Goal: Task Accomplishment & Management: Use online tool/utility

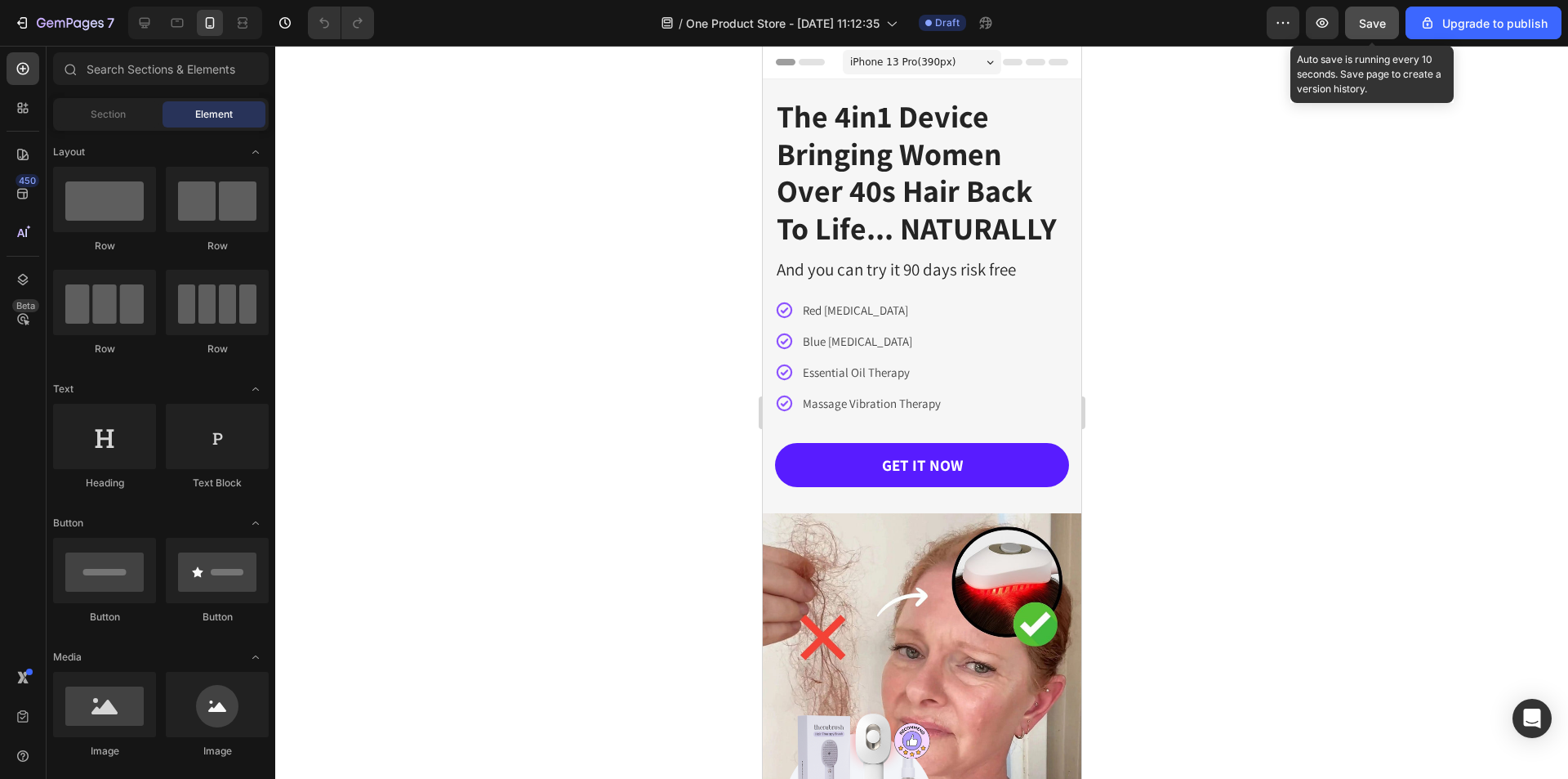
click at [1369, 29] on span "Save" at bounding box center [1372, 23] width 27 height 14
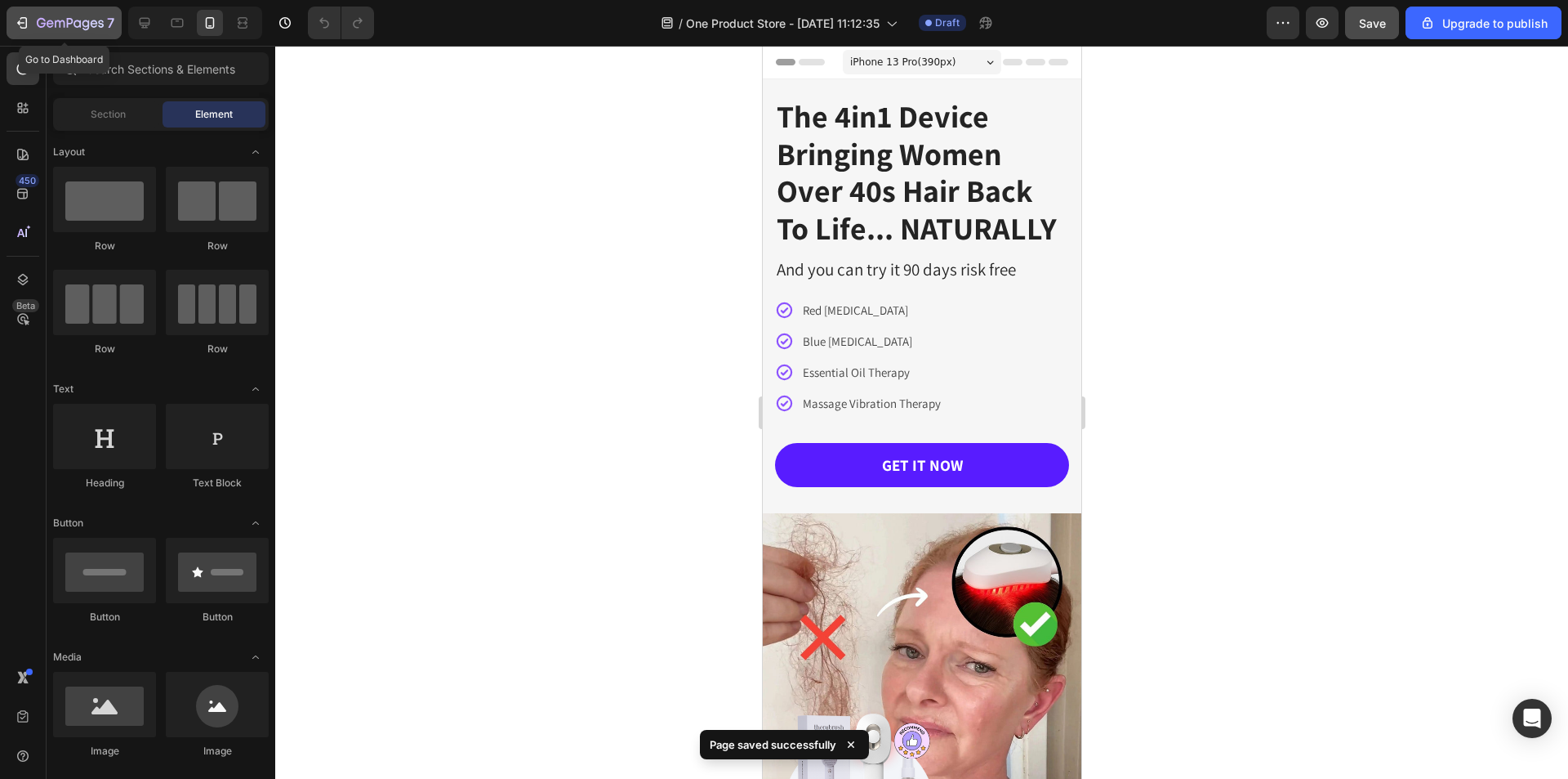
click at [23, 29] on icon "button" at bounding box center [23, 23] width 8 height 12
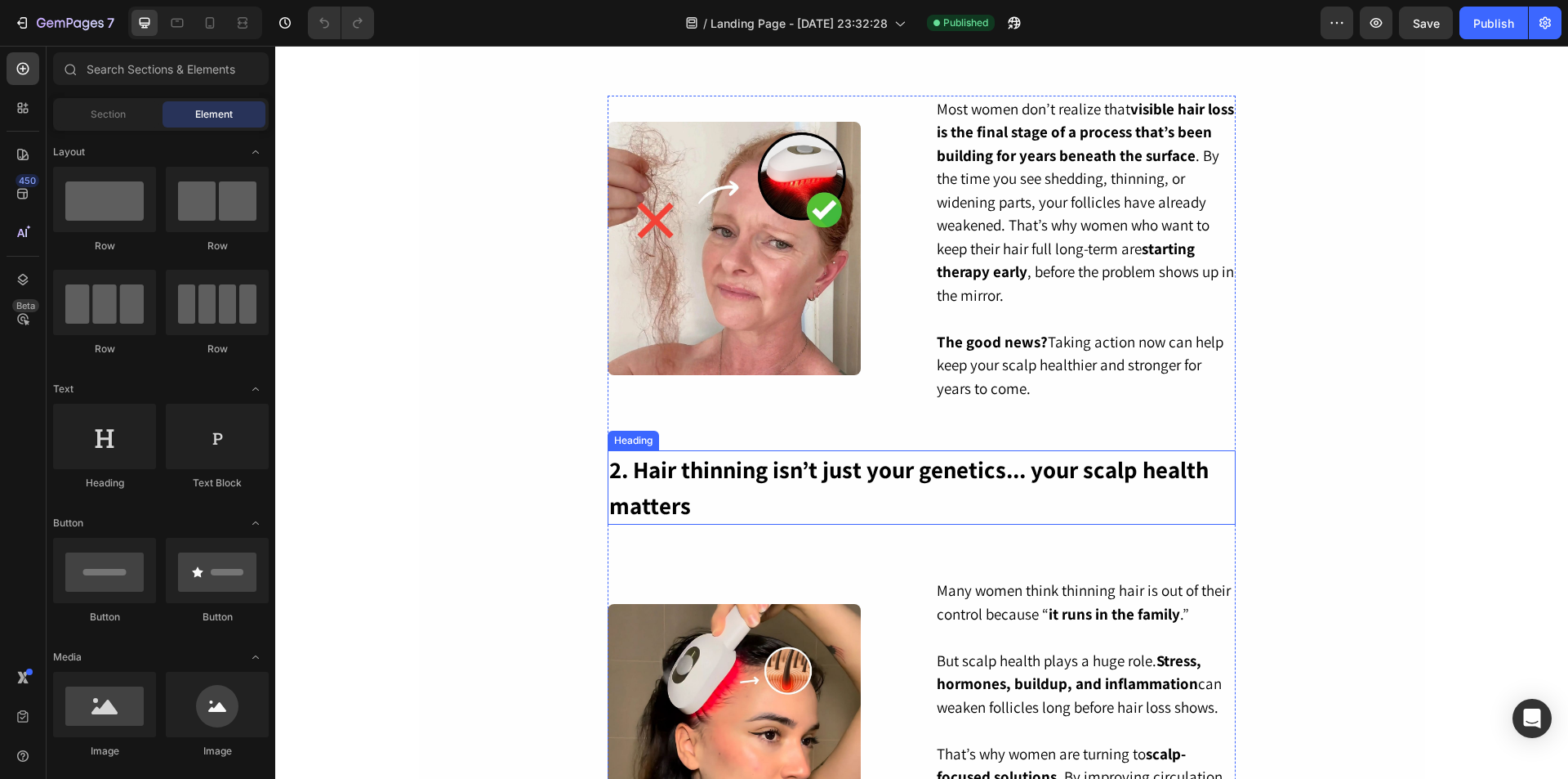
scroll to position [572, 0]
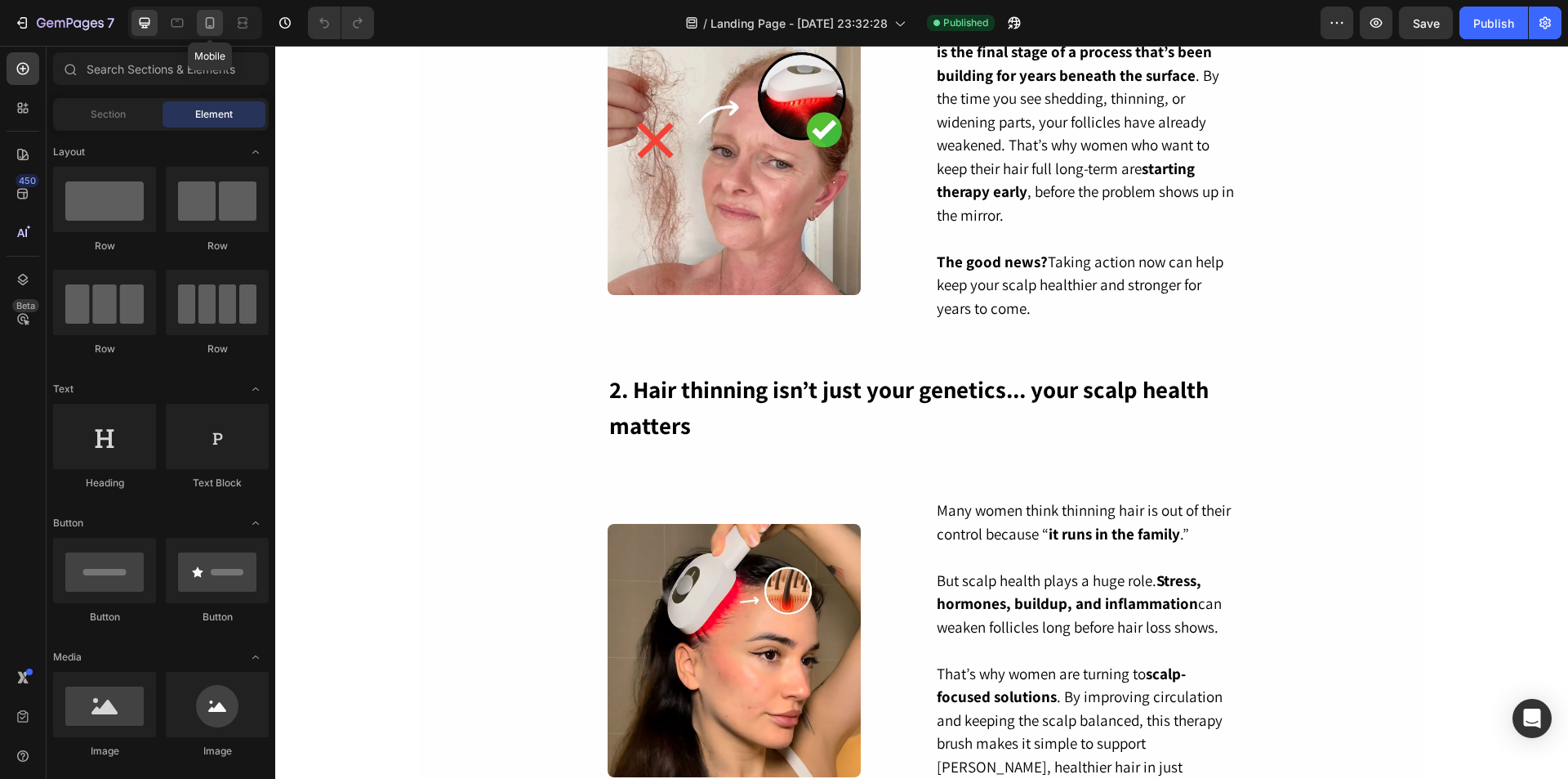
click at [209, 25] on icon at bounding box center [210, 23] width 9 height 12
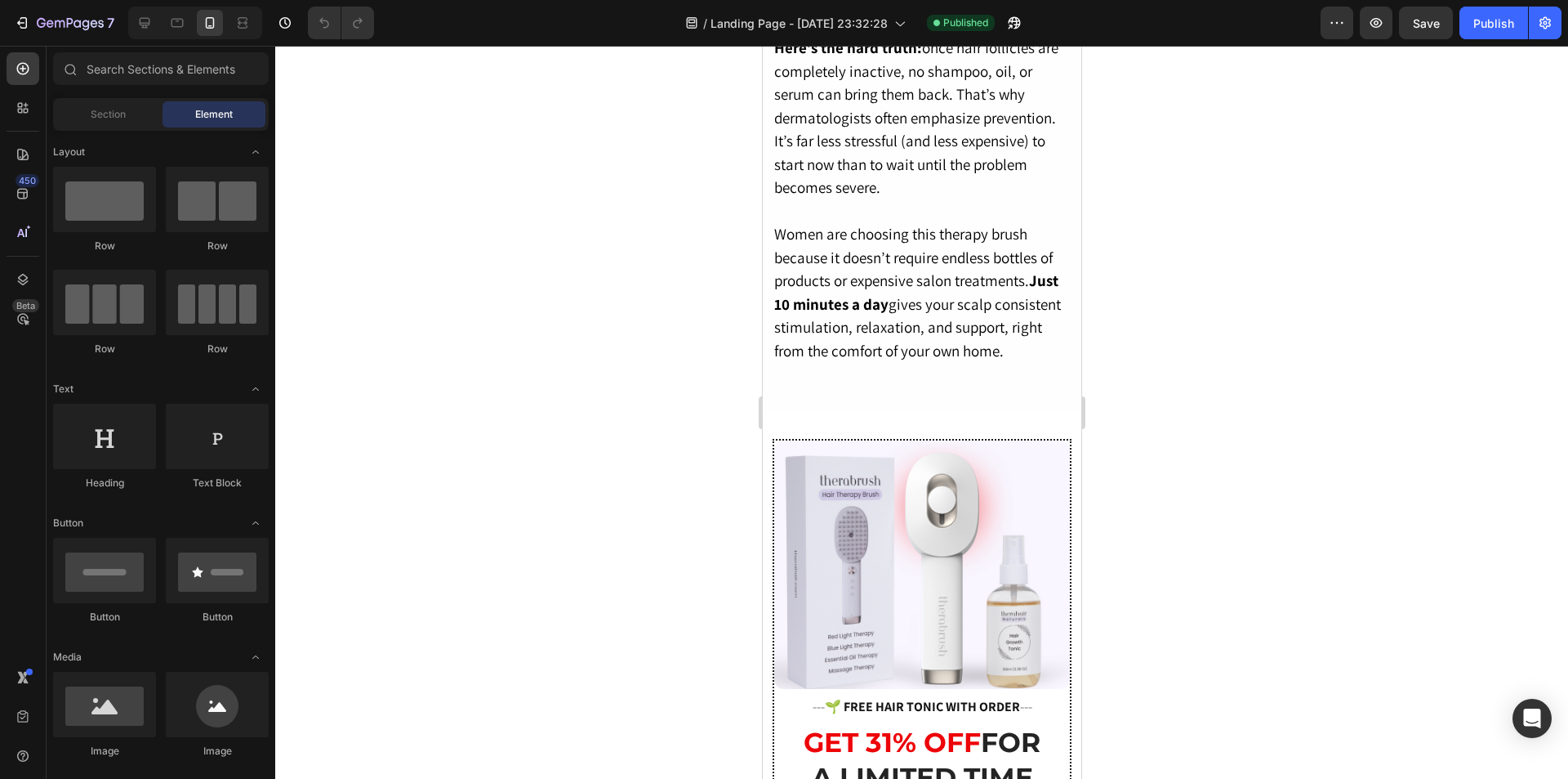
scroll to position [3001, 0]
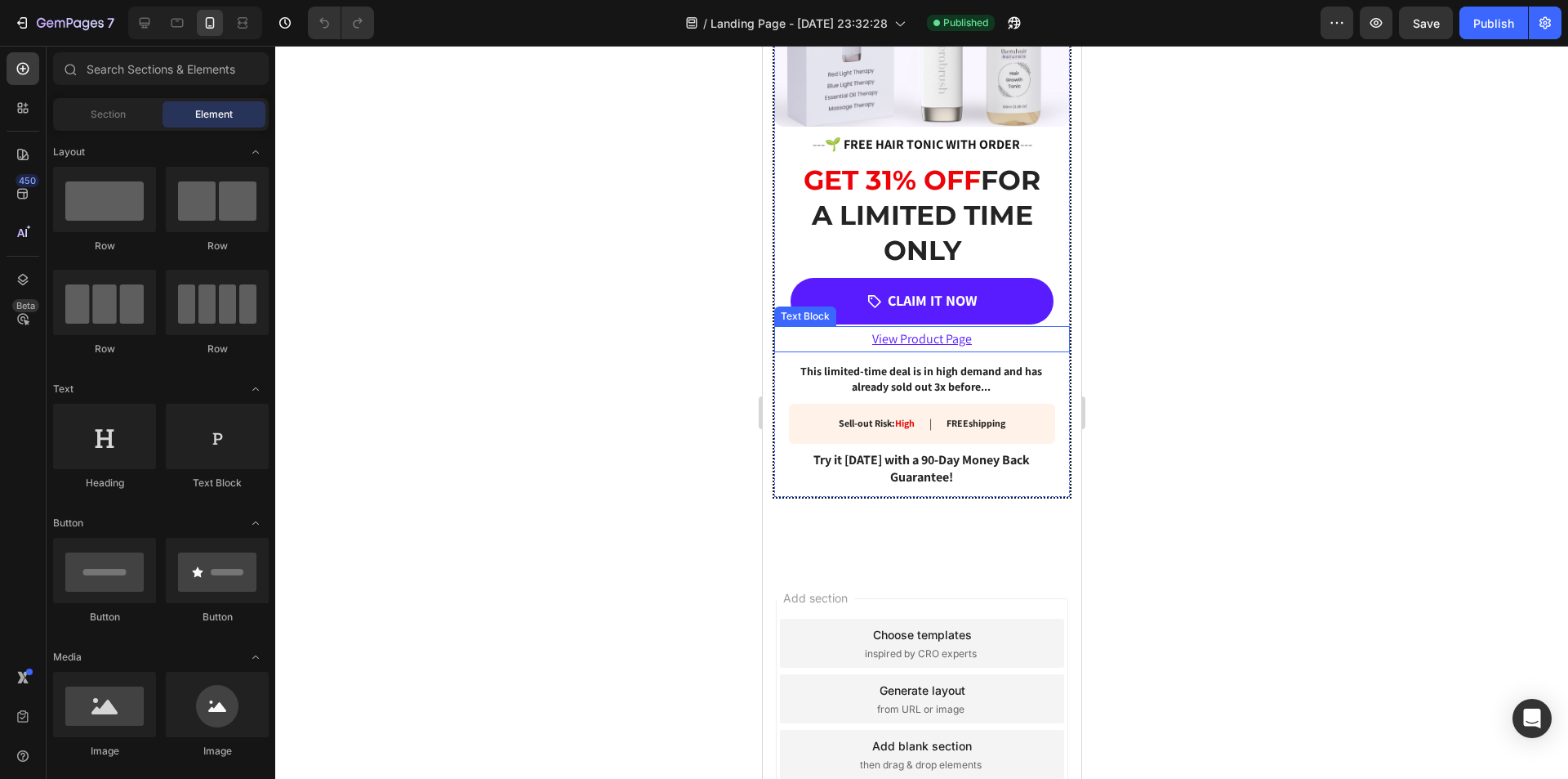
click at [1003, 328] on p "View Product Page" at bounding box center [921, 340] width 292 height 23
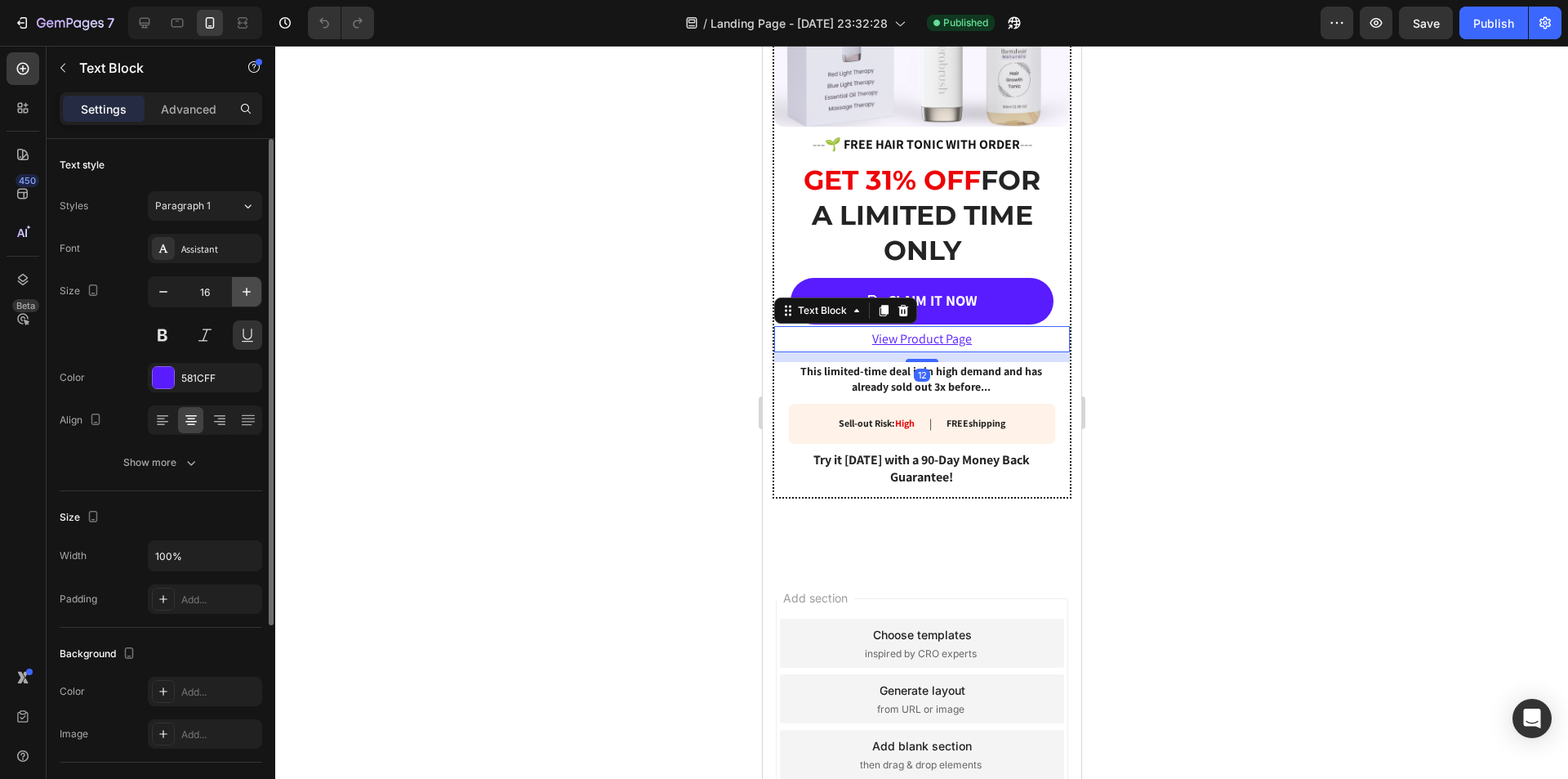
click at [243, 289] on icon "button" at bounding box center [246, 291] width 16 height 16
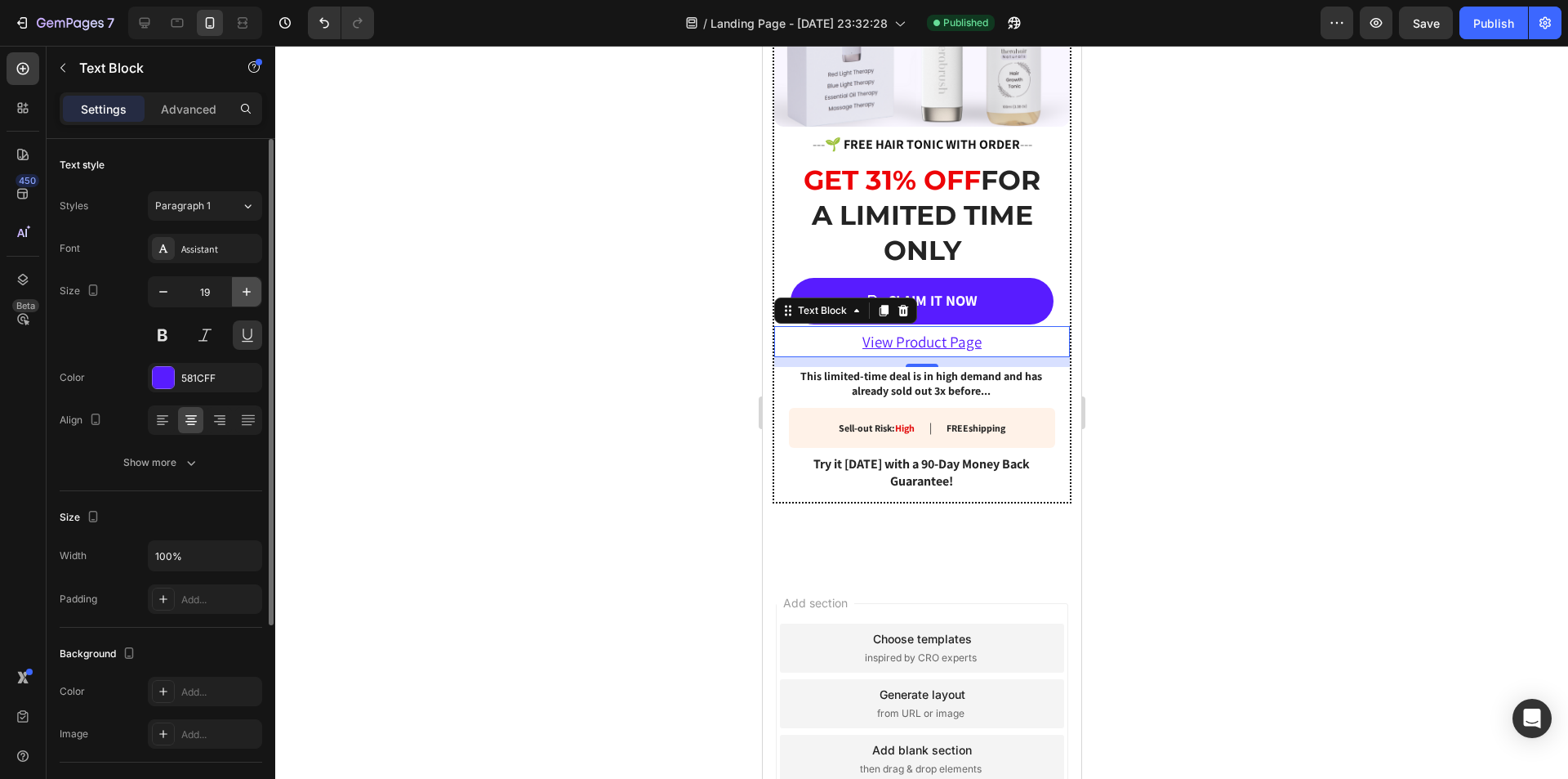
click at [243, 289] on icon "button" at bounding box center [246, 291] width 16 height 16
type input "20"
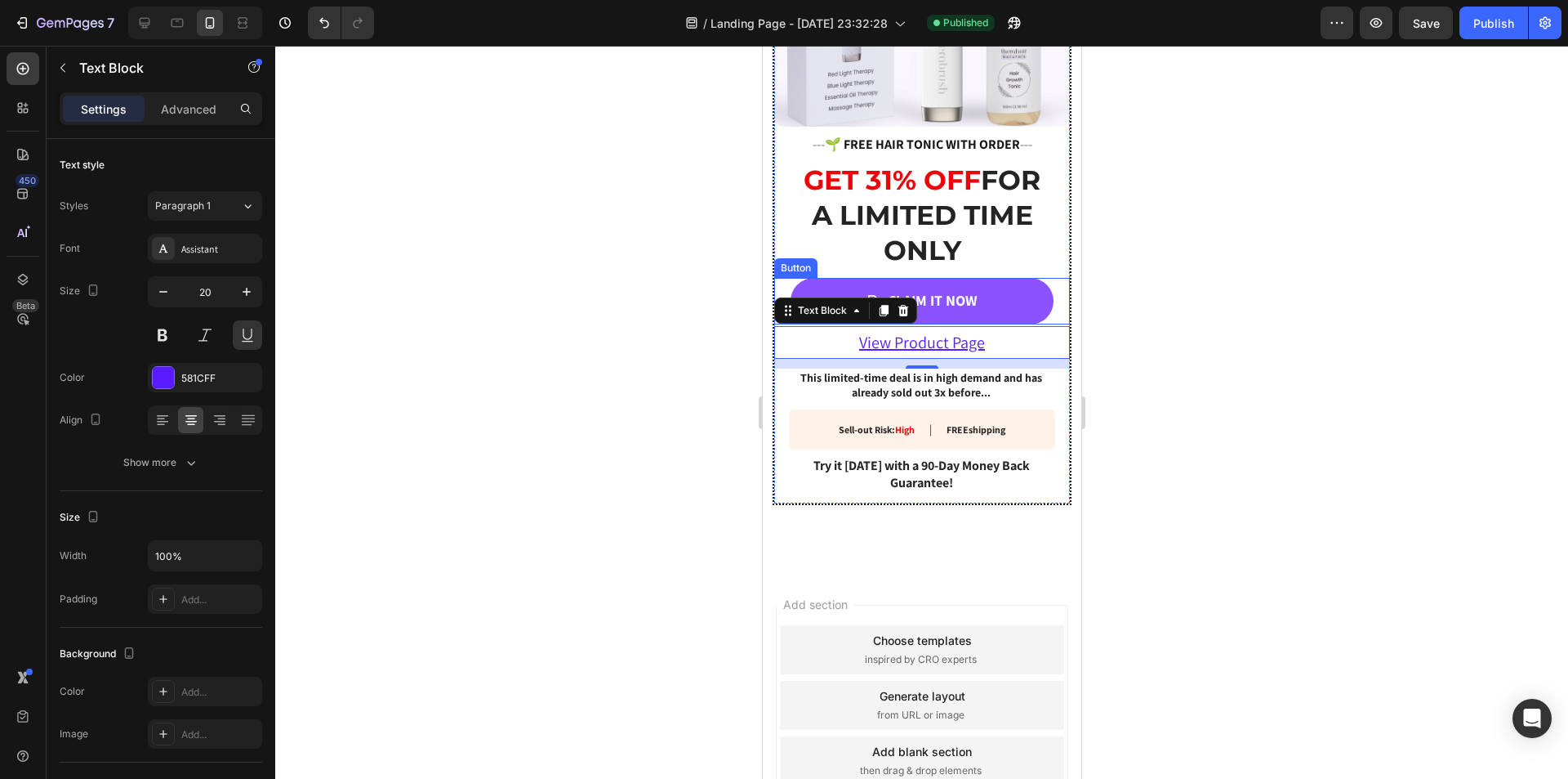
click at [1017, 301] on link "CLAIM IT NOW" at bounding box center [921, 300] width 263 height 46
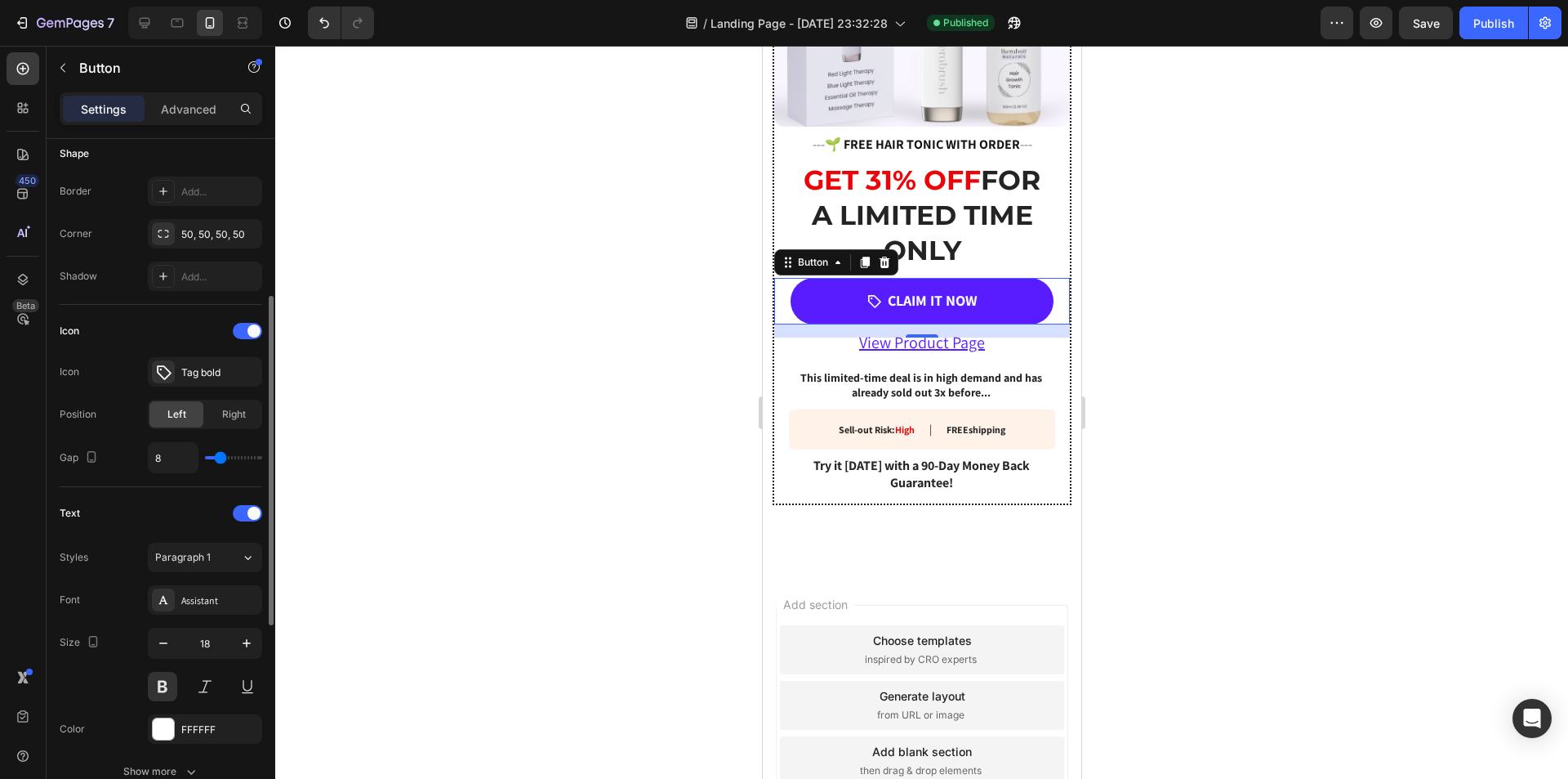
scroll to position [0, 0]
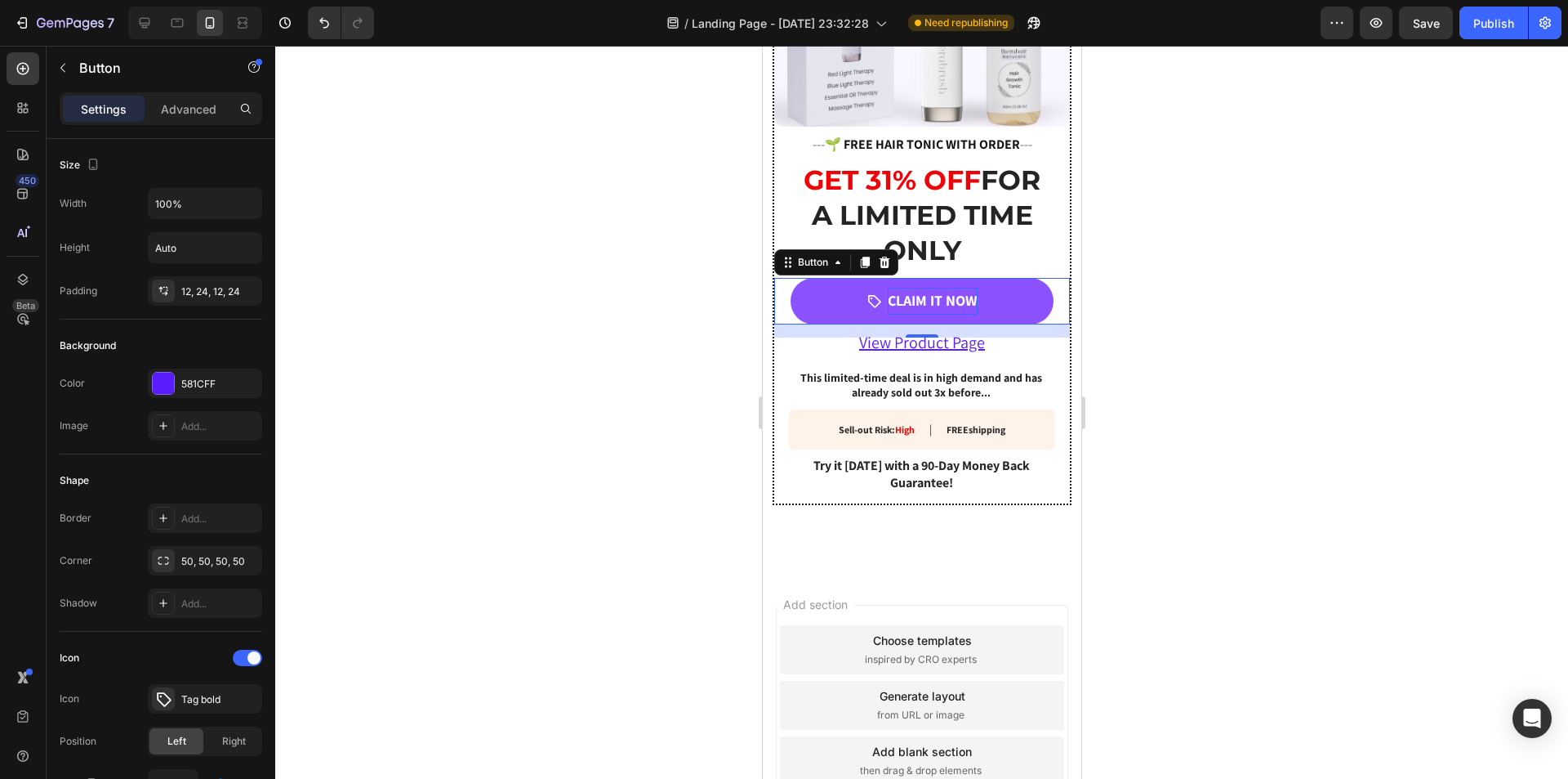
click at [921, 288] on p "CLAIM IT NOW" at bounding box center [931, 300] width 90 height 26
click at [922, 288] on p "CLAIM IT NOW" at bounding box center [931, 300] width 90 height 26
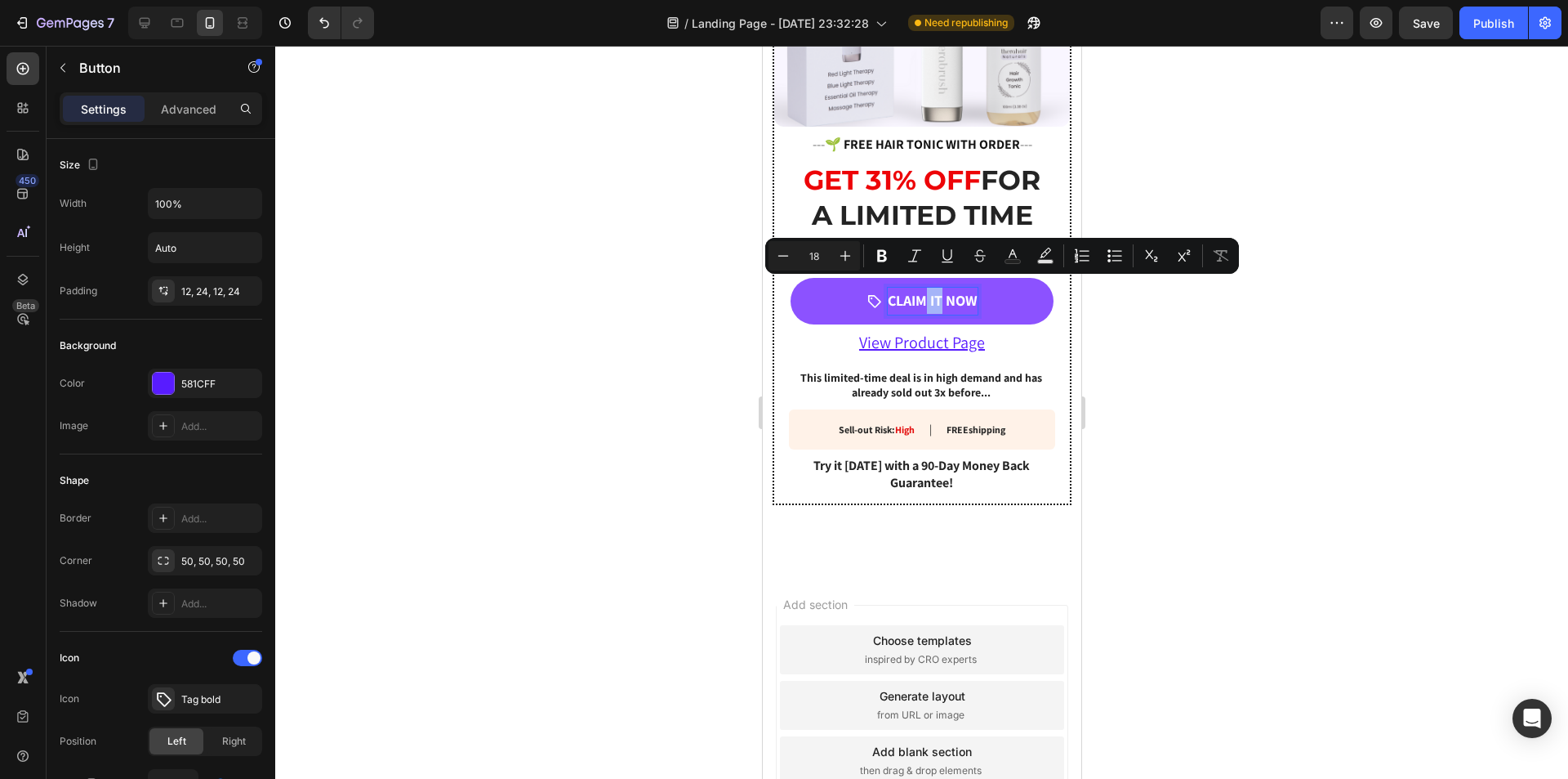
click at [928, 288] on p "CLAIM IT NOW" at bounding box center [931, 300] width 90 height 26
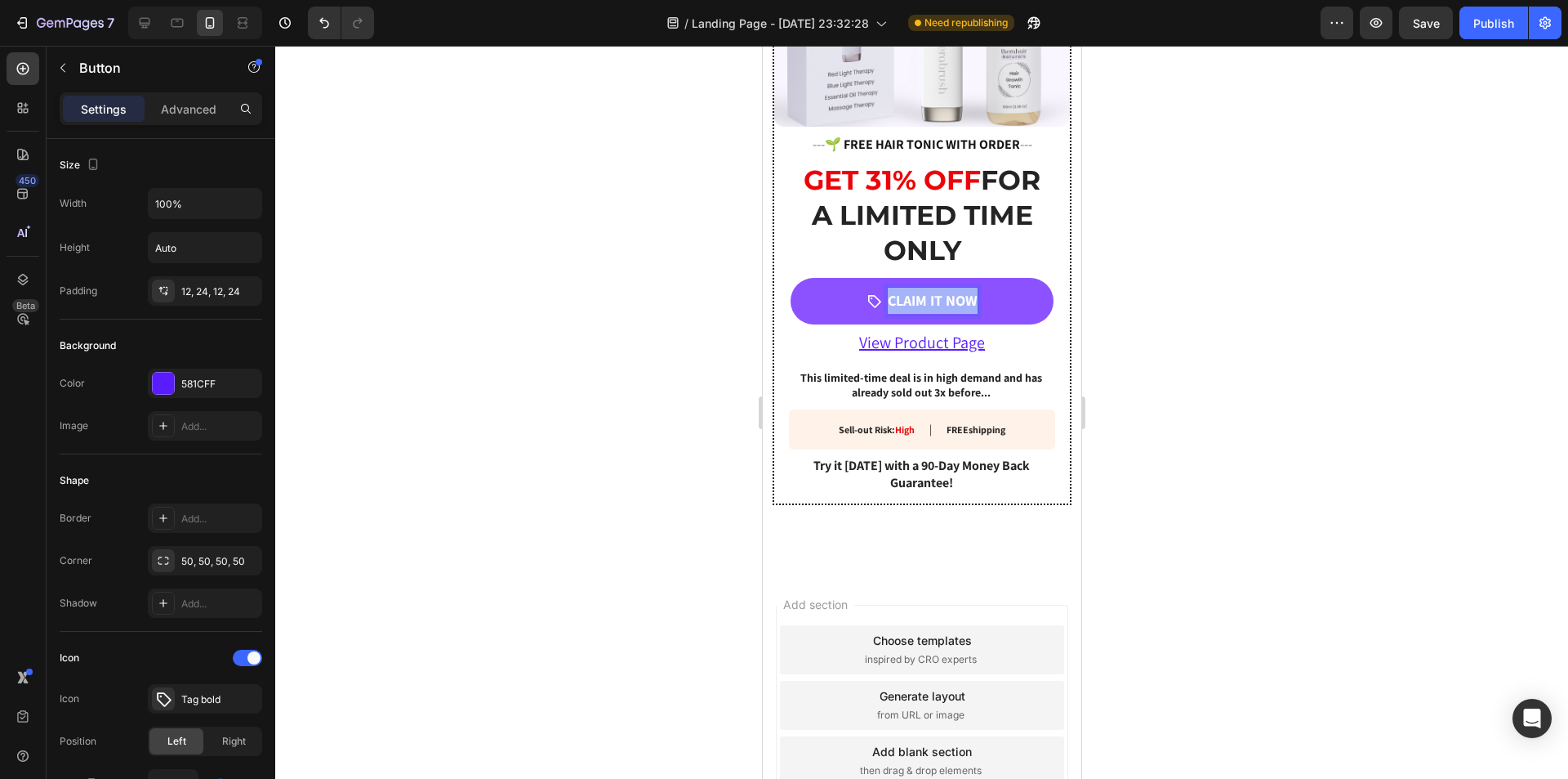
click at [928, 288] on p "CLAIM IT NOW" at bounding box center [931, 300] width 90 height 26
click at [1225, 300] on div at bounding box center [921, 413] width 1292 height 733
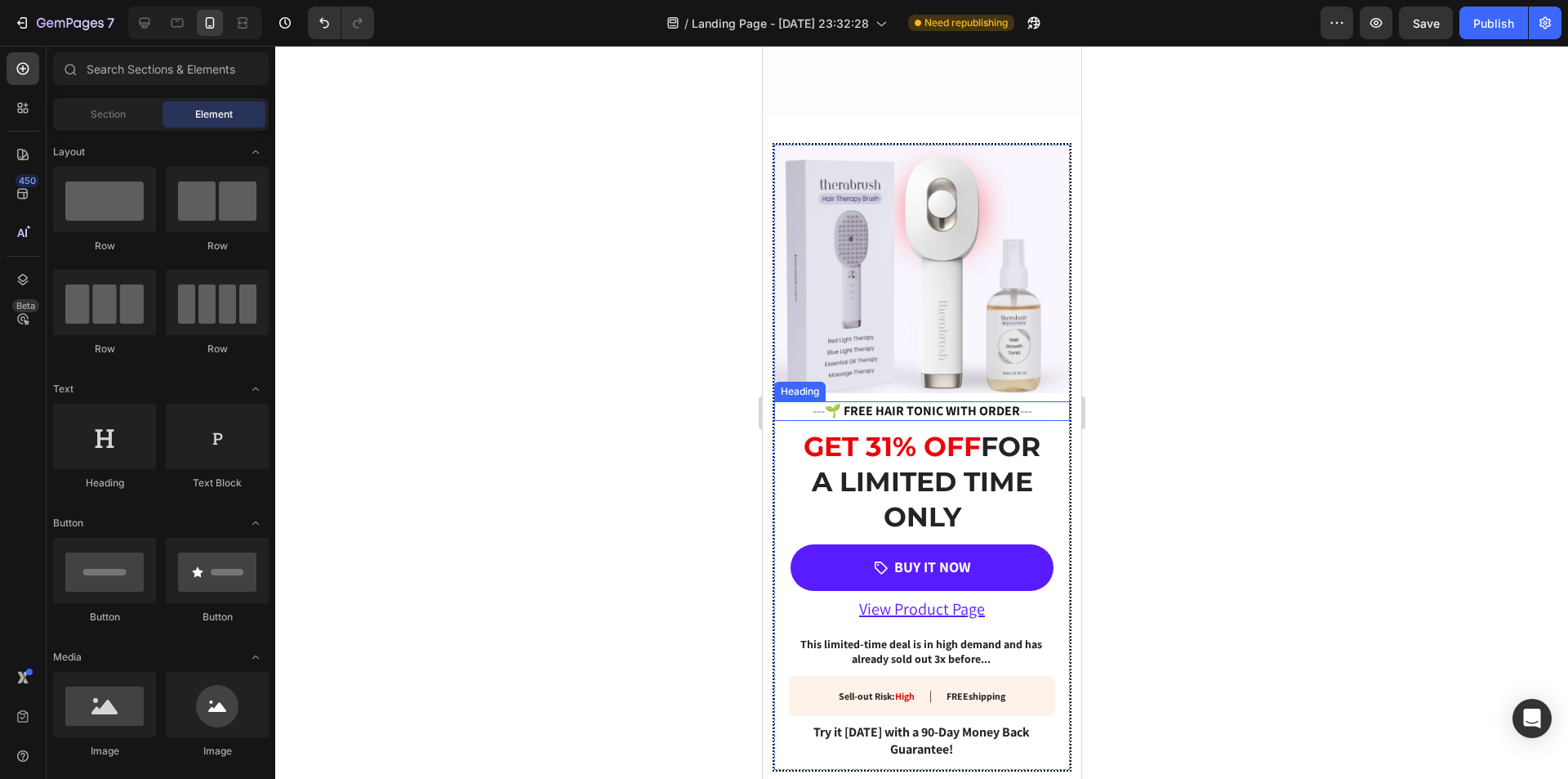
scroll to position [3048, 0]
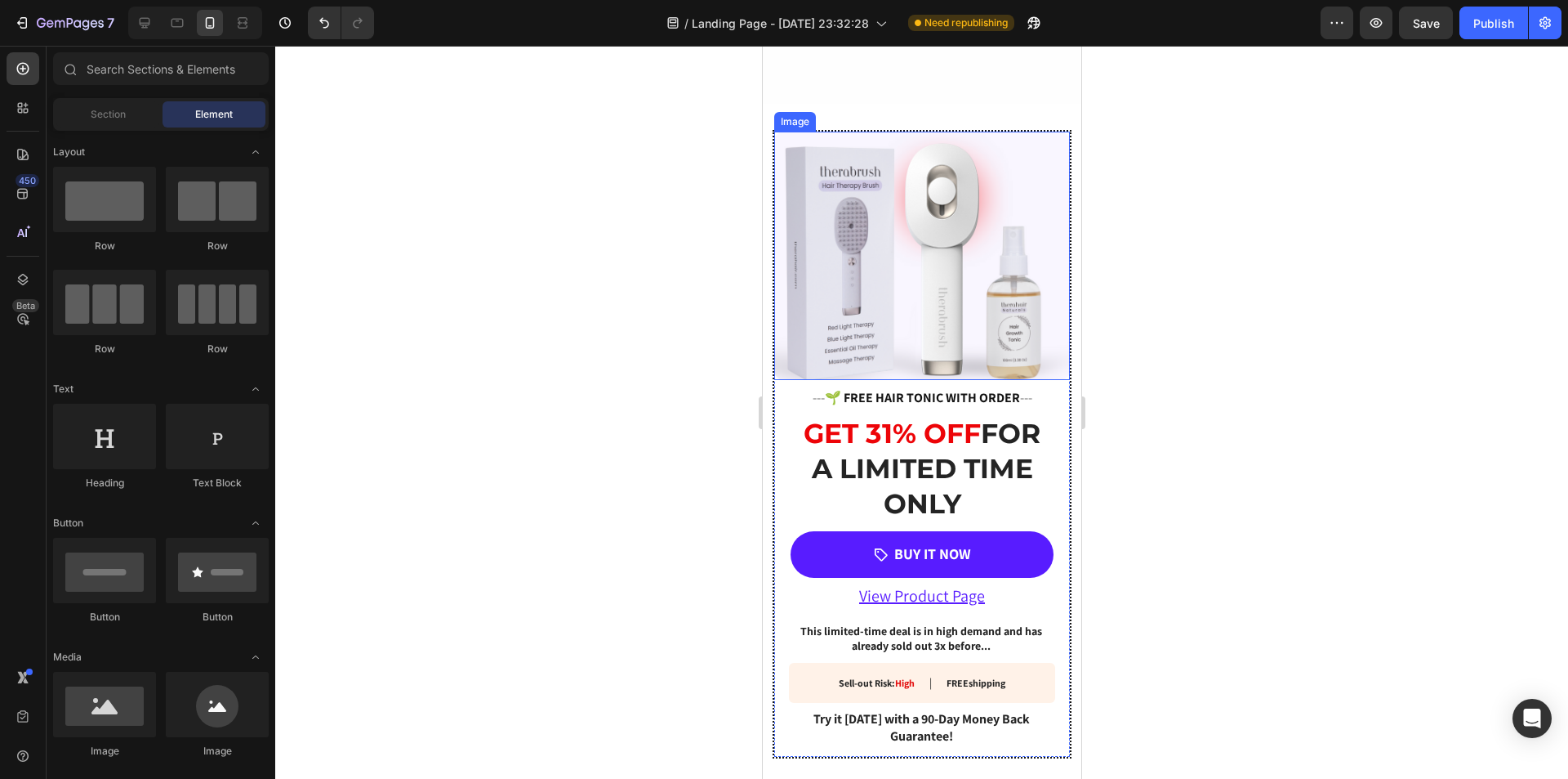
scroll to position [2885, 0]
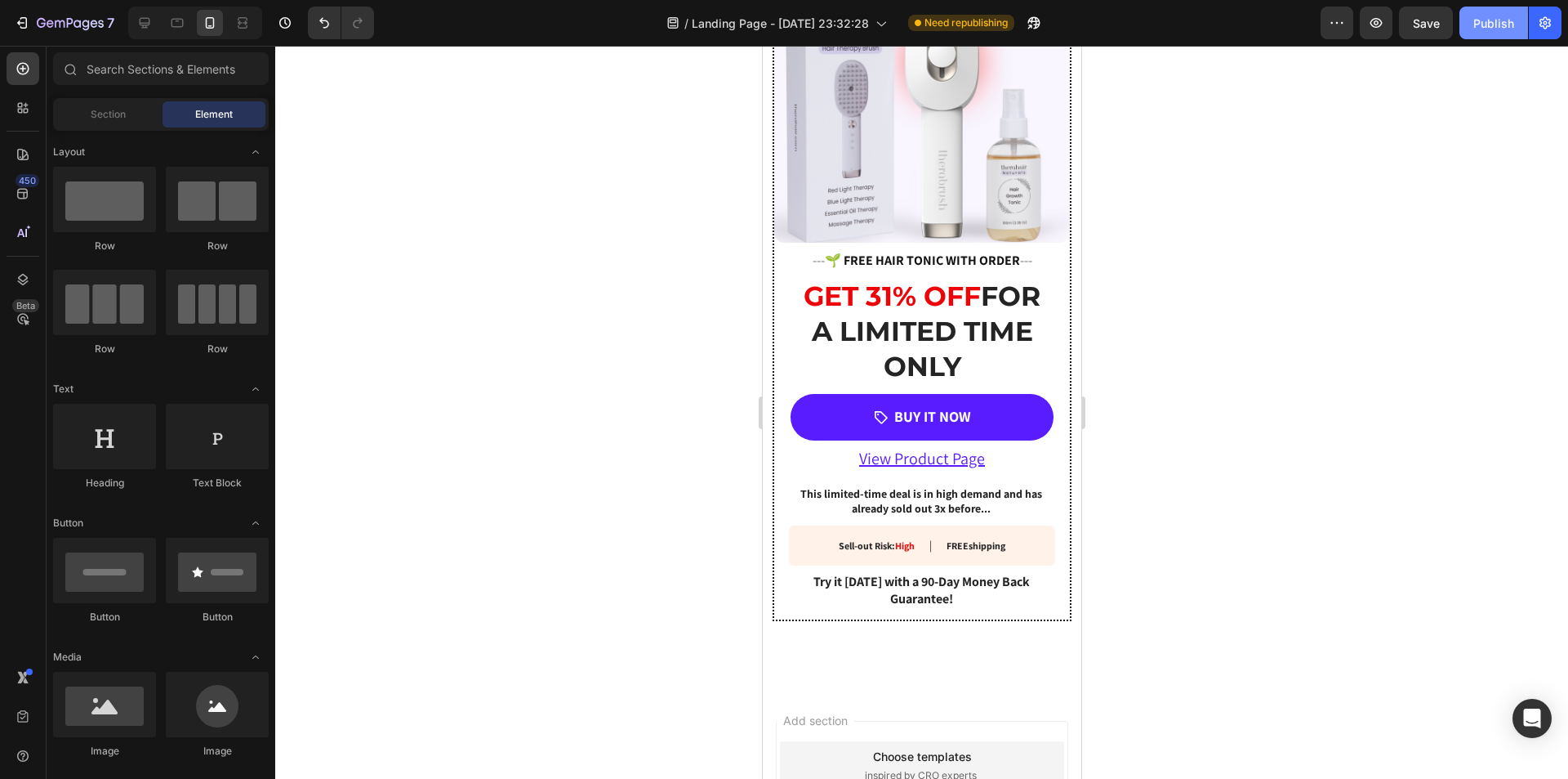
click at [1493, 28] on div "Publish" at bounding box center [1493, 23] width 41 height 17
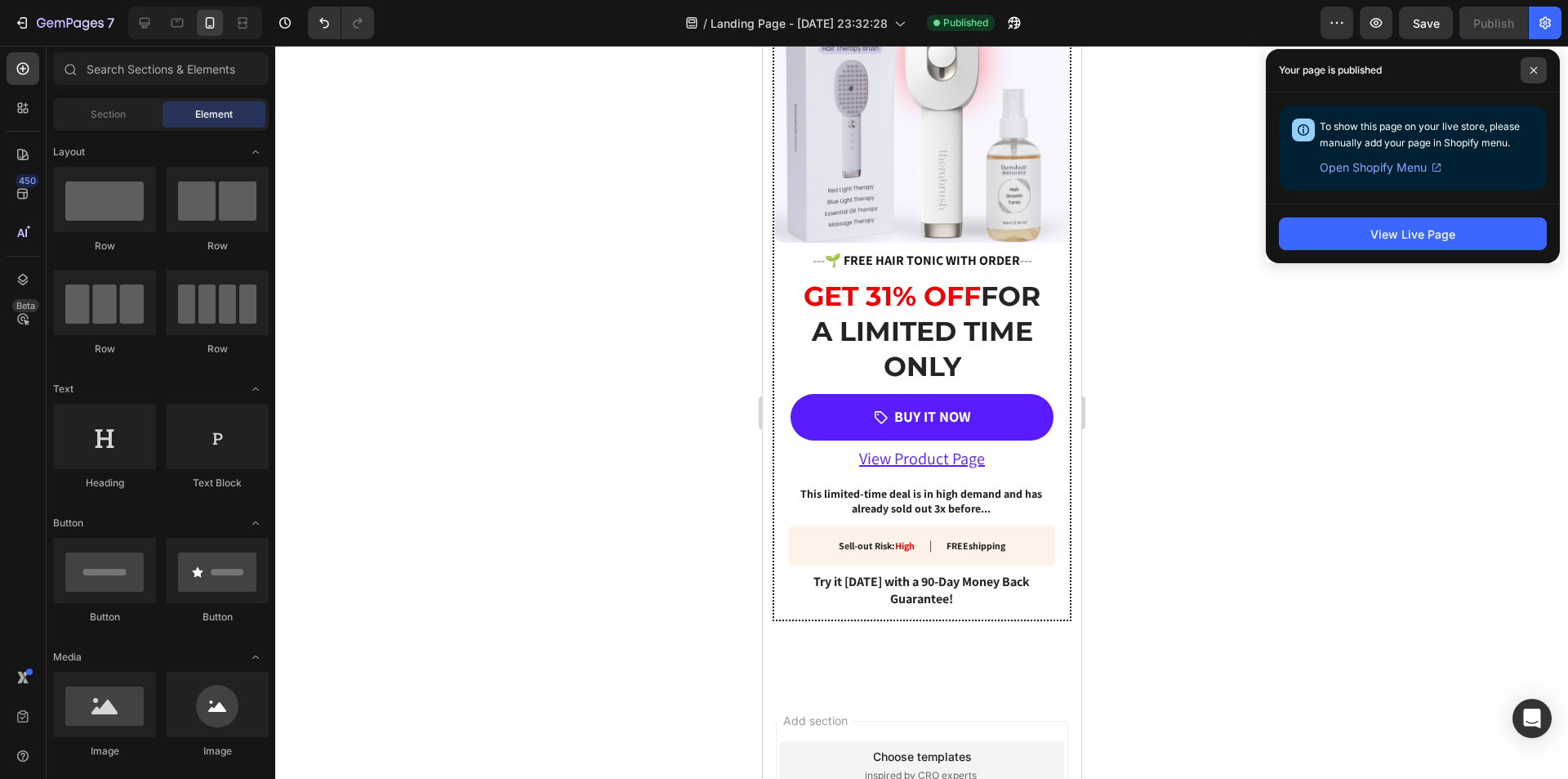
click at [1531, 69] on icon at bounding box center [1534, 70] width 8 height 8
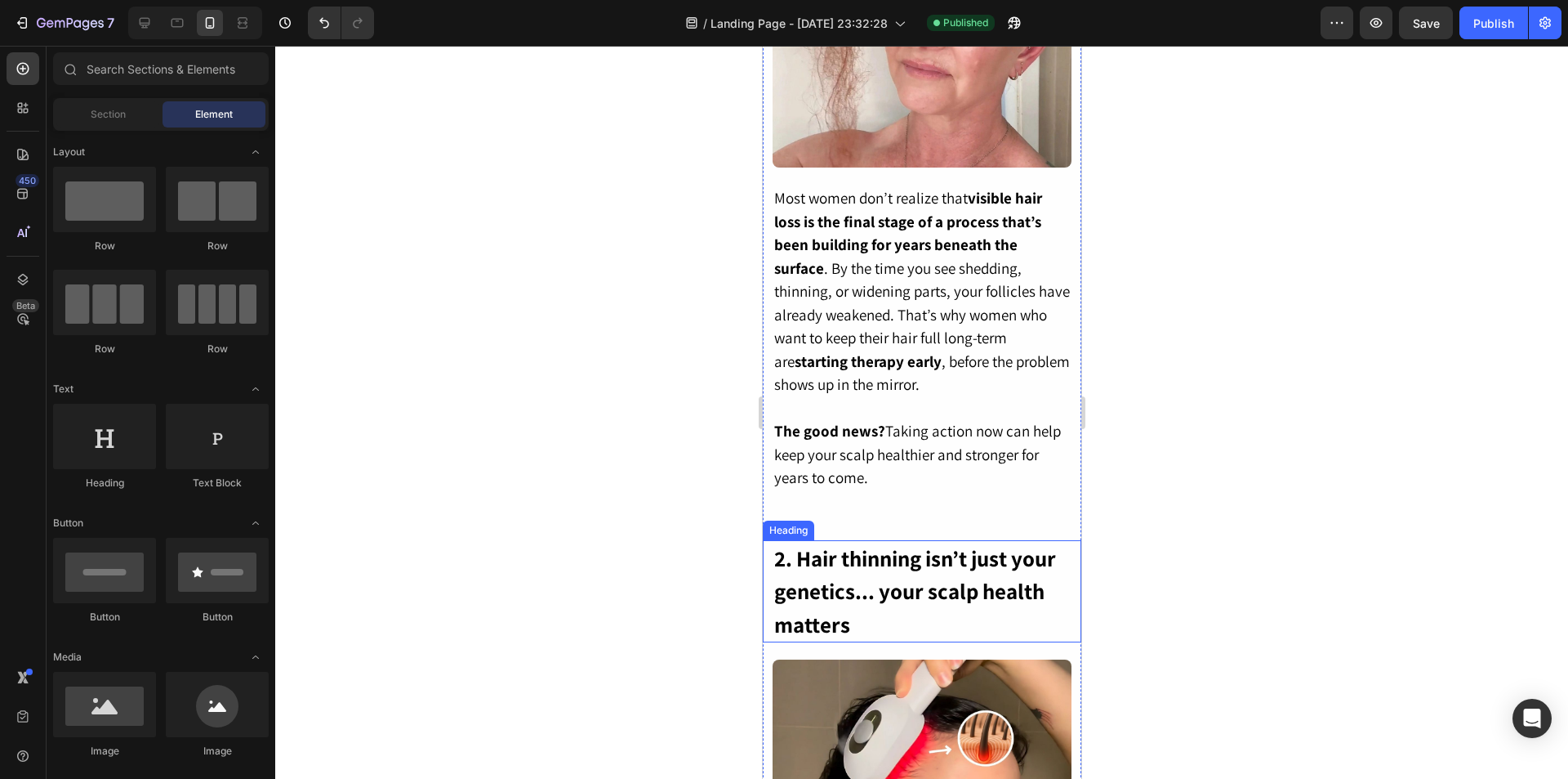
scroll to position [516, 0]
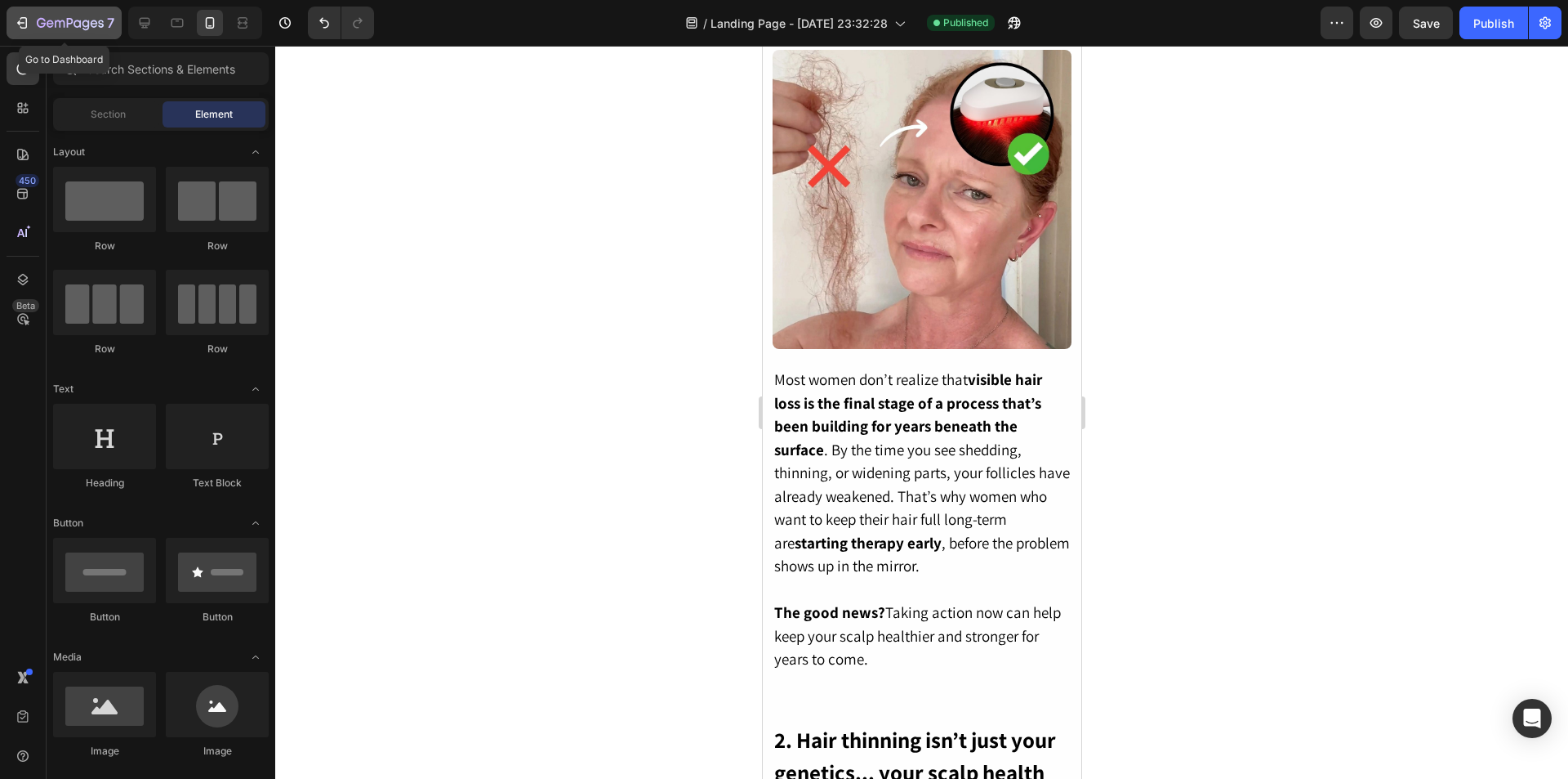
click at [28, 16] on icon "button" at bounding box center [22, 23] width 16 height 16
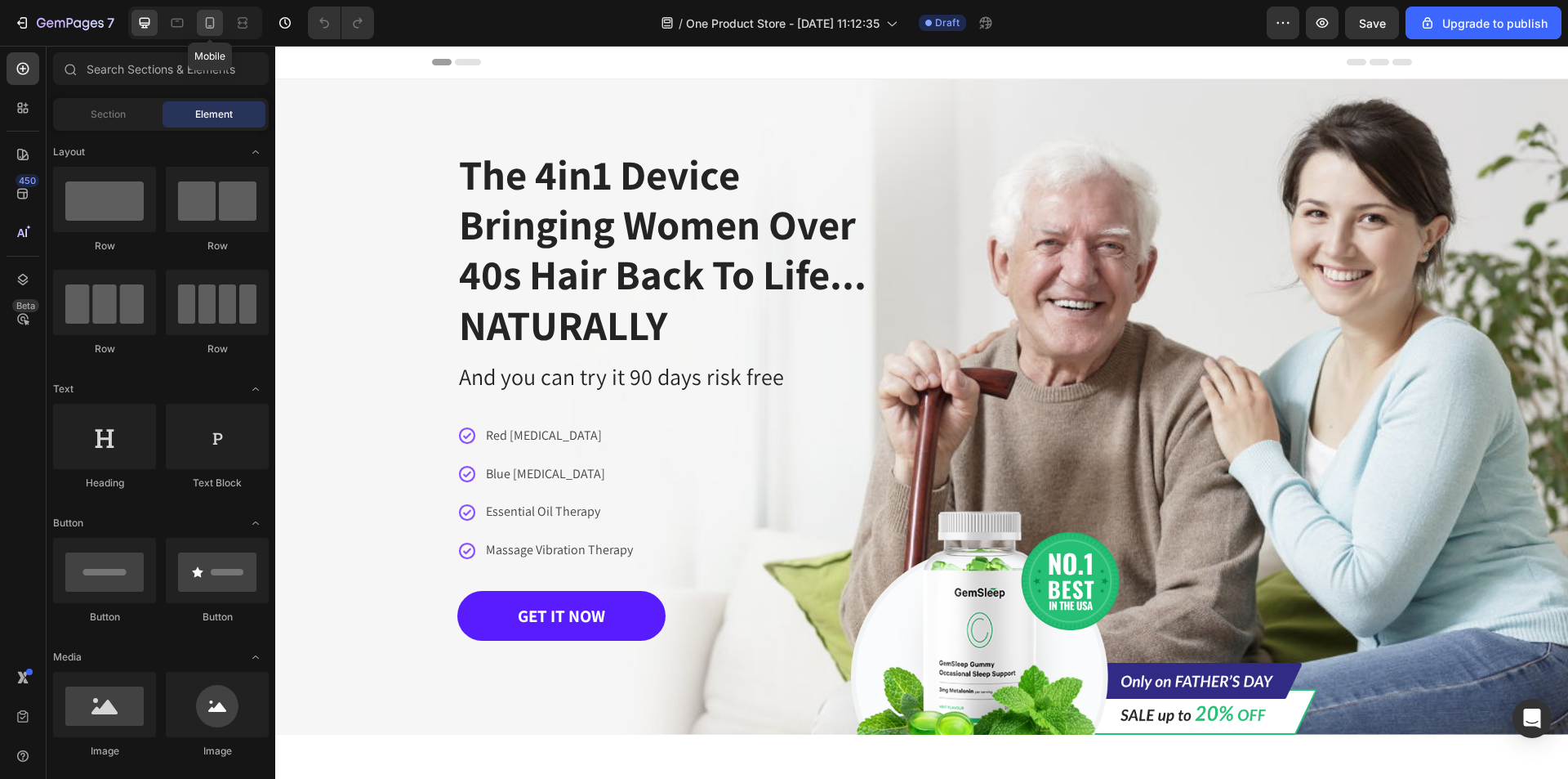
click at [209, 25] on icon at bounding box center [210, 23] width 9 height 12
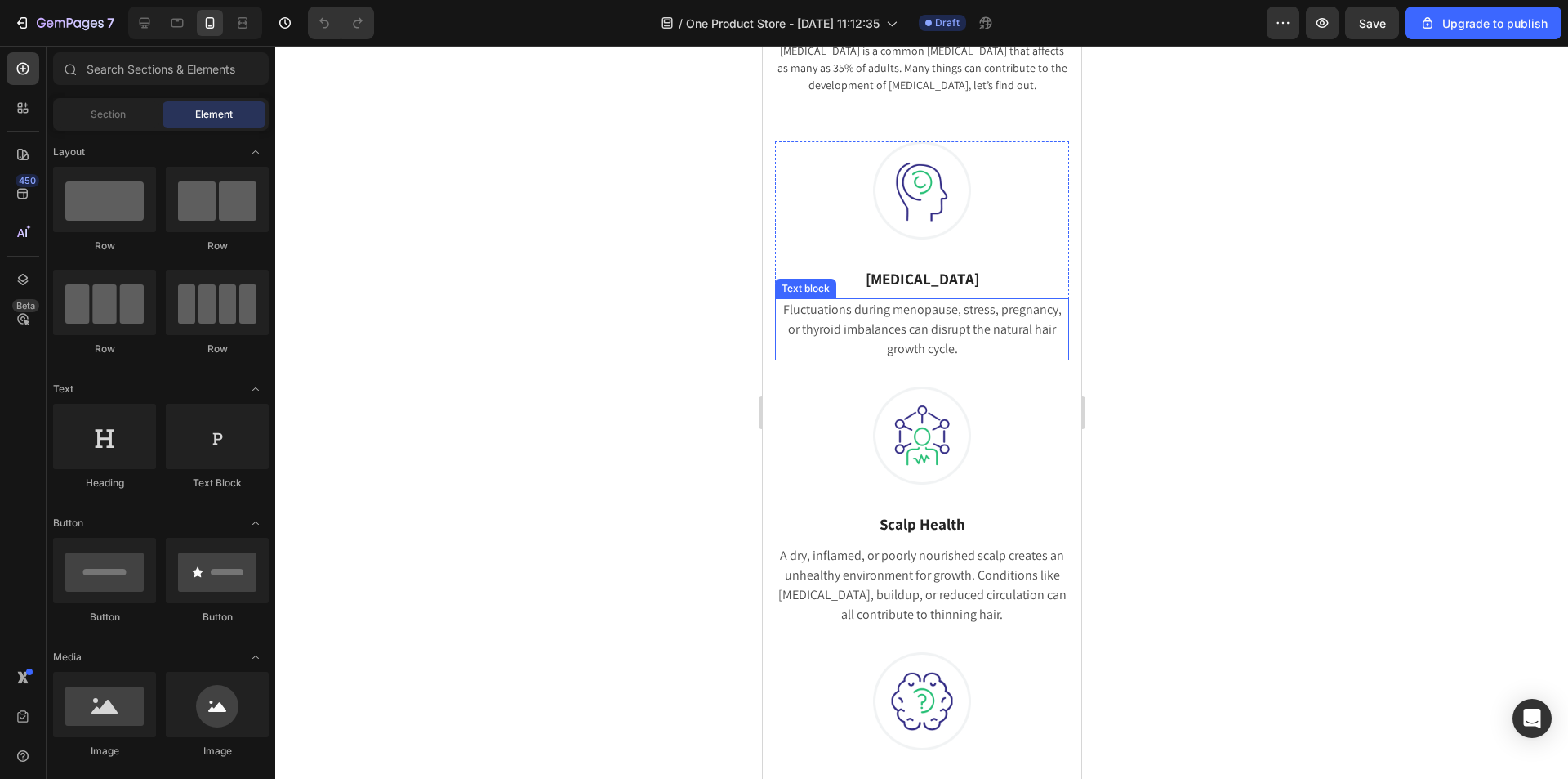
scroll to position [1144, 0]
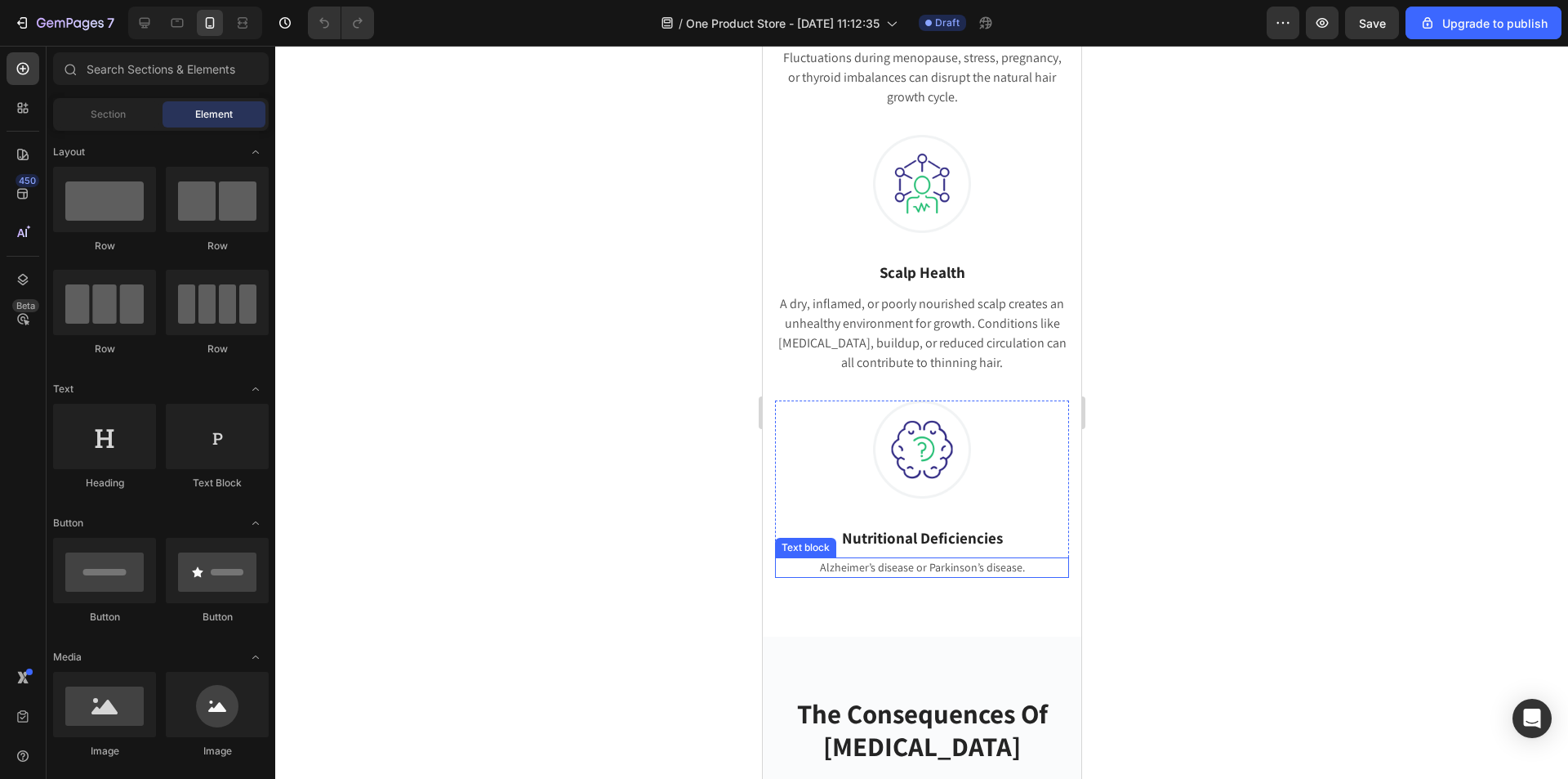
click at [924, 563] on p "Alzheimer’s disease or Parkinson’s disease." at bounding box center [921, 567] width 291 height 17
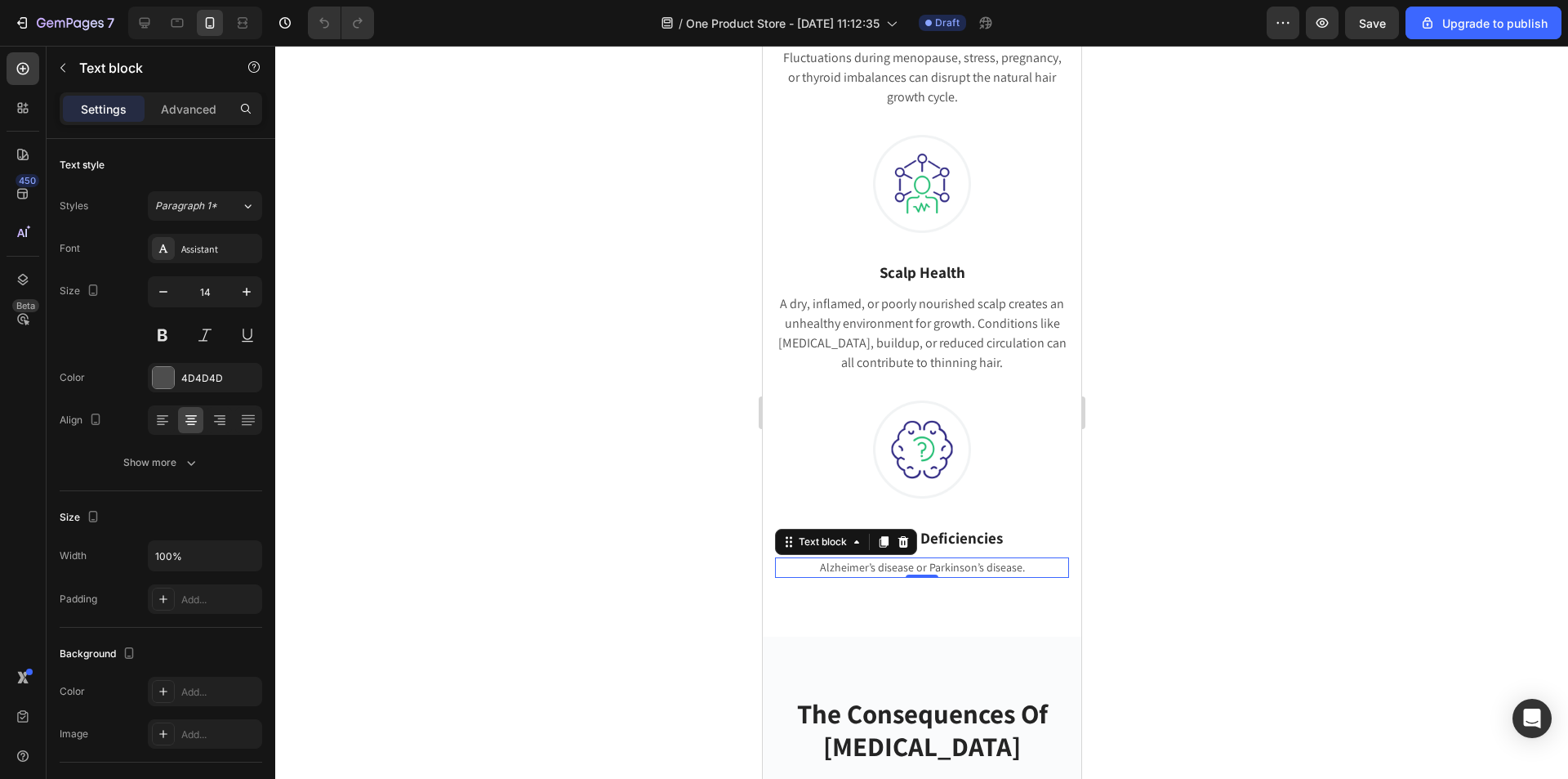
click at [924, 563] on p "Alzheimer’s disease or Parkinson’s disease." at bounding box center [921, 567] width 291 height 17
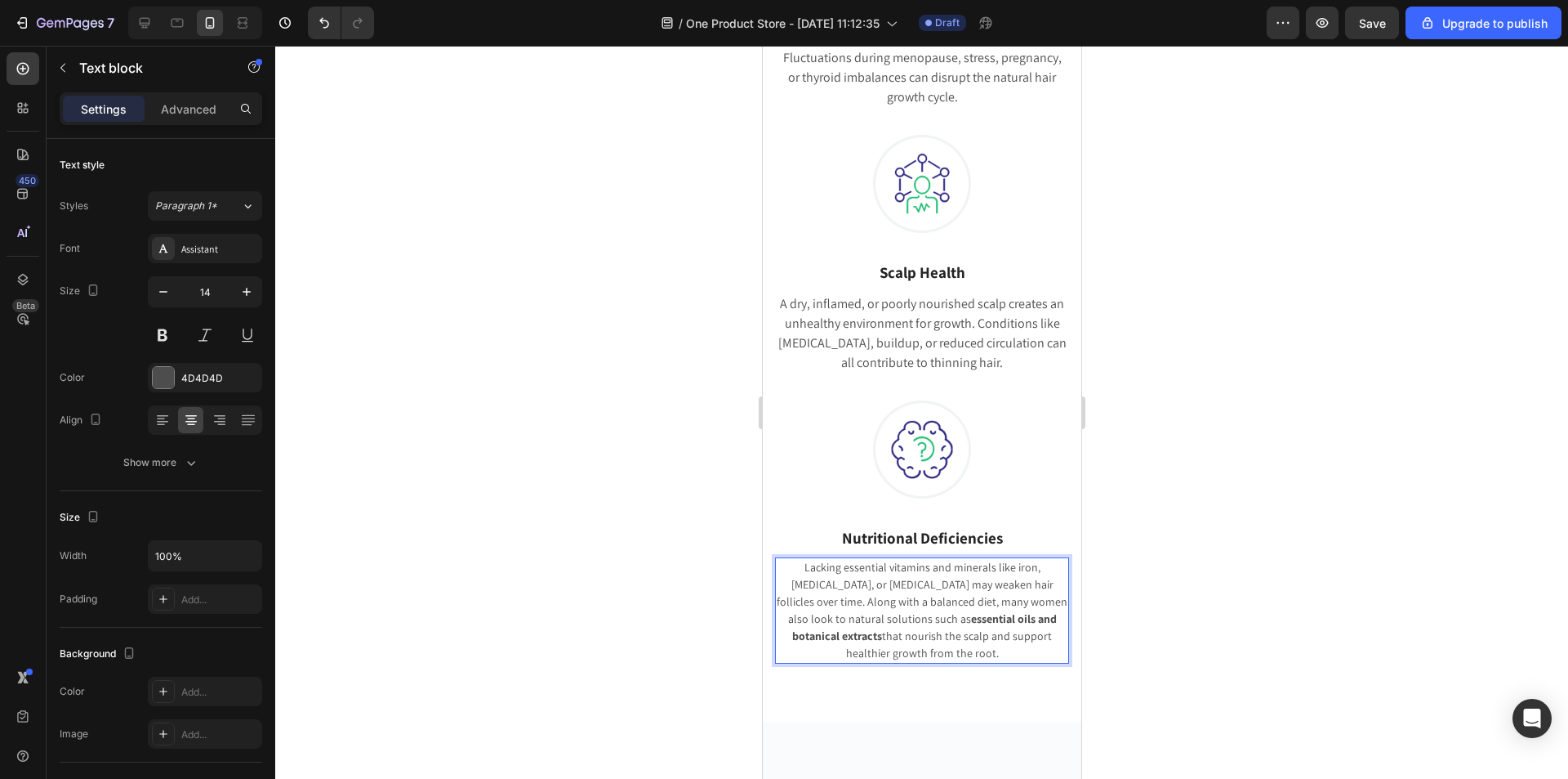
click at [1223, 543] on div at bounding box center [921, 413] width 1292 height 733
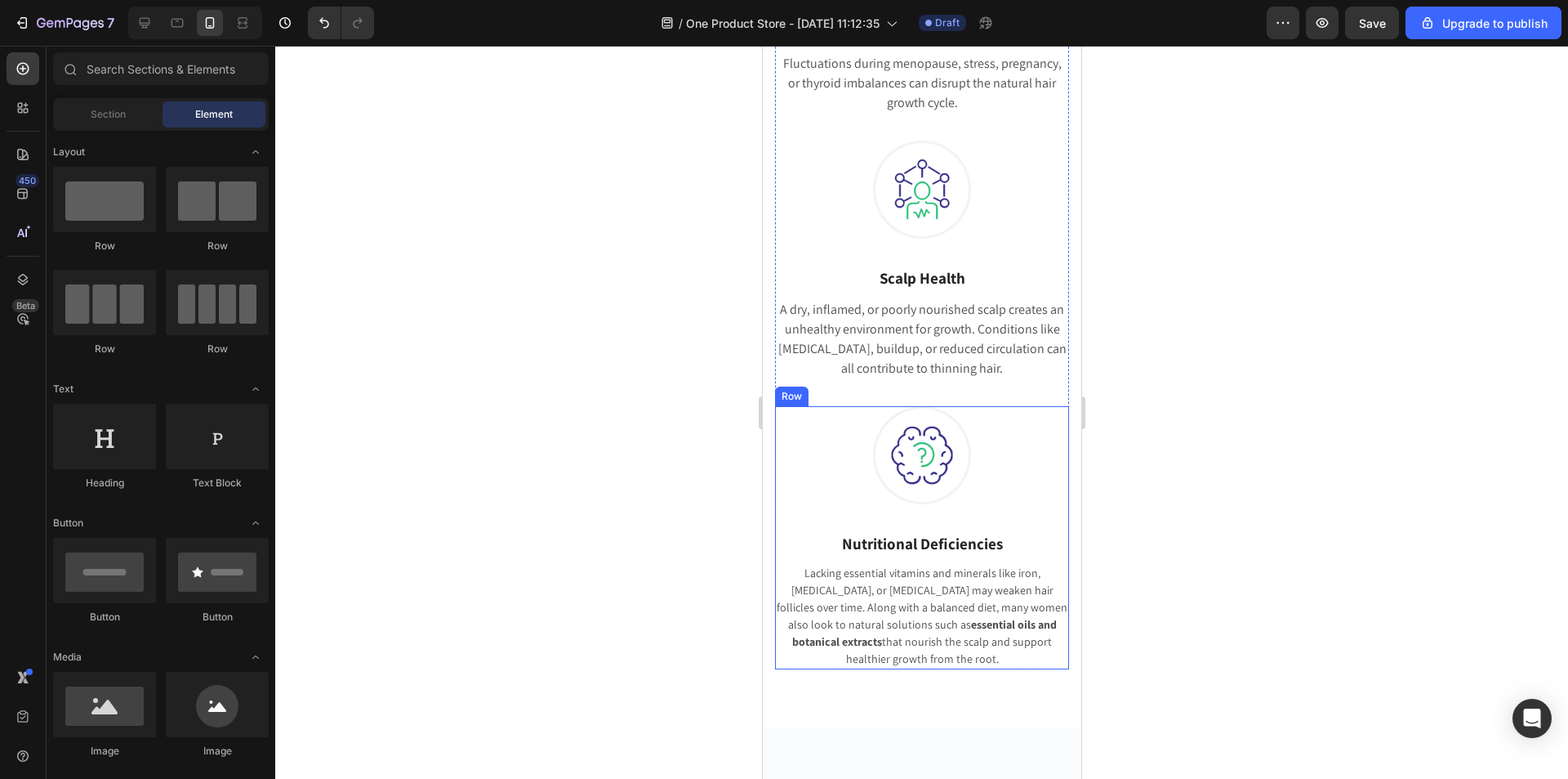
scroll to position [980, 0]
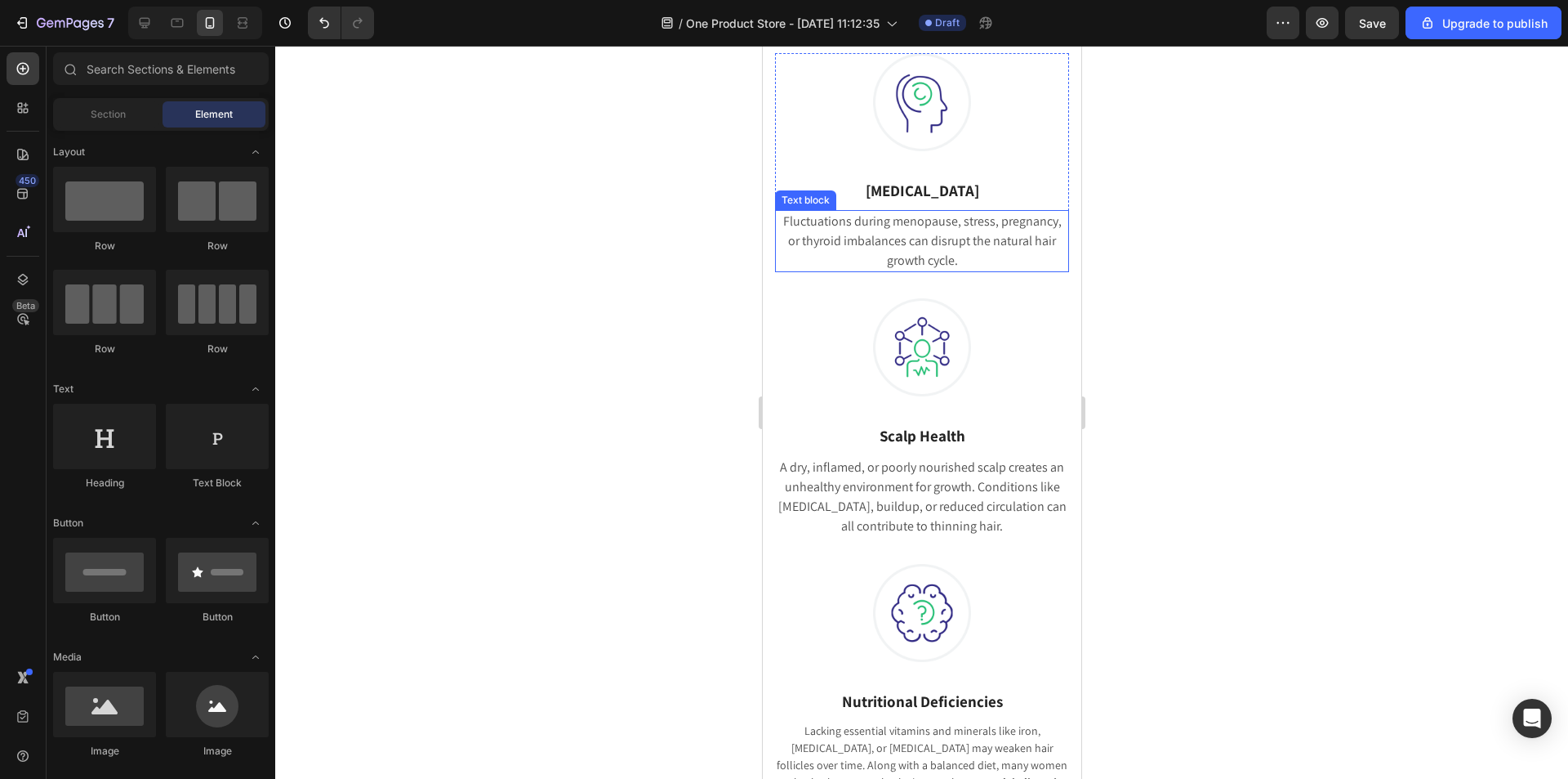
click at [911, 255] on p "Fluctuations during menopause, stress, pregnancy, or thyroid imbalances can dis…" at bounding box center [921, 241] width 291 height 59
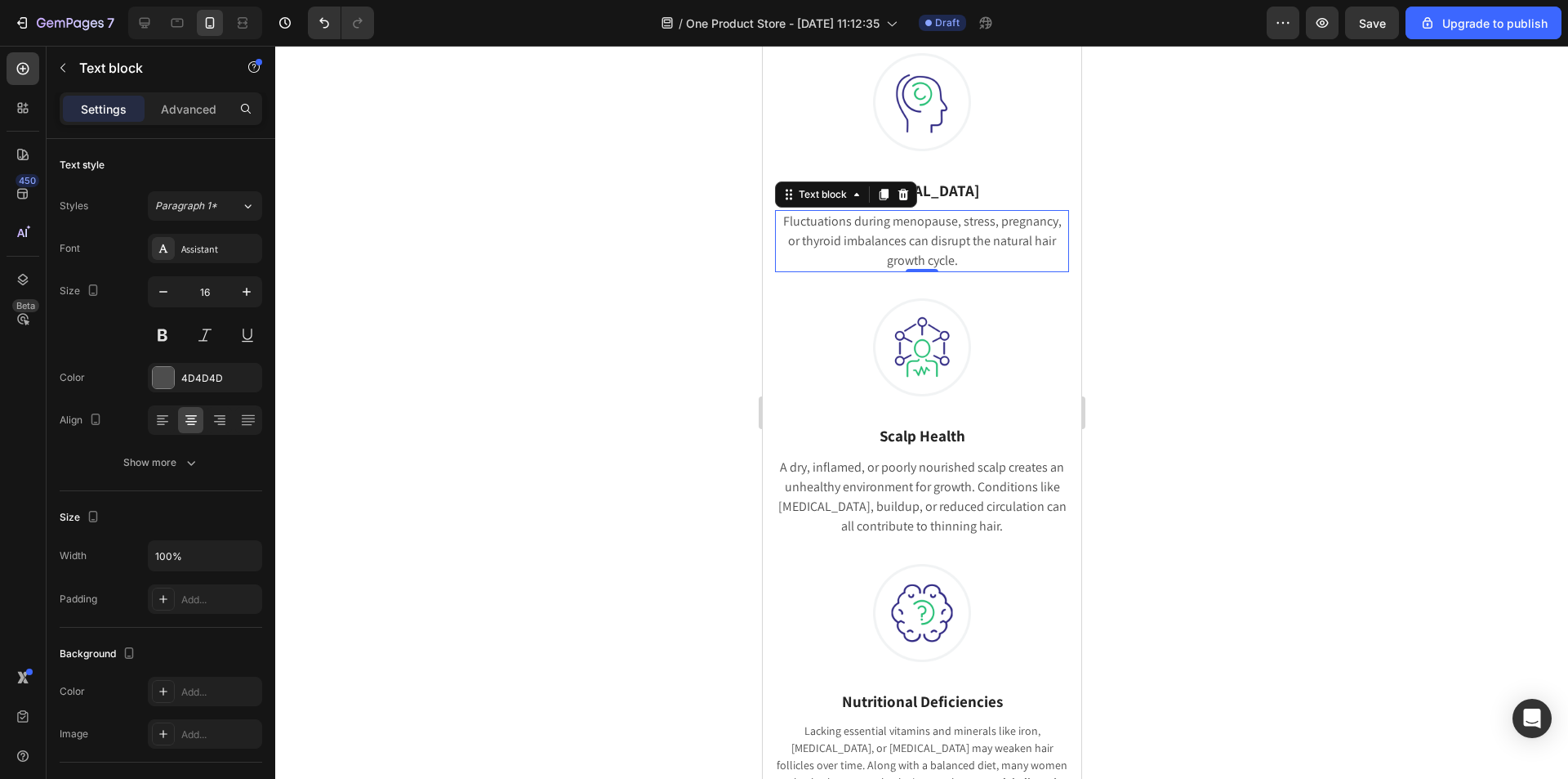
click at [911, 255] on p "Fluctuations during menopause, stress, pregnancy, or thyroid imbalances can dis…" at bounding box center [921, 241] width 291 height 59
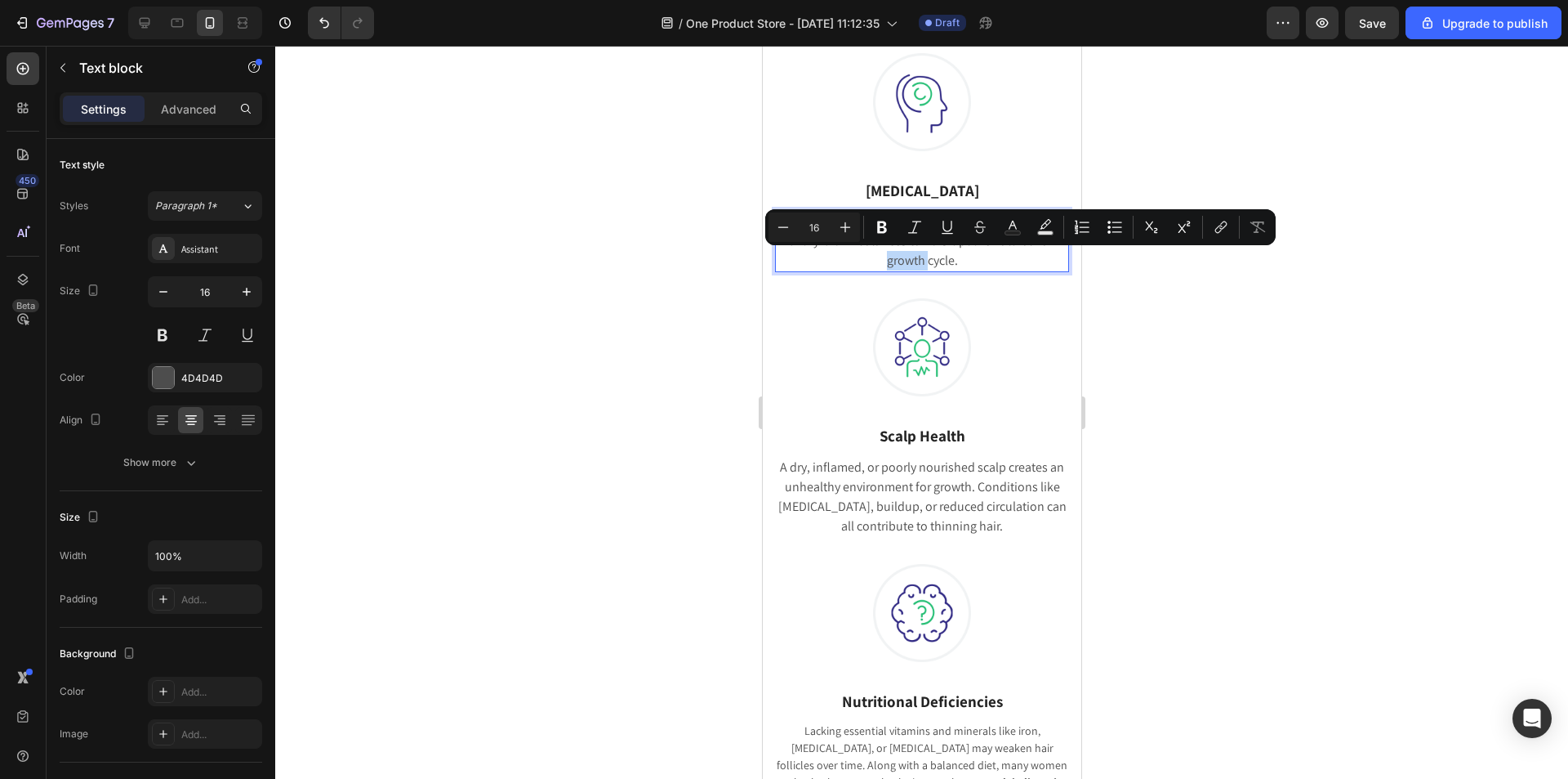
click at [811, 262] on p "Fluctuations during menopause, stress, pregnancy, or thyroid imbalances can dis…" at bounding box center [921, 241] width 291 height 59
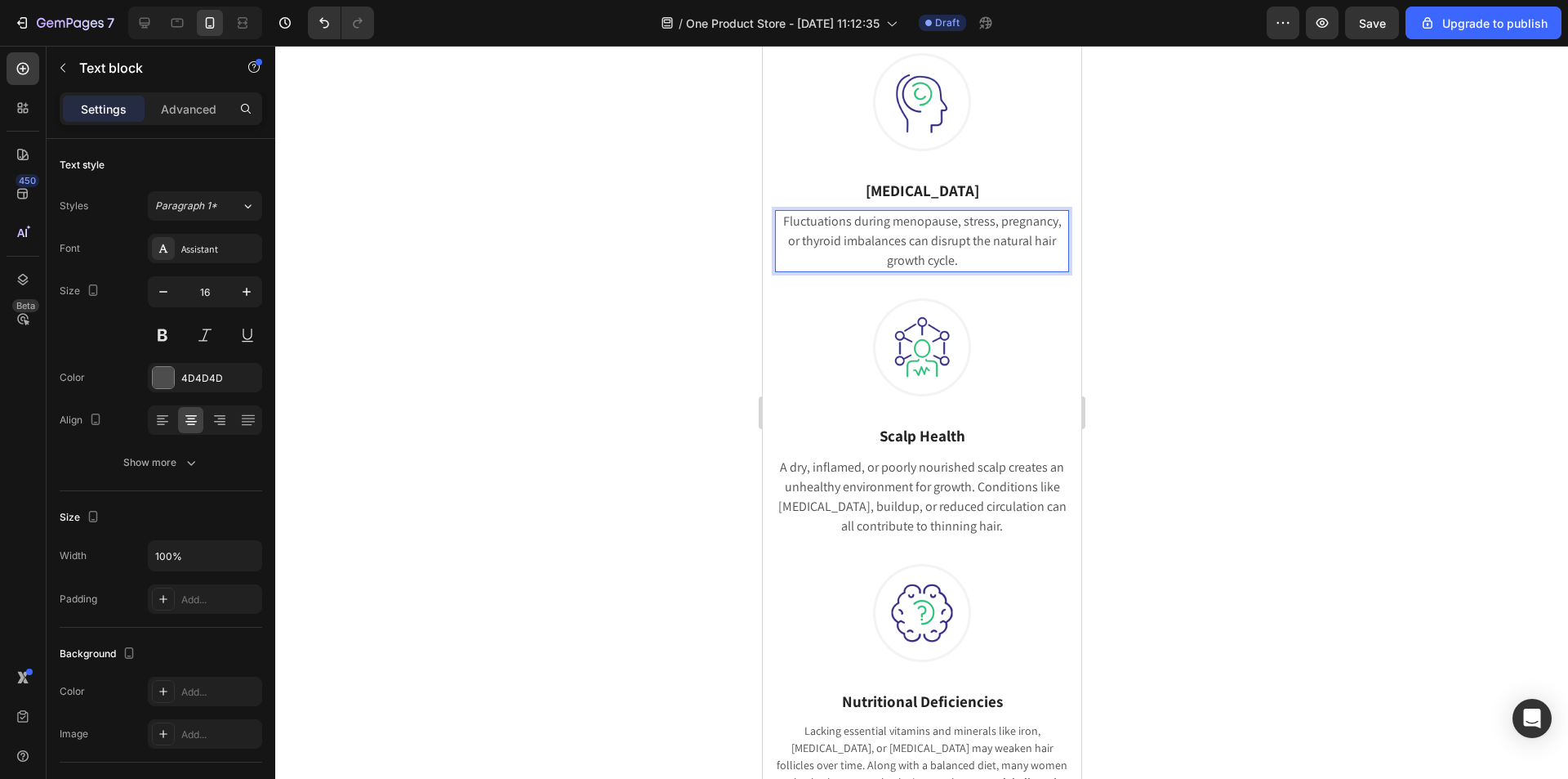
click at [779, 219] on p "Fluctuations during menopause, stress, pregnancy, or thyroid imbalances can dis…" at bounding box center [921, 241] width 291 height 59
click at [980, 255] on p "Fluctuations during menopause, stress, pregnancy, or thyroid imbalances can dis…" at bounding box center [921, 241] width 291 height 59
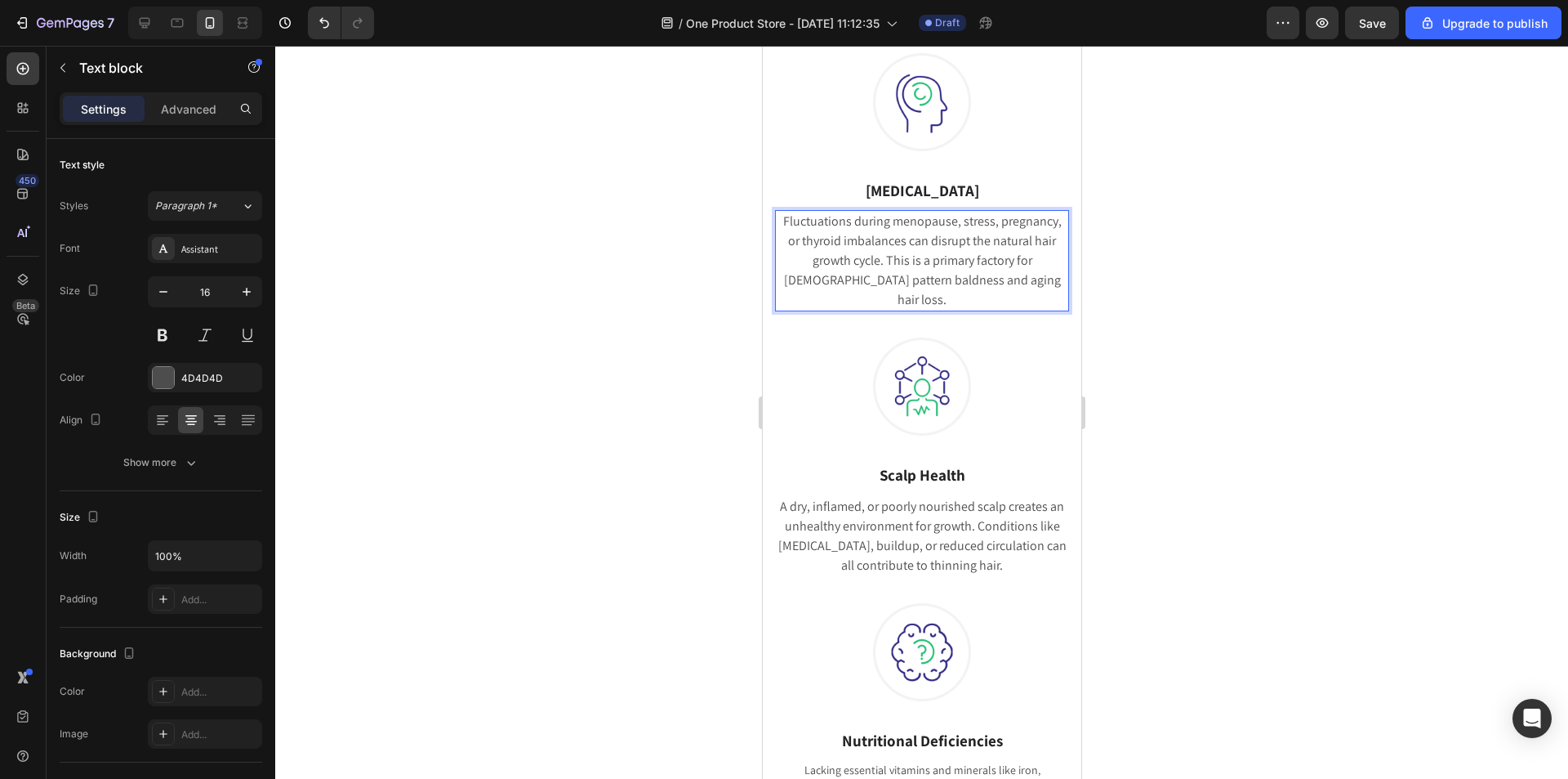
click at [1217, 309] on div at bounding box center [921, 413] width 1292 height 733
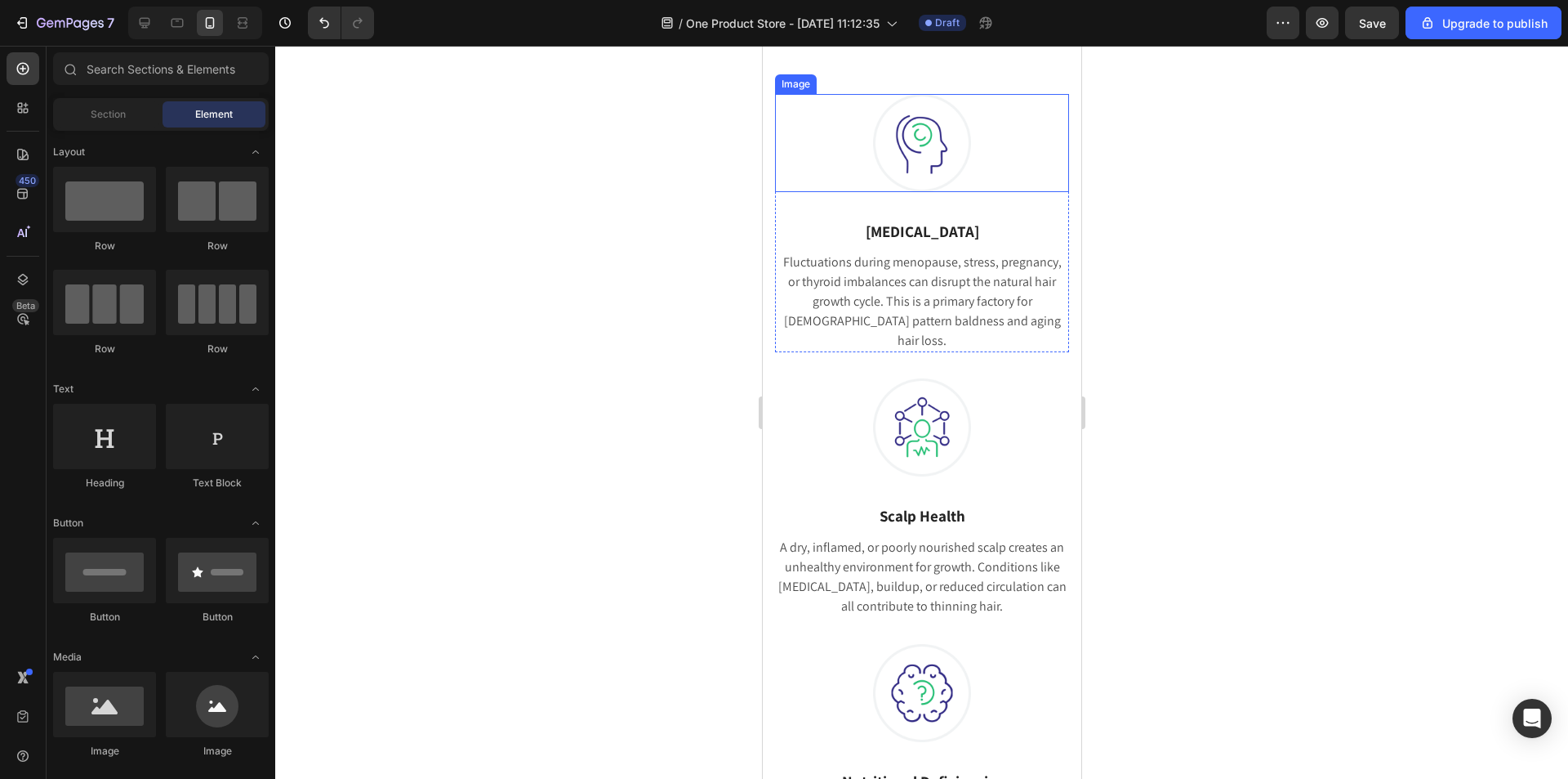
scroll to position [899, 0]
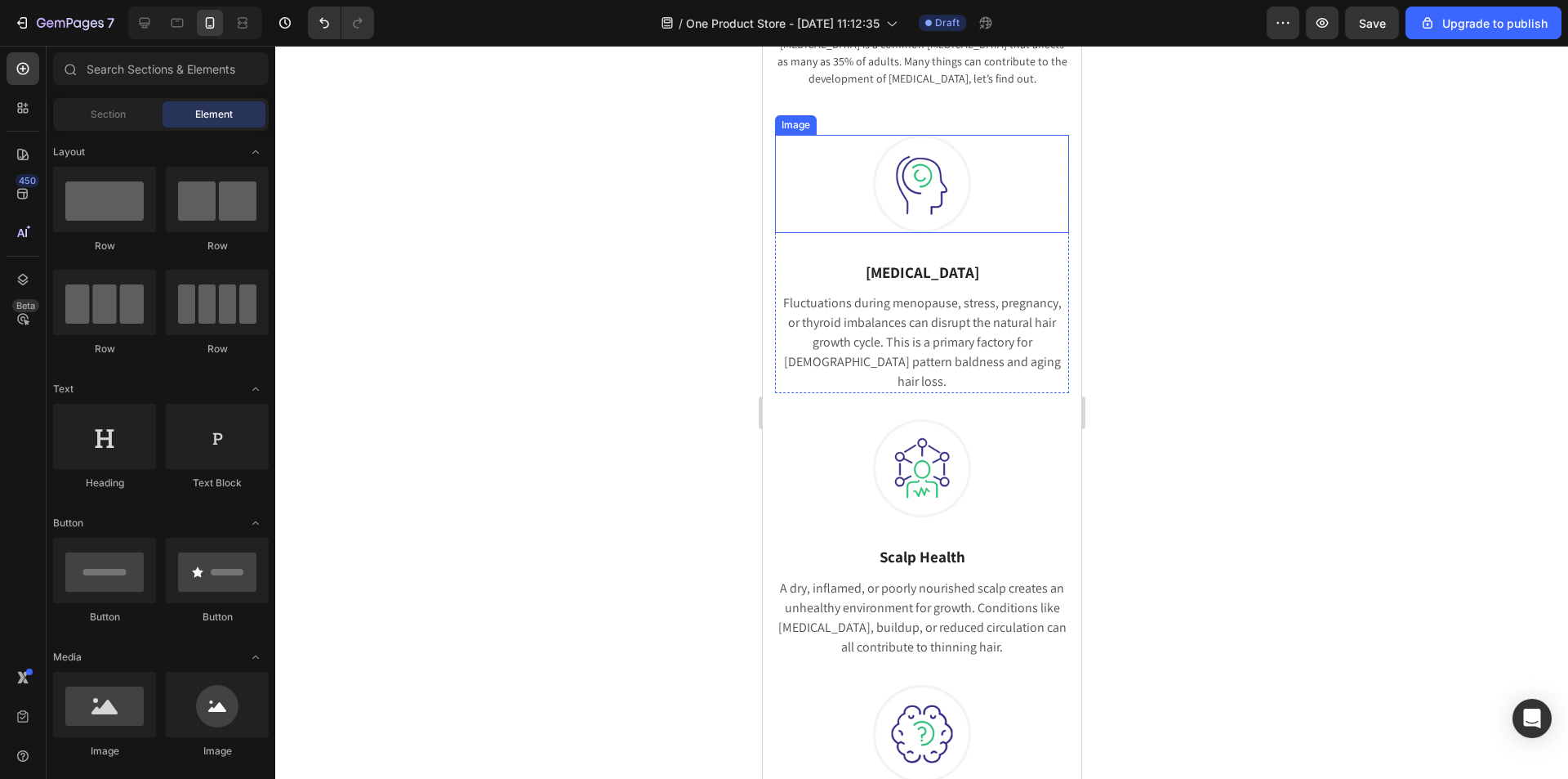
click at [933, 175] on img at bounding box center [921, 184] width 98 height 98
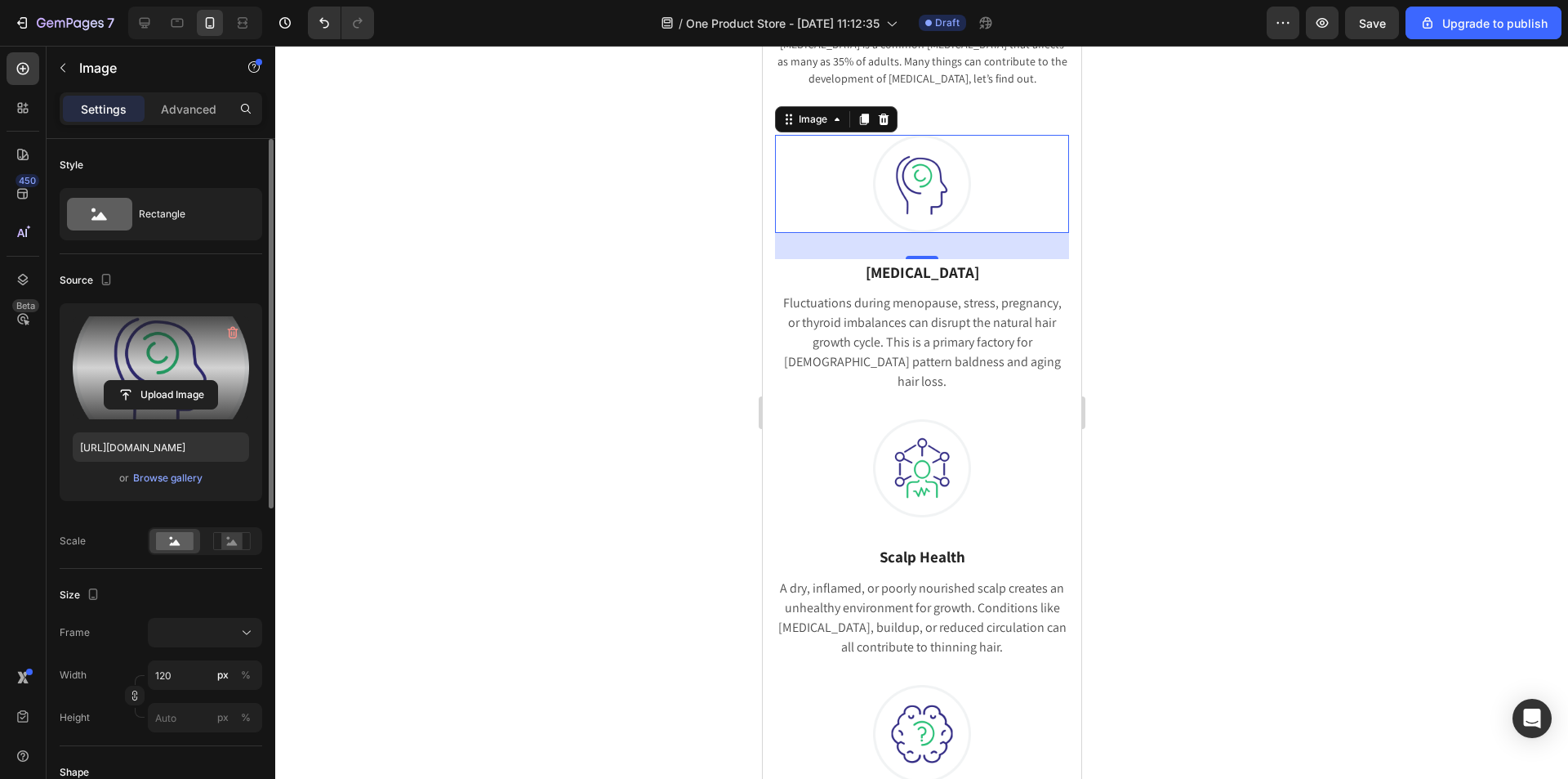
click at [153, 362] on label at bounding box center [161, 367] width 176 height 103
click at [153, 381] on input "file" at bounding box center [161, 394] width 112 height 28
click at [329, 23] on icon "Undo/Redo" at bounding box center [323, 23] width 16 height 16
click at [153, 367] on label at bounding box center [161, 367] width 176 height 103
click at [153, 381] on input "file" at bounding box center [161, 394] width 112 height 28
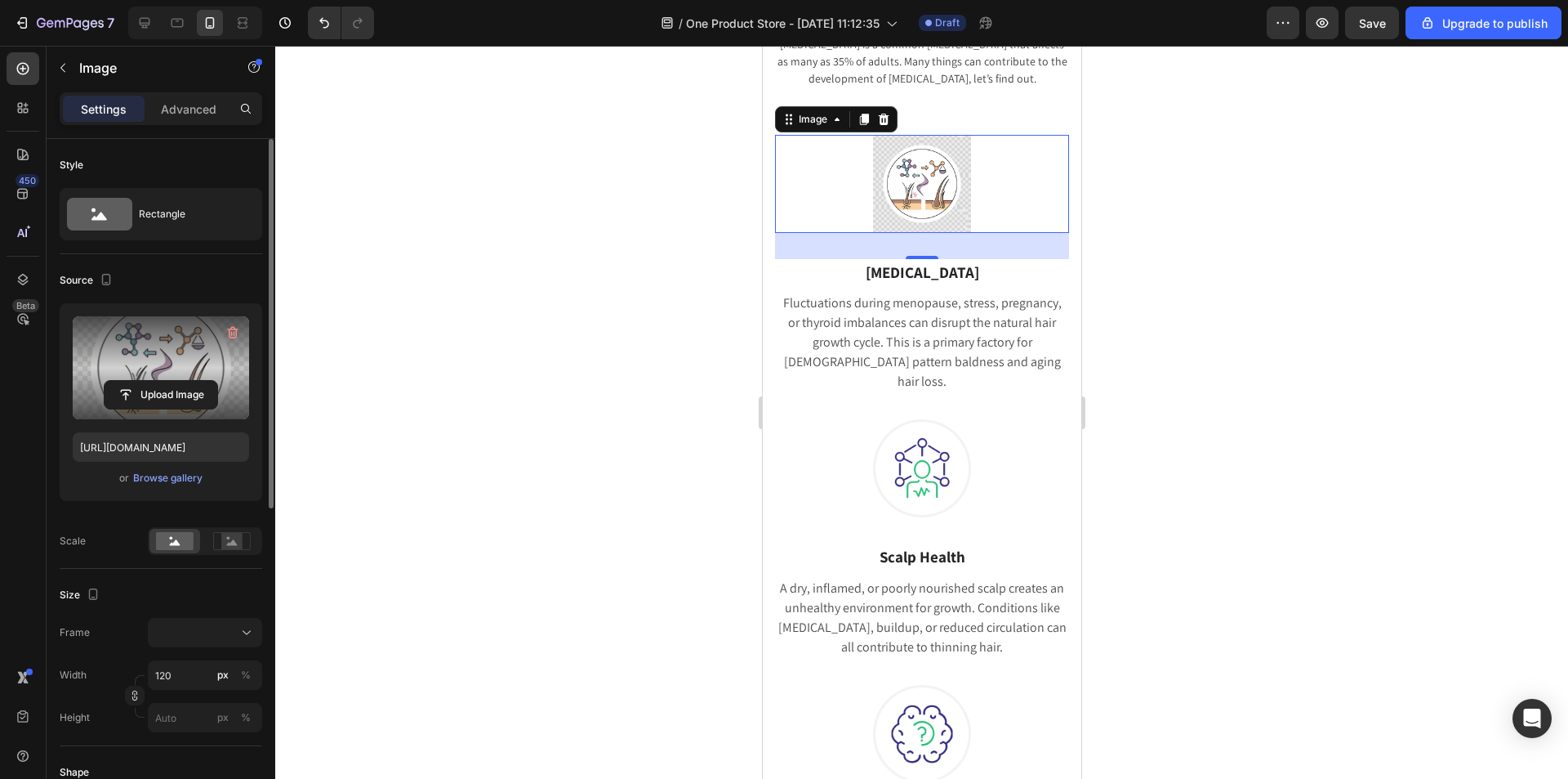
click at [133, 349] on label at bounding box center [161, 367] width 176 height 103
click at [133, 381] on input "file" at bounding box center [161, 394] width 112 height 28
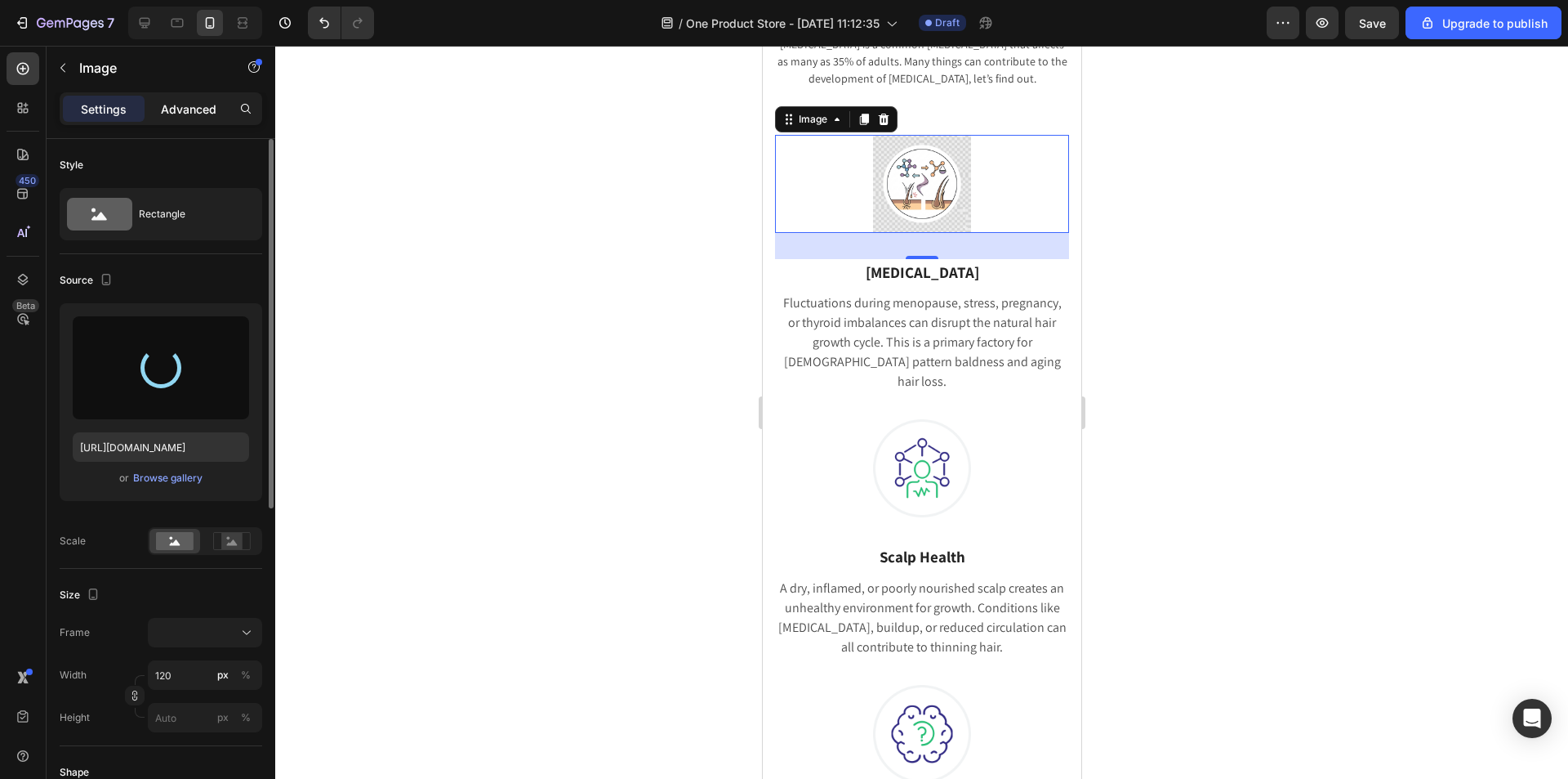
type input "https://cdn.shopify.com/s/files/1/0822/2507/0364/files/gempages_498539324896183…"
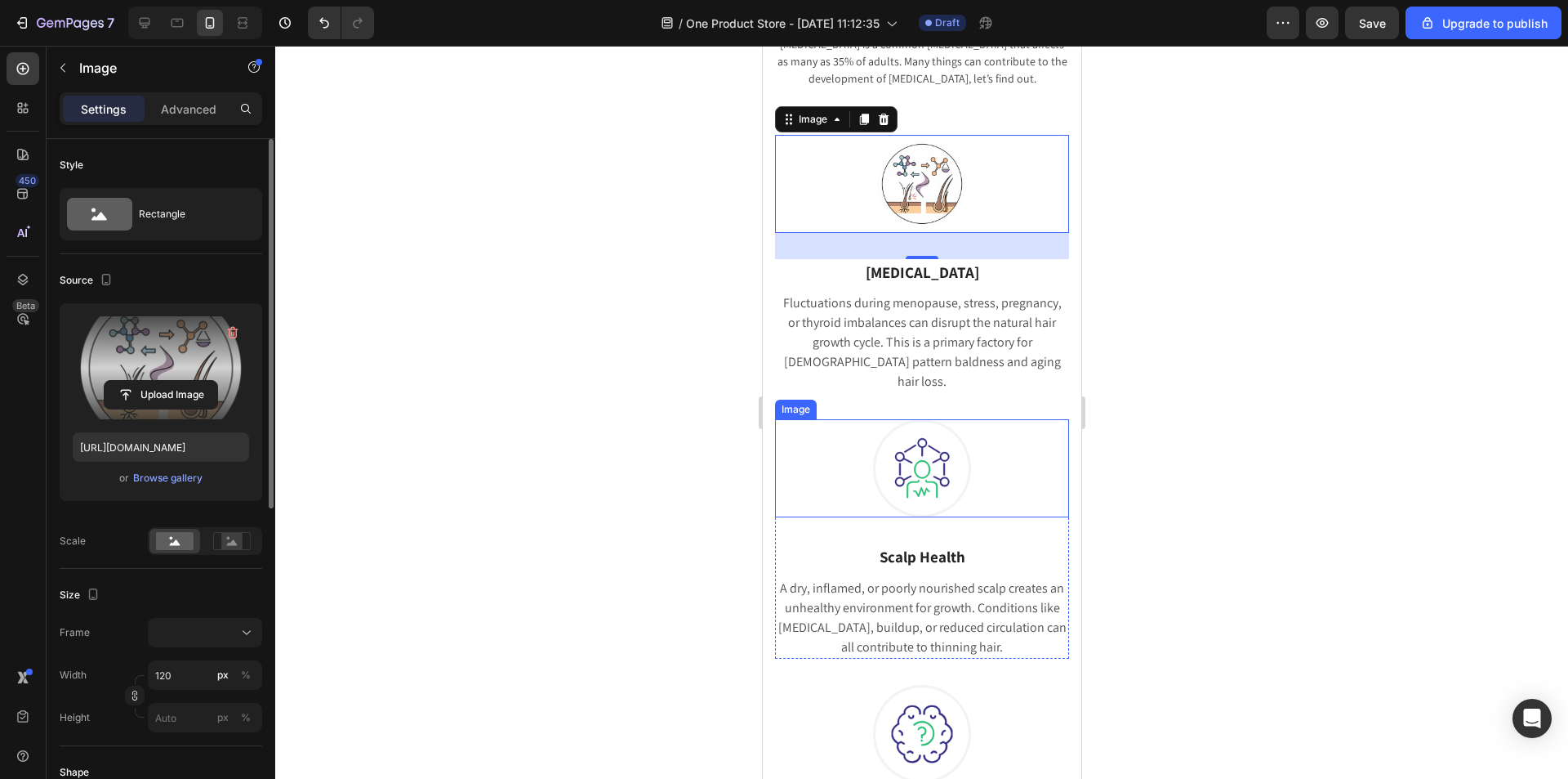
click at [935, 454] on img at bounding box center [921, 468] width 98 height 98
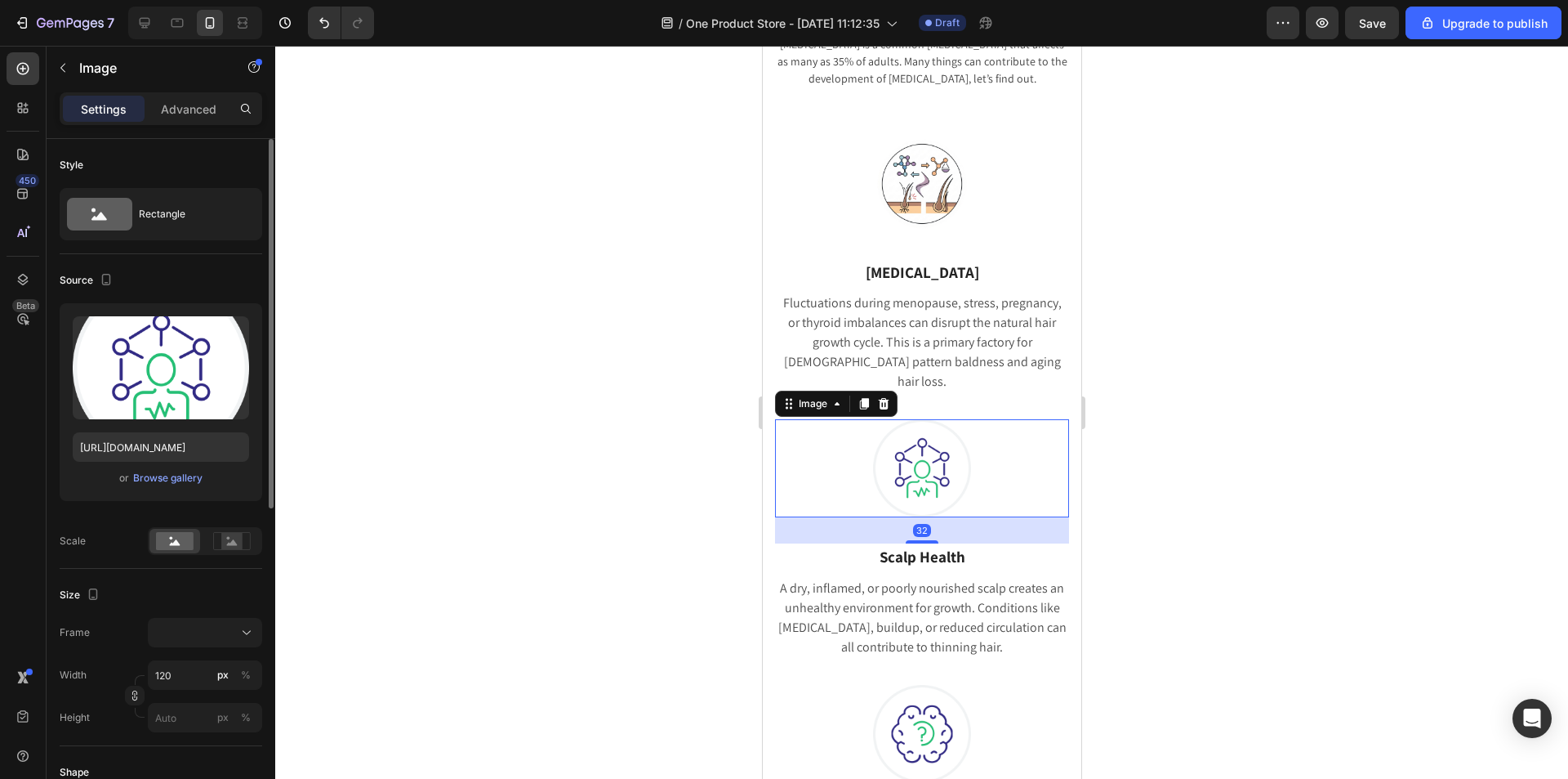
click at [1215, 439] on div at bounding box center [921, 413] width 1292 height 733
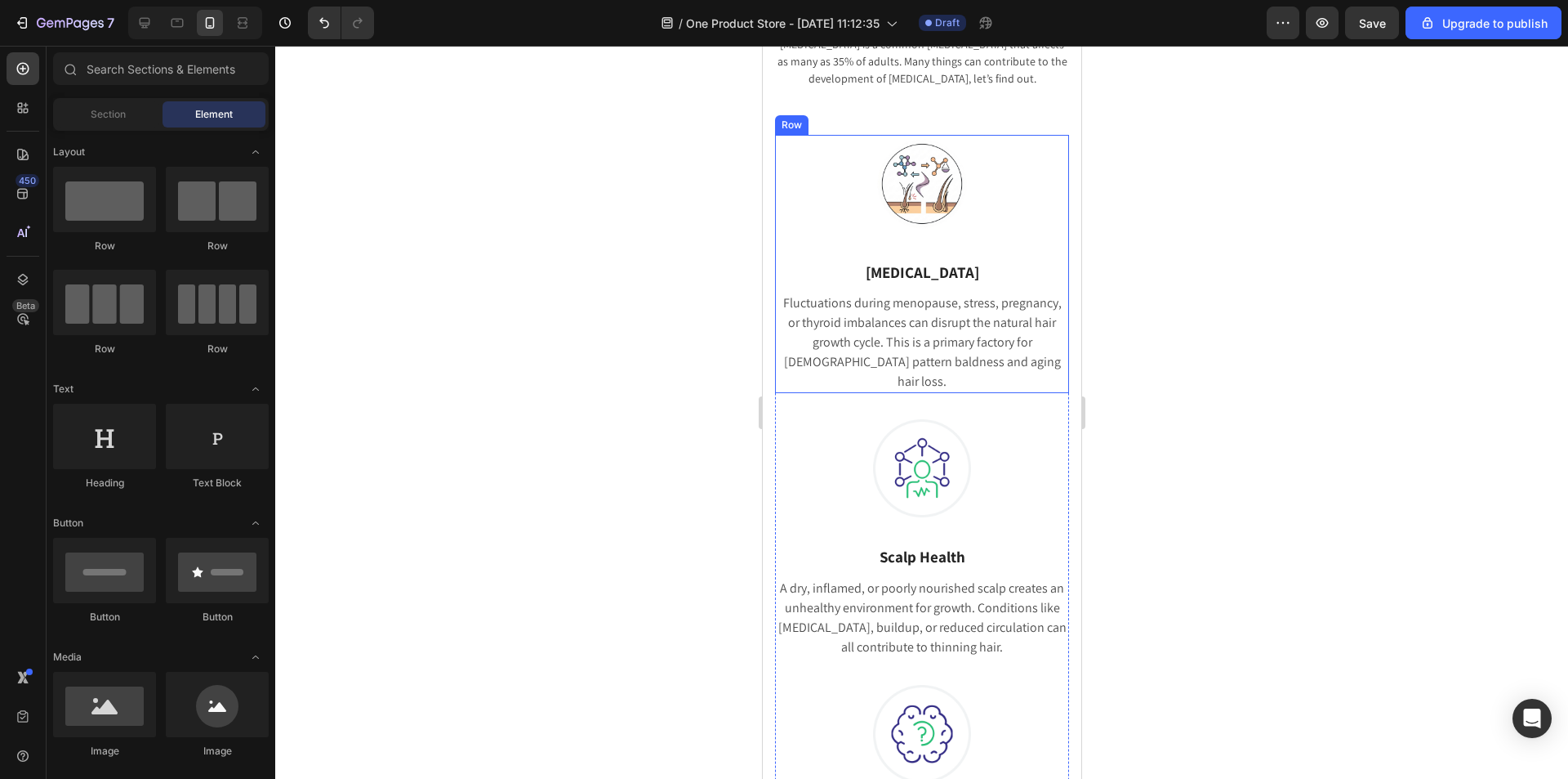
click at [889, 210] on img at bounding box center [921, 184] width 98 height 98
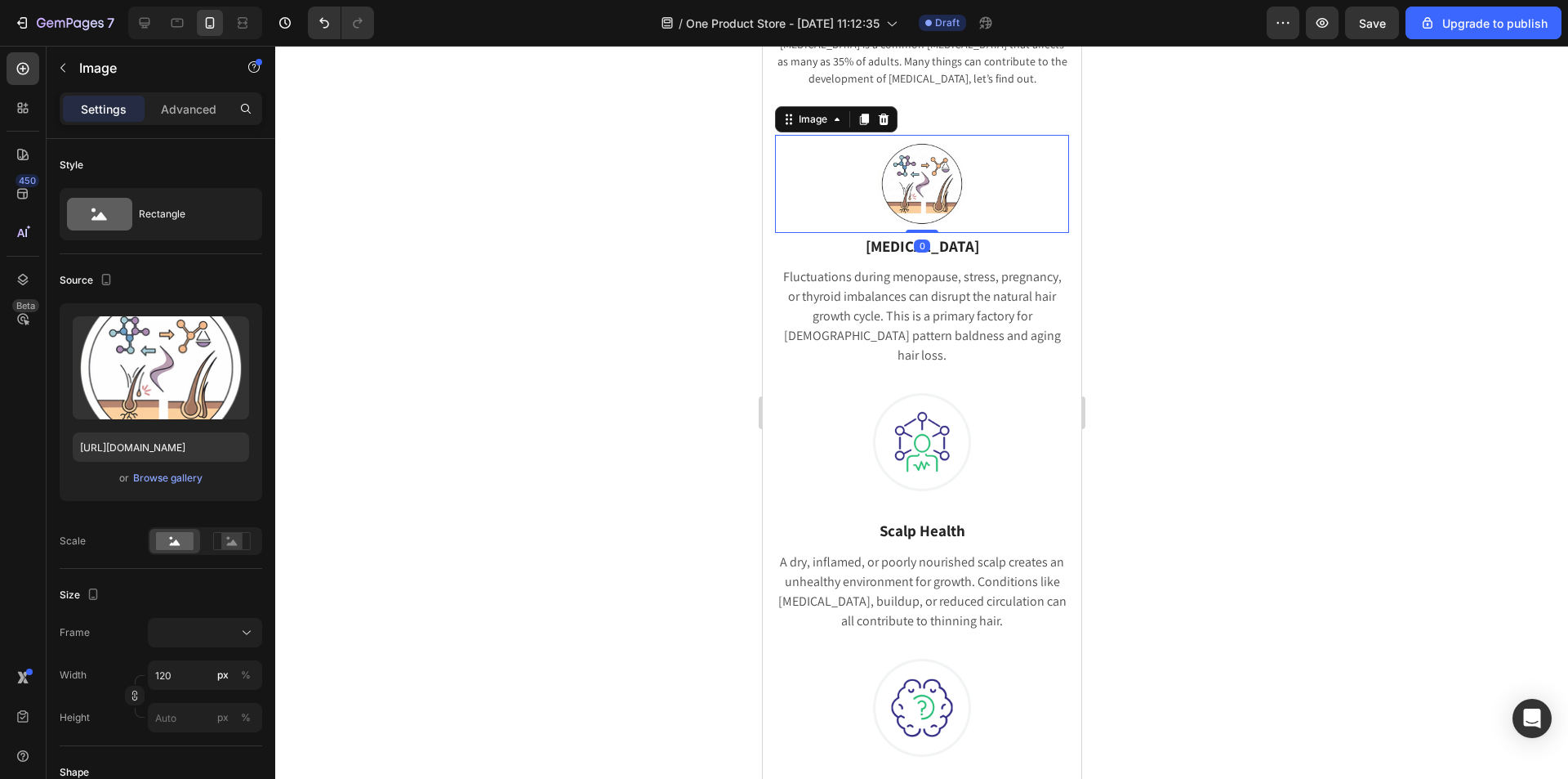
drag, startPoint x: 923, startPoint y: 256, endPoint x: 934, endPoint y: 228, distance: 30.1
click at [934, 228] on div "Image 0" at bounding box center [921, 184] width 294 height 98
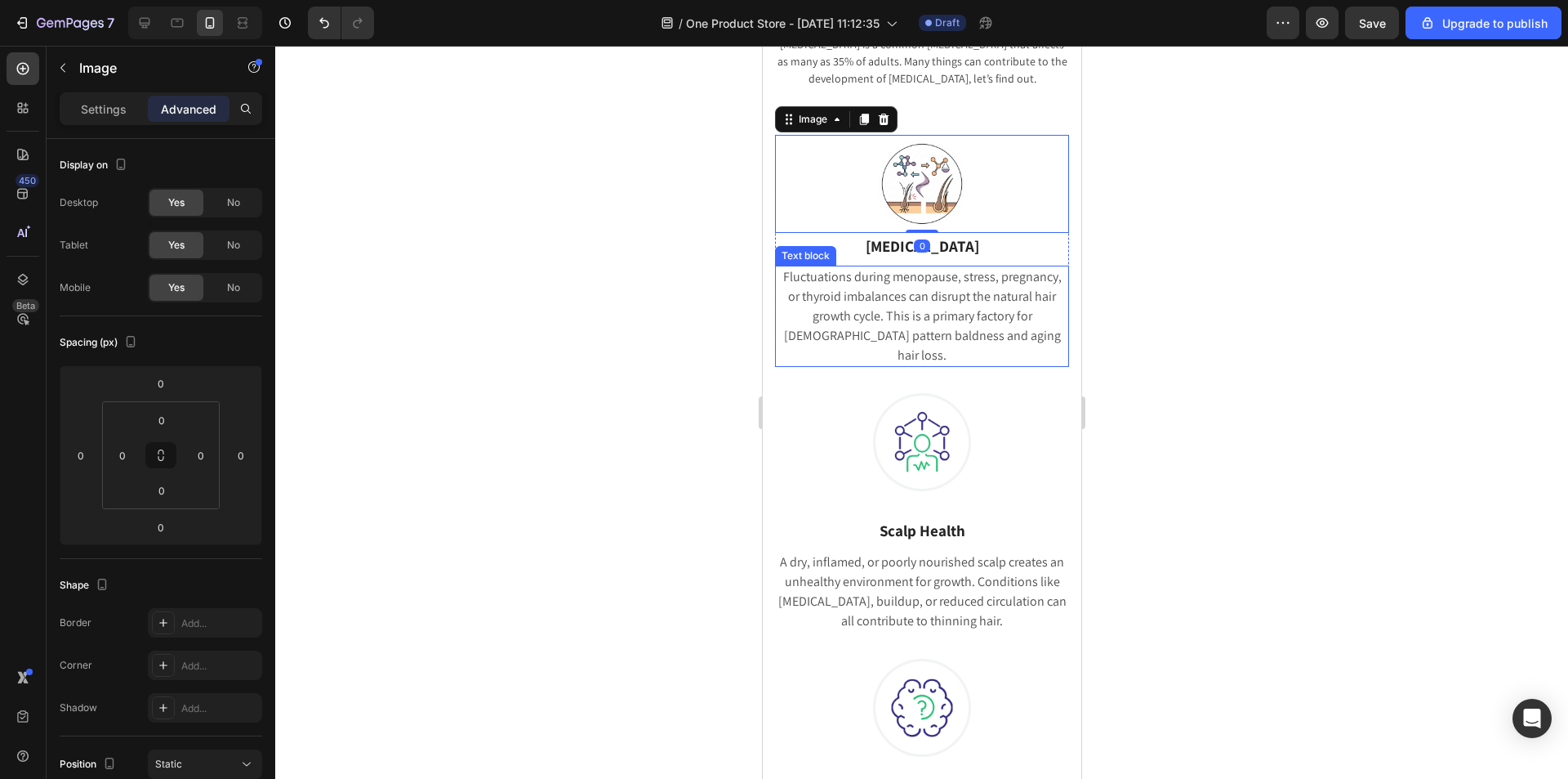
click at [1022, 295] on p "Fluctuations during menopause, stress, pregnancy, or thyroid imbalances can dis…" at bounding box center [921, 316] width 291 height 98
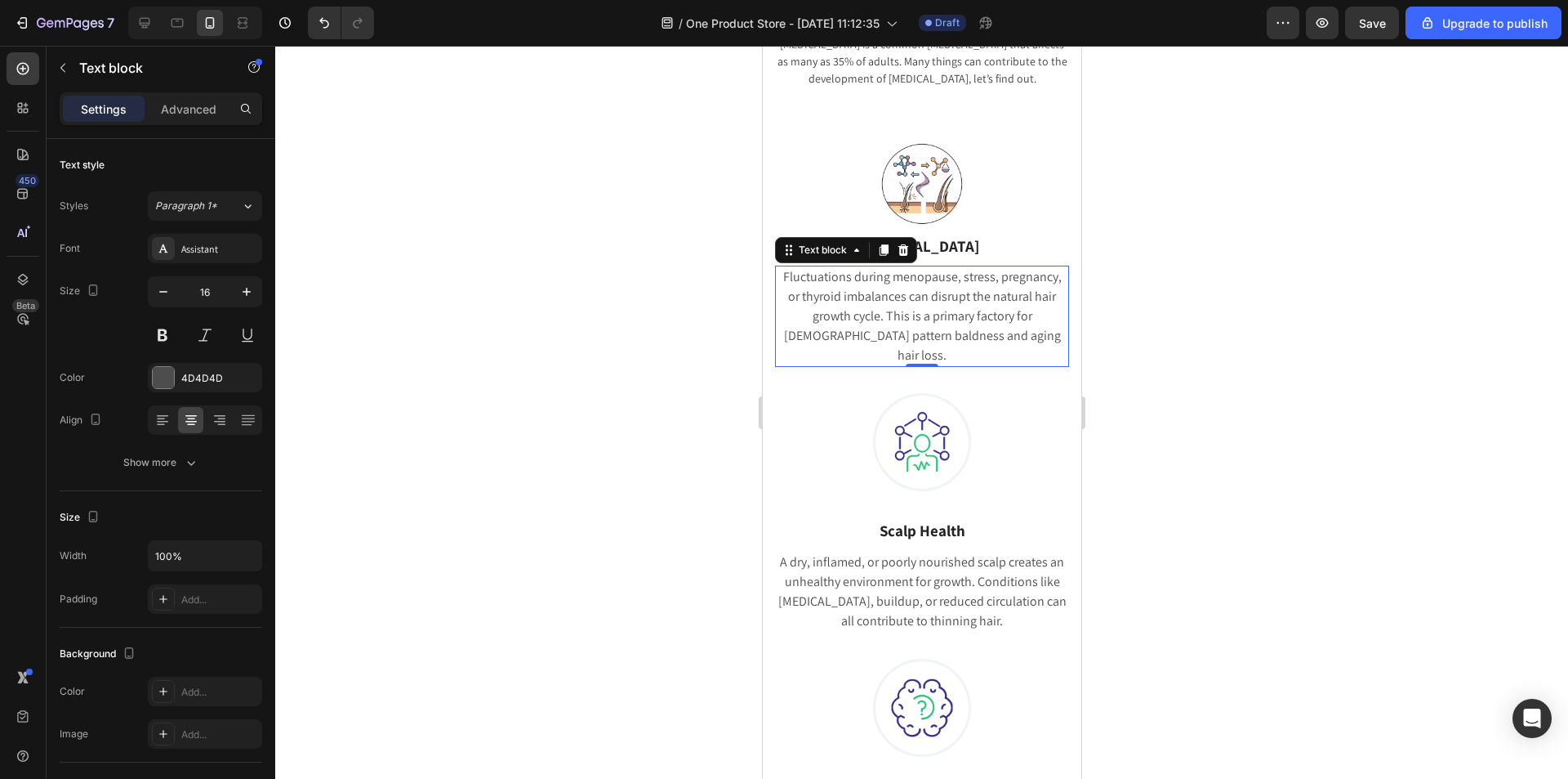
click at [1220, 349] on div at bounding box center [921, 413] width 1292 height 733
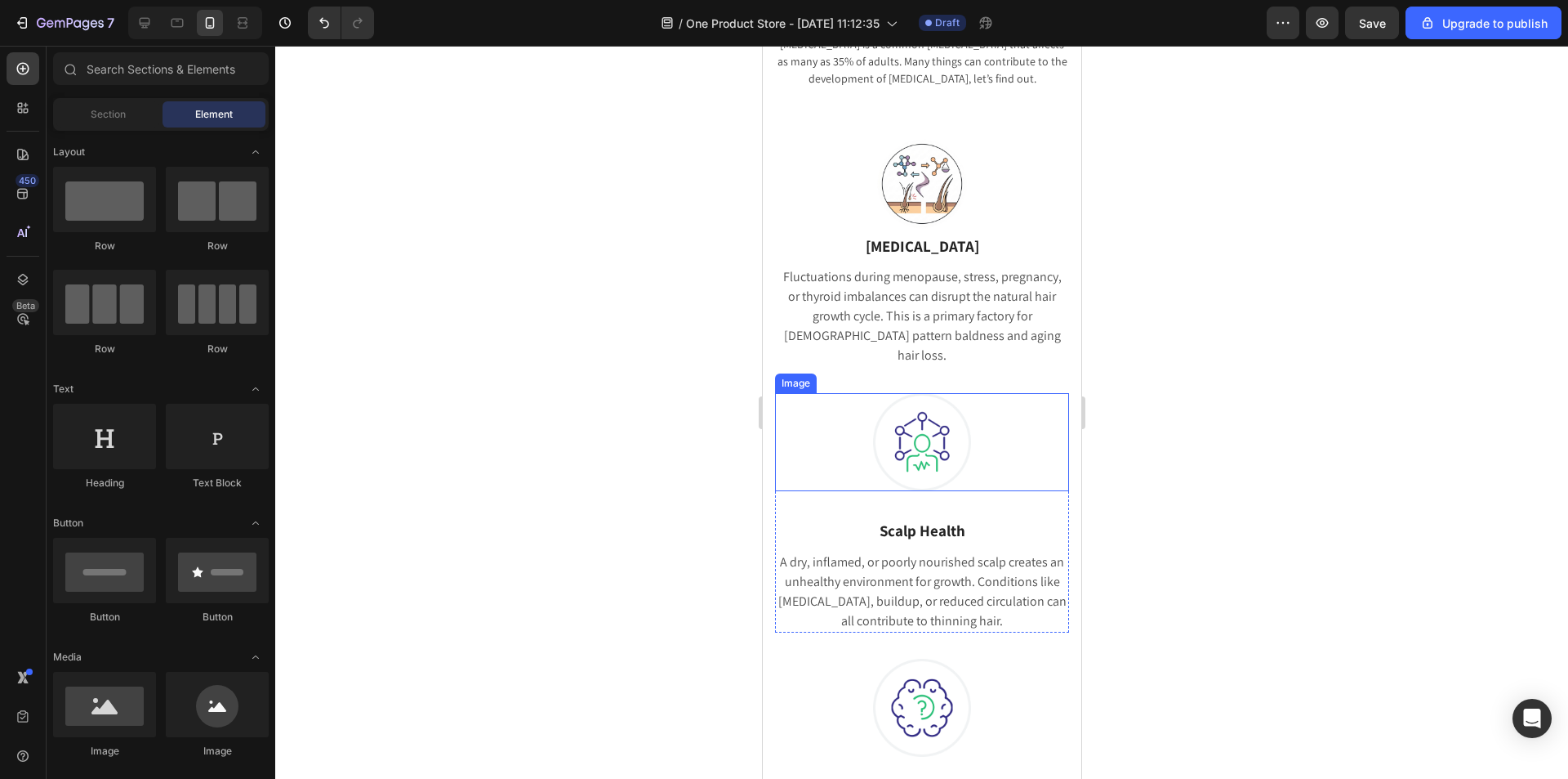
click at [909, 418] on img at bounding box center [921, 442] width 98 height 98
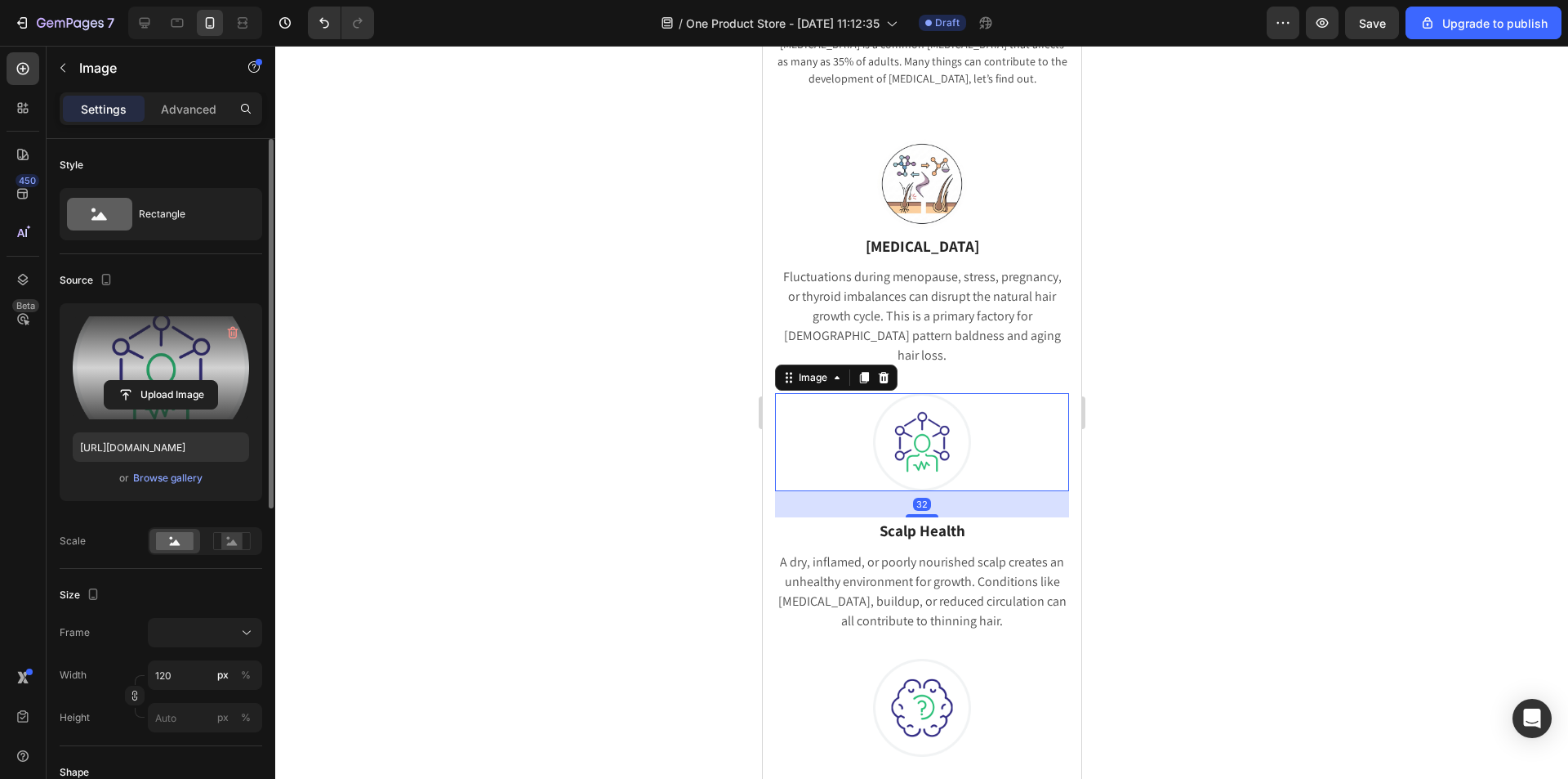
click at [159, 374] on label at bounding box center [161, 367] width 176 height 103
click at [159, 381] on input "file" at bounding box center [161, 394] width 112 height 28
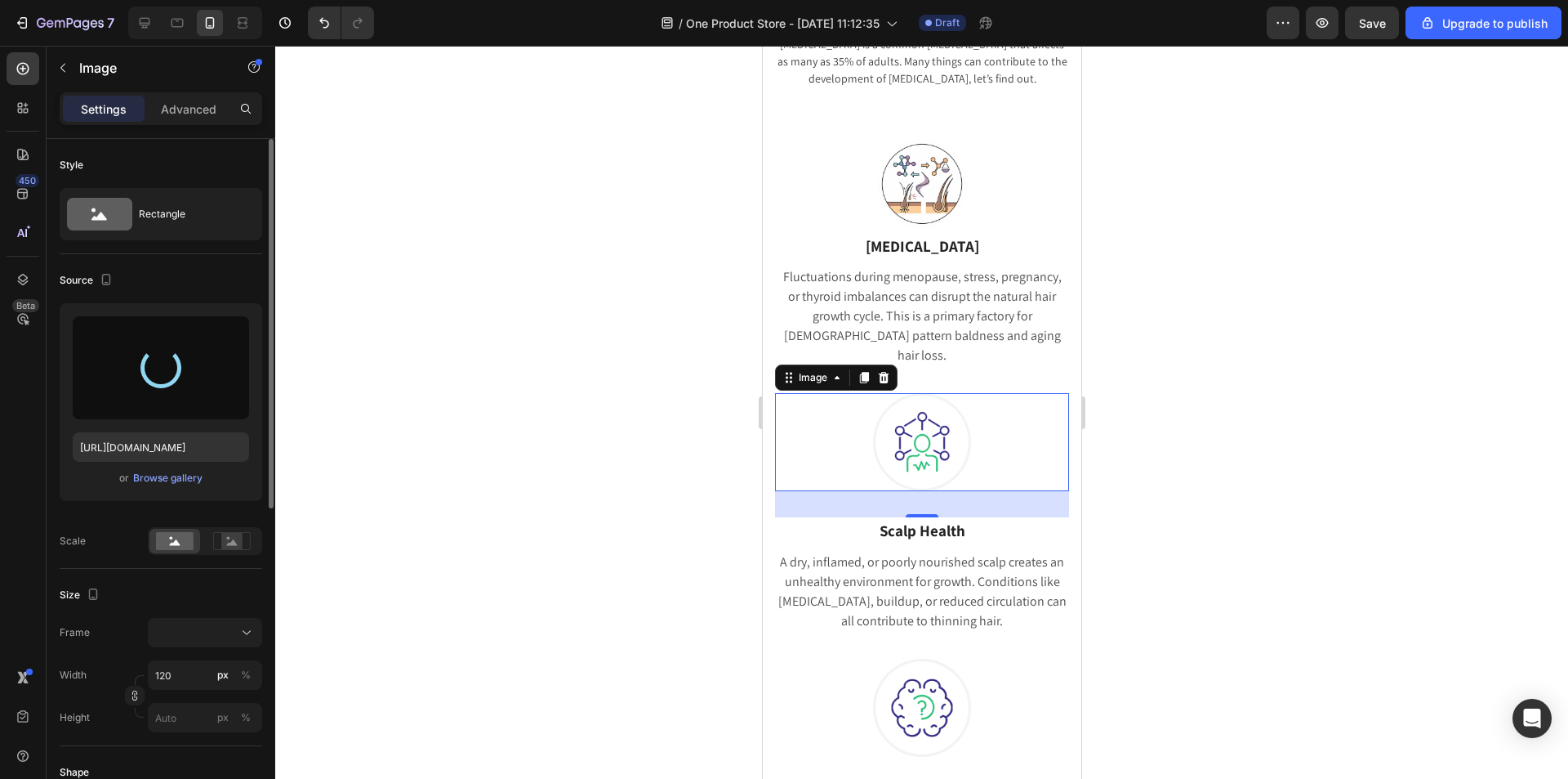
type input "https://cdn.shopify.com/s/files/1/0822/2507/0364/files/gempages_498539324896183…"
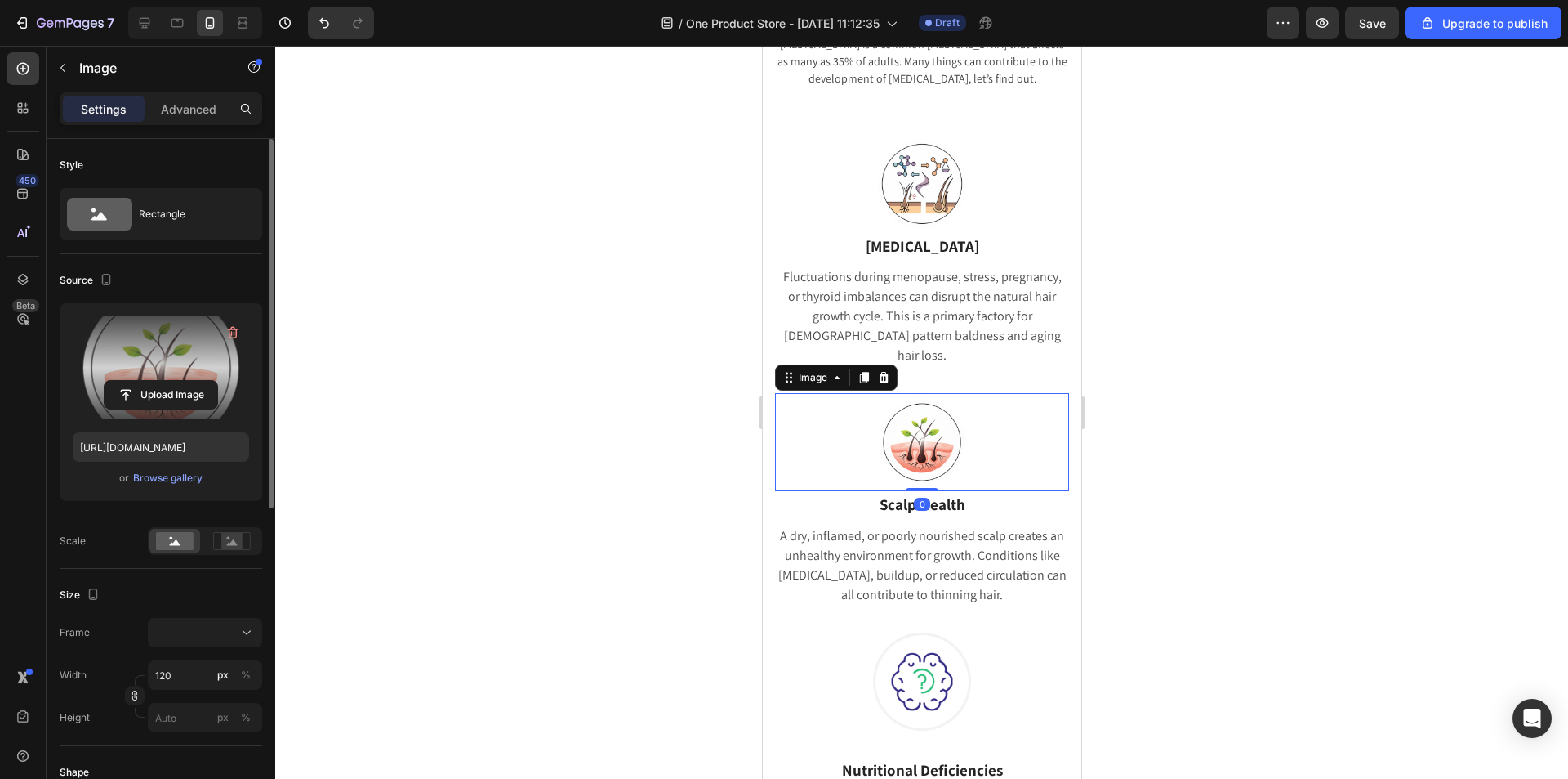
drag, startPoint x: 923, startPoint y: 497, endPoint x: 948, endPoint y: 465, distance: 40.6
click at [948, 465] on div "Image 0" at bounding box center [921, 442] width 294 height 98
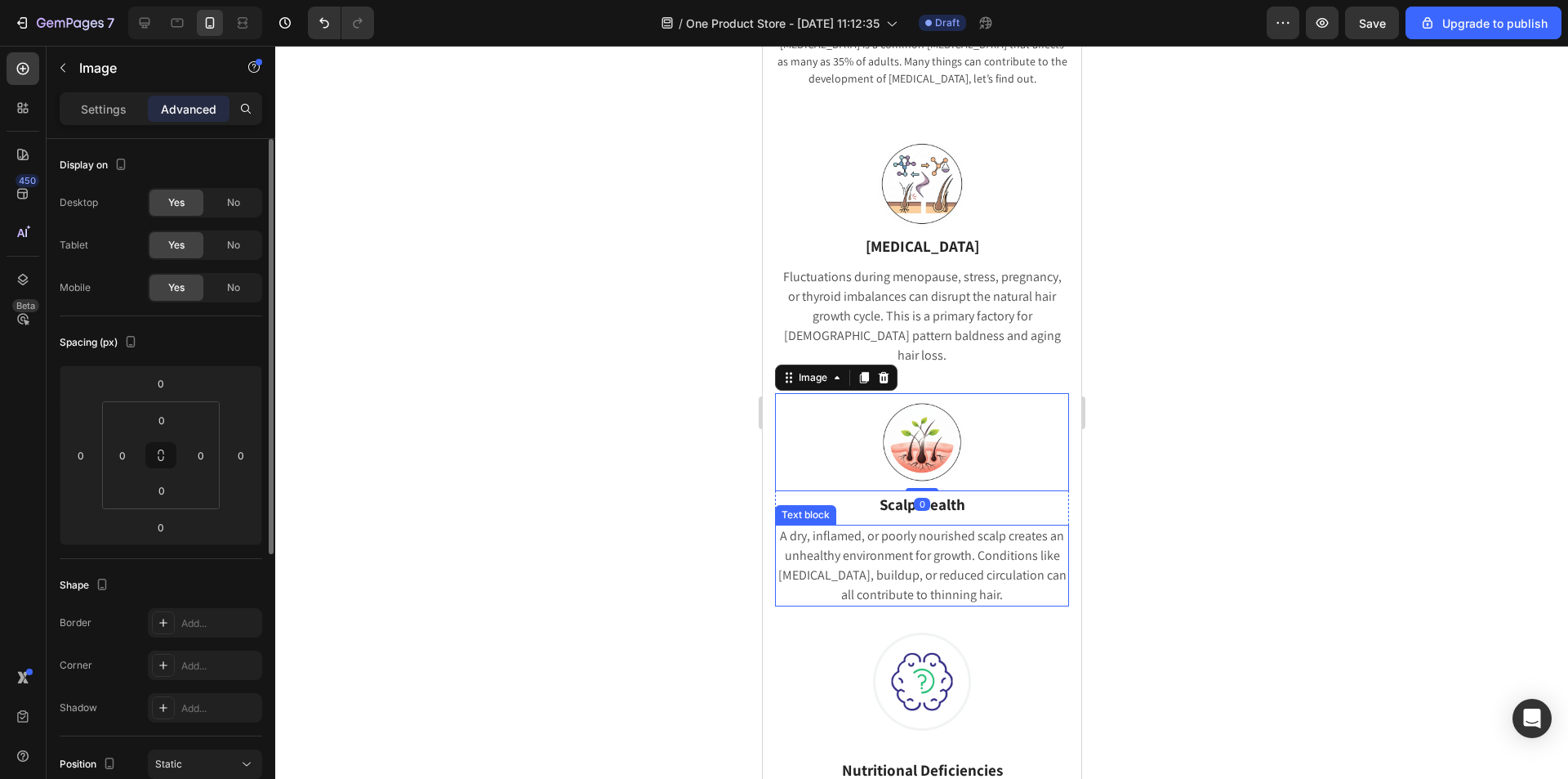
click at [1050, 527] on p "A dry, inflamed, or poorly nourished scalp creates an unhealthy environment for…" at bounding box center [921, 565] width 291 height 79
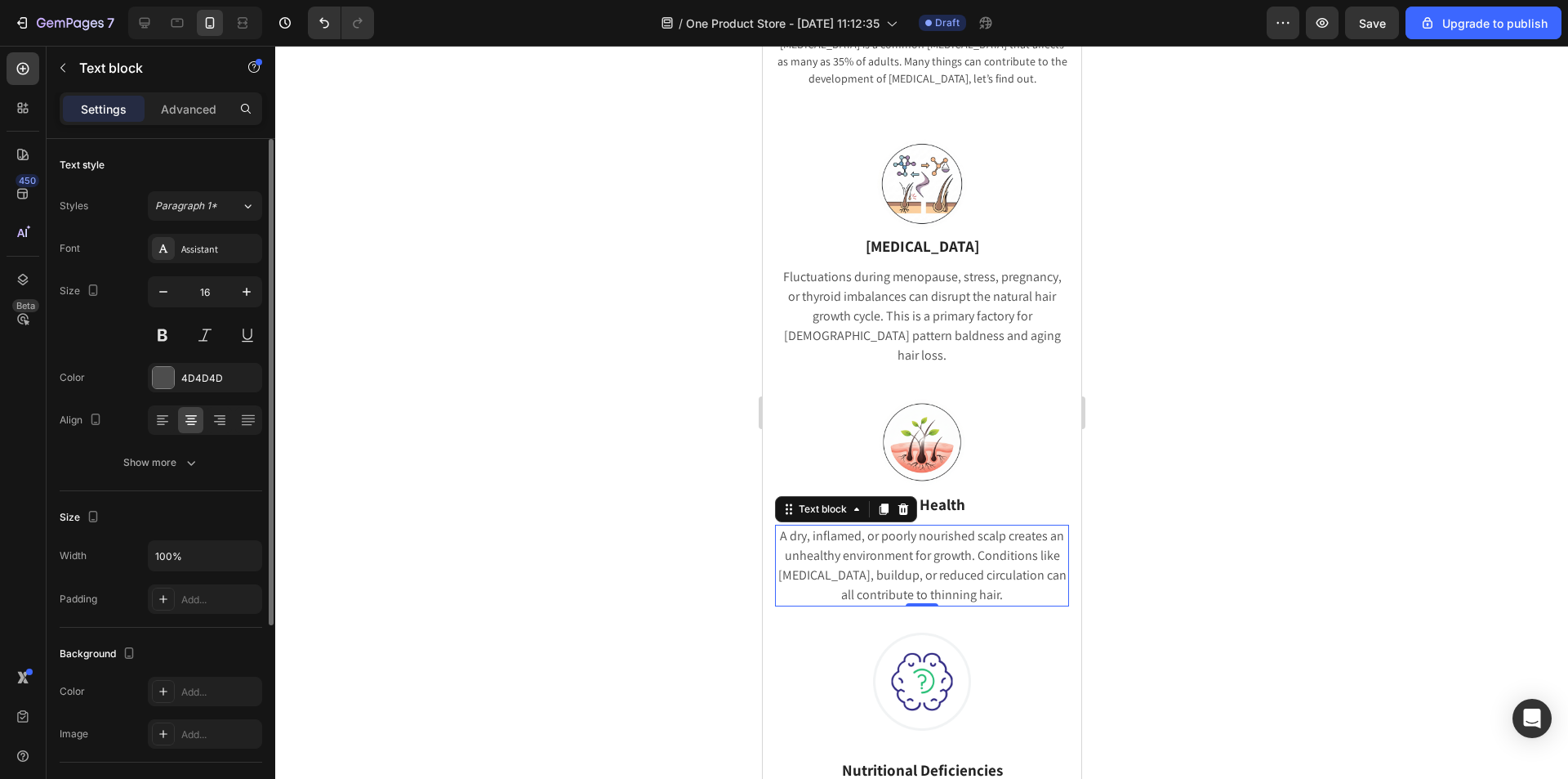
click at [1245, 532] on div at bounding box center [921, 413] width 1292 height 733
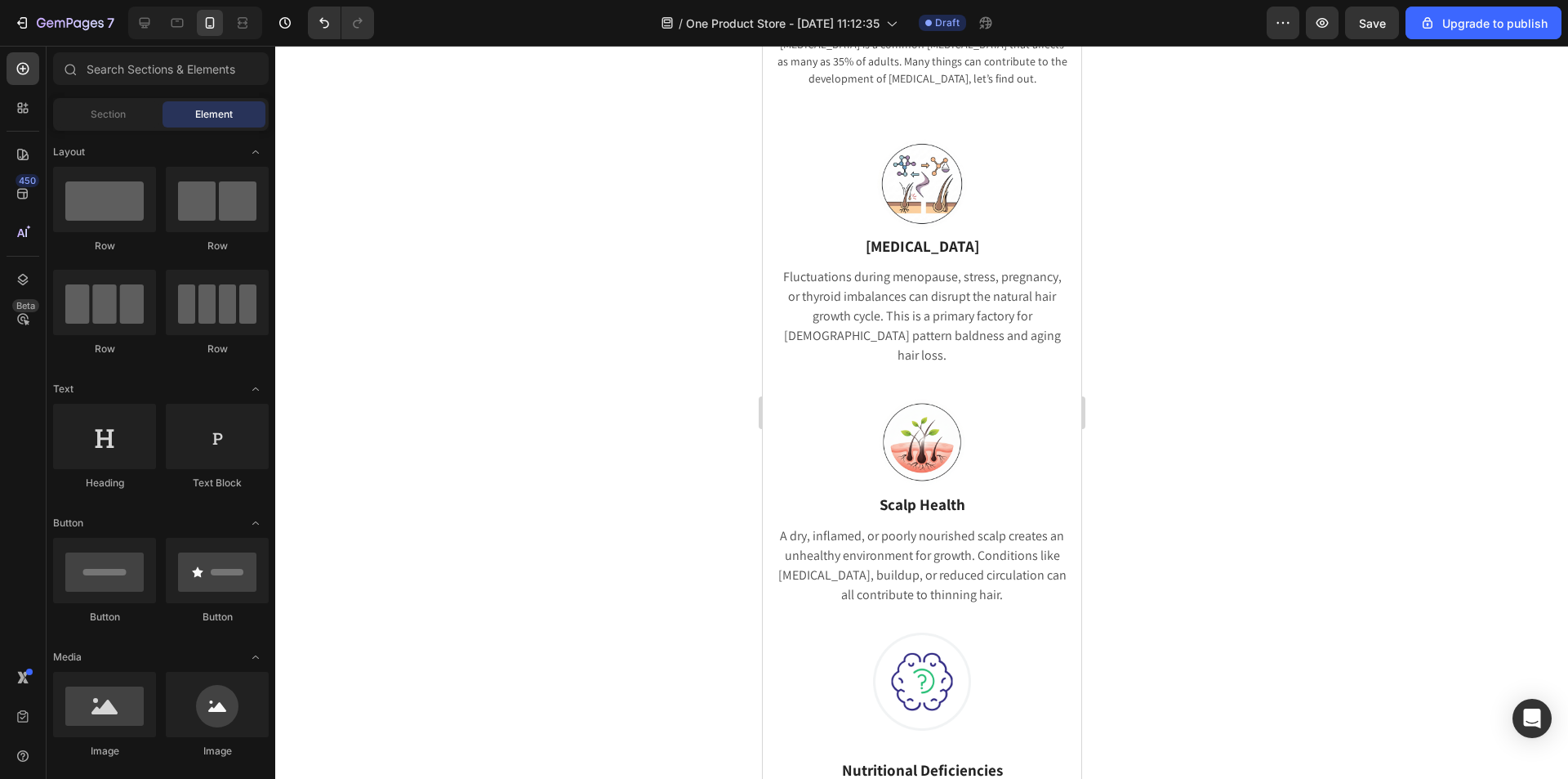
drag, startPoint x: 1074, startPoint y: 221, endPoint x: 1947, endPoint y: 310, distance: 877.5
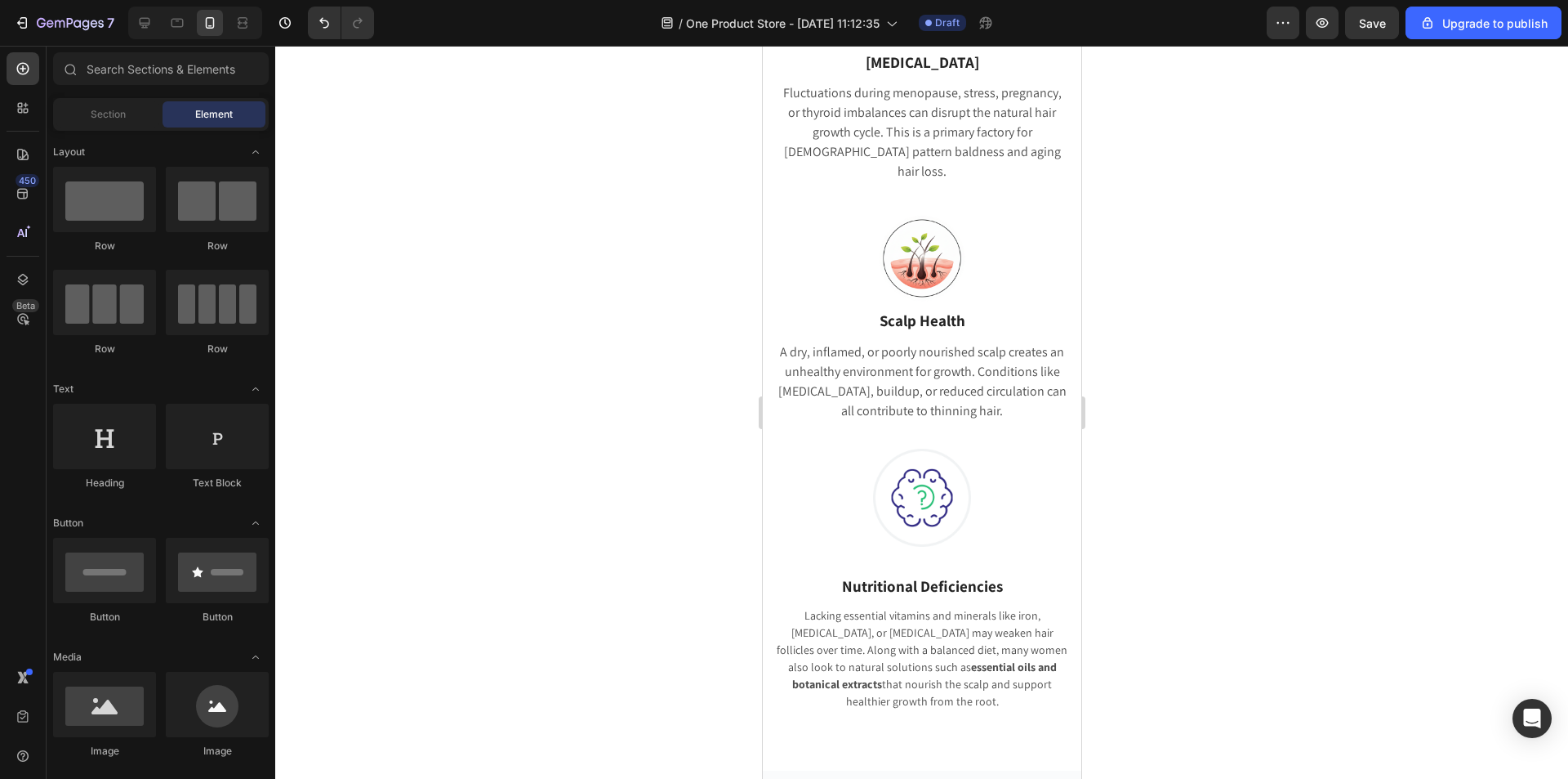
scroll to position [1335, 0]
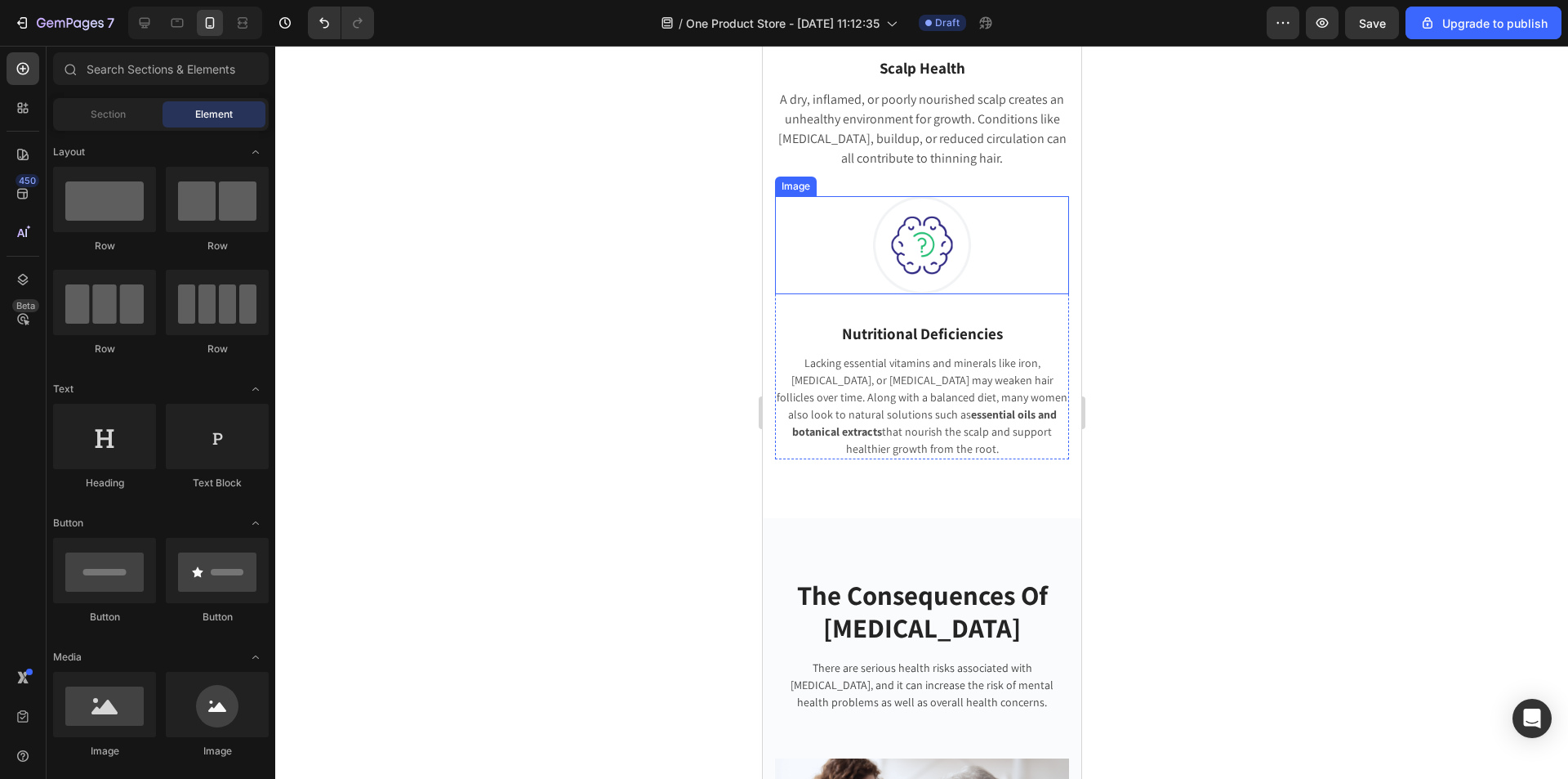
click at [893, 231] on img at bounding box center [921, 245] width 98 height 98
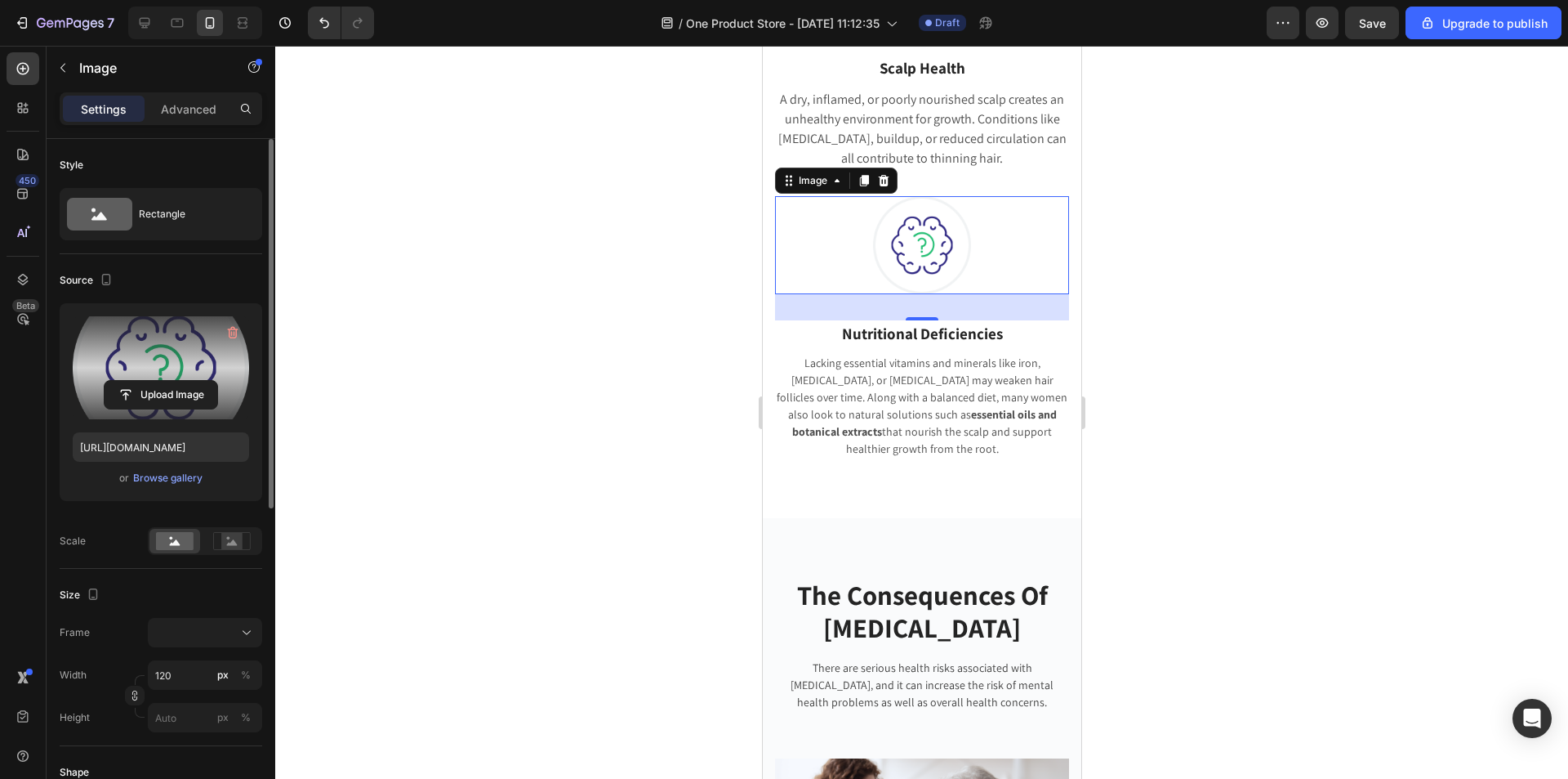
click at [172, 356] on label at bounding box center [161, 367] width 176 height 103
click at [172, 381] on input "file" at bounding box center [161, 394] width 112 height 28
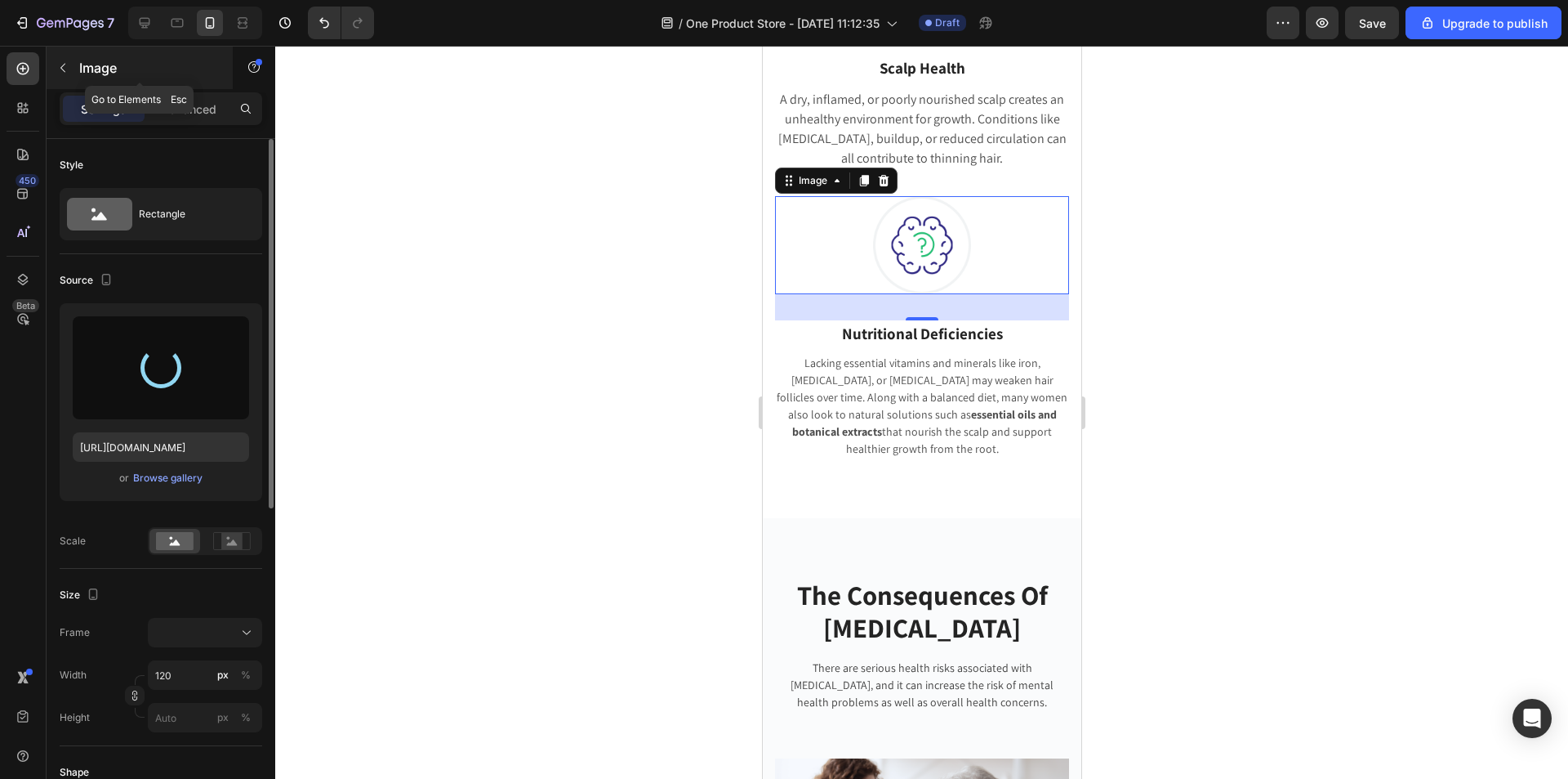
type input "https://cdn.shopify.com/s/files/1/0822/2507/0364/files/gempages_498539324896183…"
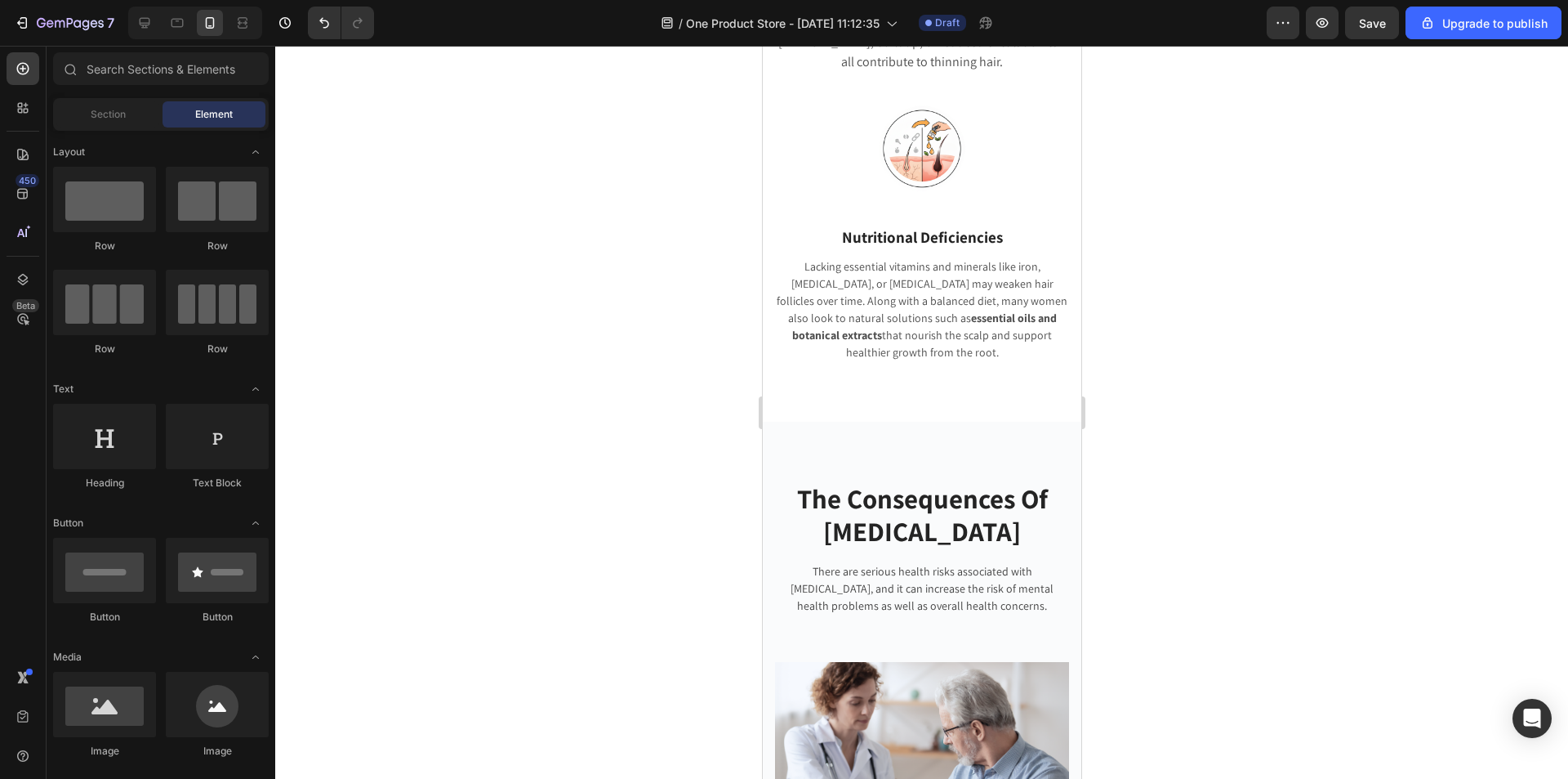
scroll to position [1585, 0]
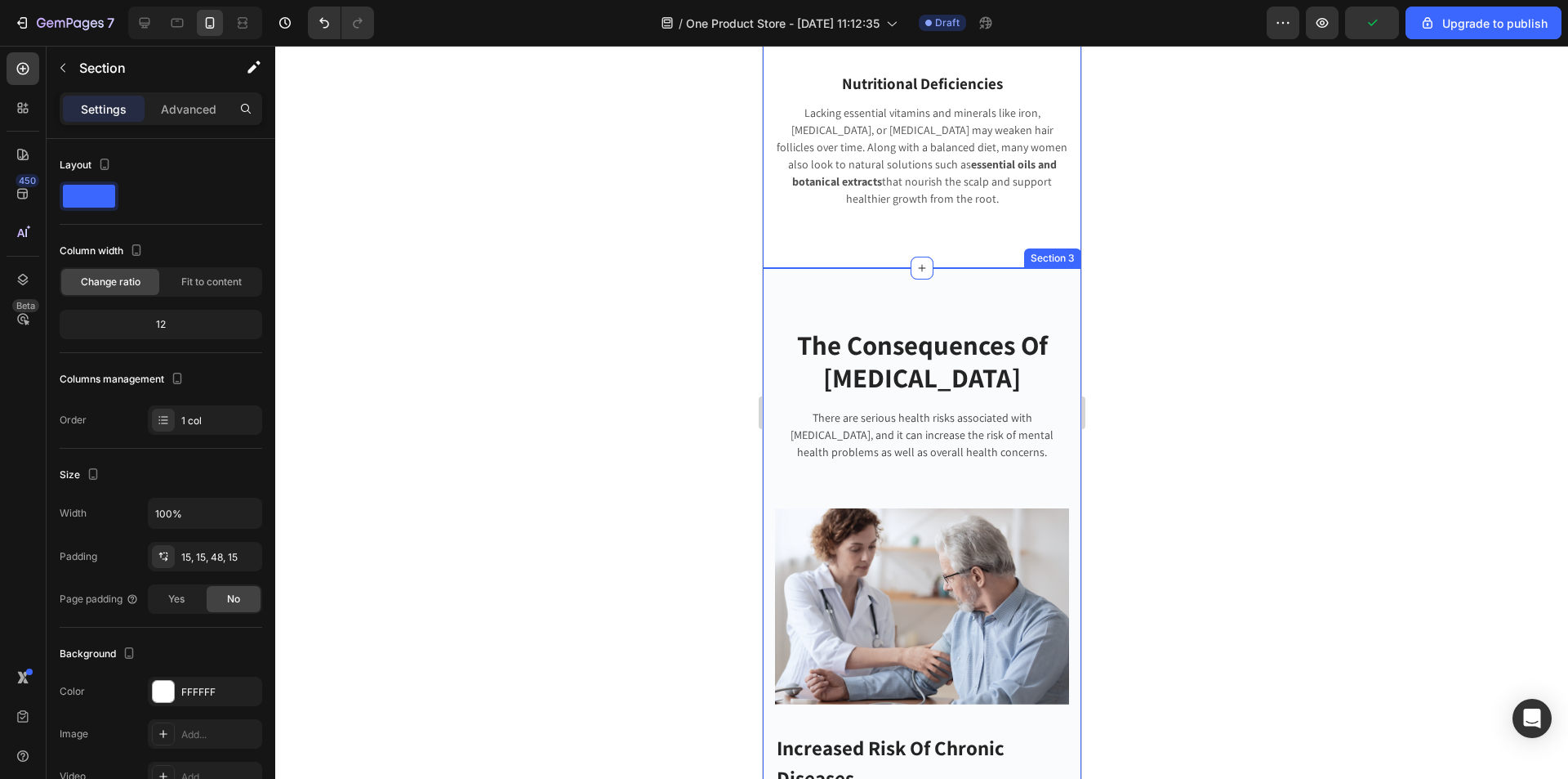
click at [194, 114] on p "Advanced" at bounding box center [189, 109] width 55 height 17
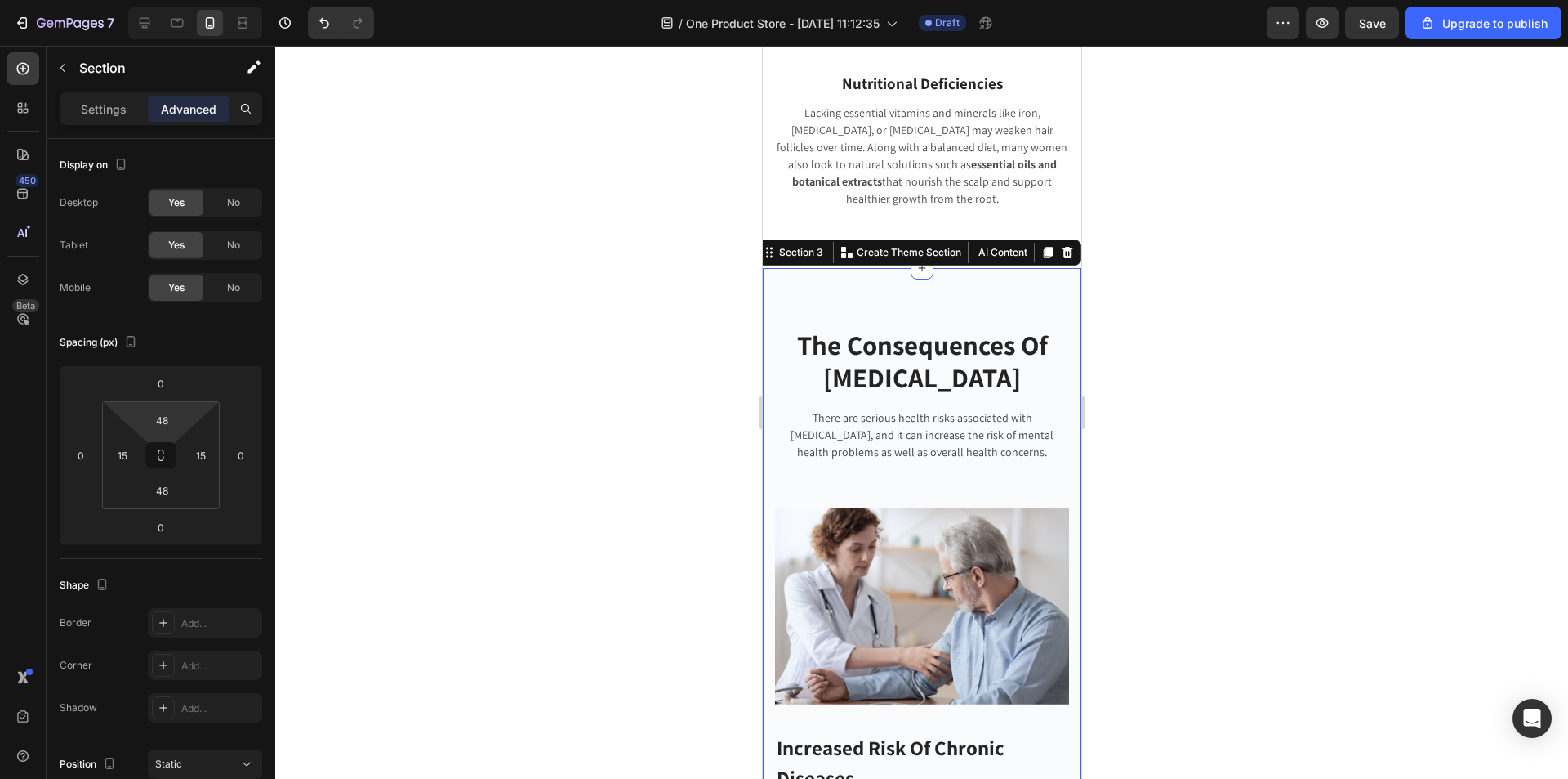
type input "0"
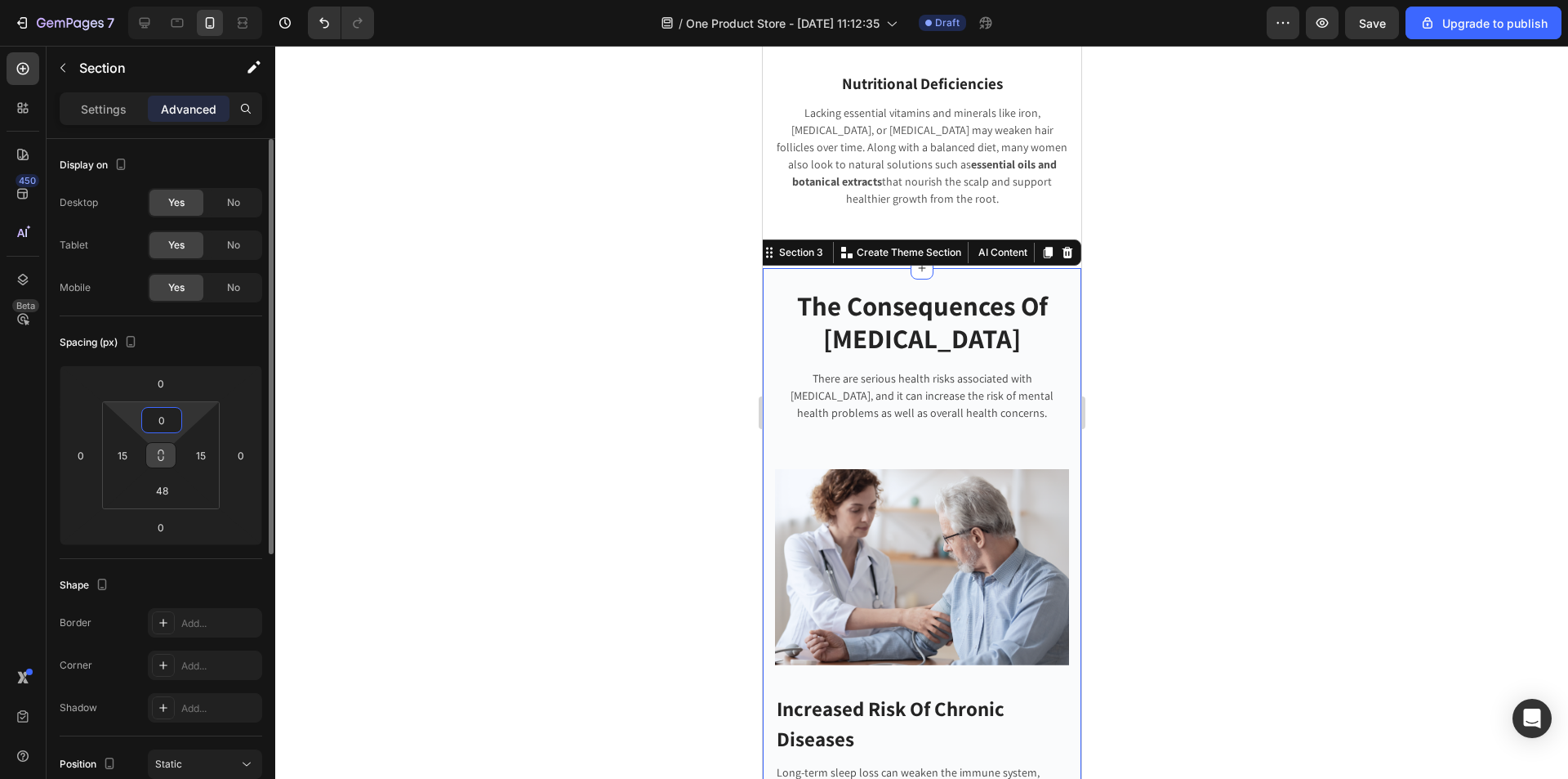
drag, startPoint x: 168, startPoint y: 435, endPoint x: 173, endPoint y: 448, distance: 13.9
click at [173, 0] on html "7 / One Product Store - Aug 26, 11:12:35 Draft Preview Save Upgrade to publish …" at bounding box center [784, 0] width 1568 height 0
click at [1117, 305] on div at bounding box center [921, 413] width 1292 height 733
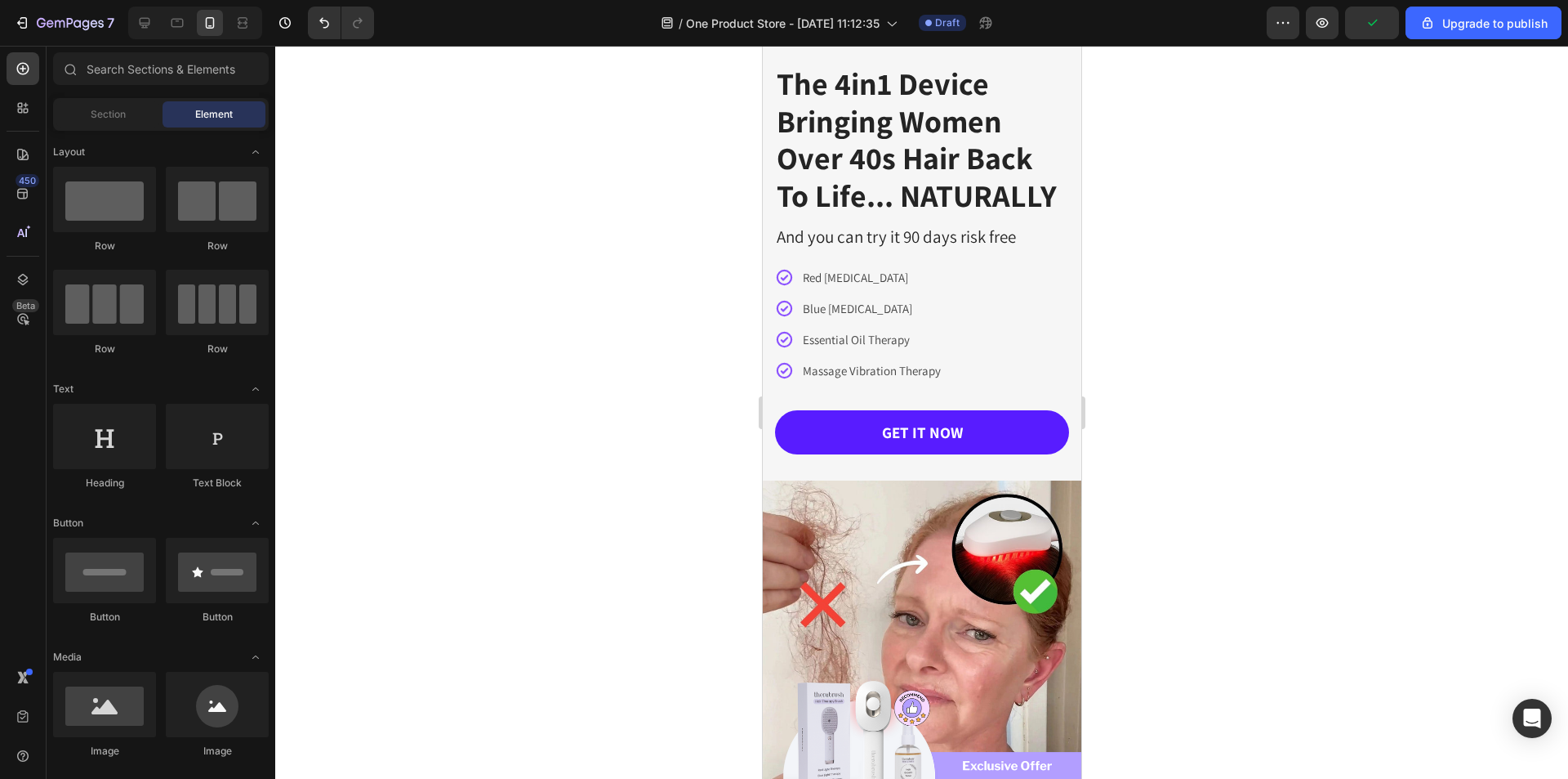
scroll to position [124, 0]
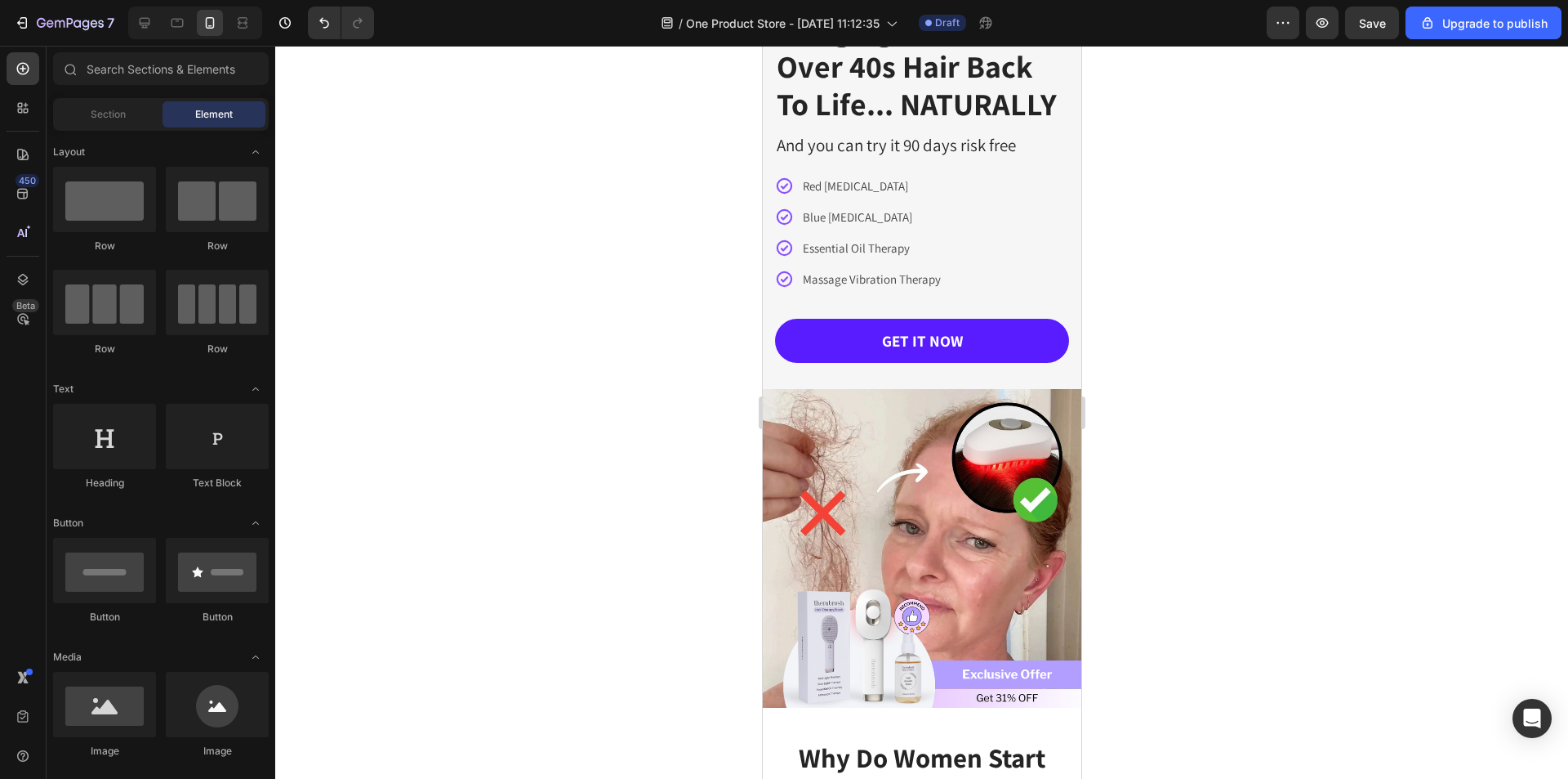
drag, startPoint x: 1075, startPoint y: 249, endPoint x: 1857, endPoint y: 169, distance: 786.1
click at [884, 448] on img at bounding box center [921, 548] width 318 height 319
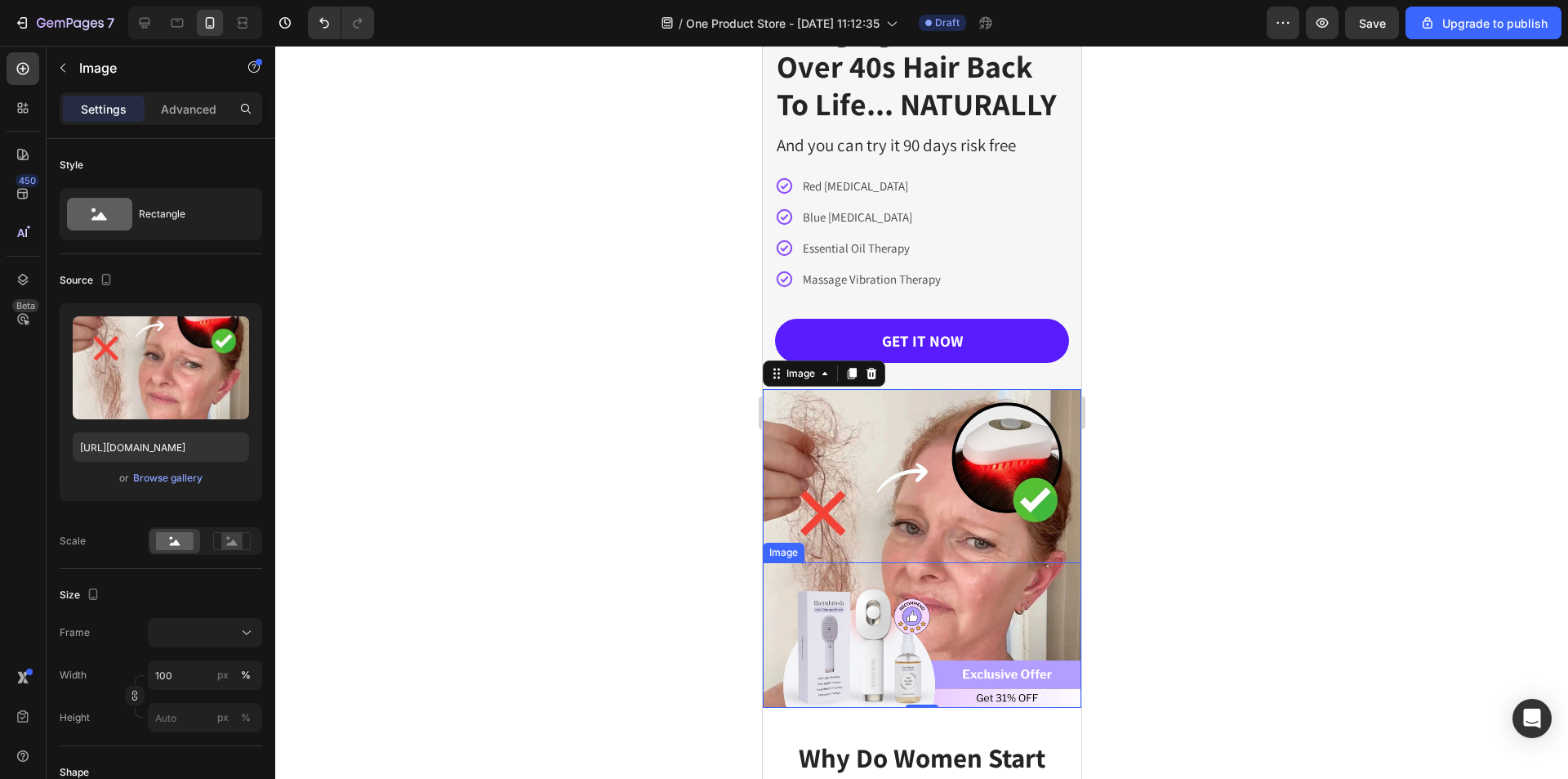
click at [922, 589] on img at bounding box center [921, 634] width 318 height 145
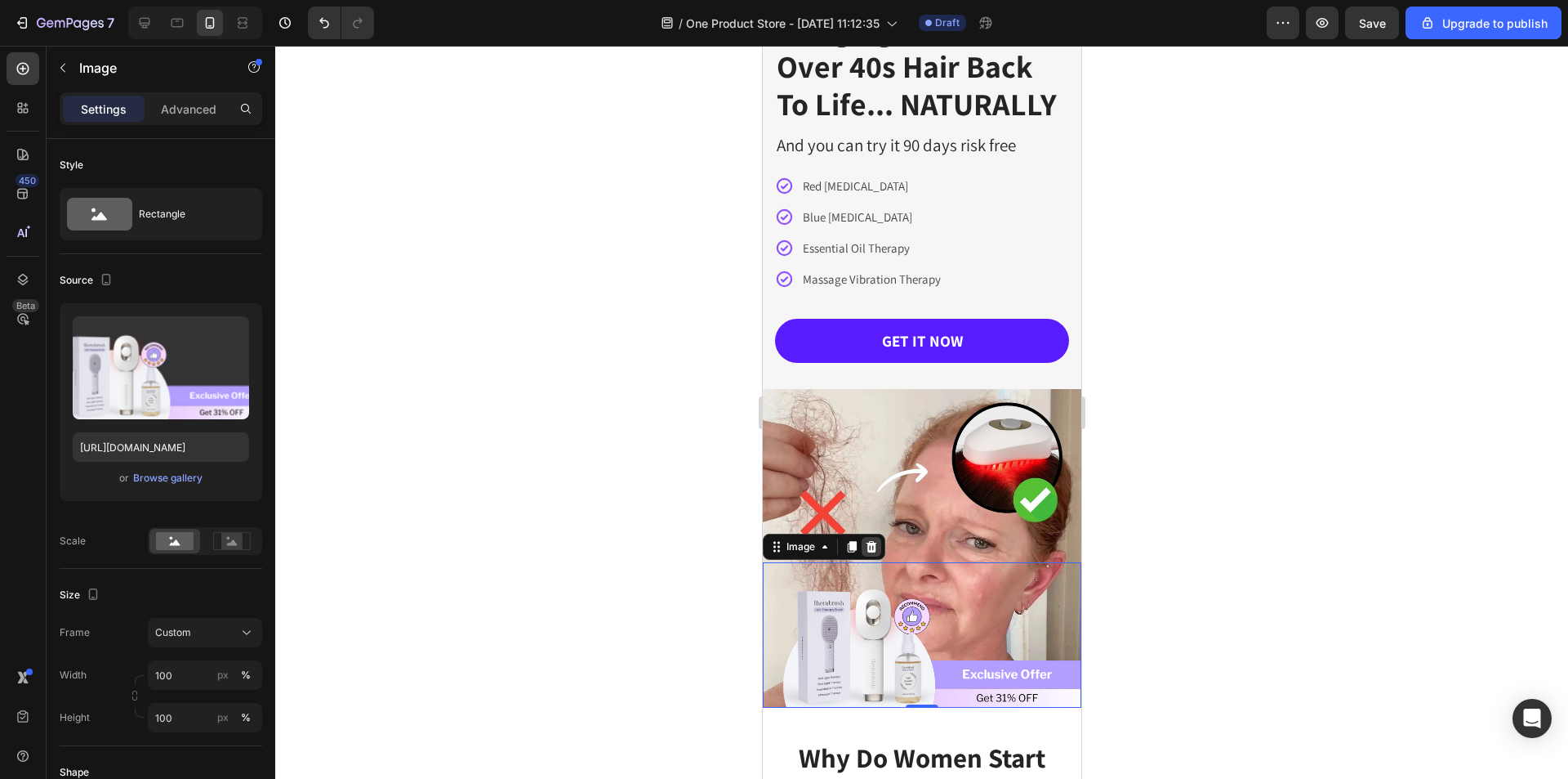
click at [872, 541] on icon at bounding box center [871, 547] width 11 height 12
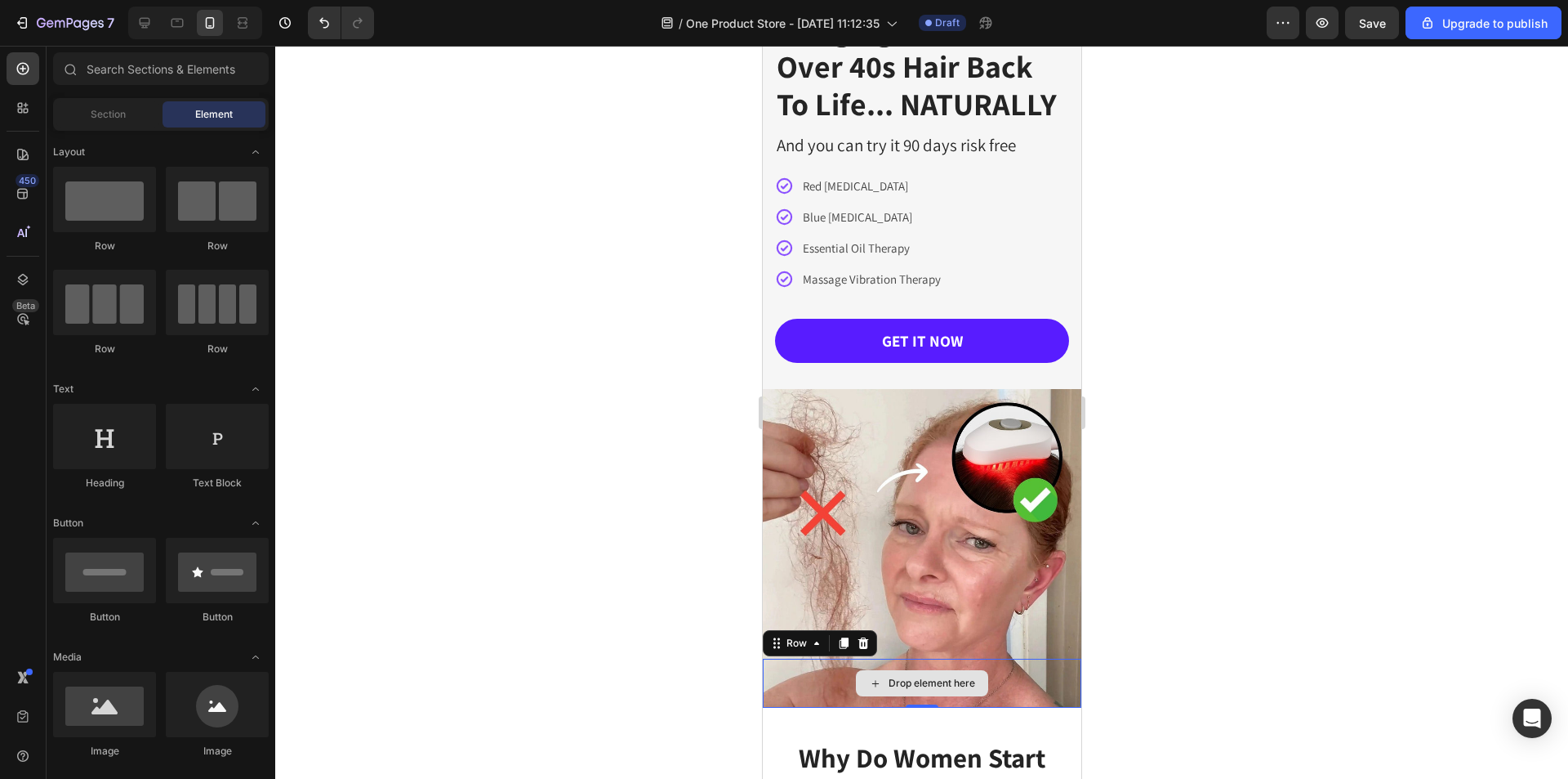
click at [988, 658] on div "Drop element here" at bounding box center [921, 683] width 318 height 49
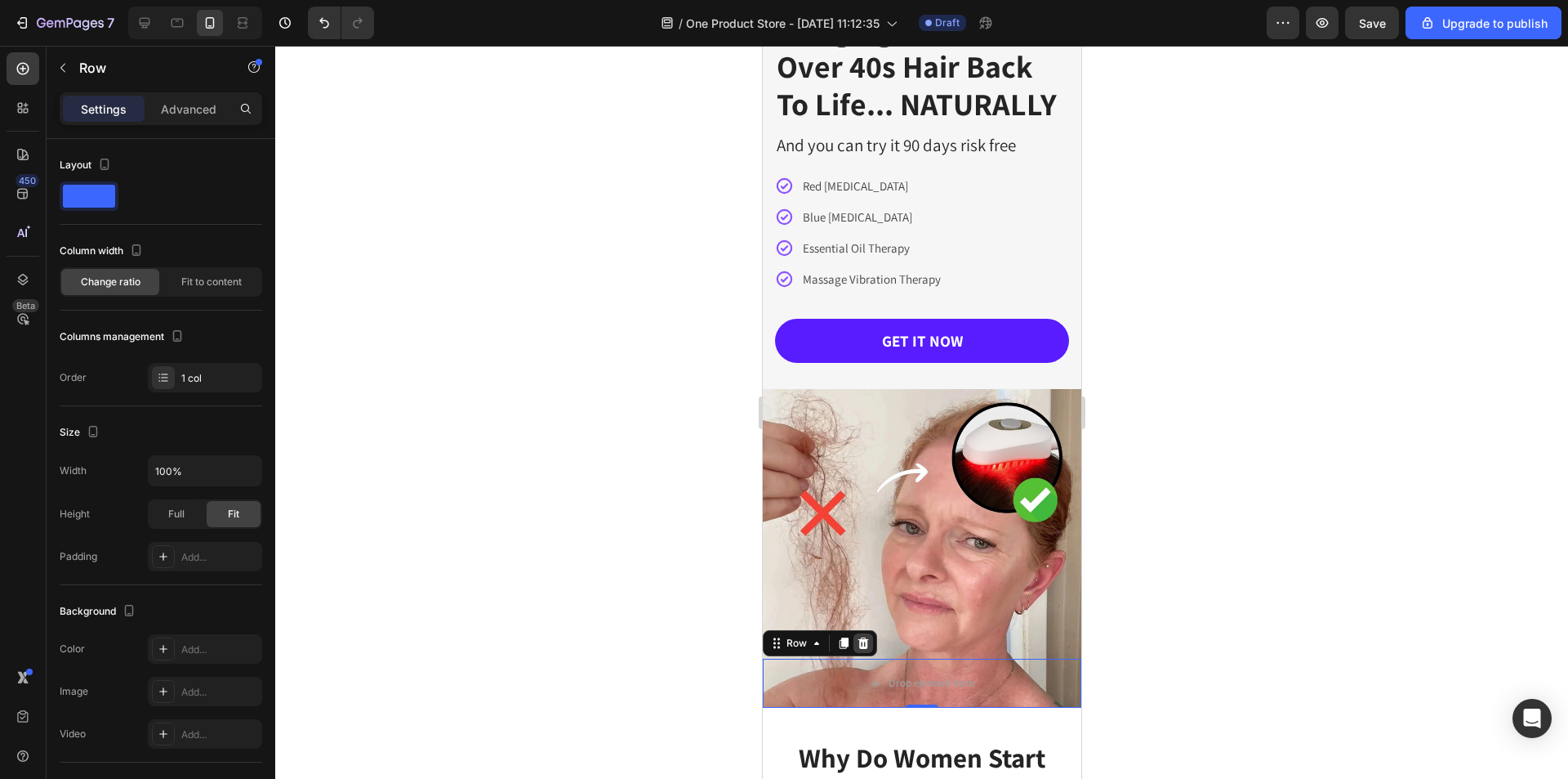
click at [856, 636] on icon at bounding box center [862, 643] width 13 height 13
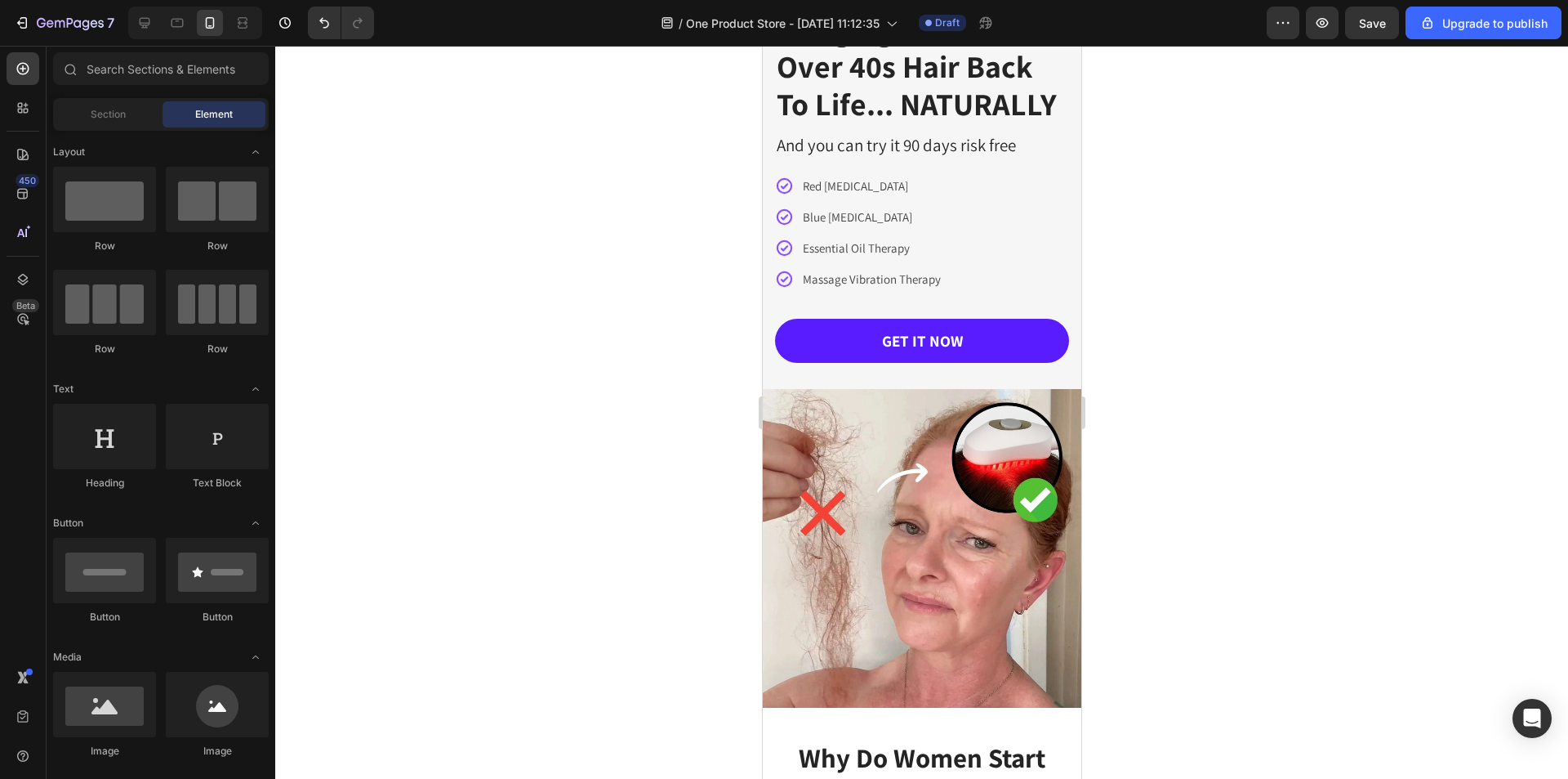
click at [940, 442] on img at bounding box center [921, 548] width 318 height 319
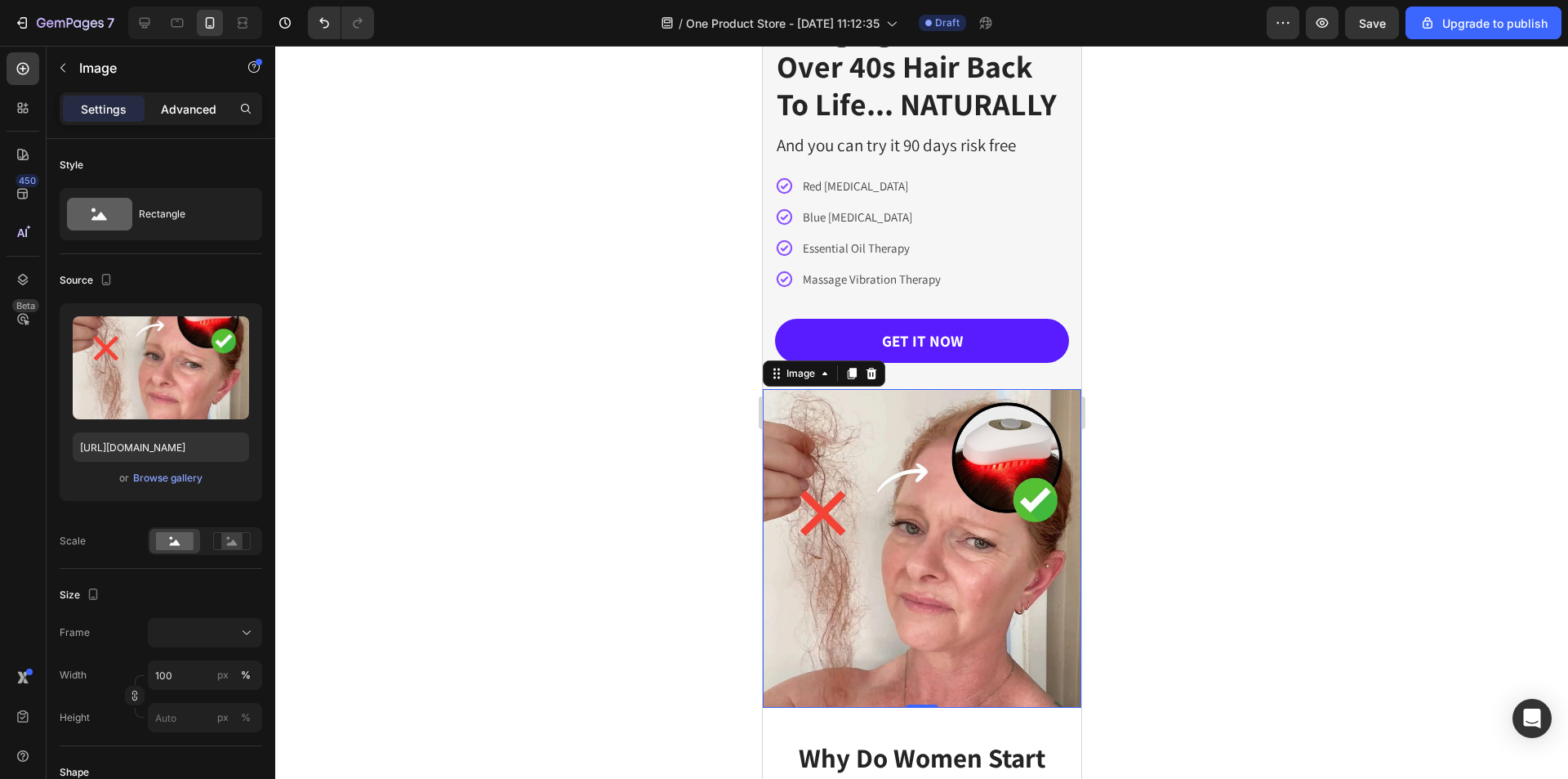
click at [170, 96] on div "Advanced" at bounding box center [188, 108] width 81 height 26
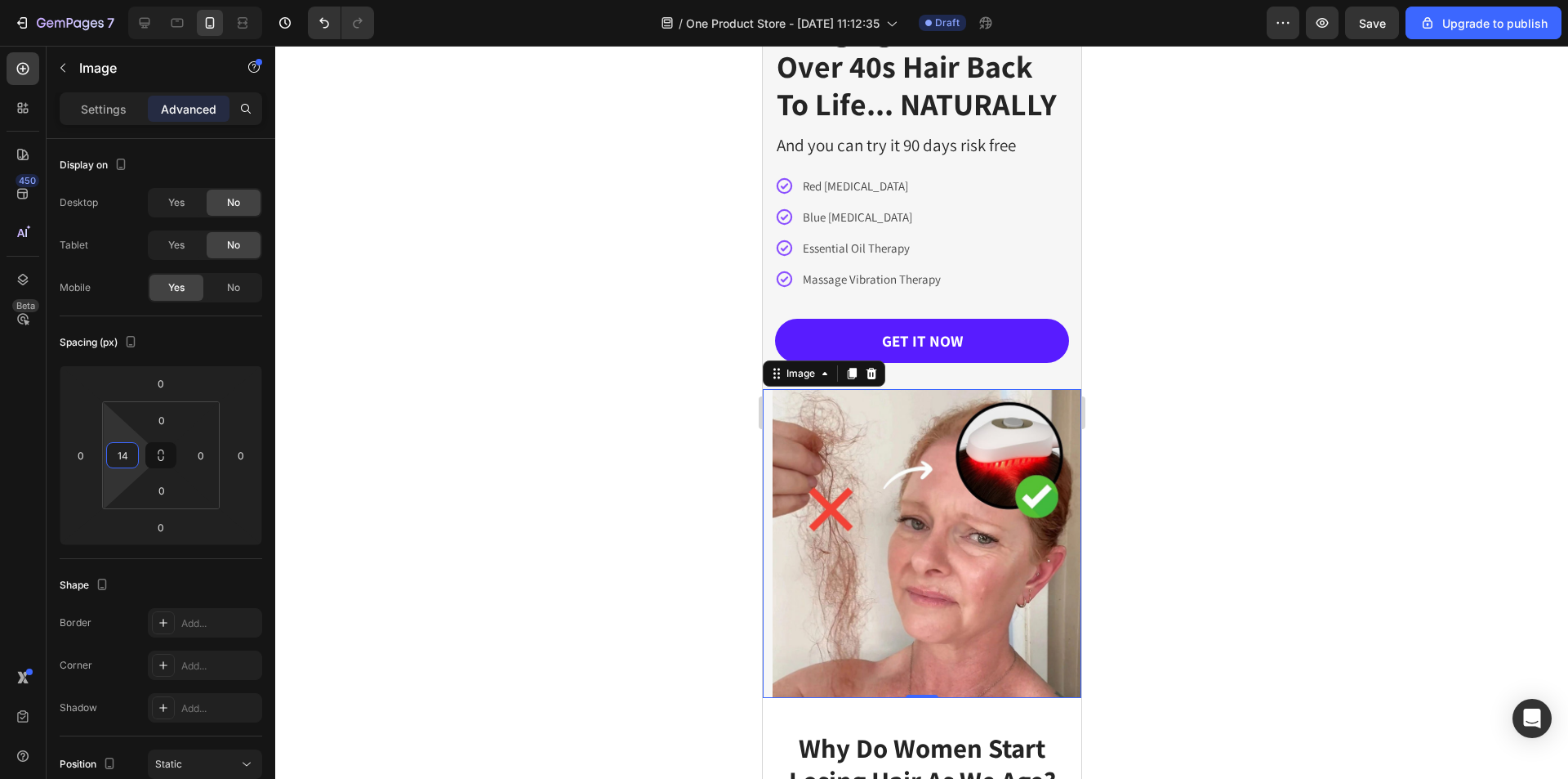
type input "16"
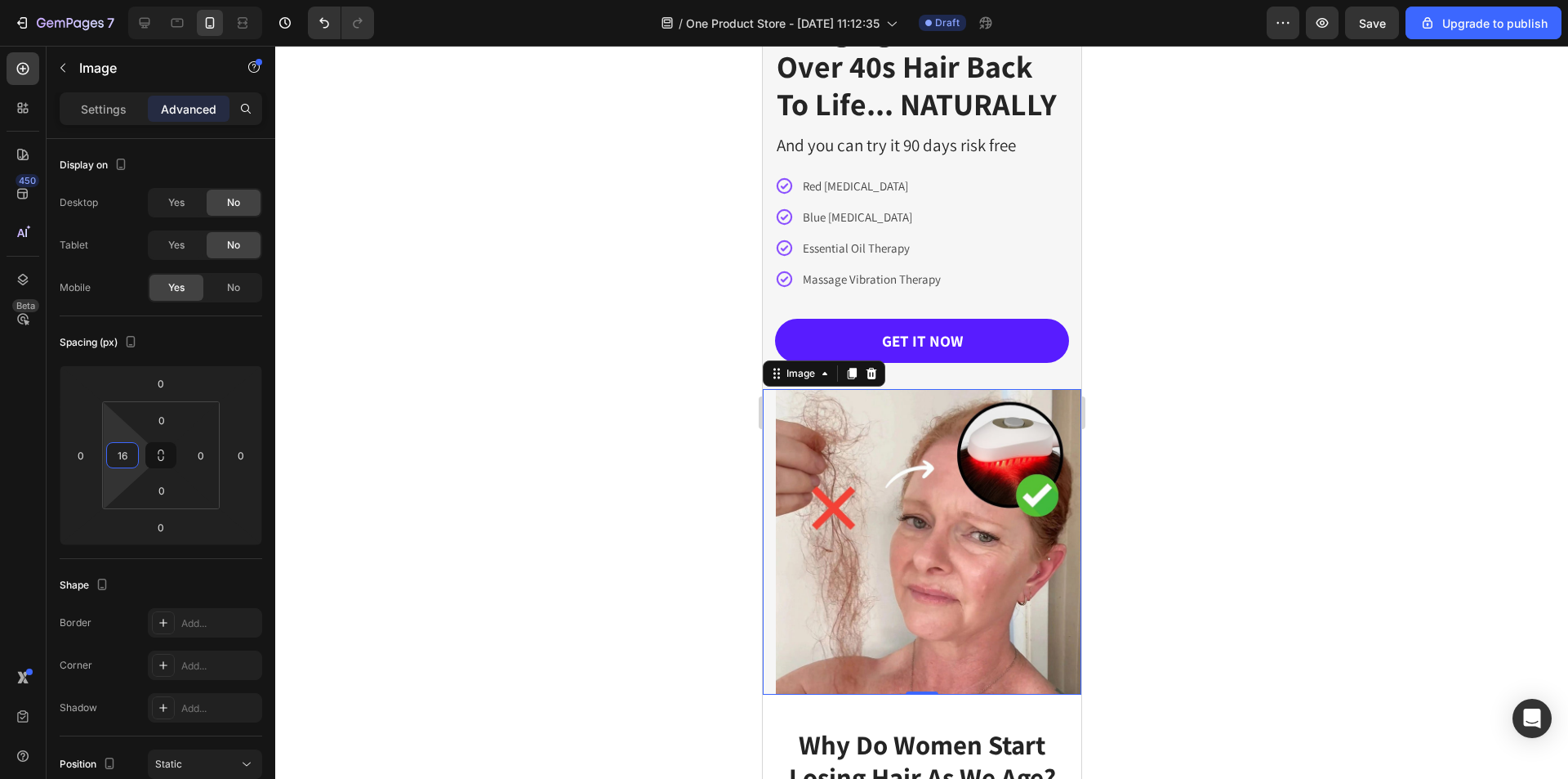
click at [143, 0] on html "7 / One Product Store - Aug 26, 11:12:35 Draft Preview Save Upgrade to publish …" at bounding box center [784, 0] width 1568 height 0
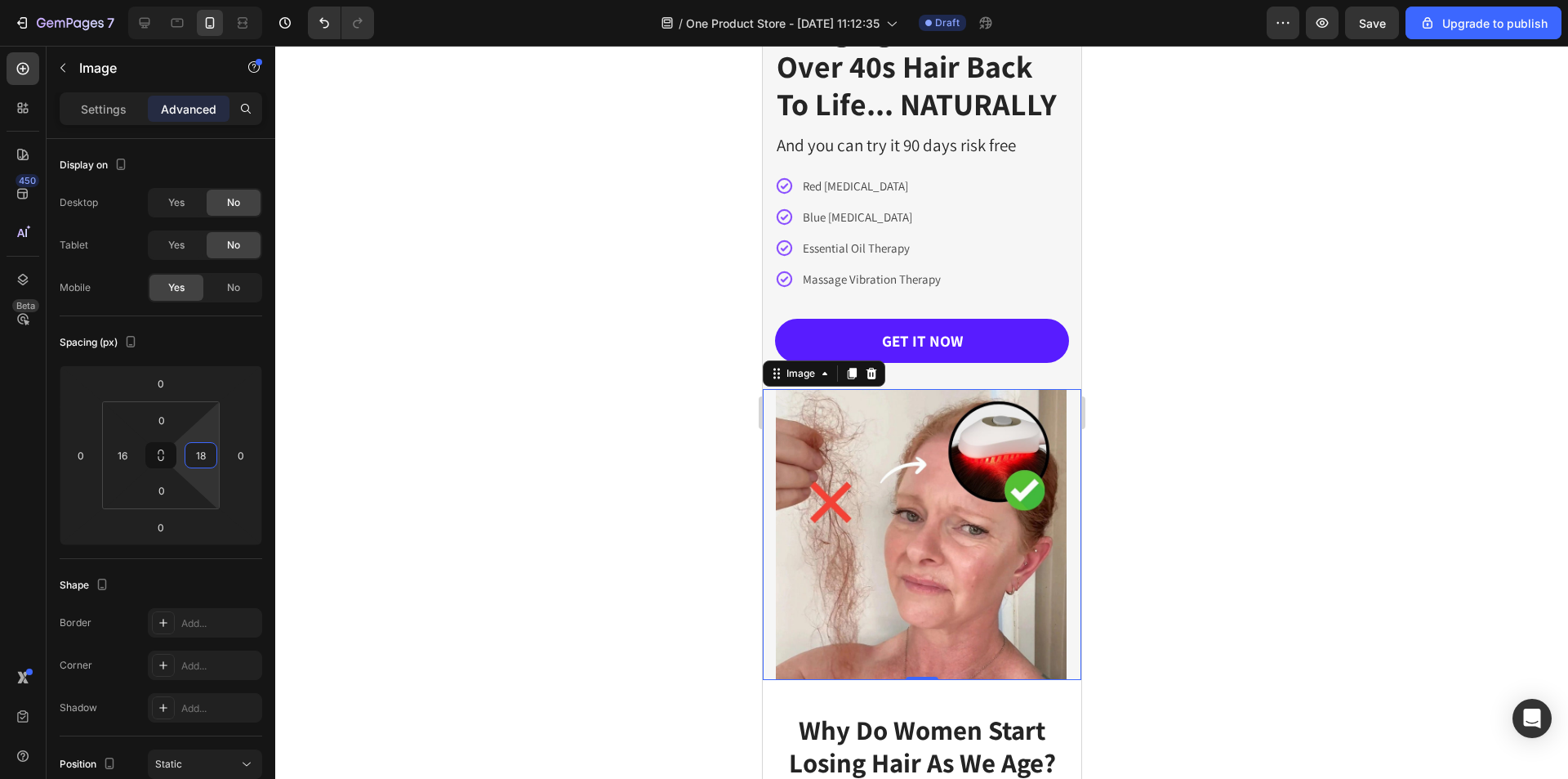
type input "16"
click at [181, 0] on html "7 / One Product Store - Aug 26, 11:12:35 Draft Preview Save Upgrade to publish …" at bounding box center [784, 0] width 1568 height 0
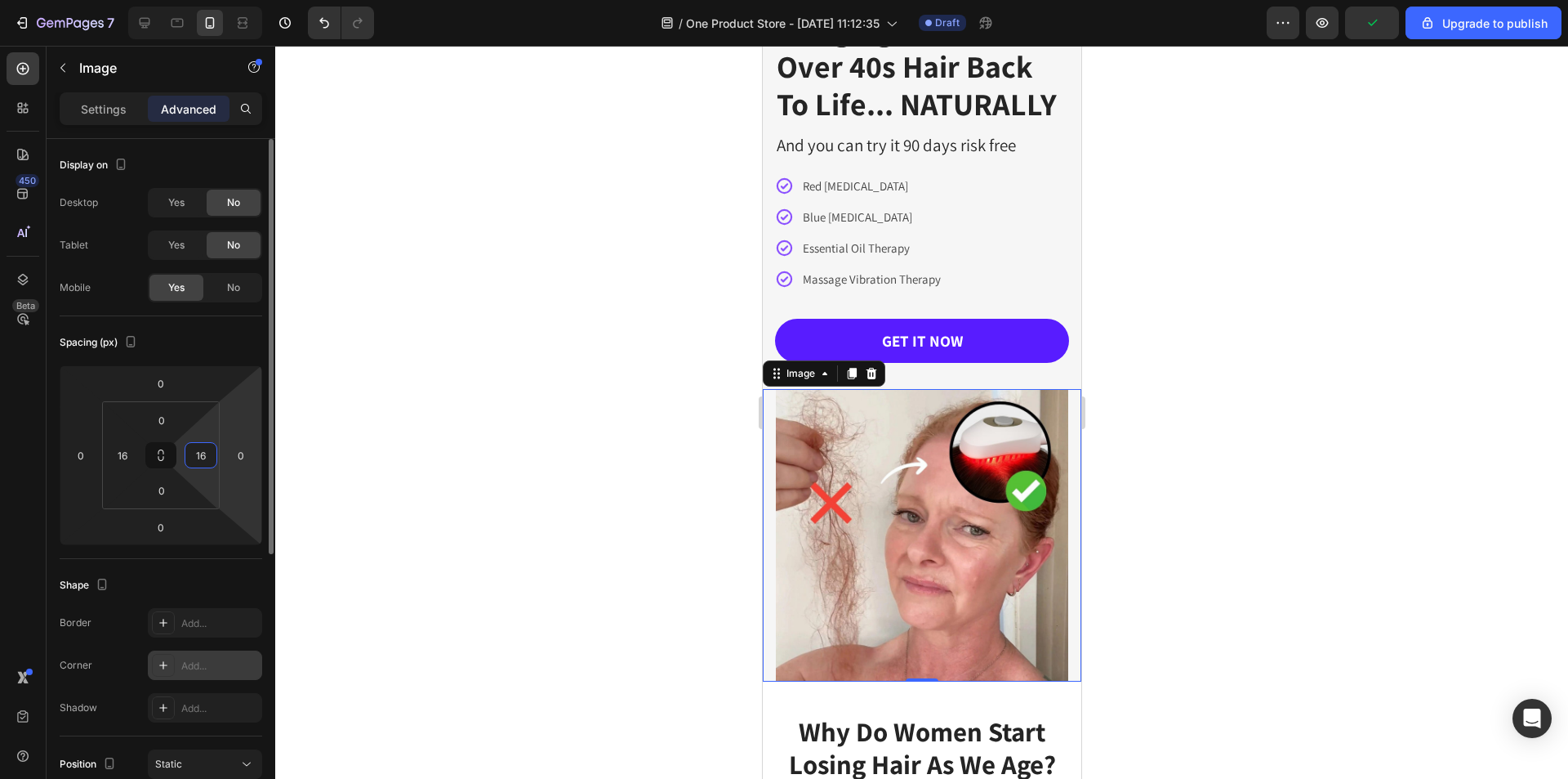
click at [183, 665] on div "Add..." at bounding box center [220, 666] width 77 height 15
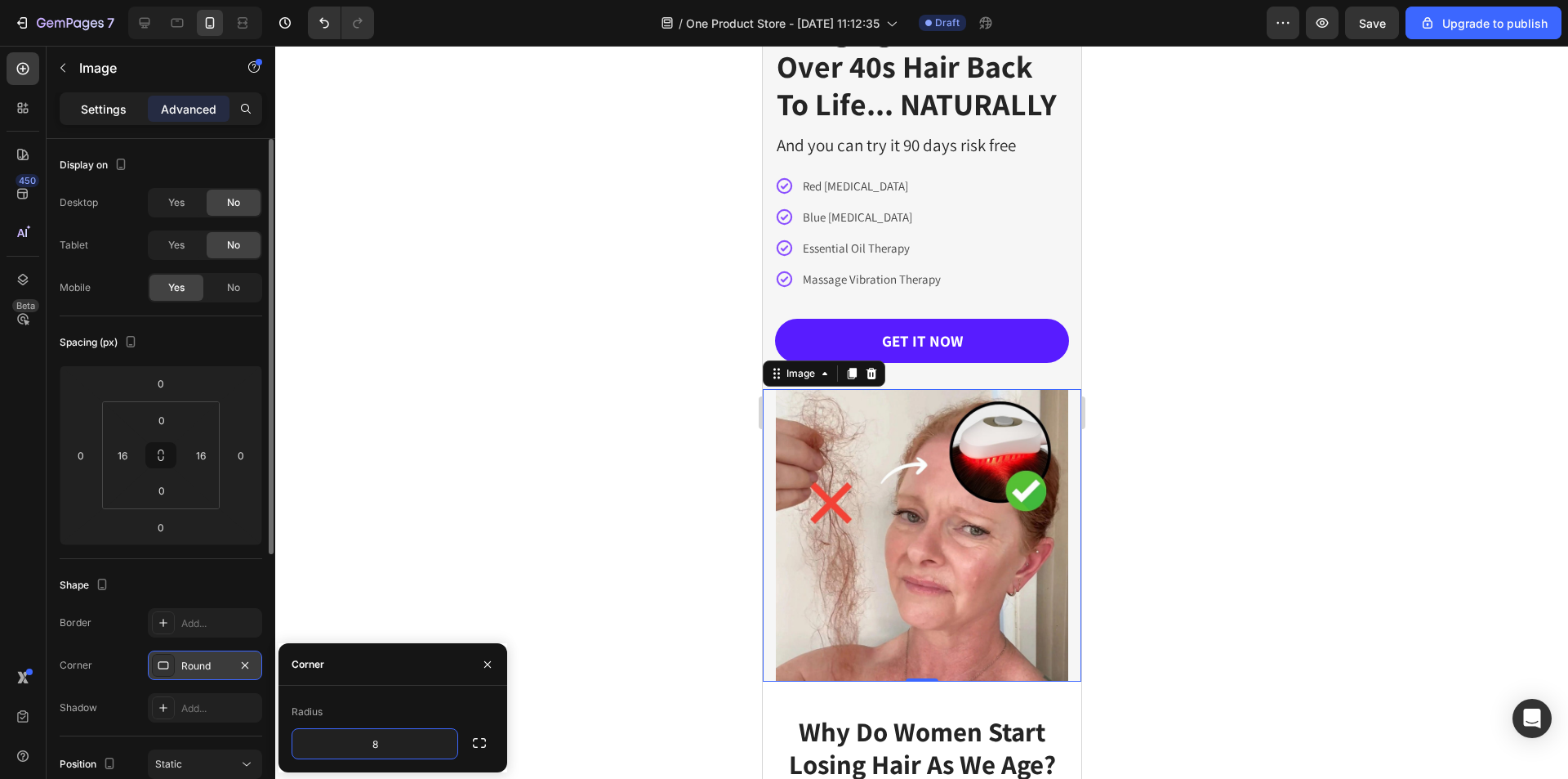
click at [101, 114] on p "Settings" at bounding box center [103, 109] width 46 height 17
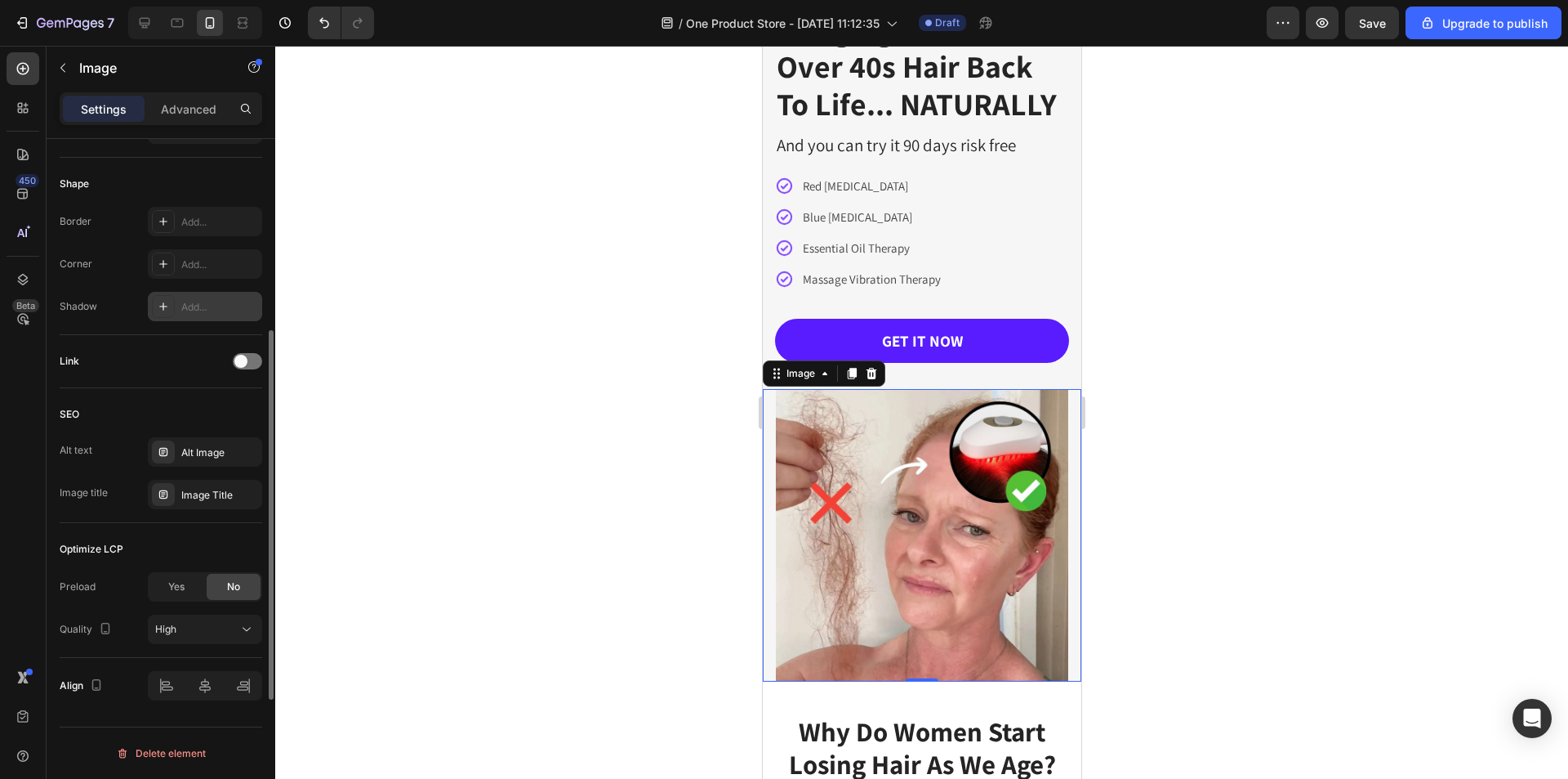
scroll to position [425, 0]
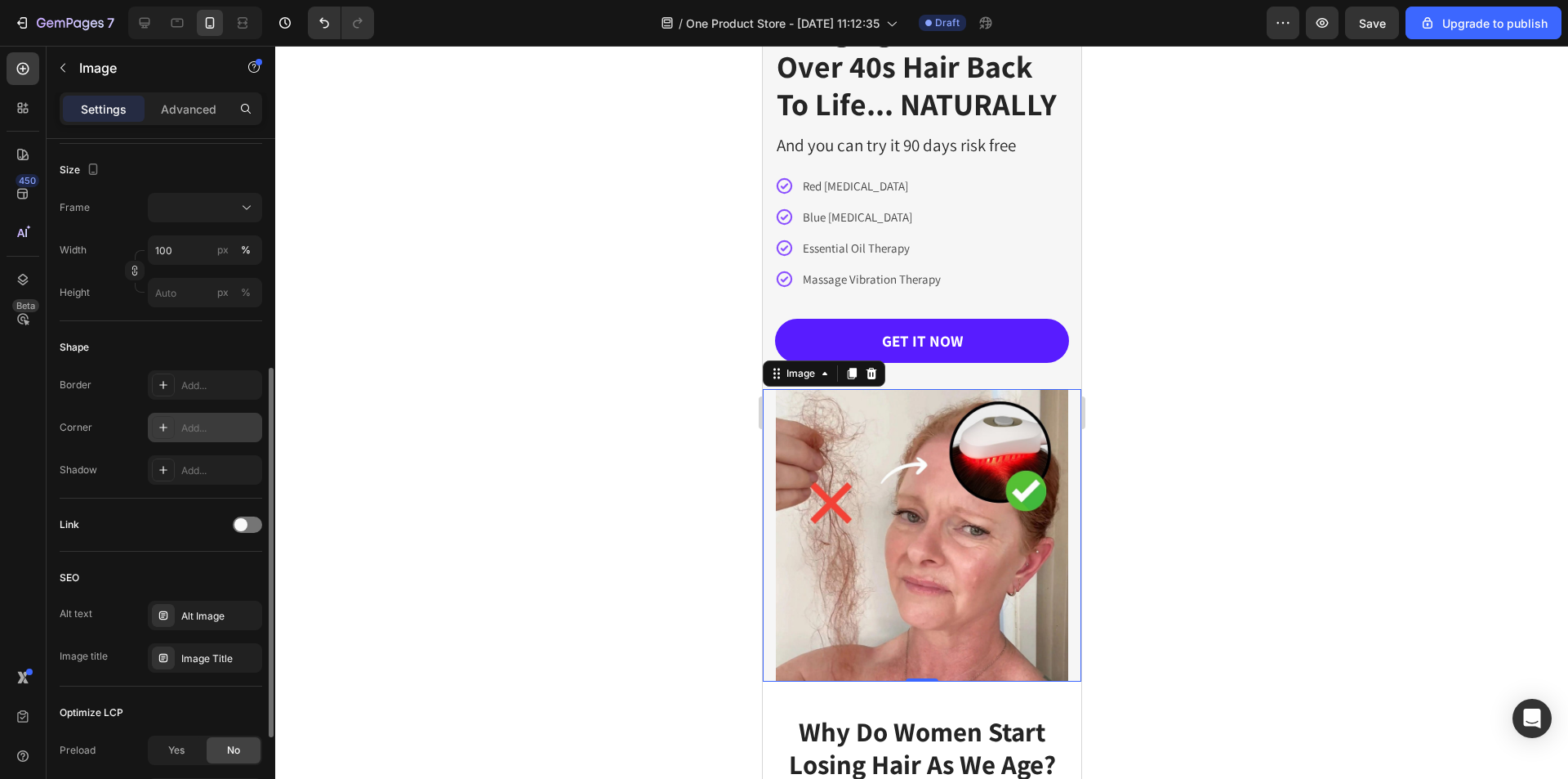
click at [191, 431] on div "Add..." at bounding box center [220, 428] width 77 height 15
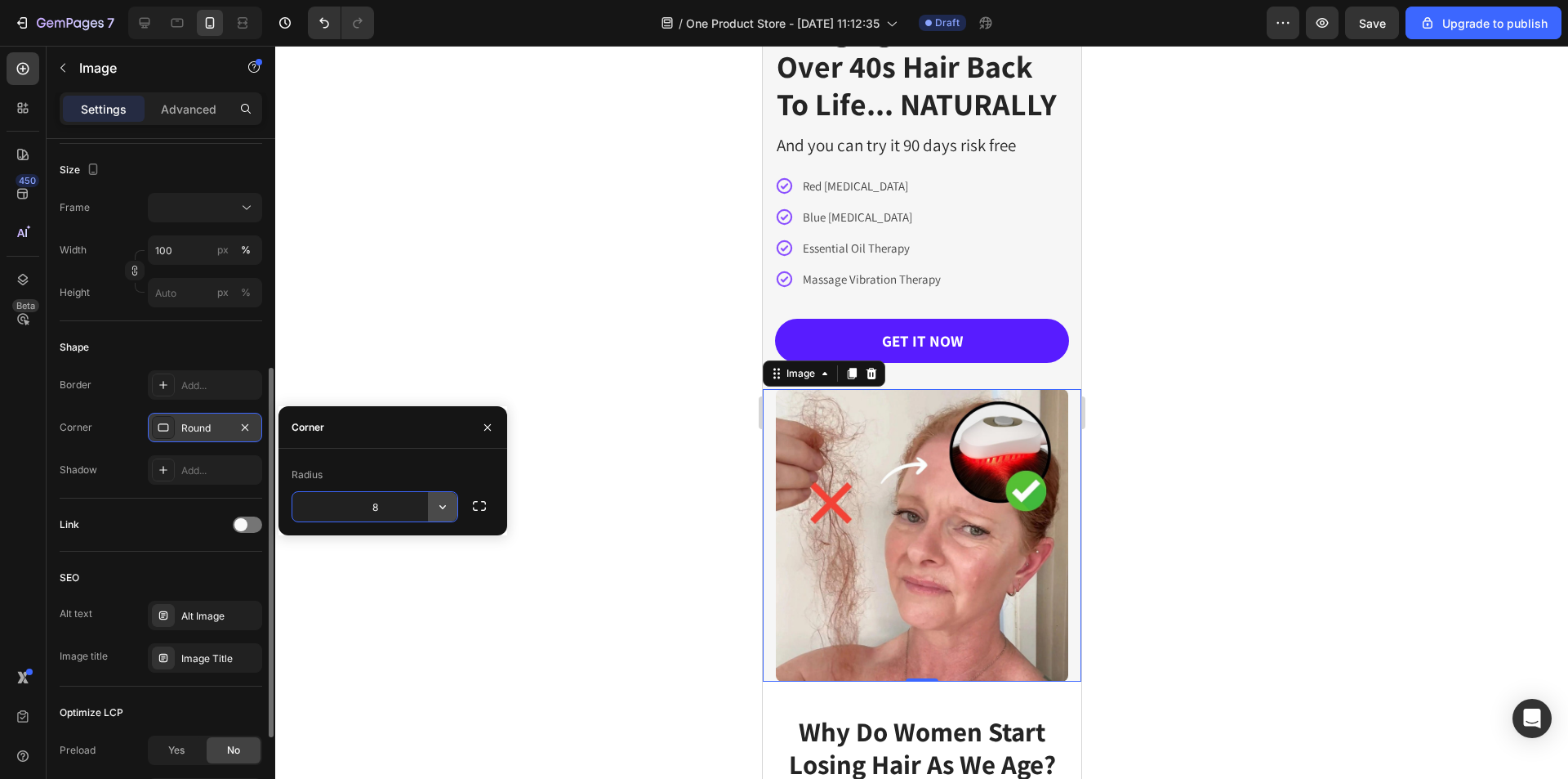
click at [442, 509] on icon "button" at bounding box center [442, 506] width 16 height 16
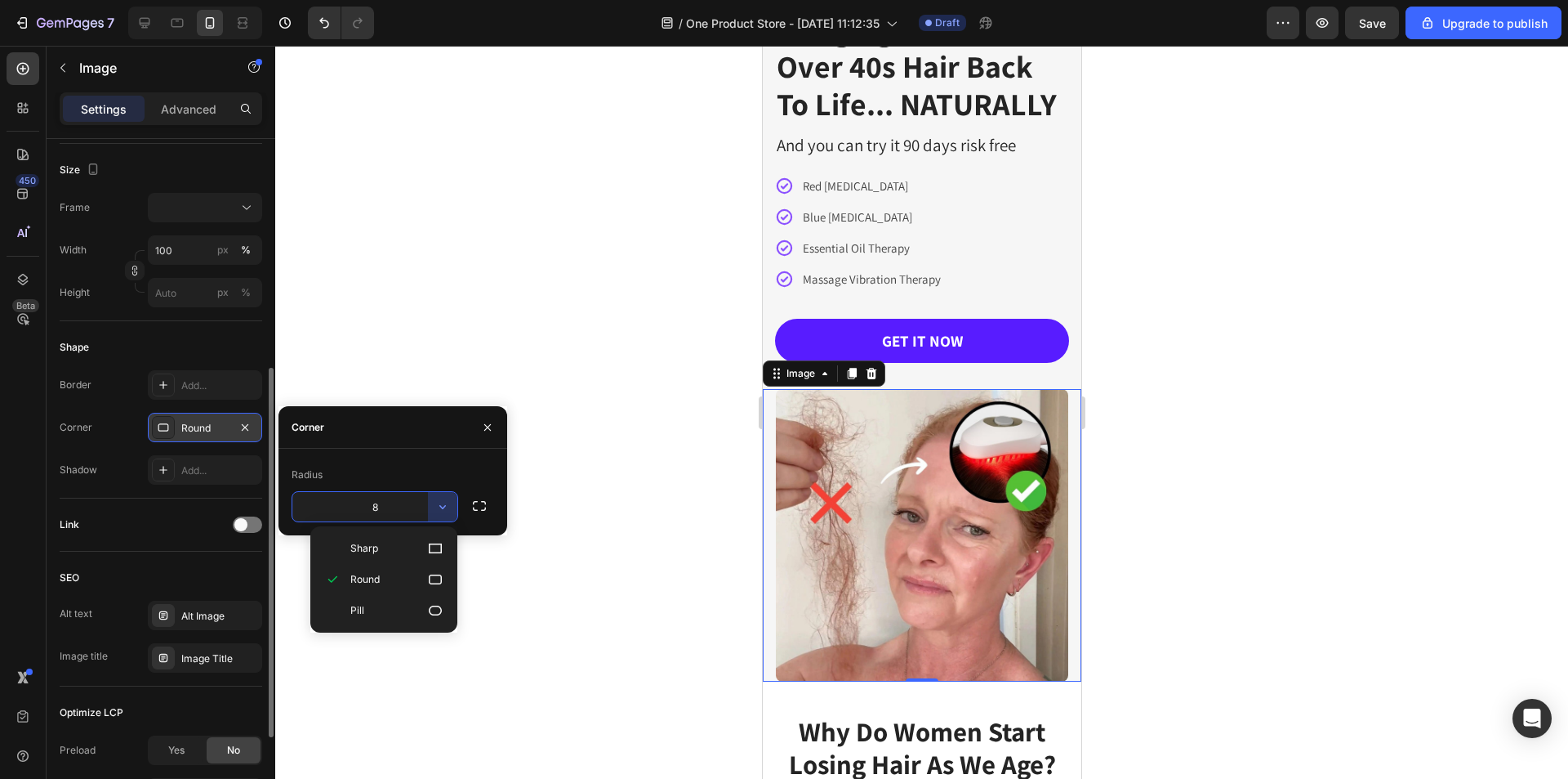
click at [364, 501] on input "8" at bounding box center [375, 506] width 165 height 29
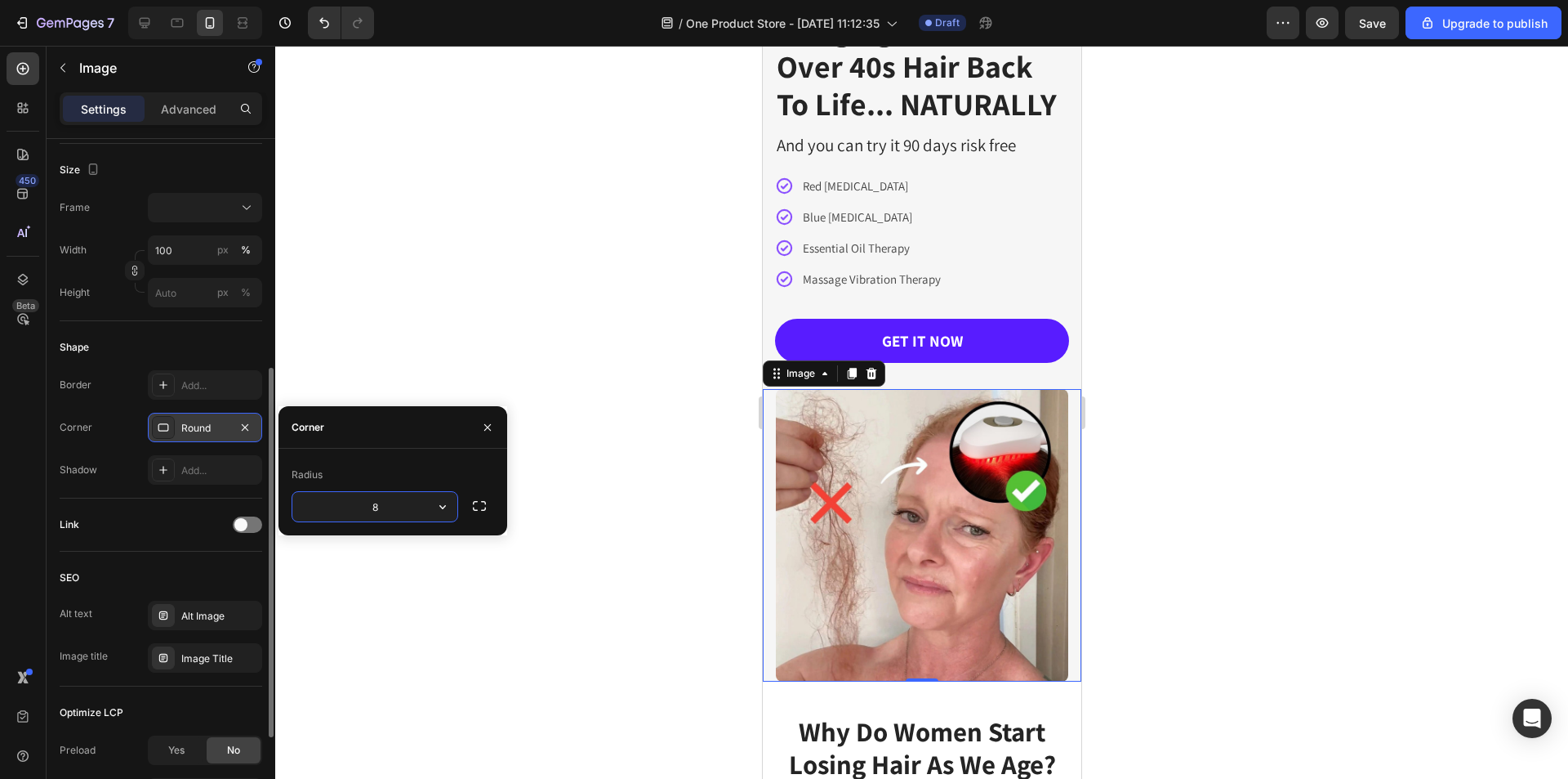
click at [377, 512] on input "8" at bounding box center [375, 506] width 165 height 29
type input "16"
click at [156, 386] on div at bounding box center [163, 384] width 23 height 23
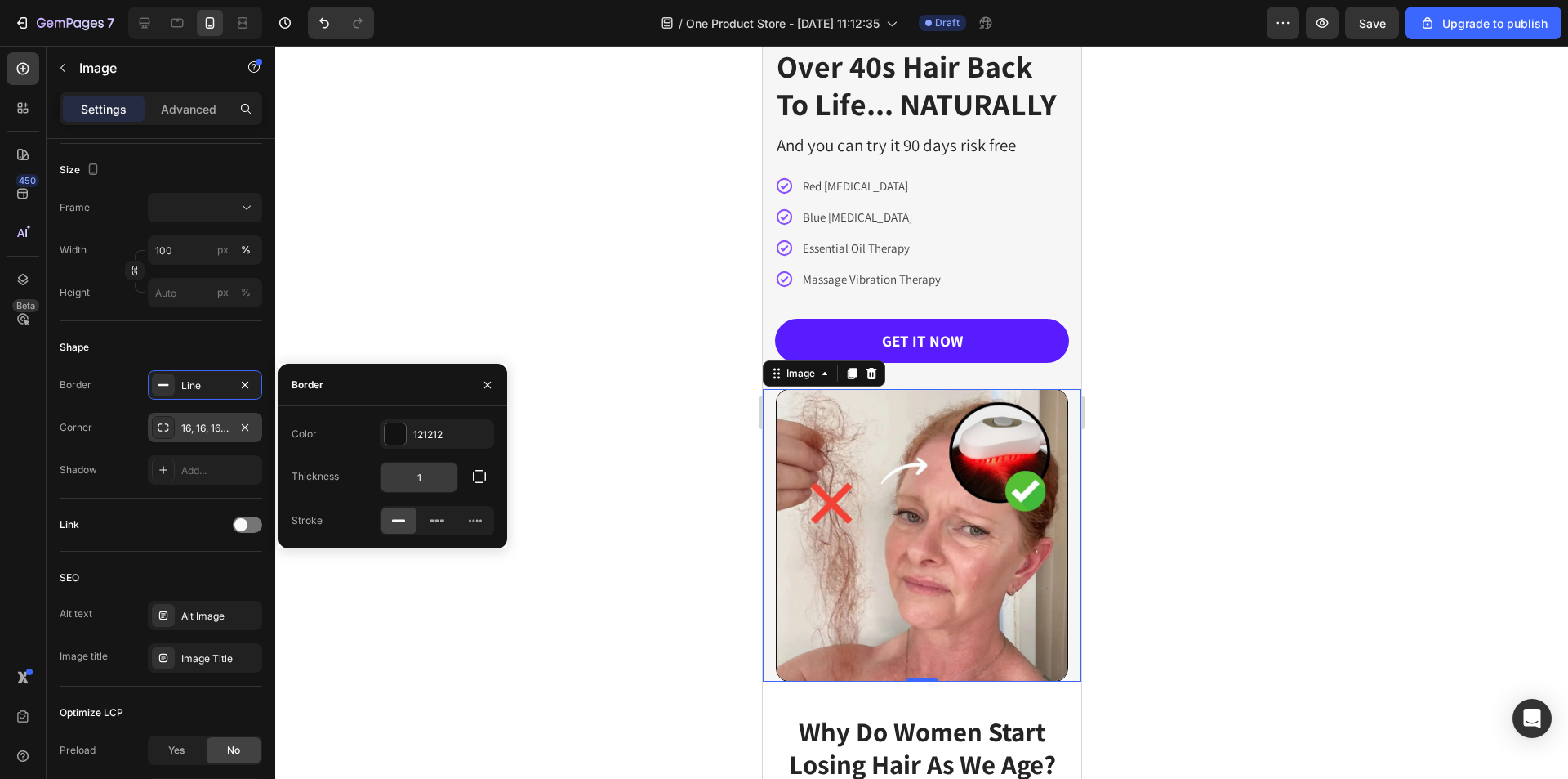
click at [442, 478] on input "1" at bounding box center [419, 476] width 77 height 29
click at [470, 484] on button "button" at bounding box center [479, 475] width 29 height 29
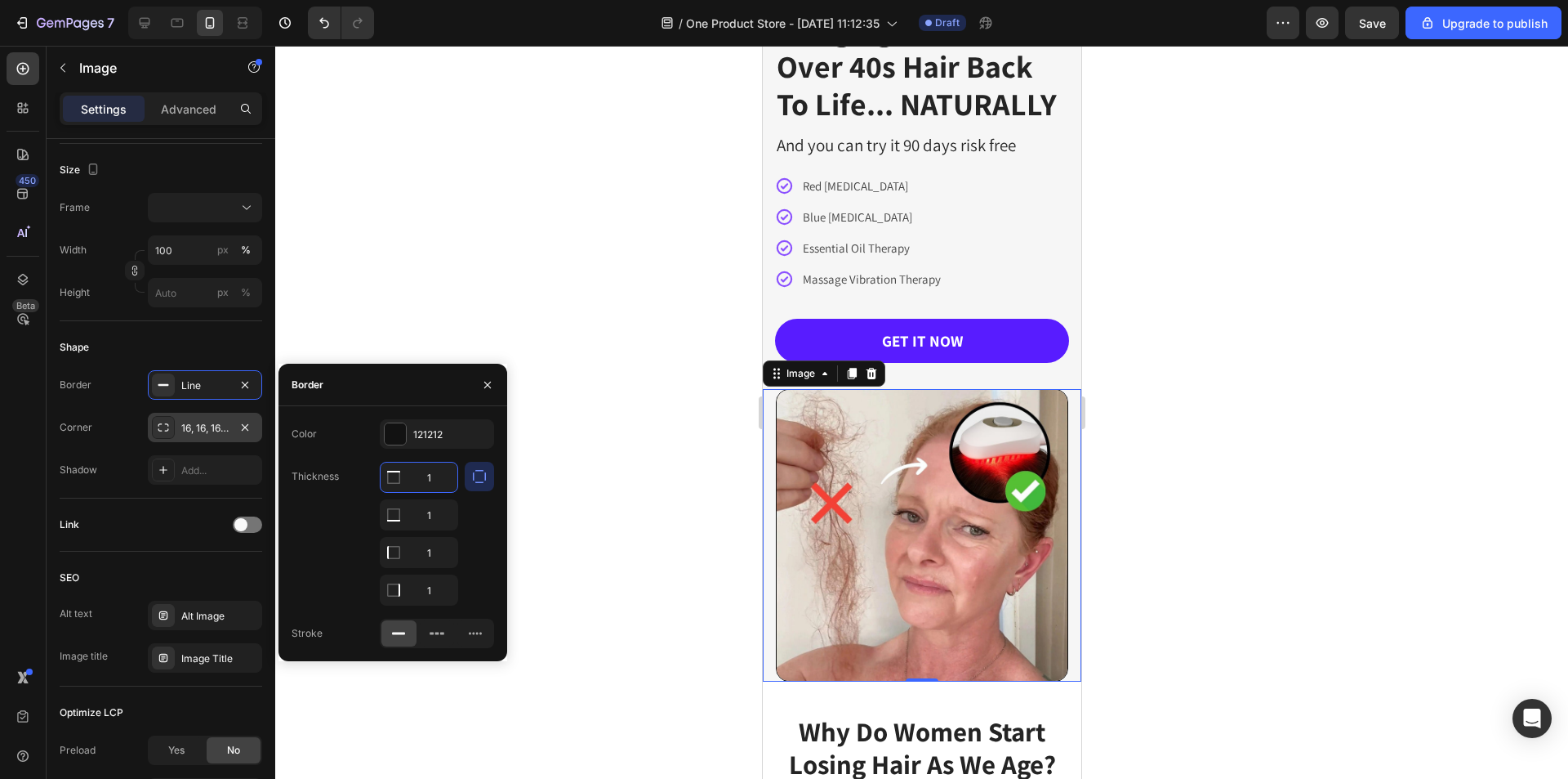
click at [412, 478] on input "1" at bounding box center [419, 476] width 77 height 29
click at [437, 479] on input "1" at bounding box center [419, 476] width 77 height 29
click at [437, 480] on input "1" at bounding box center [419, 476] width 77 height 29
type input "3"
click at [437, 473] on input "2" at bounding box center [419, 476] width 77 height 29
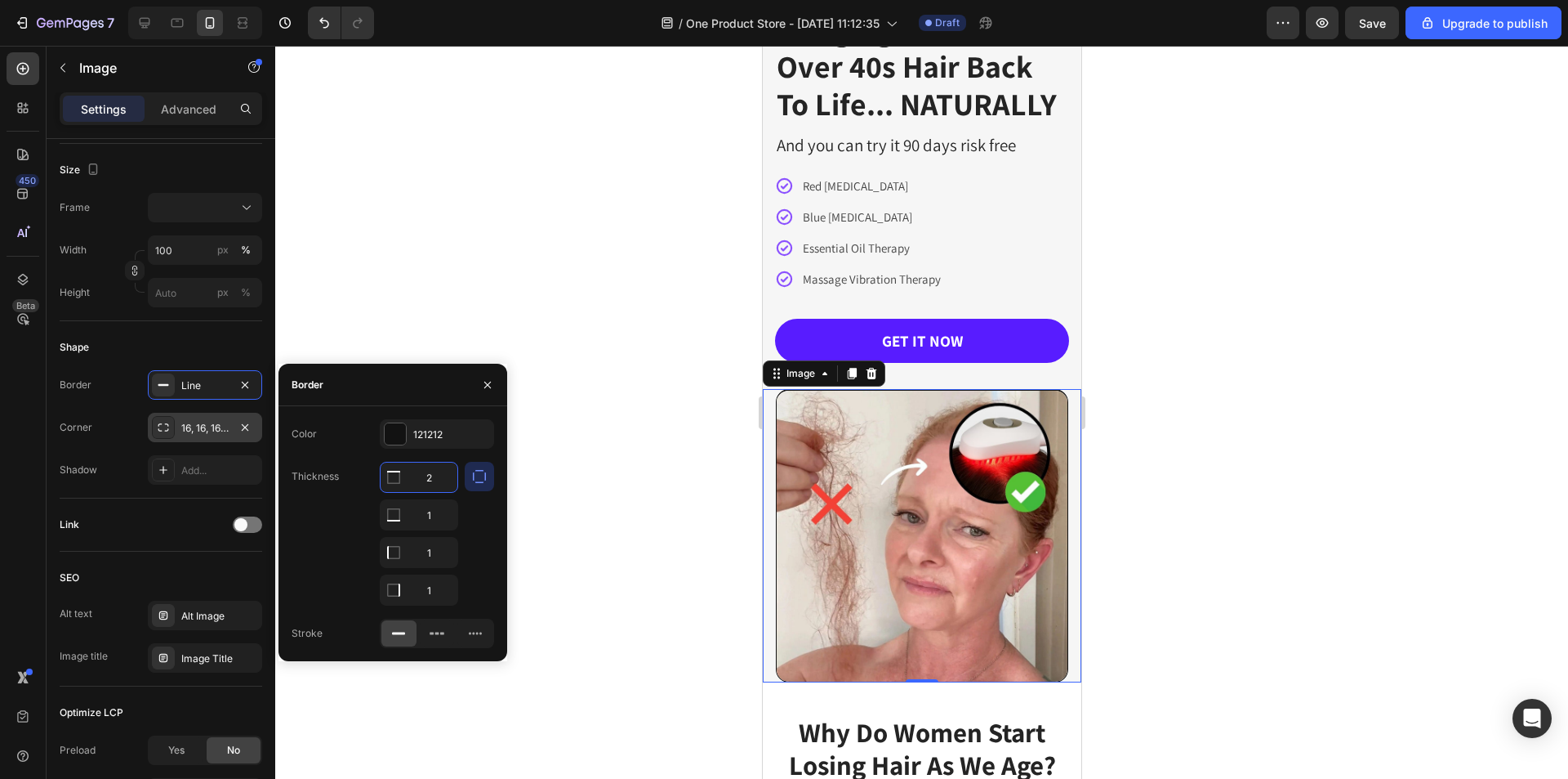
click at [437, 473] on input "2" at bounding box center [419, 476] width 77 height 29
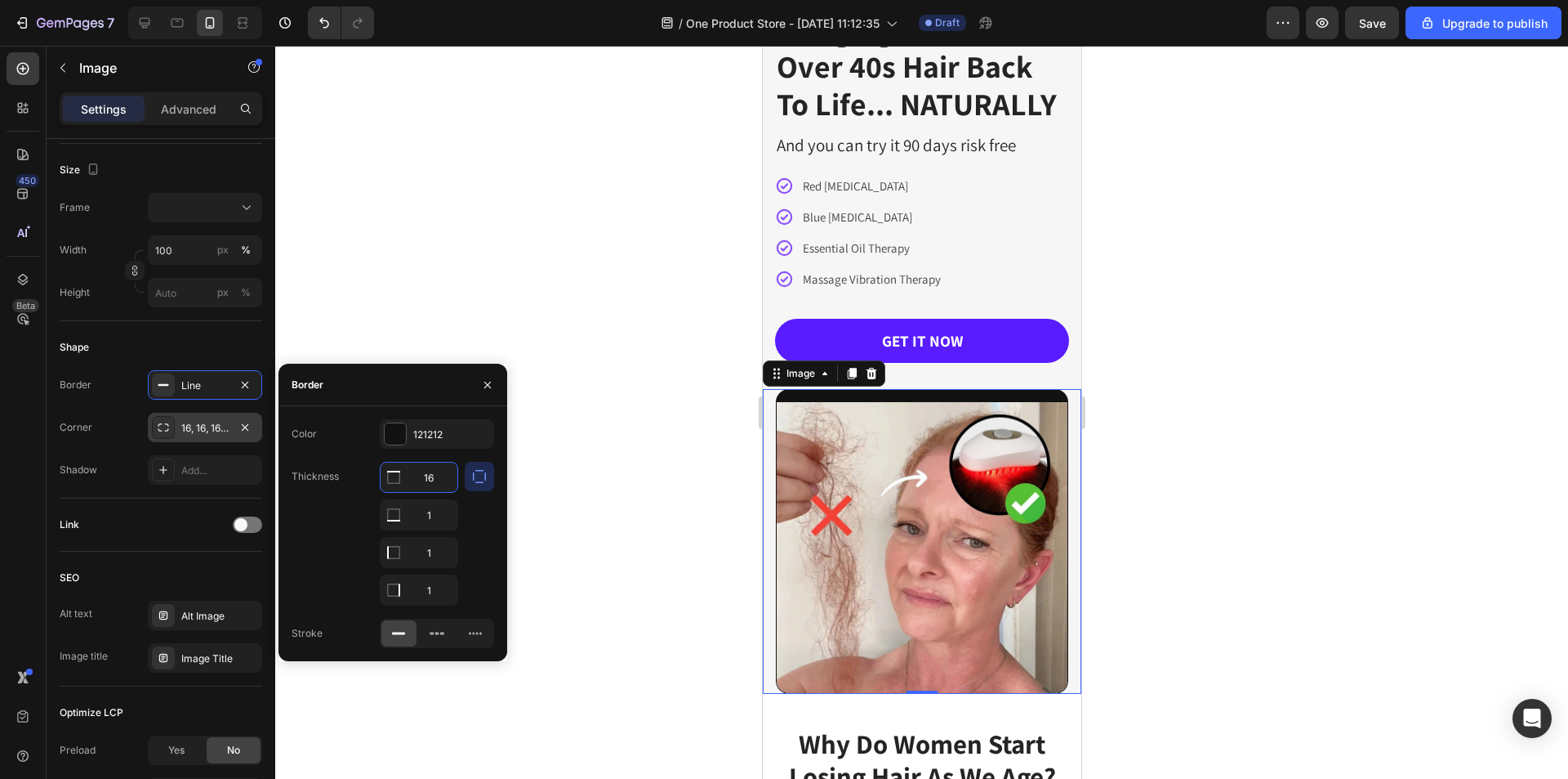
click at [437, 473] on input "16" at bounding box center [419, 476] width 77 height 29
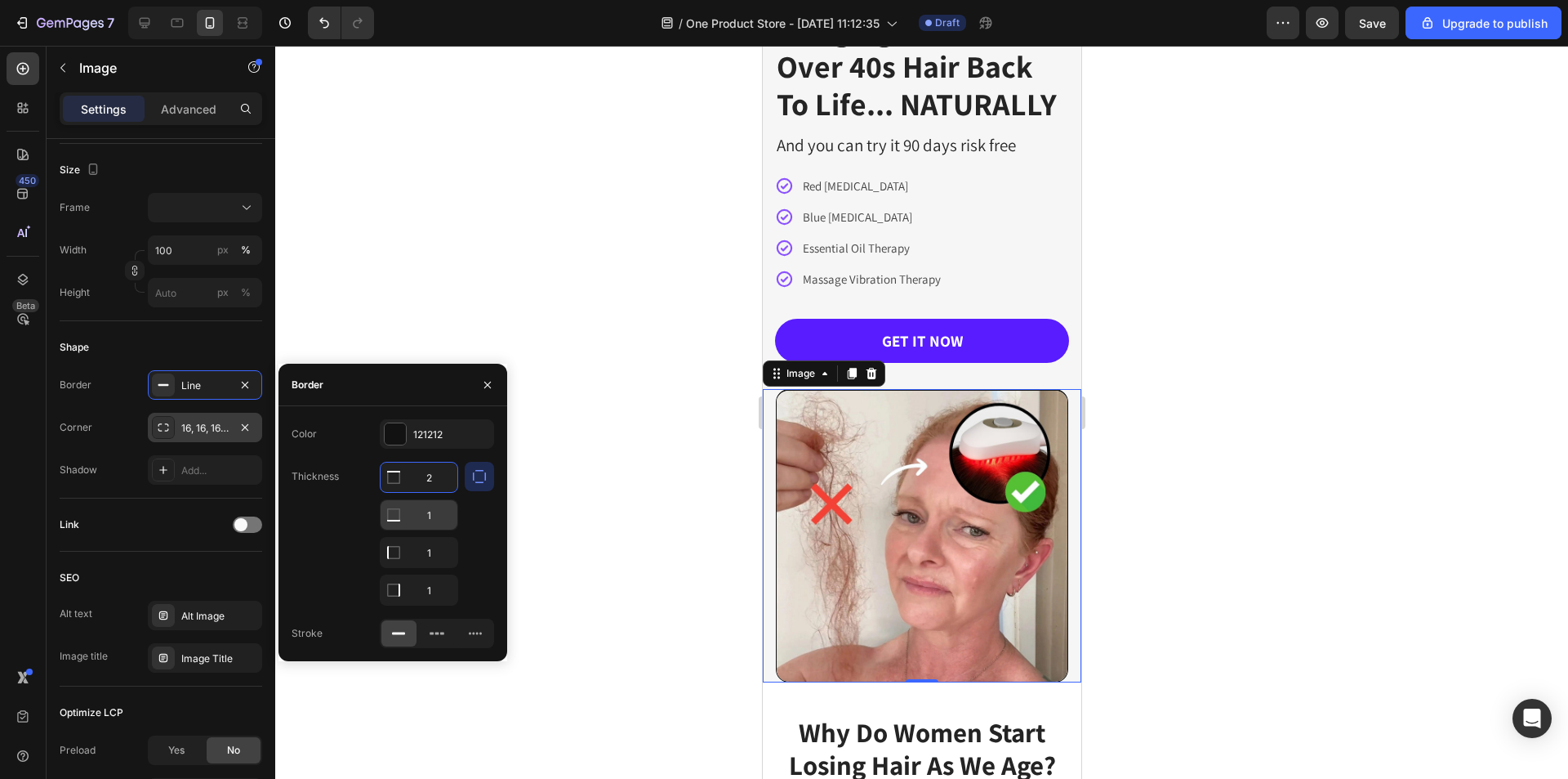
type input "2"
click at [425, 522] on input "1" at bounding box center [419, 514] width 77 height 29
type input "2"
click at [431, 548] on input "1" at bounding box center [419, 552] width 77 height 29
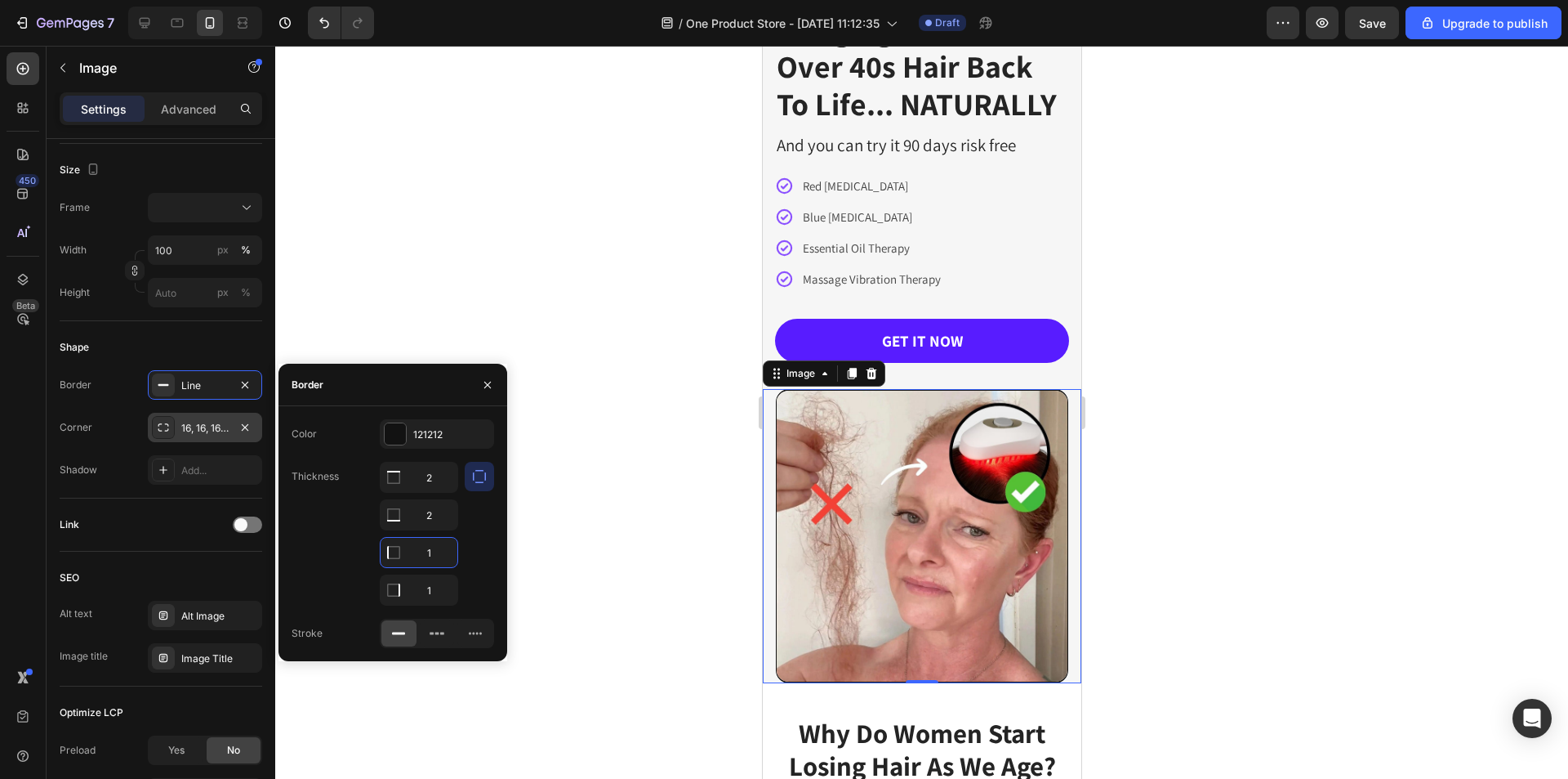
click at [431, 548] on input "1" at bounding box center [419, 552] width 77 height 29
type input "2"
click at [435, 492] on input "1" at bounding box center [419, 476] width 77 height 29
click at [435, 589] on input "1" at bounding box center [419, 589] width 77 height 29
type input "2"
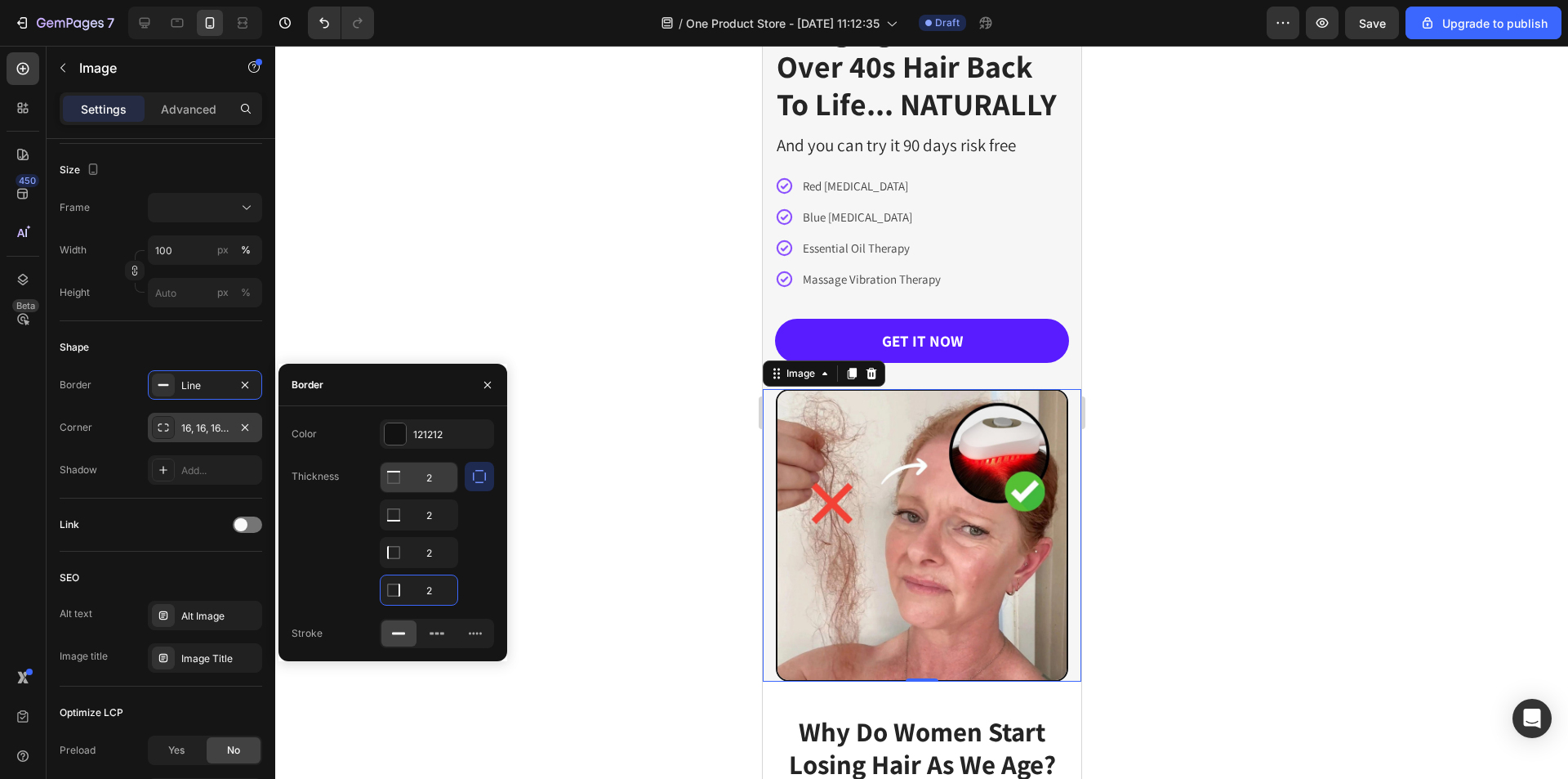
click at [429, 476] on input "2" at bounding box center [419, 476] width 77 height 29
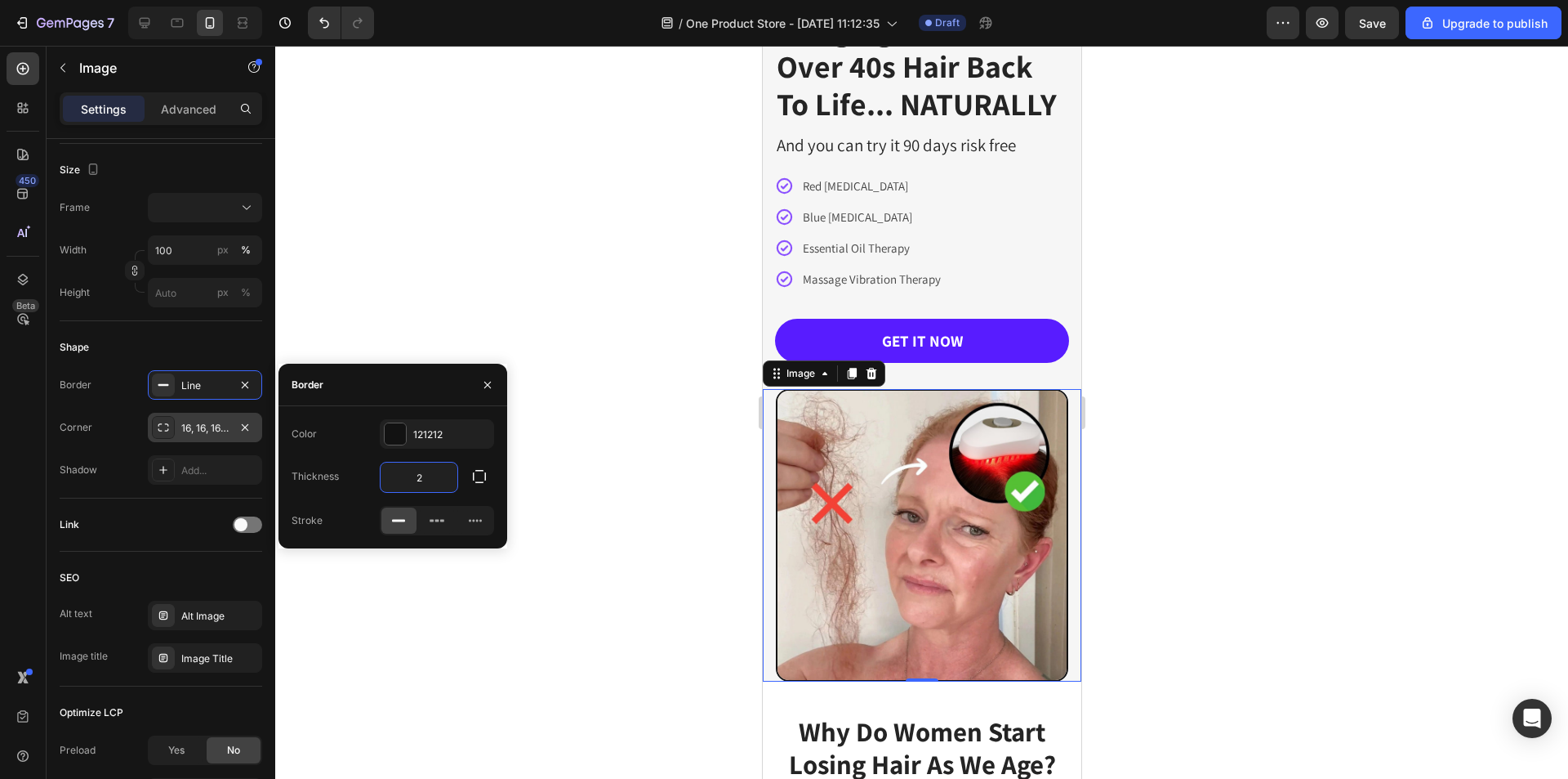
click at [429, 476] on input "2" at bounding box center [419, 476] width 77 height 29
click at [477, 501] on div "Color 121212 Thickness 2 Stroke" at bounding box center [392, 477] width 229 height 116
click at [414, 477] on input "2" at bounding box center [419, 476] width 77 height 29
click at [425, 480] on input "2" at bounding box center [419, 476] width 77 height 29
type input "3"
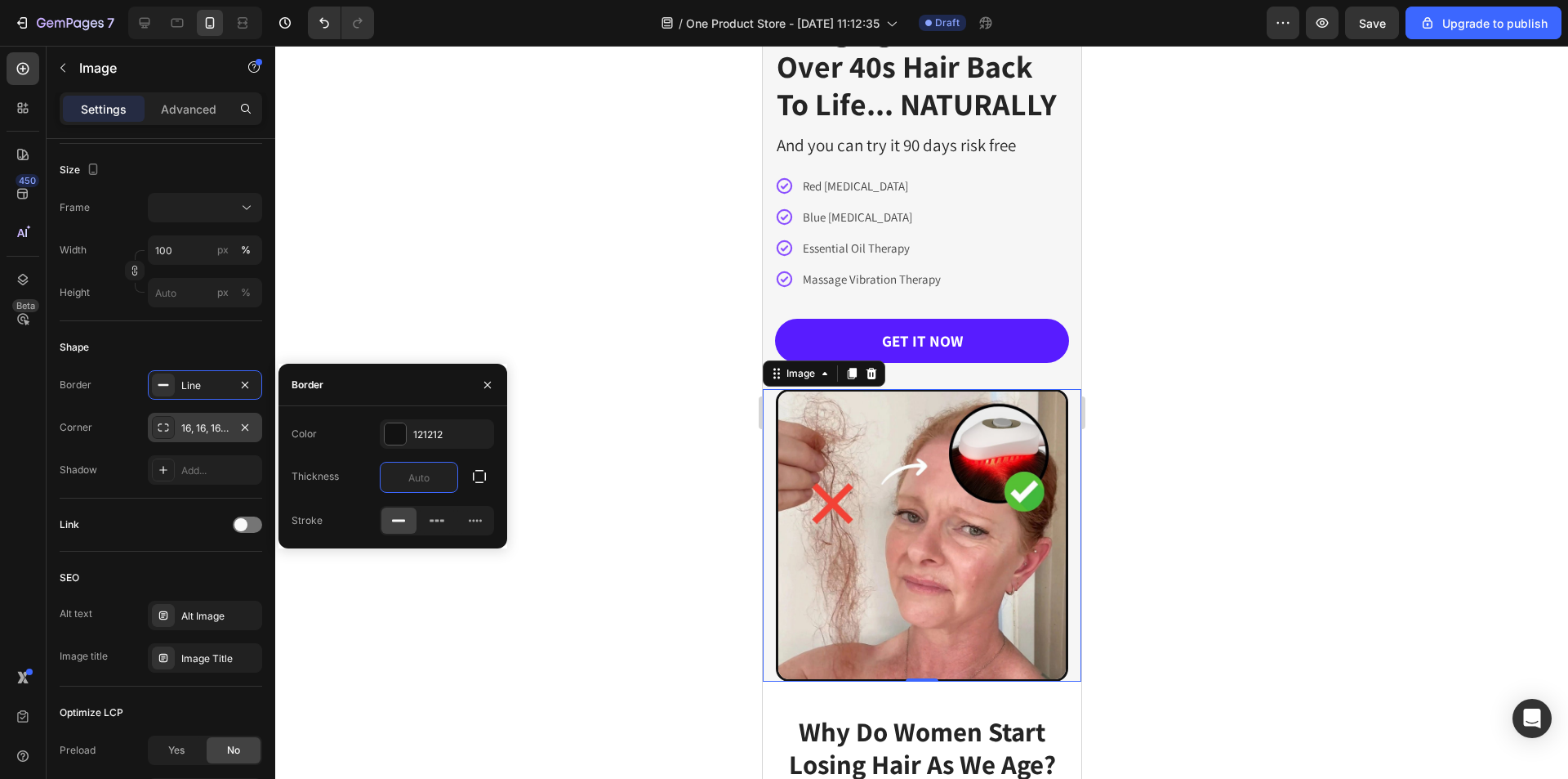
type input "4"
type input "5"
type input "4"
click at [1100, 529] on div at bounding box center [921, 413] width 1292 height 733
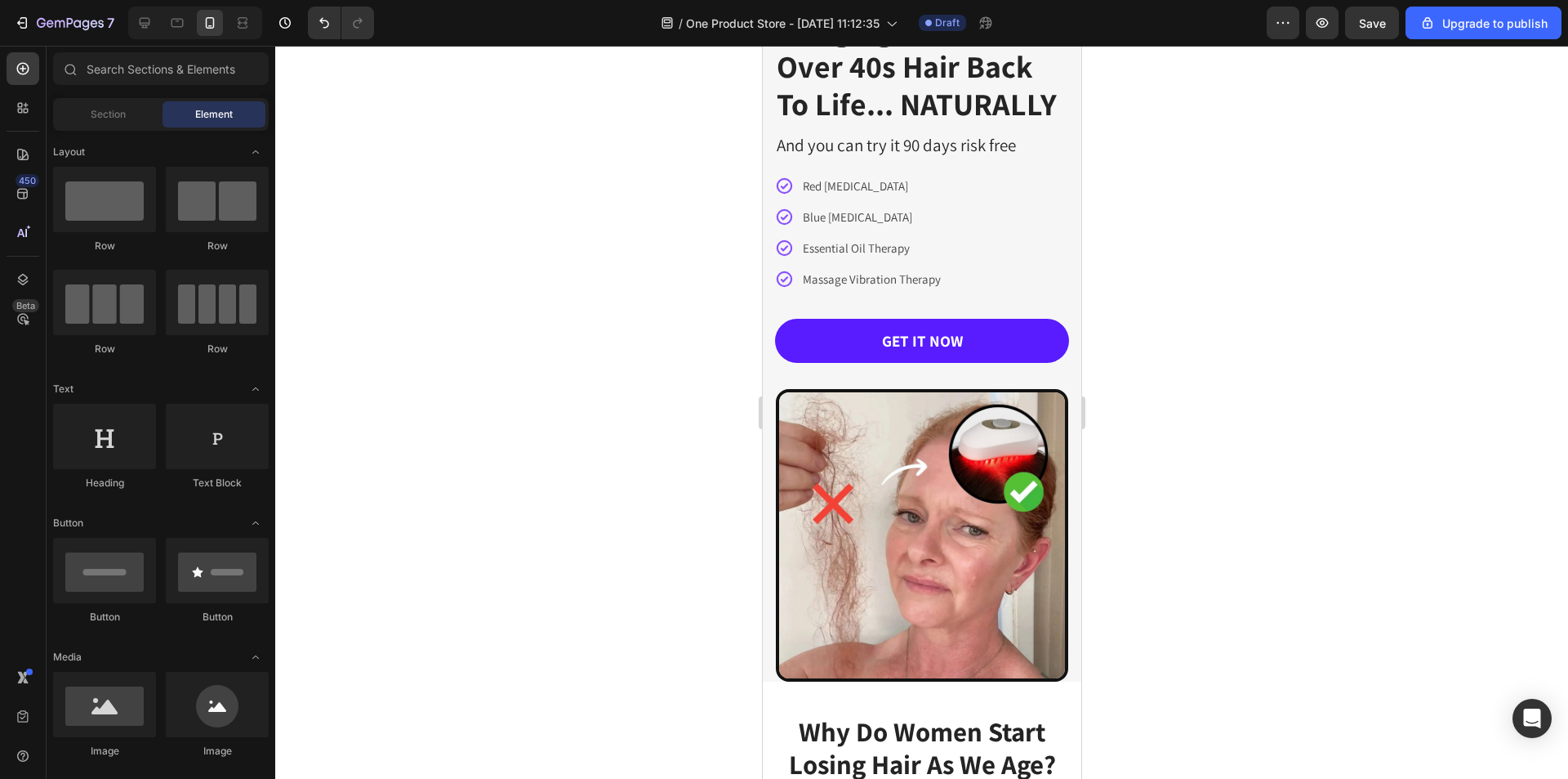
scroll to position [0, 0]
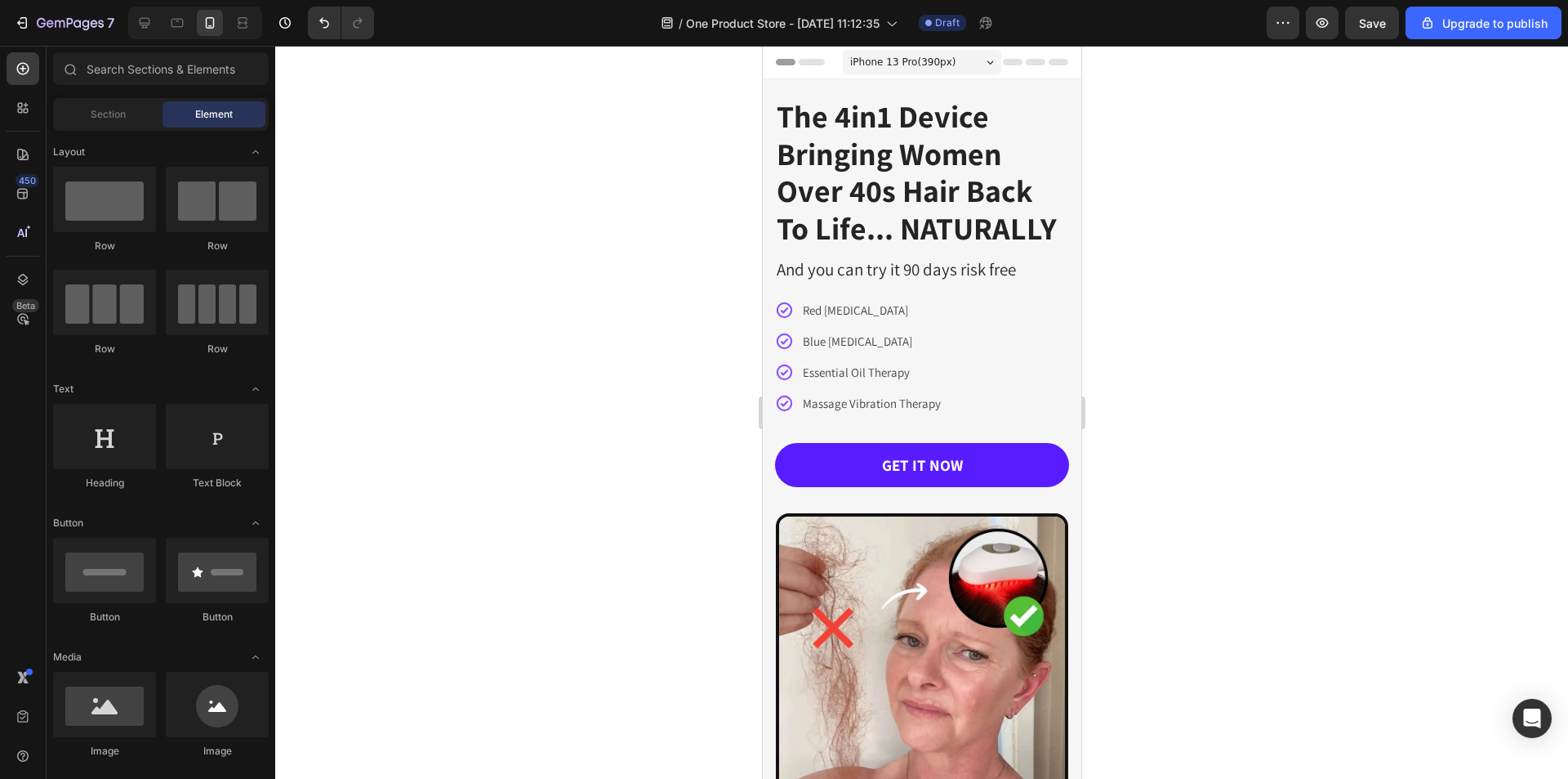
click at [1124, 105] on div at bounding box center [921, 413] width 1292 height 733
click at [988, 188] on h1 "The 4in1 Device Bringing Women Over 40s Hair Back To Life... NATURALLY" at bounding box center [921, 172] width 294 height 152
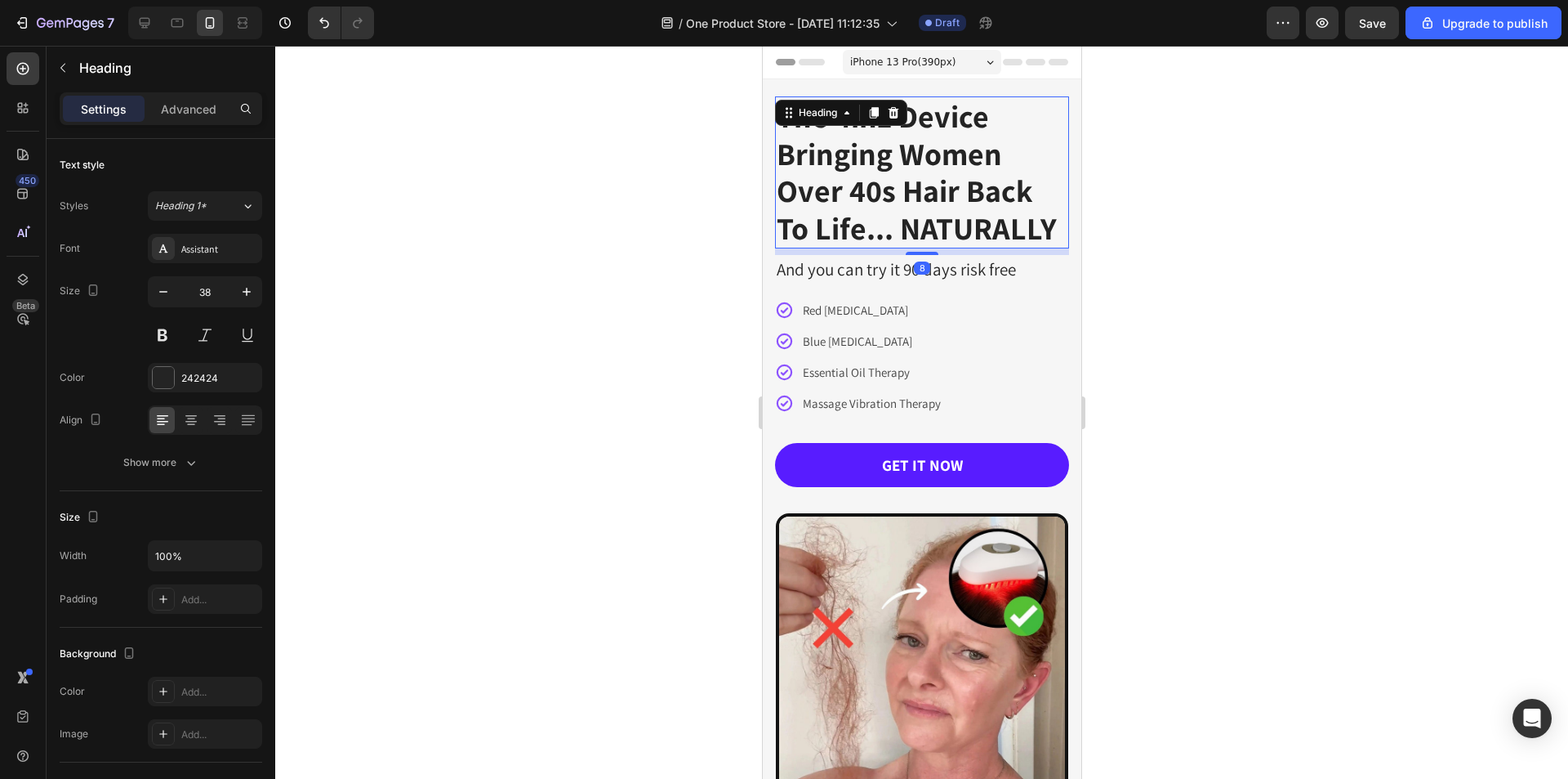
click at [988, 188] on h1 "The 4in1 Device Bringing Women Over 40s Hair Back To Life... NATURALLY" at bounding box center [921, 172] width 294 height 152
click at [988, 188] on p "The 4in1 Device Bringing Women Over 40s Hair Back To Life... NATURALLY" at bounding box center [921, 172] width 291 height 148
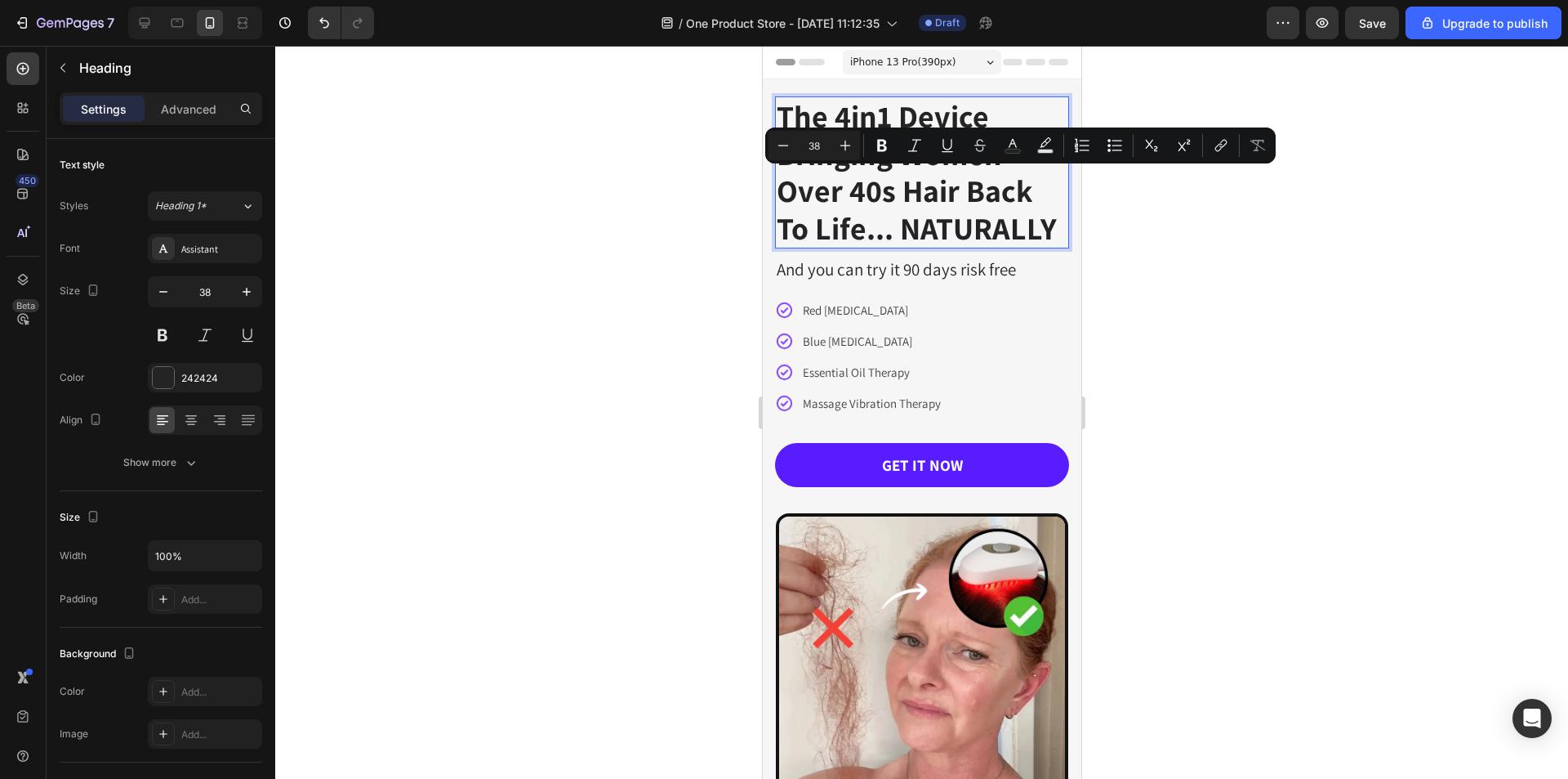
click at [1031, 226] on p "The 4in1 Device Bringing Women Over 40s Hair Back To Life... NATURALLY" at bounding box center [921, 172] width 291 height 148
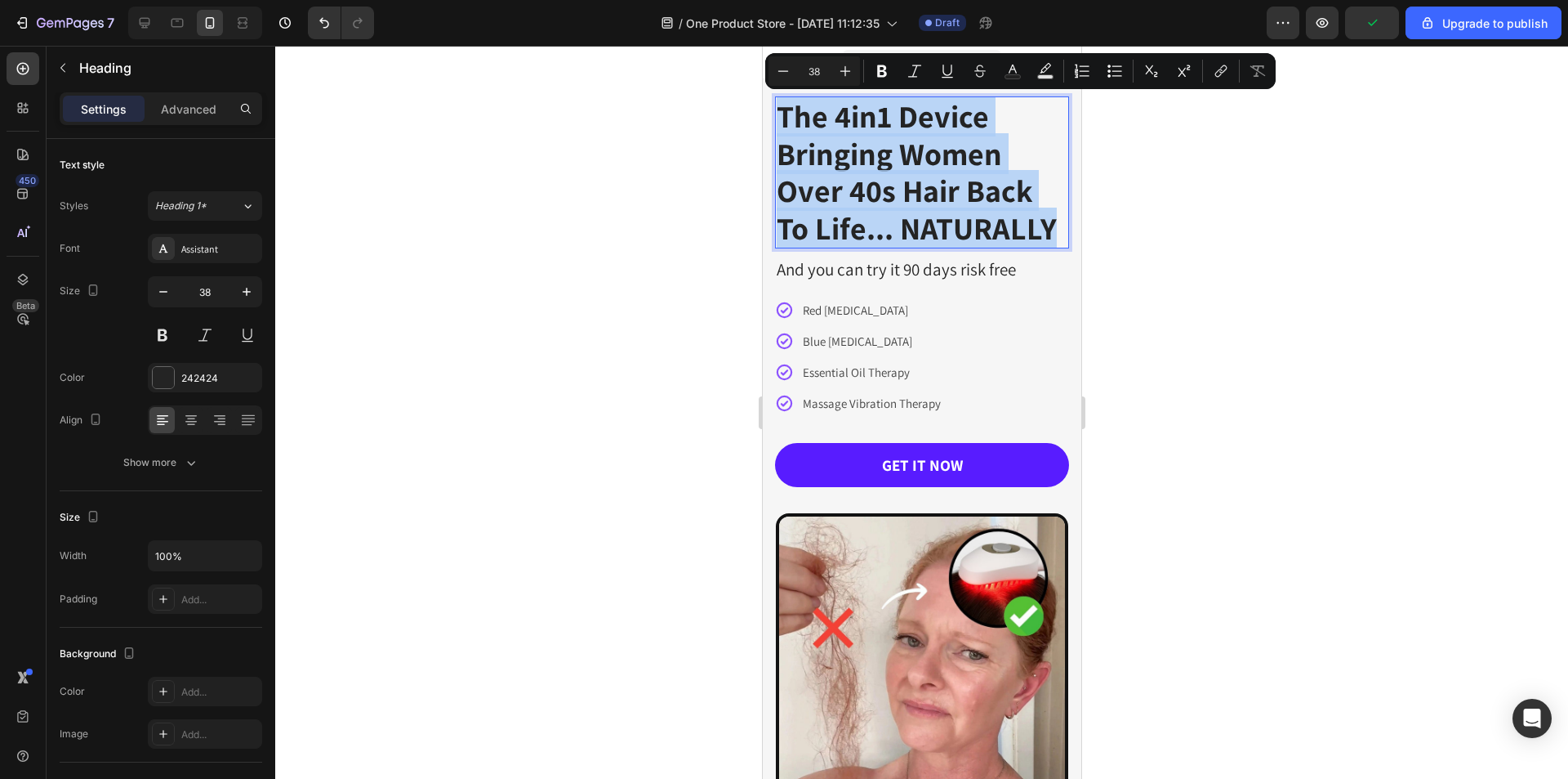
drag, startPoint x: 1051, startPoint y: 233, endPoint x: 780, endPoint y: 126, distance: 291.4
click at [780, 126] on p "The 4in1 Device Bringing Women Over 40s Hair Back To Life... NATURALLY" at bounding box center [921, 172] width 291 height 148
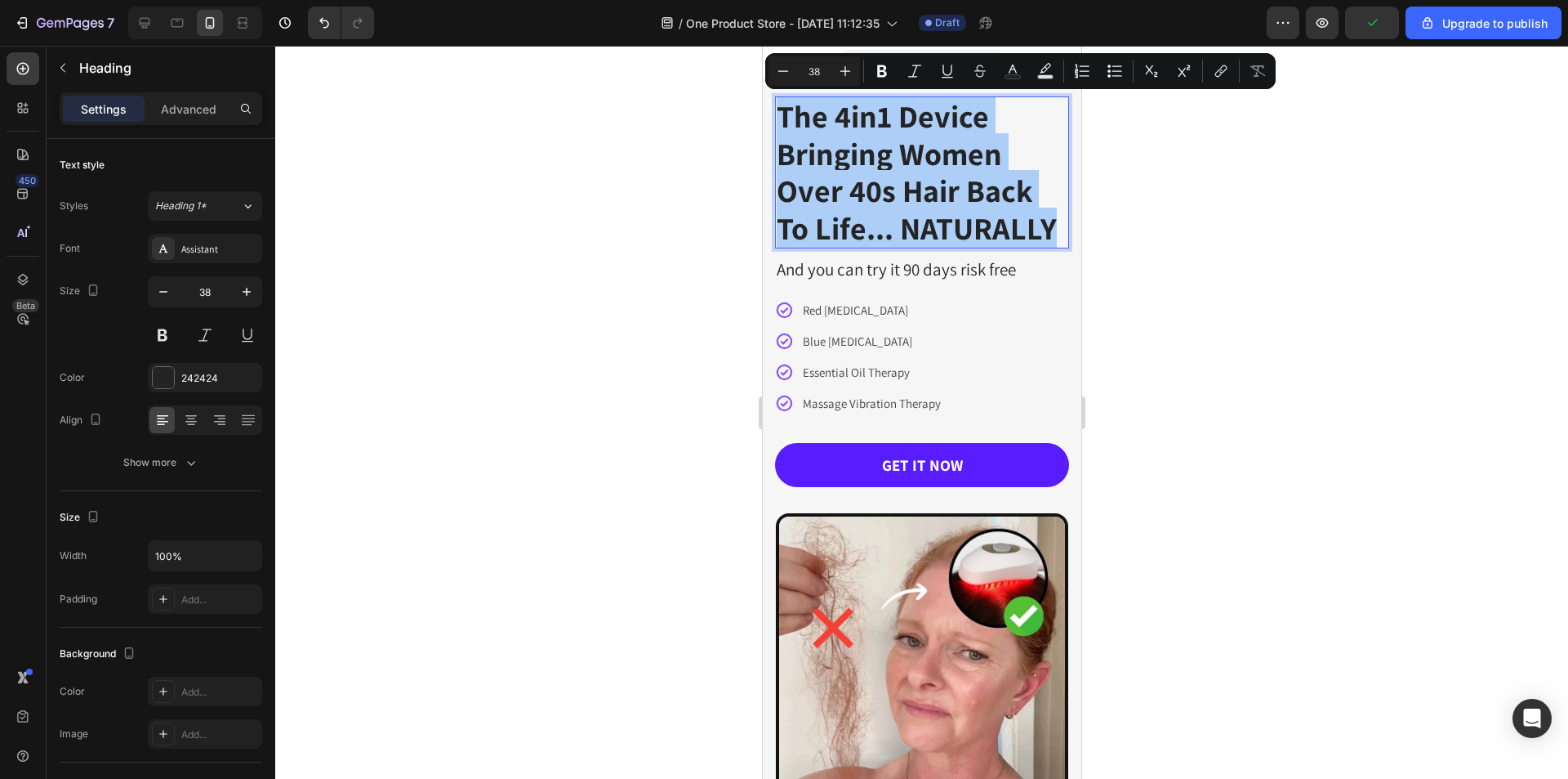
click at [1196, 216] on div at bounding box center [921, 413] width 1292 height 733
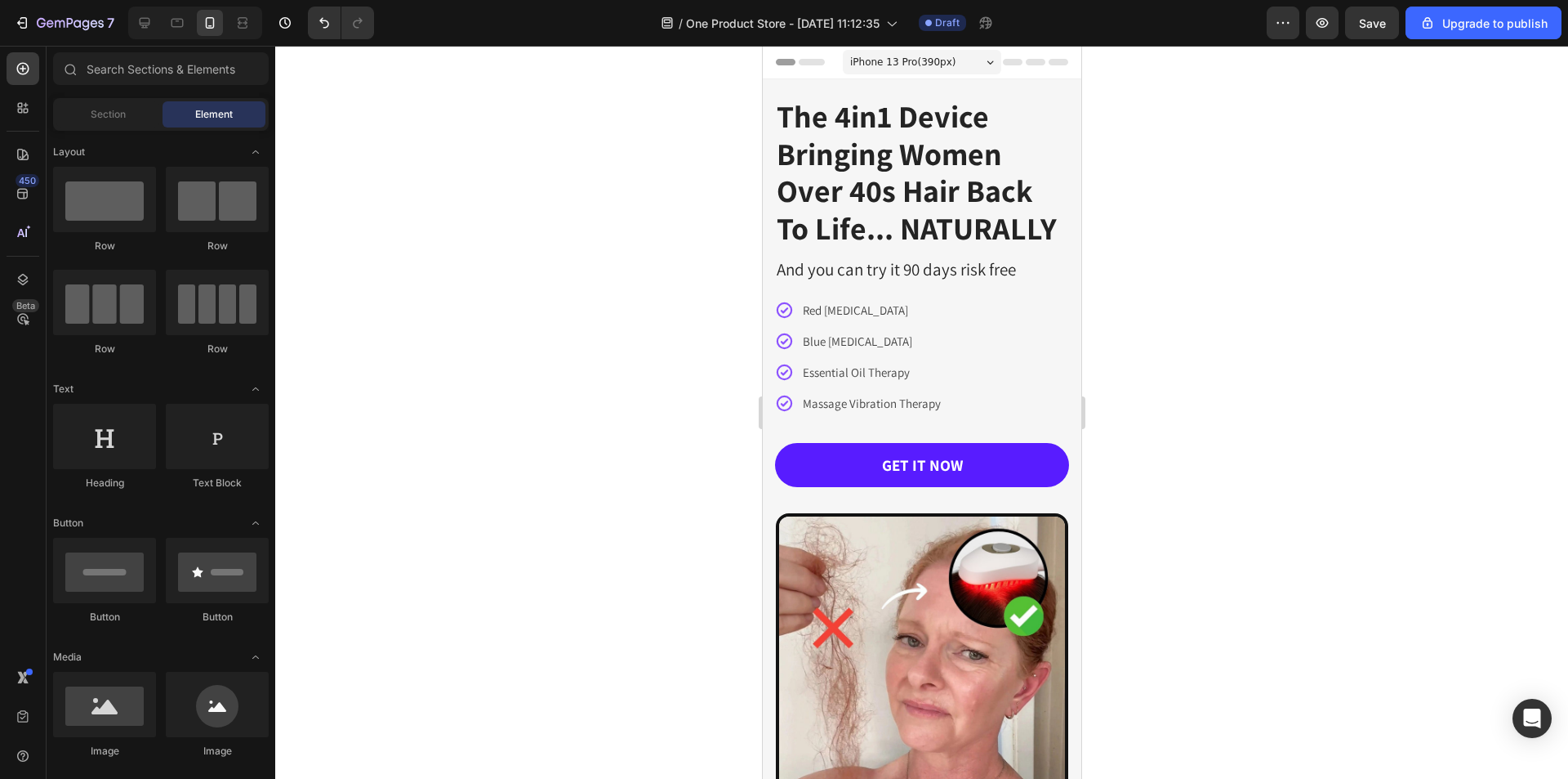
click at [926, 162] on p "The 4in1 Device Bringing Women Over 40s Hair Back To Life... NATURALLY" at bounding box center [921, 172] width 291 height 148
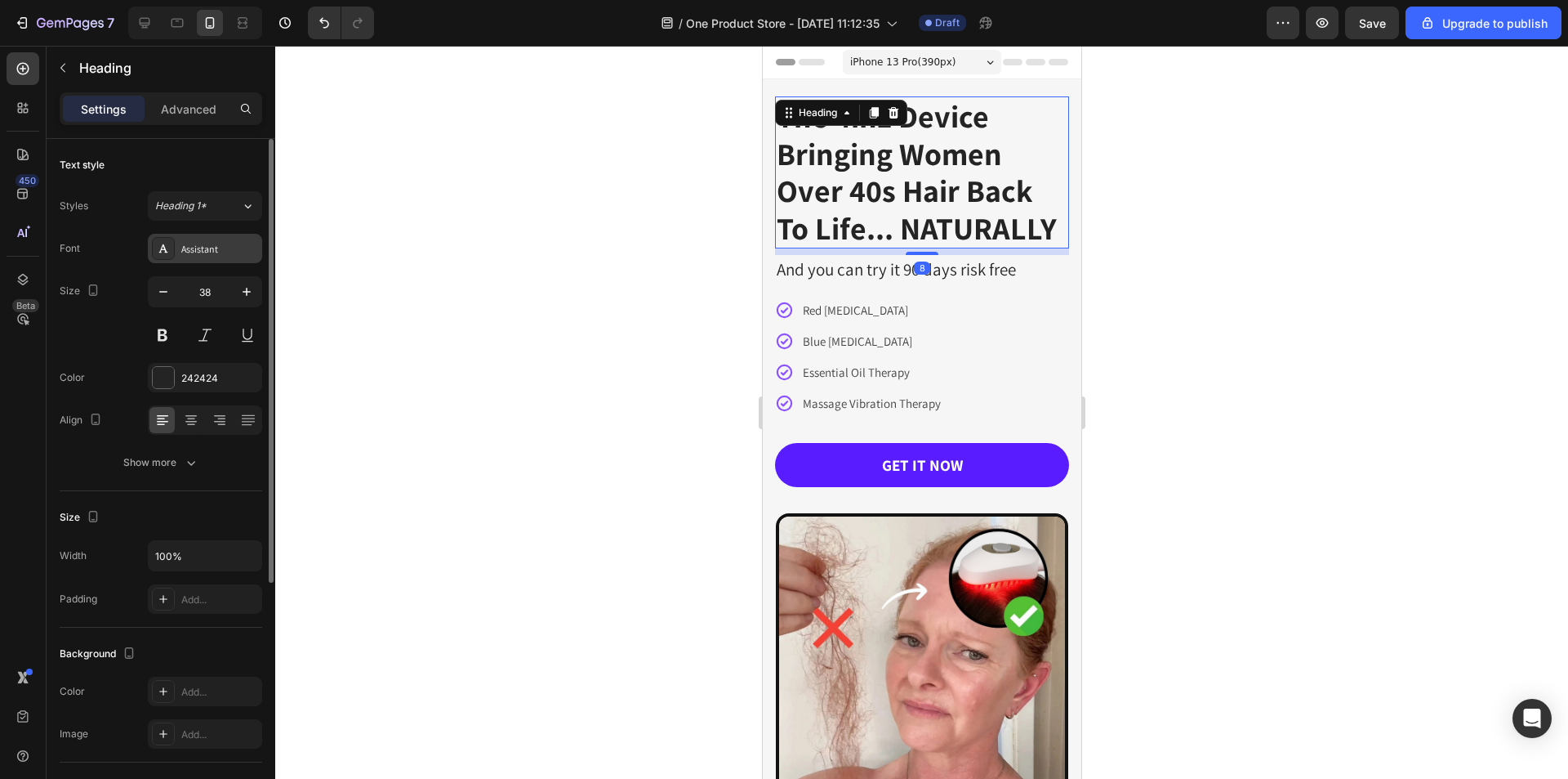
click at [215, 240] on div "Assistant" at bounding box center [204, 248] width 114 height 29
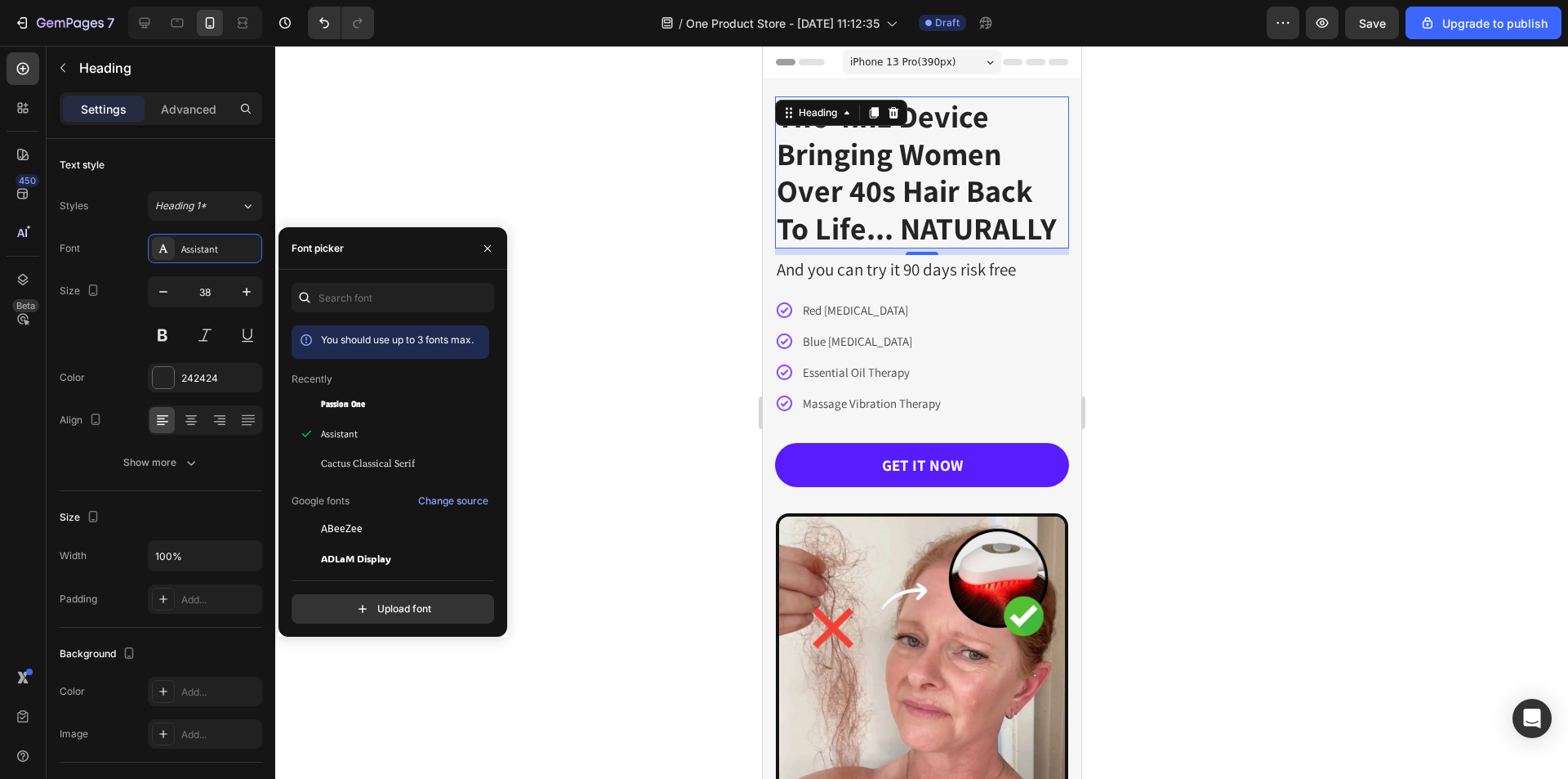
click at [561, 234] on div at bounding box center [921, 413] width 1292 height 733
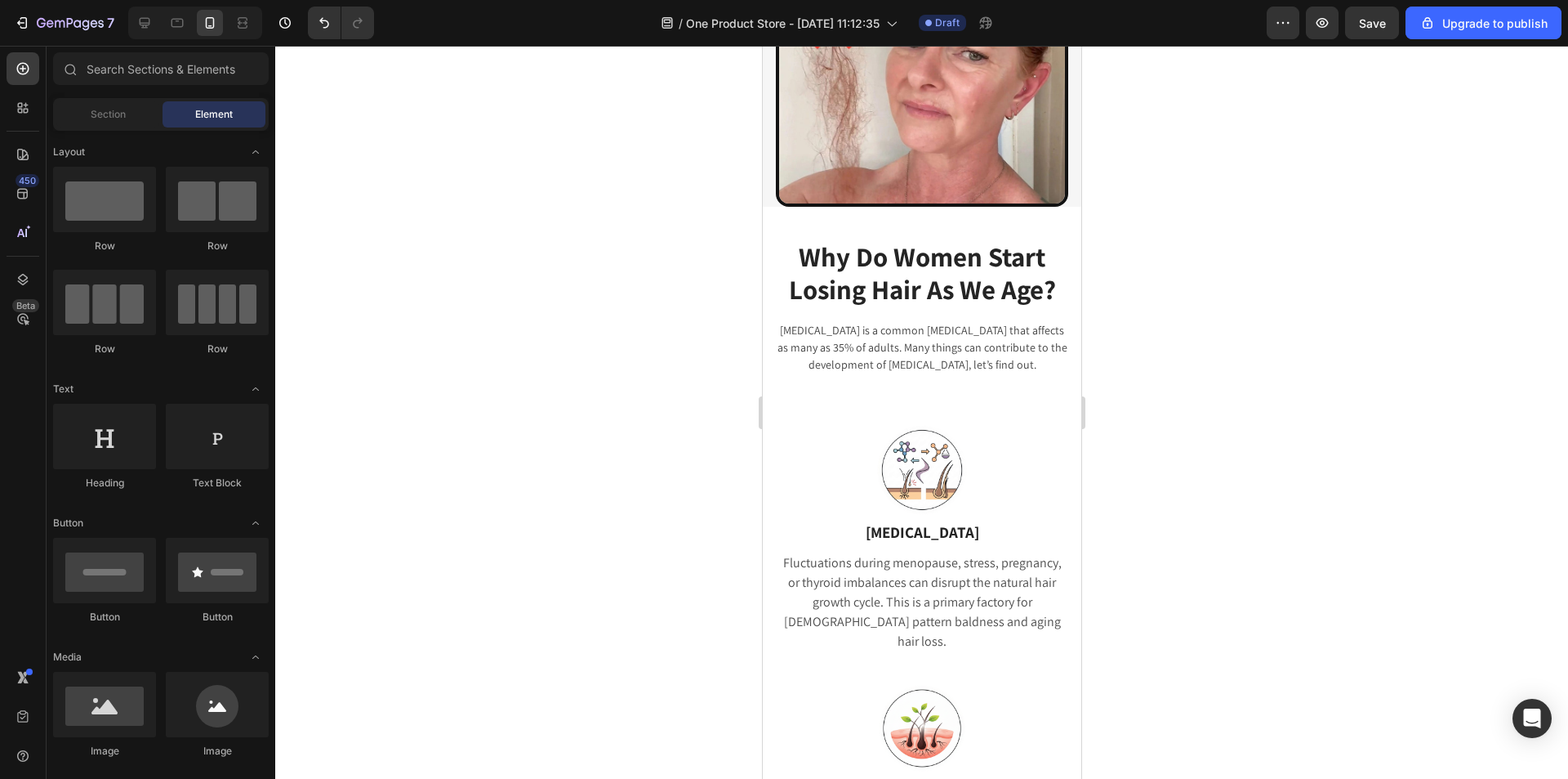
scroll to position [629, 0]
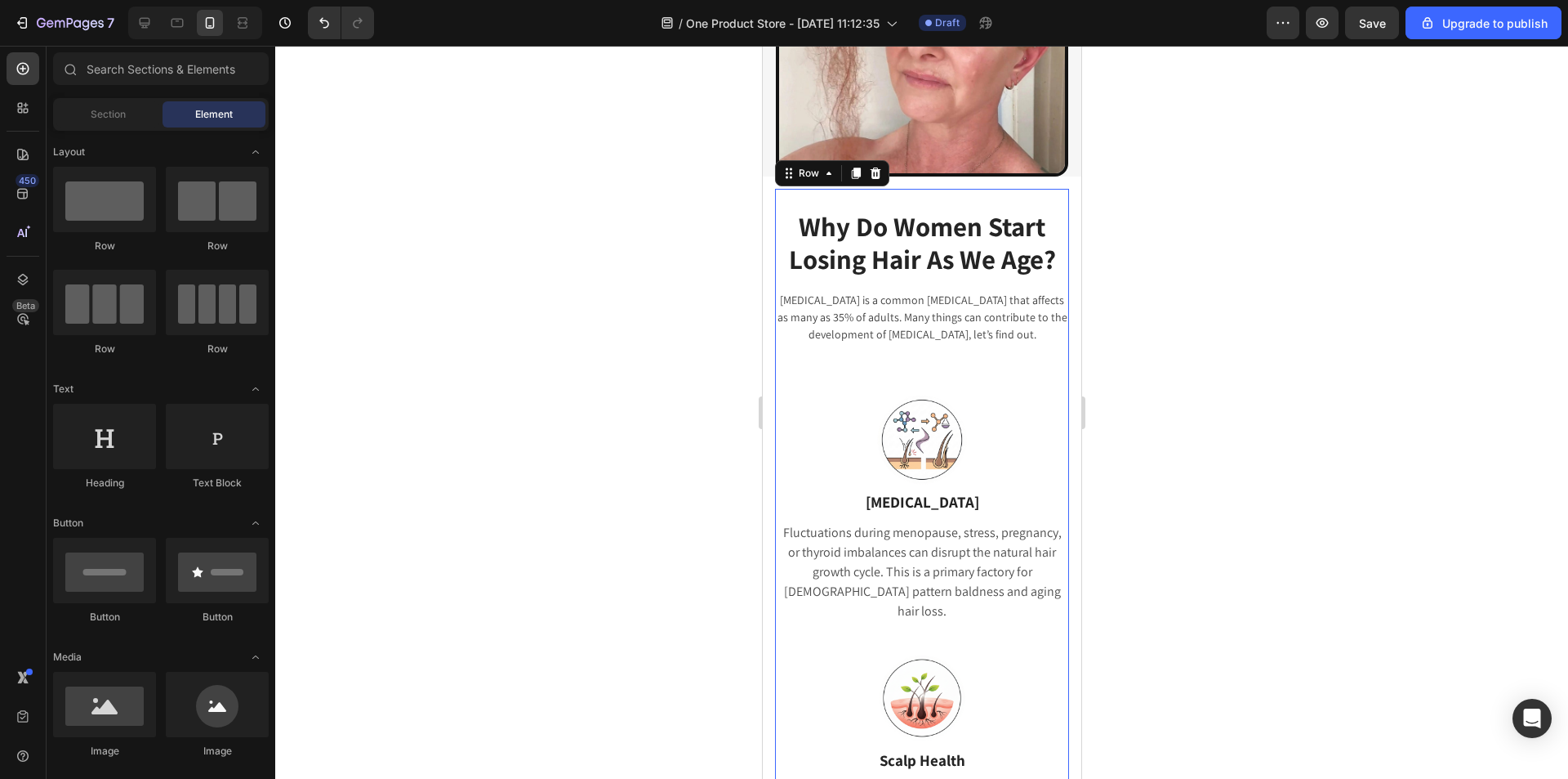
click at [971, 356] on div "Why Do Women Start Losing Hair As We Age? Heading Insomnia is a common sleep di…" at bounding box center [921, 679] width 294 height 943
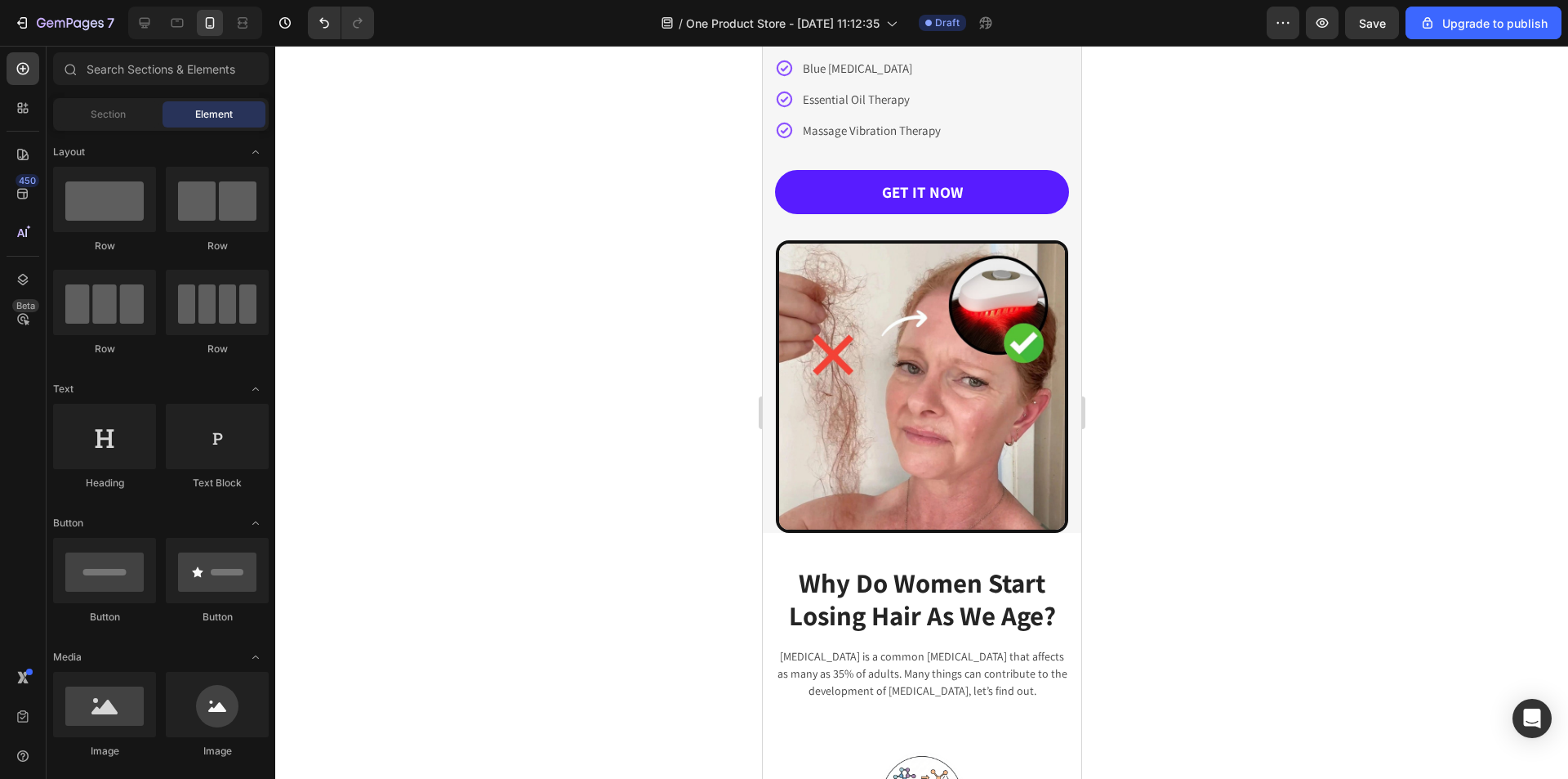
scroll to position [227, 0]
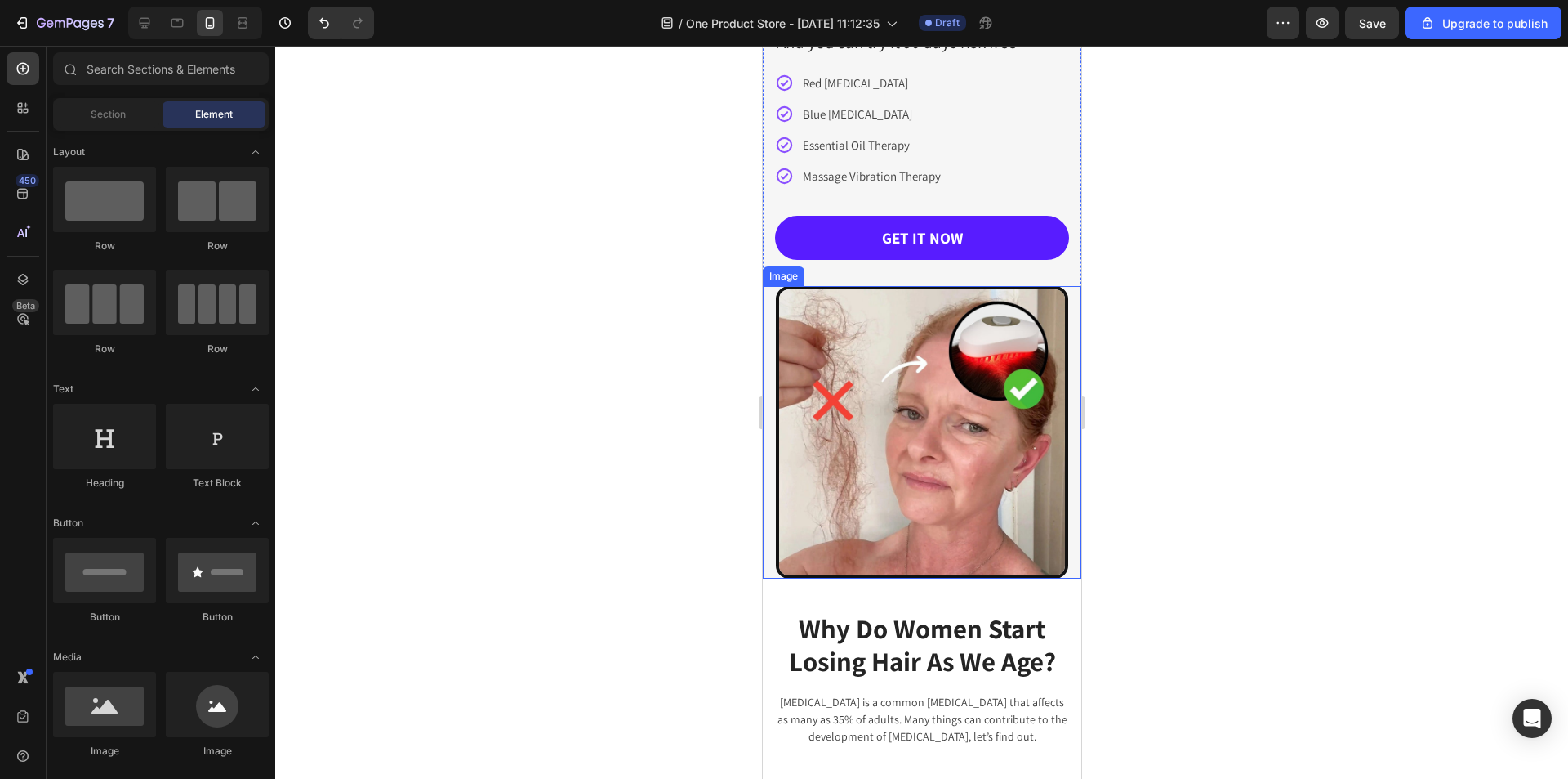
click at [1060, 299] on div "Image" at bounding box center [921, 432] width 318 height 293
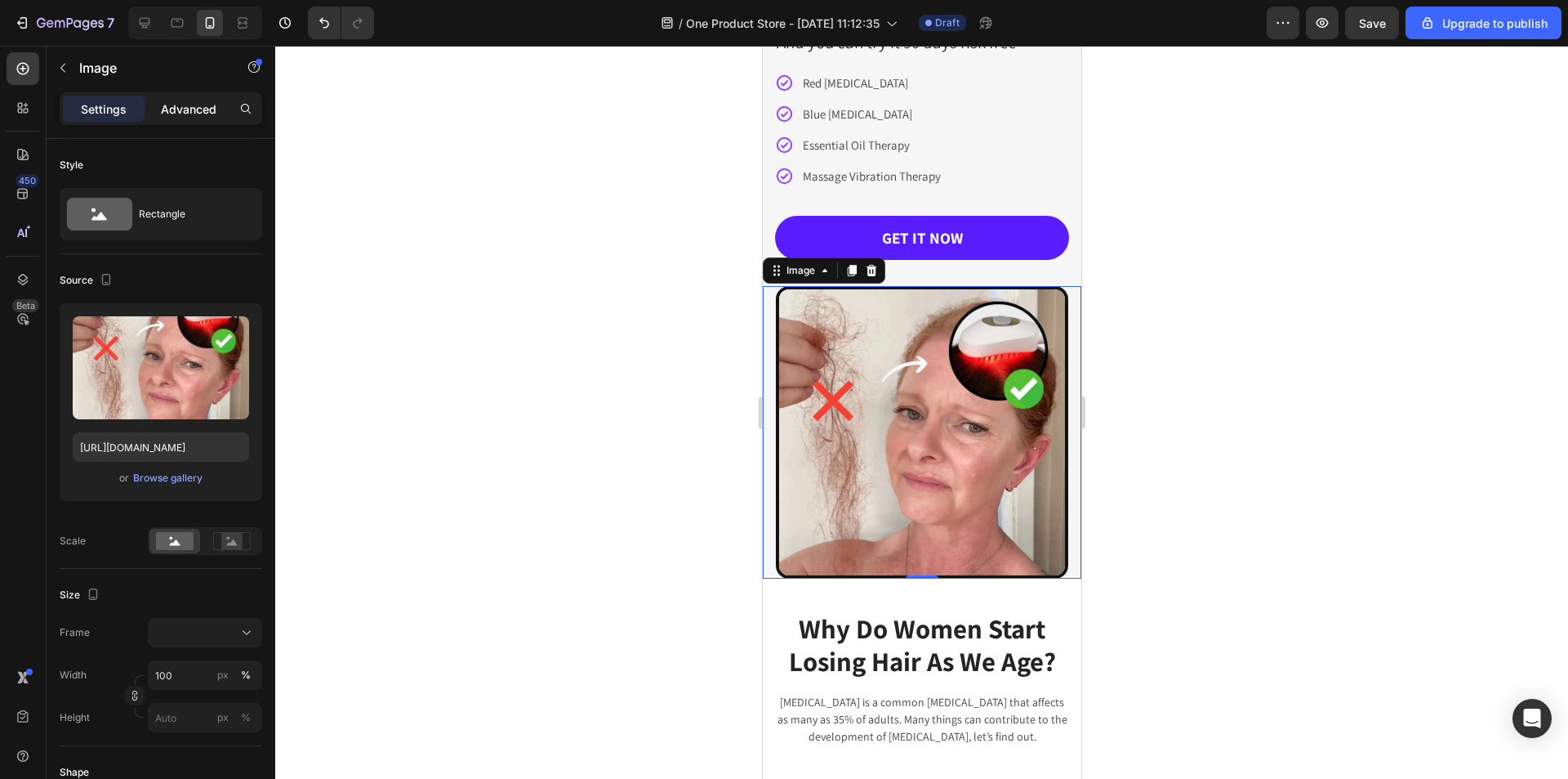
click at [179, 106] on p "Advanced" at bounding box center [189, 109] width 55 height 17
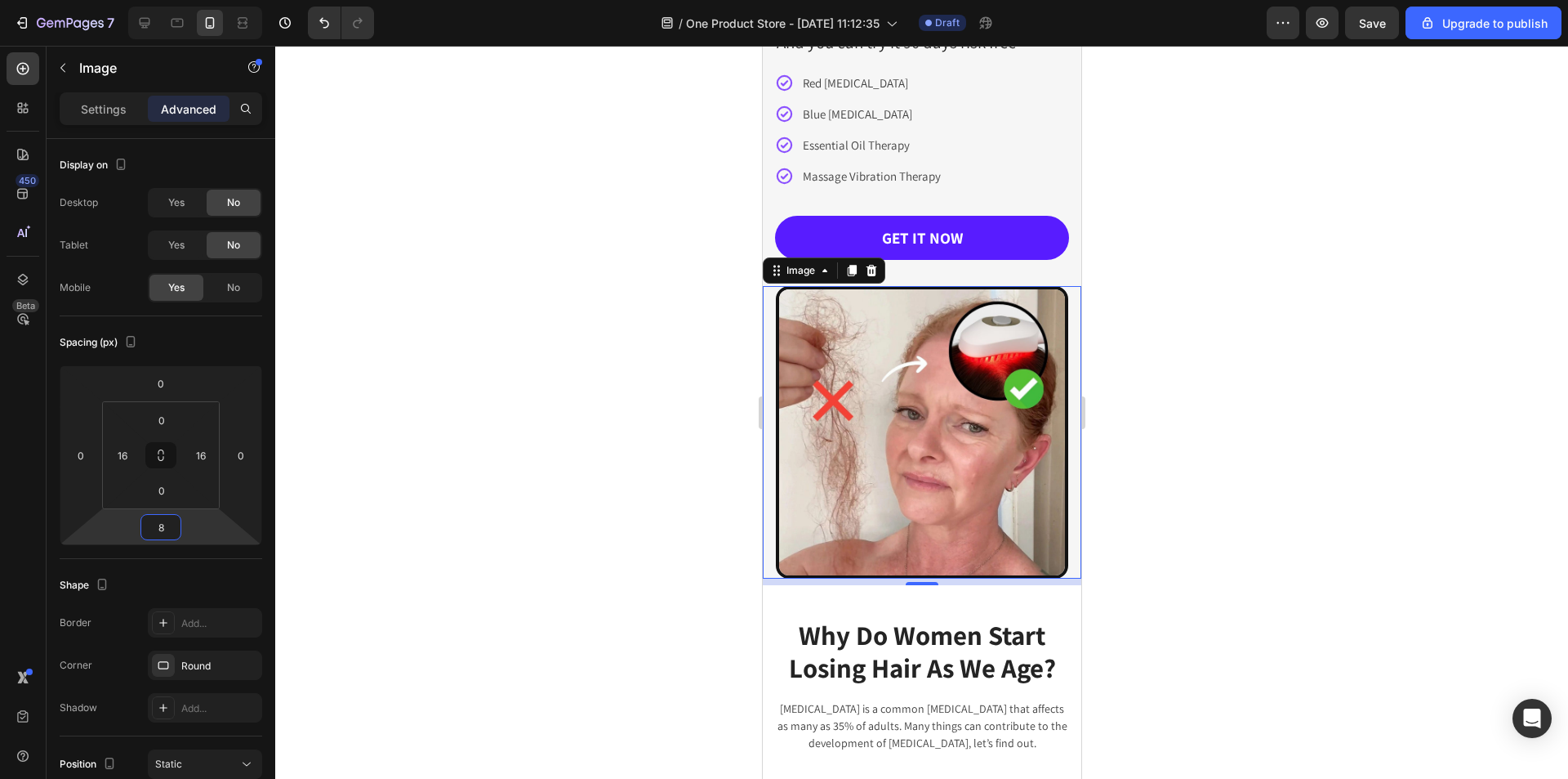
click at [172, 0] on html "7 / One Product Store - Aug 26, 11:12:35 Draft Preview Save Upgrade to publish …" at bounding box center [784, 0] width 1568 height 0
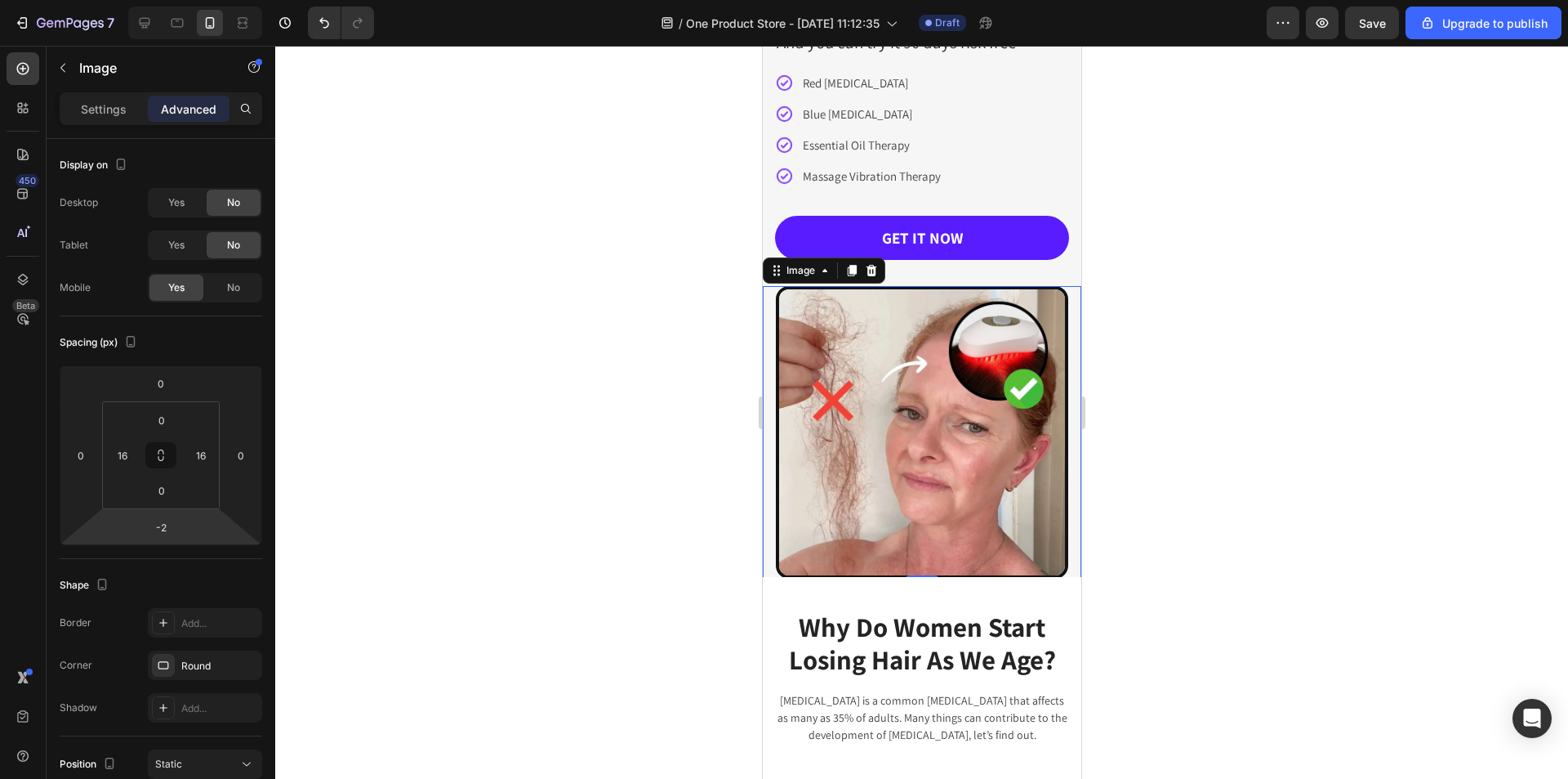
type input "0"
click at [176, 0] on html "7 / One Product Store - Aug 26, 11:12:35 Draft Preview Save Upgrade to publish …" at bounding box center [784, 0] width 1568 height 0
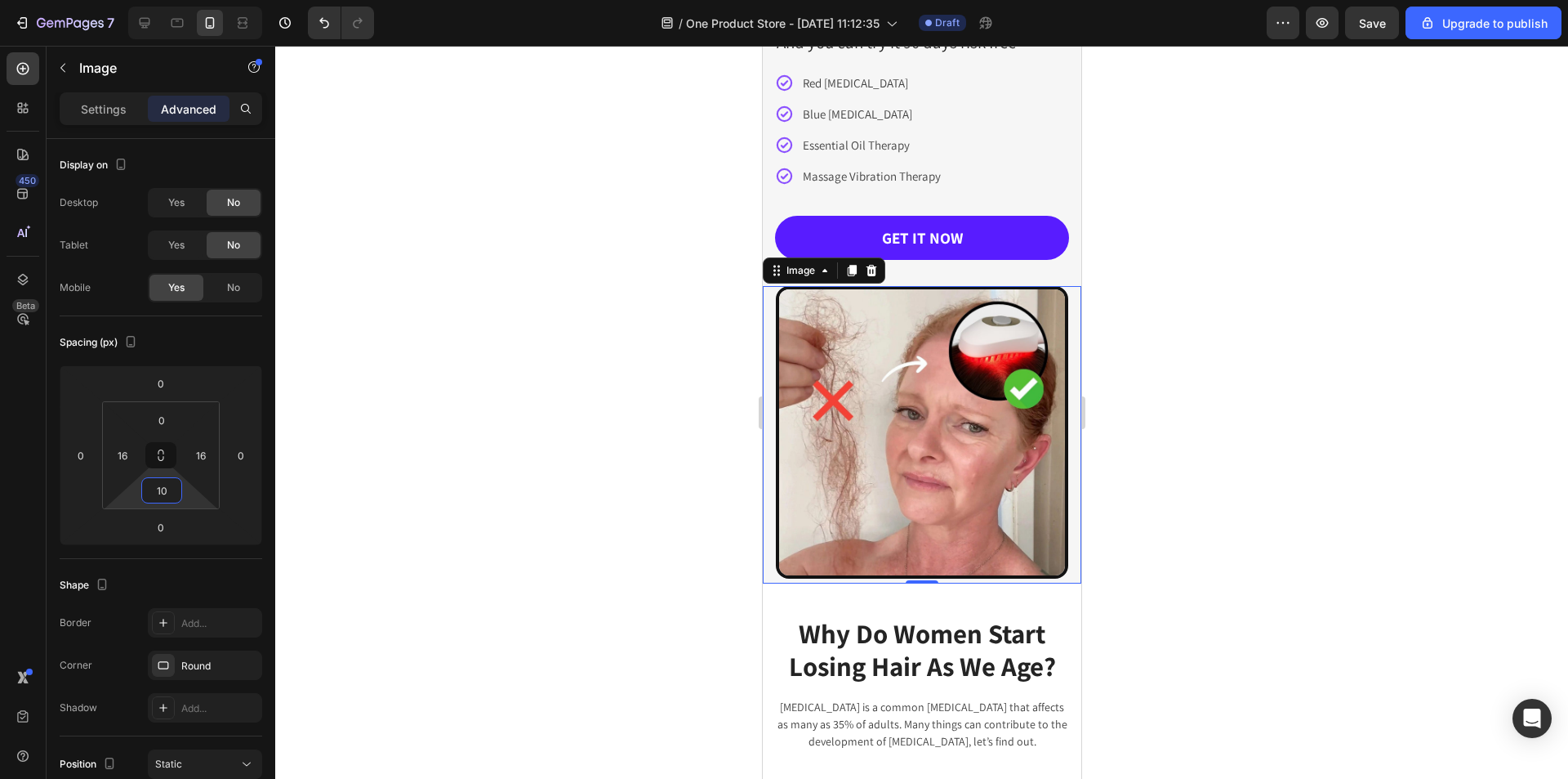
type input "12"
click at [171, 0] on html "7 / One Product Store - Aug 26, 11:12:35 Draft Preview Save Upgrade to publish …" at bounding box center [784, 0] width 1568 height 0
click at [1381, 452] on div at bounding box center [921, 413] width 1292 height 733
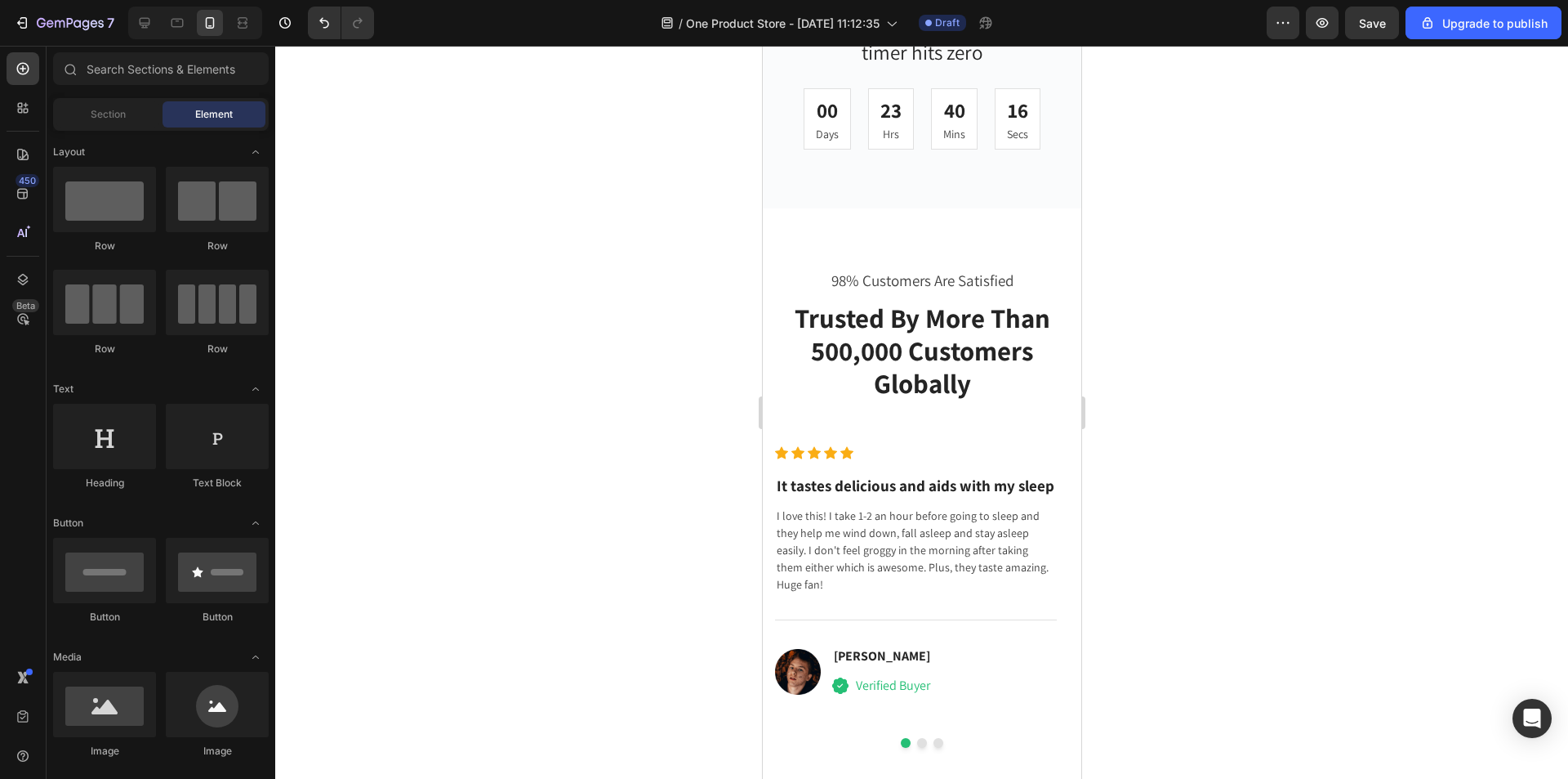
scroll to position [6309, 0]
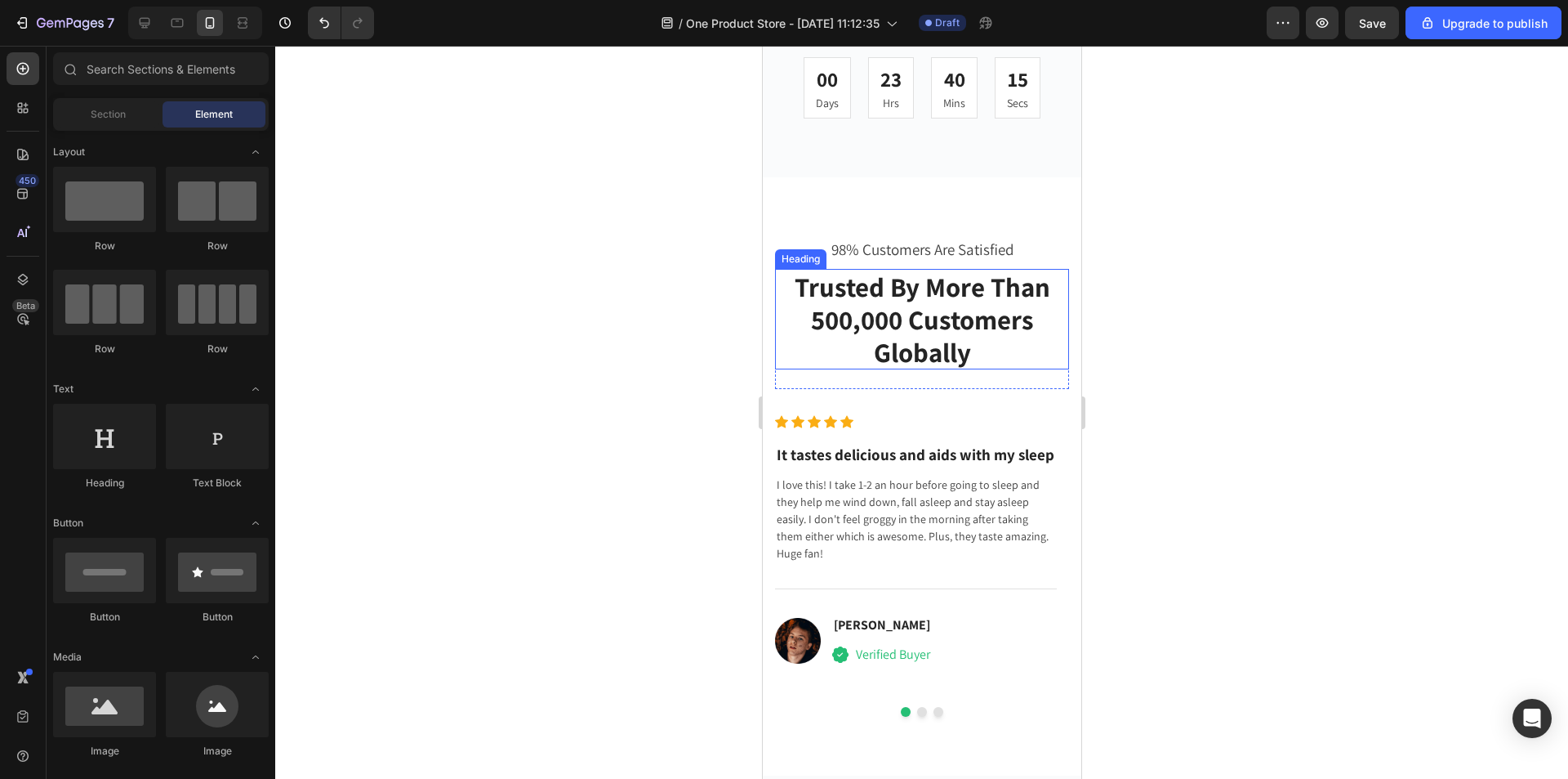
click at [1021, 331] on p "Trusted By More Than 500,000 Customers Globally" at bounding box center [921, 319] width 291 height 97
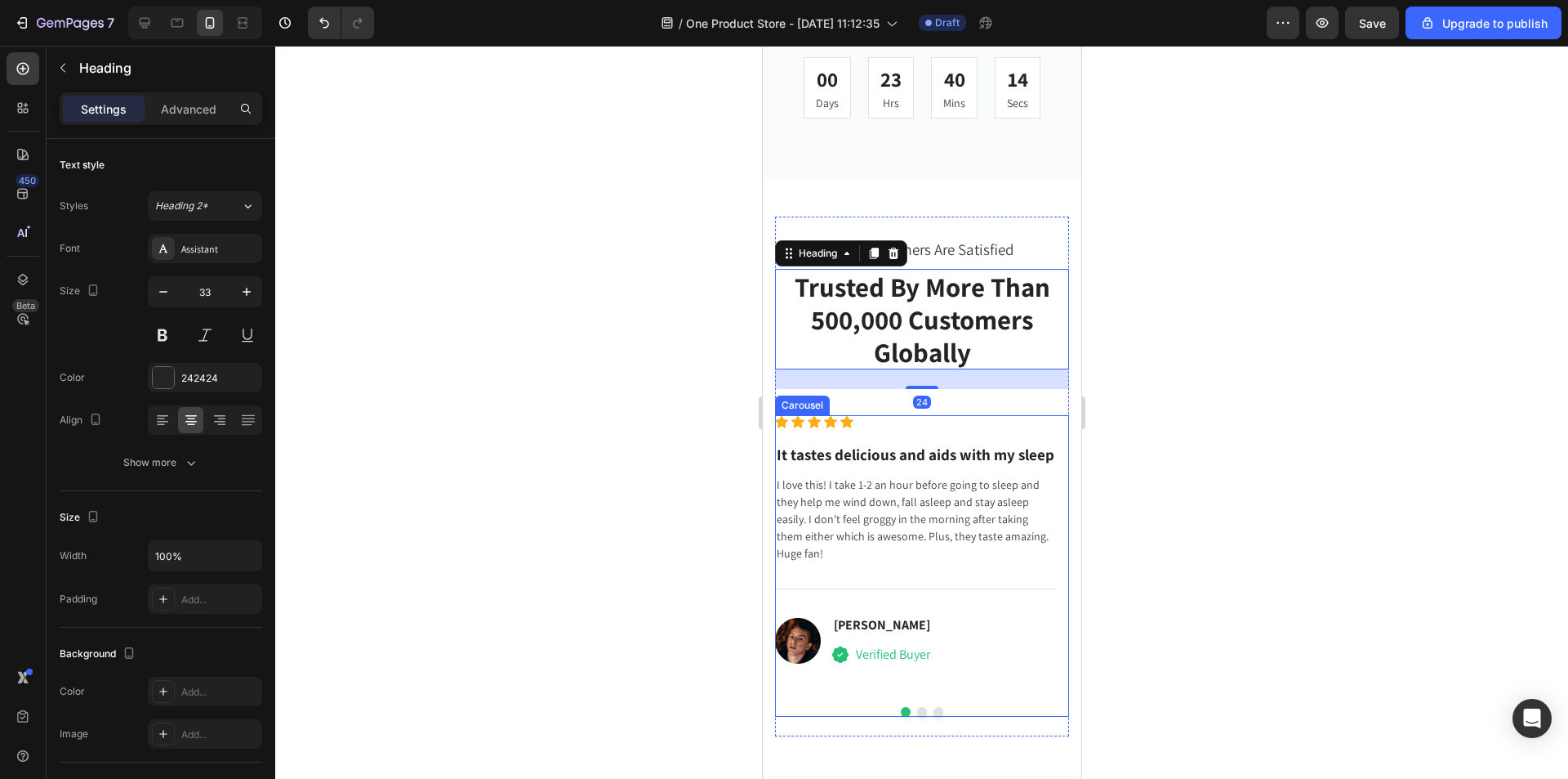
click at [1039, 415] on div "Icon Icon Icon Icon Icon Icon List Hoz It tastes delicious and aids with my sle…" at bounding box center [915, 554] width 282 height 278
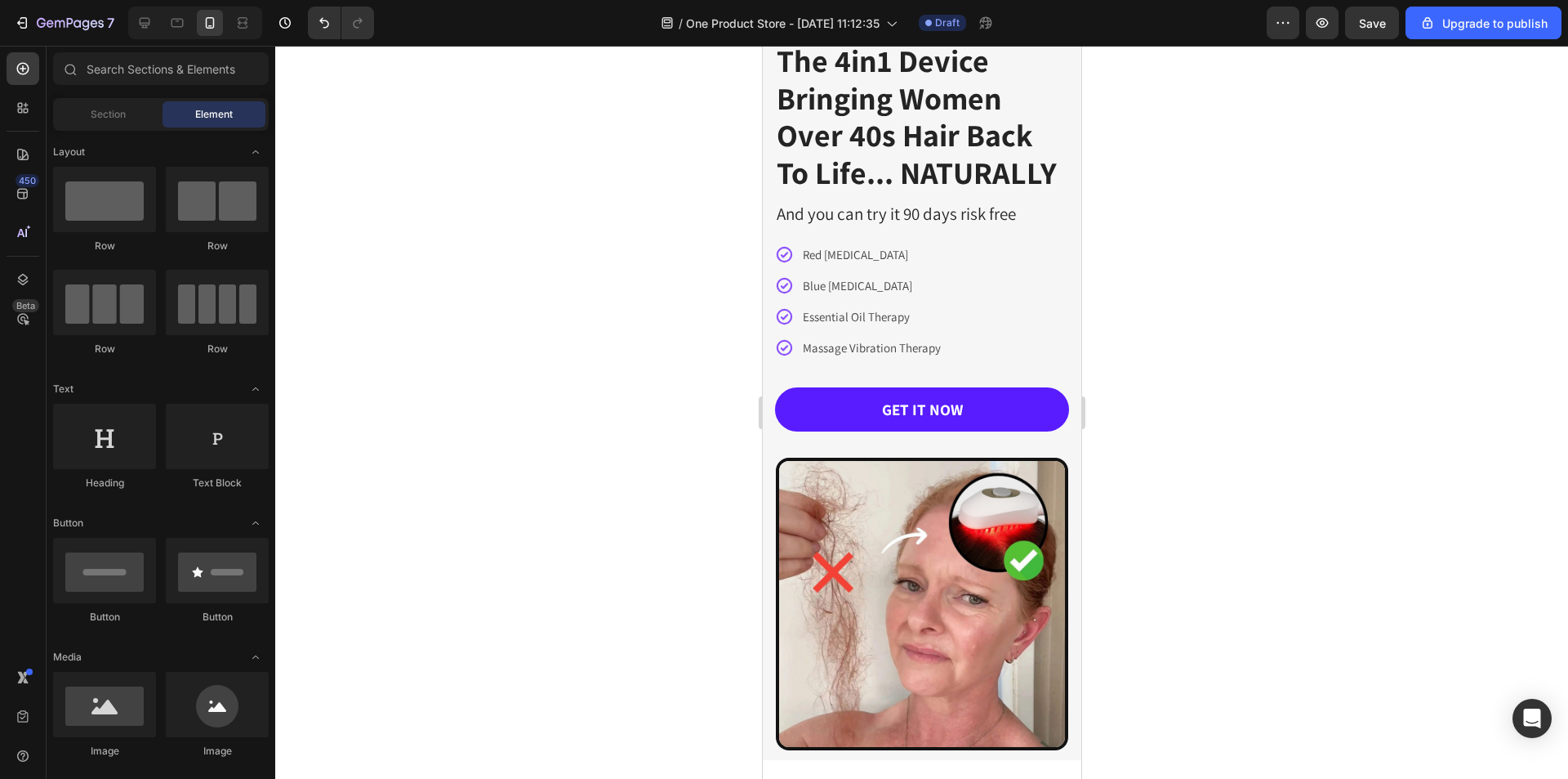
scroll to position [0, 0]
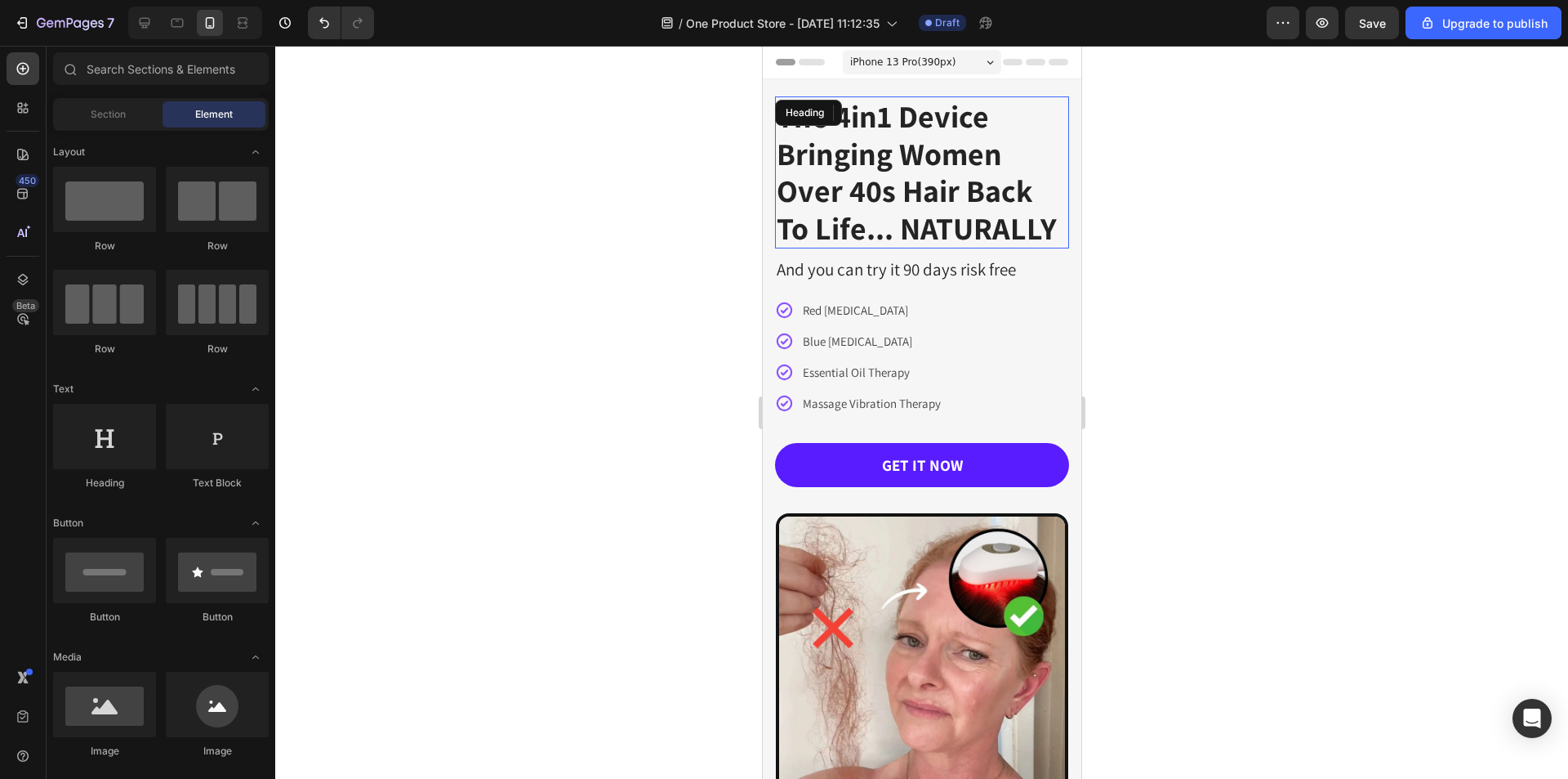
click at [949, 165] on h1 "The 4in1 Device Bringing Women Over 40s Hair Back To Life... NATURALLY" at bounding box center [921, 172] width 294 height 152
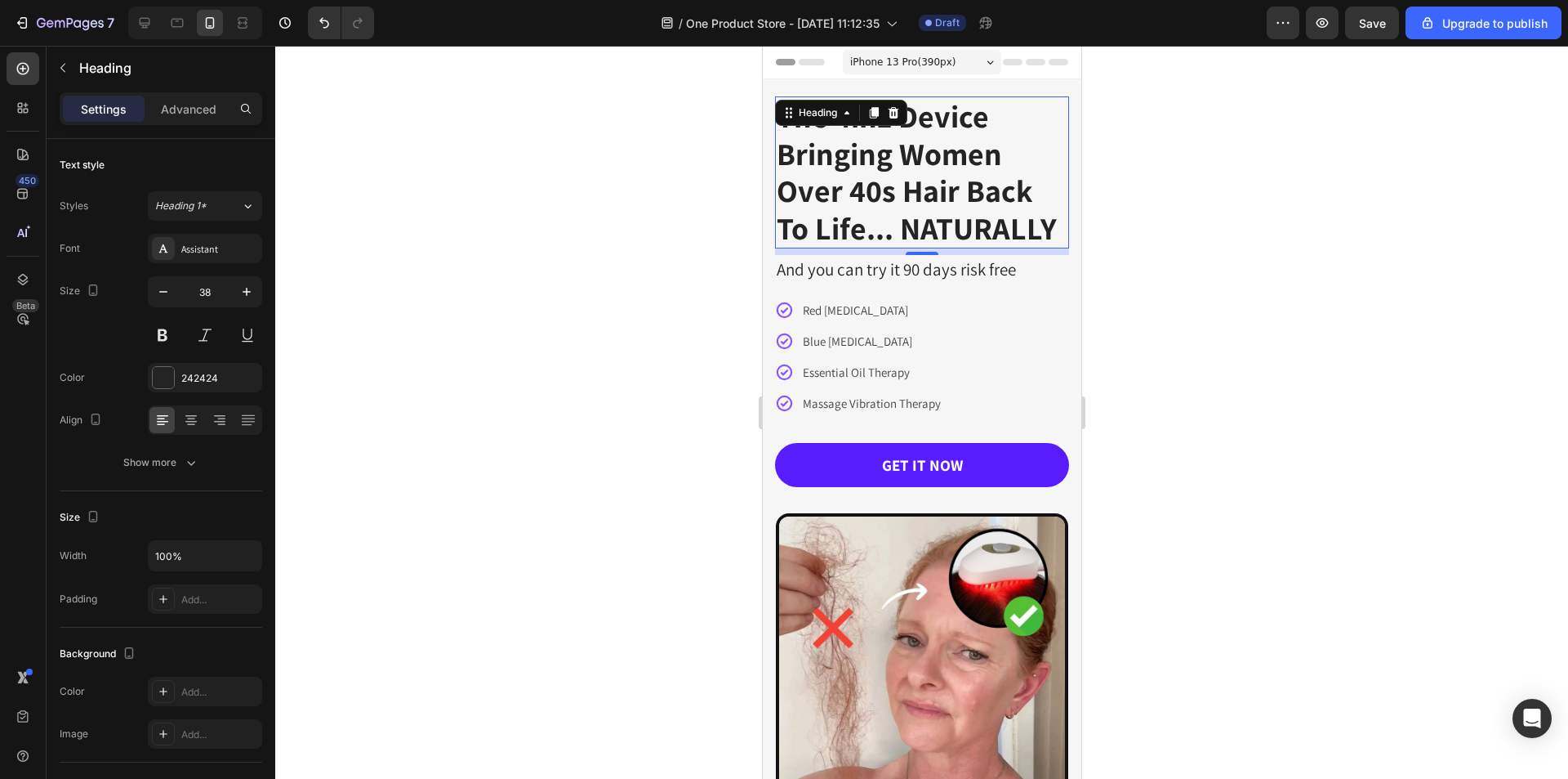
click at [918, 160] on h1 "The 4in1 Device Bringing Women Over 40s Hair Back To Life... NATURALLY" at bounding box center [921, 172] width 294 height 152
click at [918, 160] on p "The 4in1 Device Bringing Women Over 40s Hair Back To Life... NATURALLY" at bounding box center [921, 172] width 291 height 148
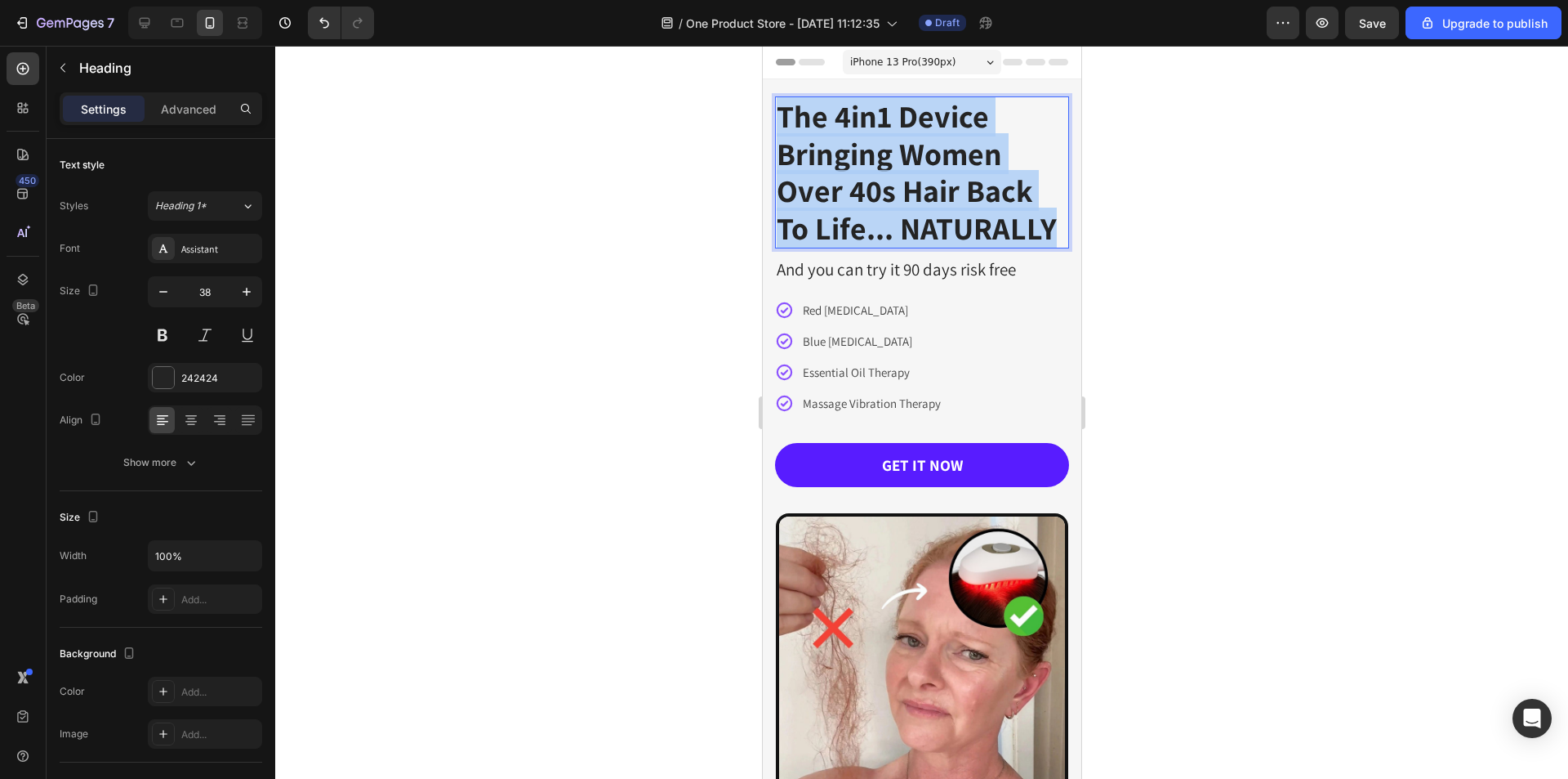
click at [918, 160] on p "The 4in1 Device Bringing Women Over 40s Hair Back To Life... NATURALLY" at bounding box center [921, 172] width 291 height 148
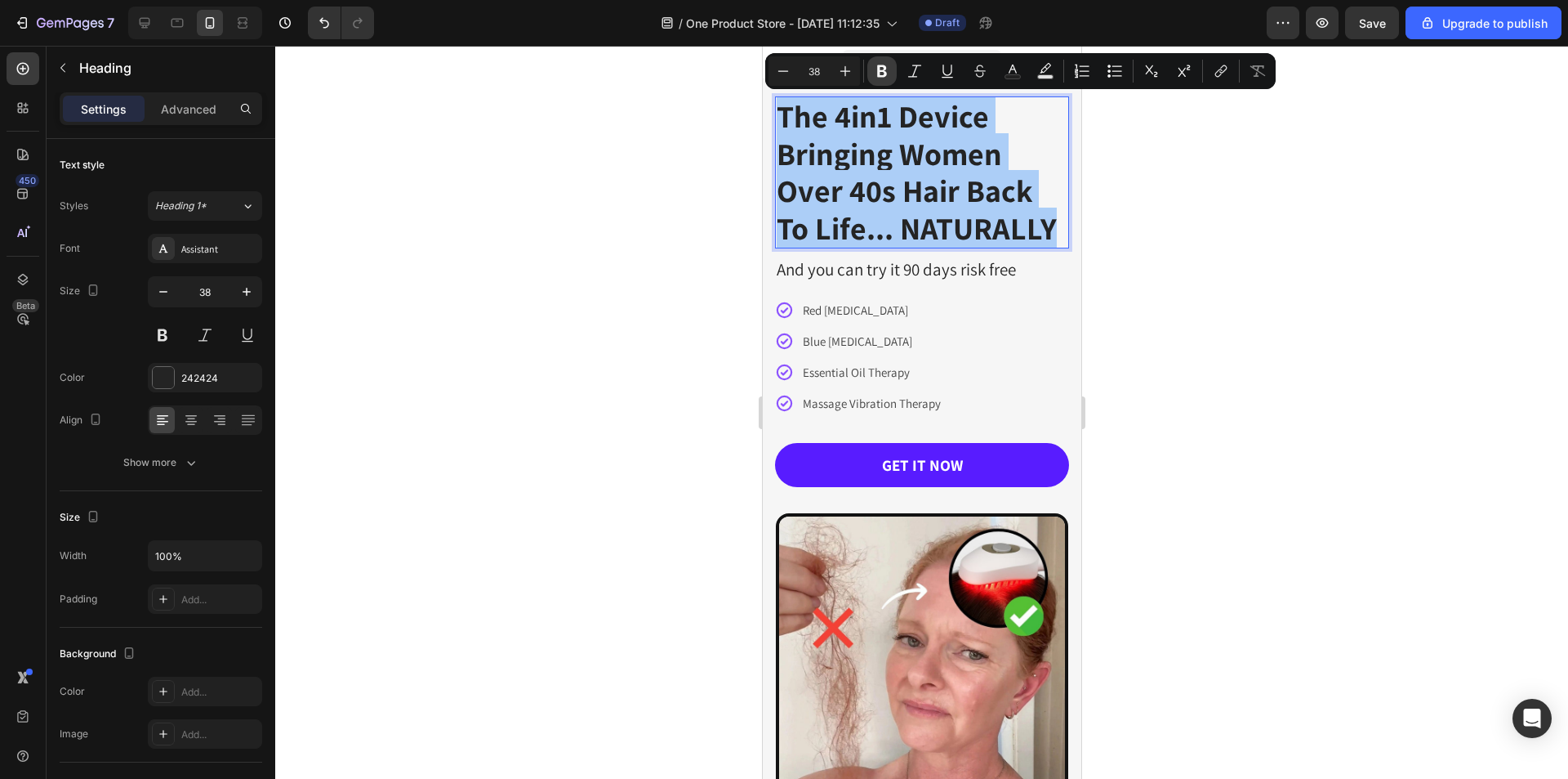
click at [875, 68] on icon "Editor contextual toolbar" at bounding box center [882, 70] width 16 height 16
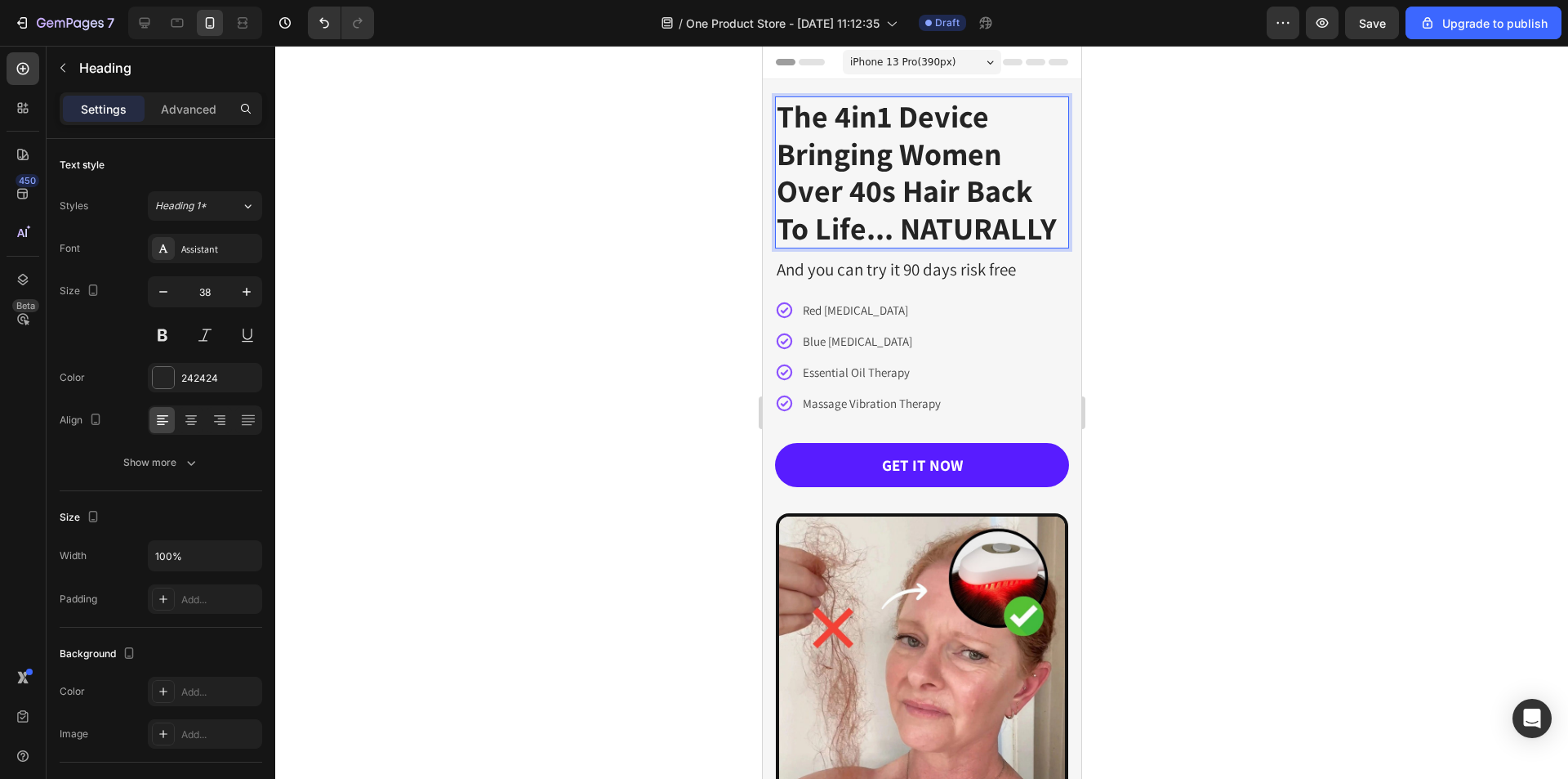
click at [861, 166] on strong "The 4in1 Device Bringing Women Over 40s Hair Back To Life... NATURALLY" at bounding box center [916, 172] width 280 height 153
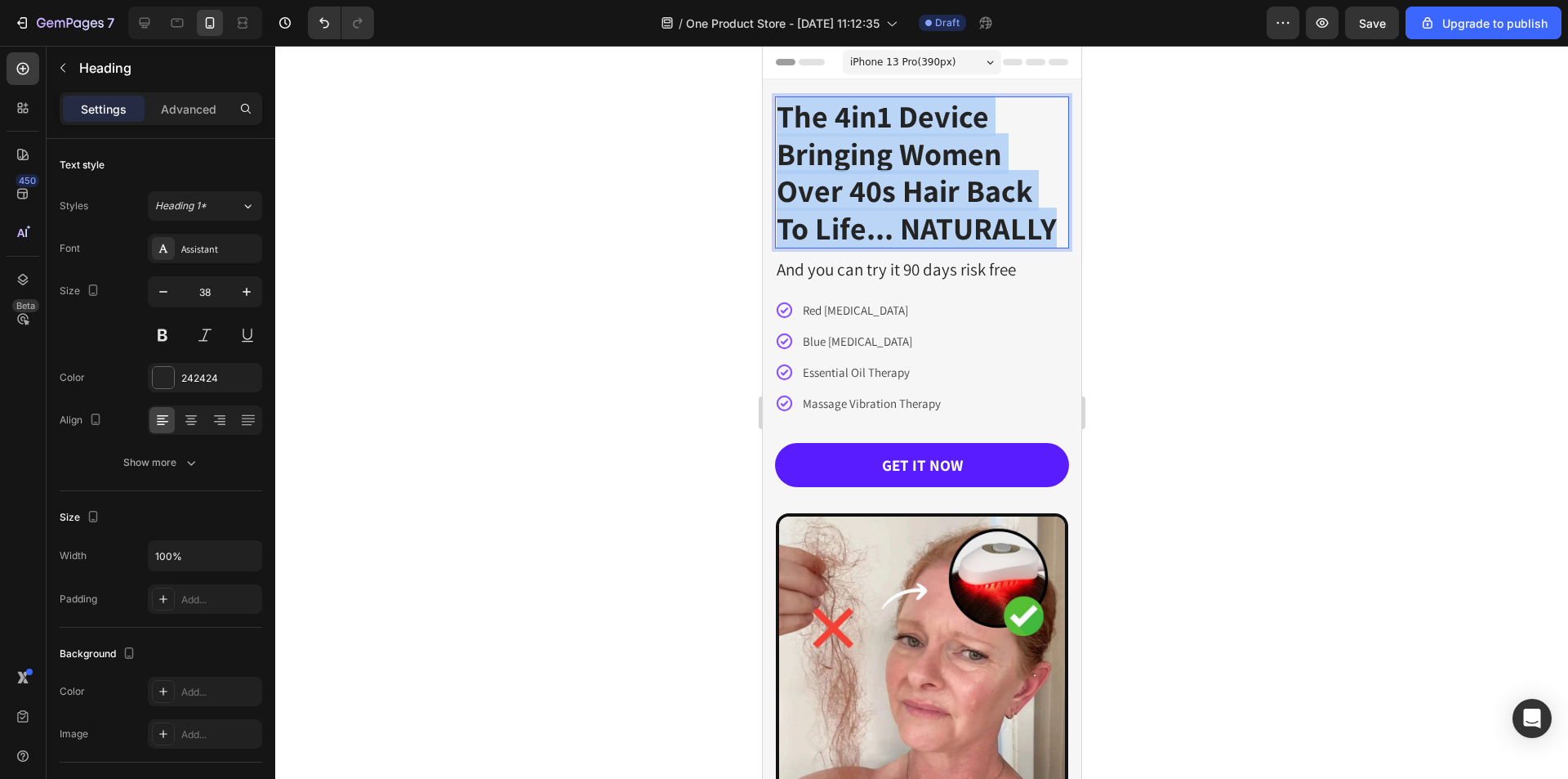
click at [861, 166] on strong "The 4in1 Device Bringing Women Over 40s Hair Back To Life... NATURALLY" at bounding box center [916, 172] width 280 height 153
click at [871, 128] on strong "The 4in1 Device Bringing Women Over 40s Hair Back To Life... NATURALLY" at bounding box center [916, 172] width 280 height 153
drag, startPoint x: 1052, startPoint y: 226, endPoint x: 780, endPoint y: 119, distance: 292.3
click at [780, 119] on strong "The 4in1 Device Bringing Women Over 40s Hair Back To Life... NATURALLY" at bounding box center [916, 172] width 280 height 153
drag, startPoint x: 815, startPoint y: 202, endPoint x: 856, endPoint y: 210, distance: 41.8
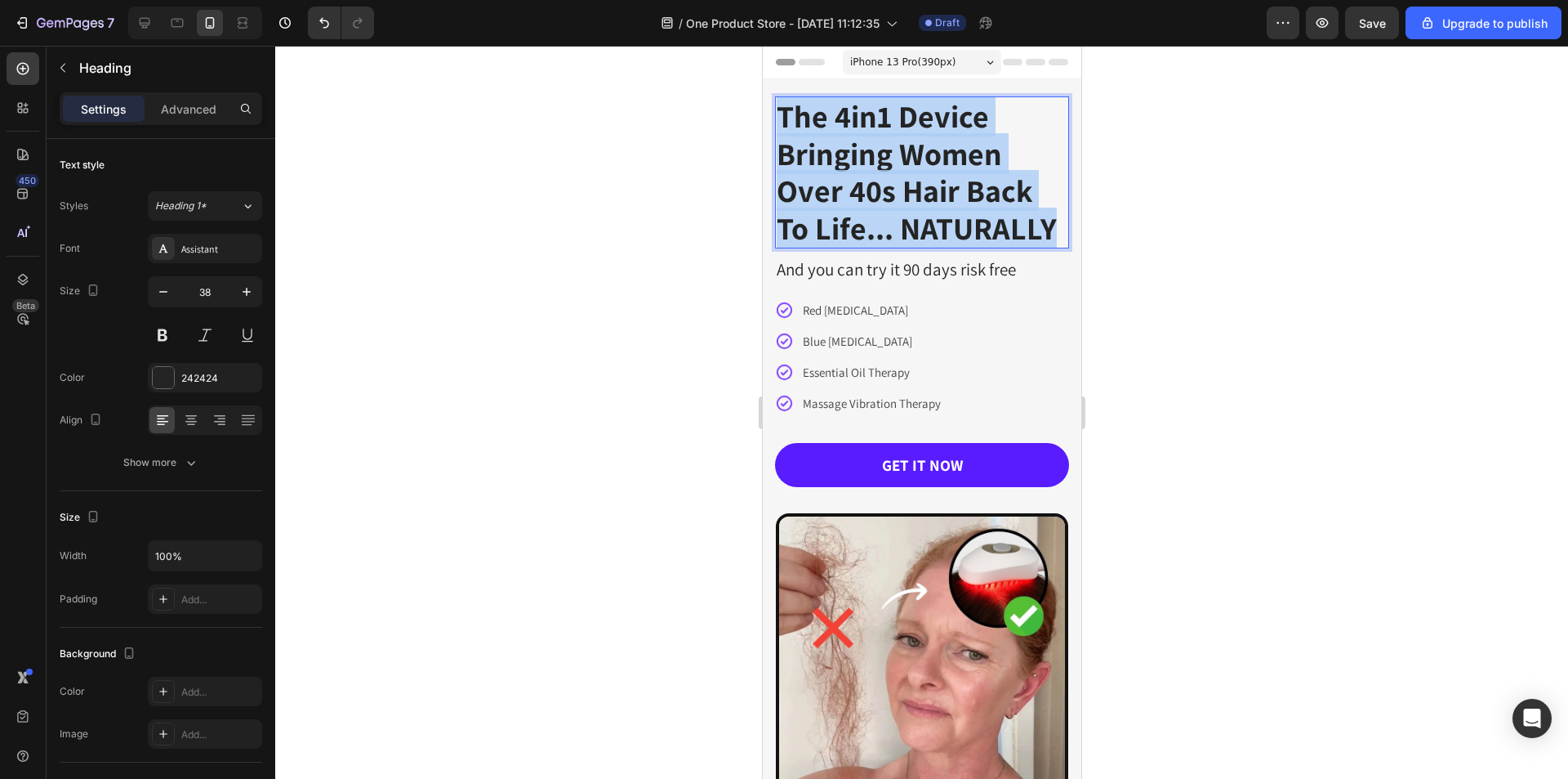
click at [817, 203] on strong "The 4in1 Device Bringing Women Over 40s Hair Back To Life... NATURALLY" at bounding box center [916, 172] width 280 height 153
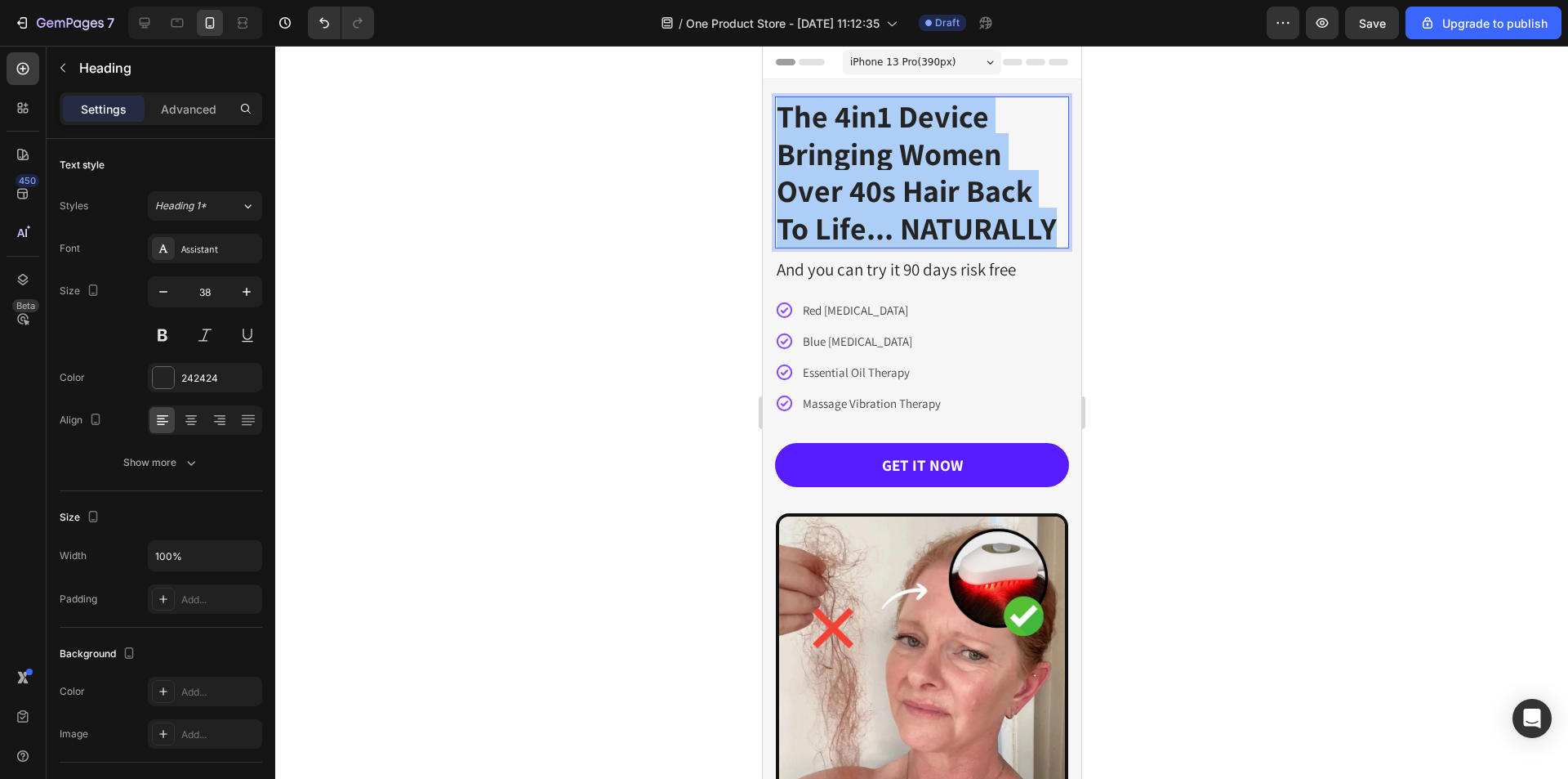
click at [1272, 256] on div at bounding box center [921, 413] width 1292 height 733
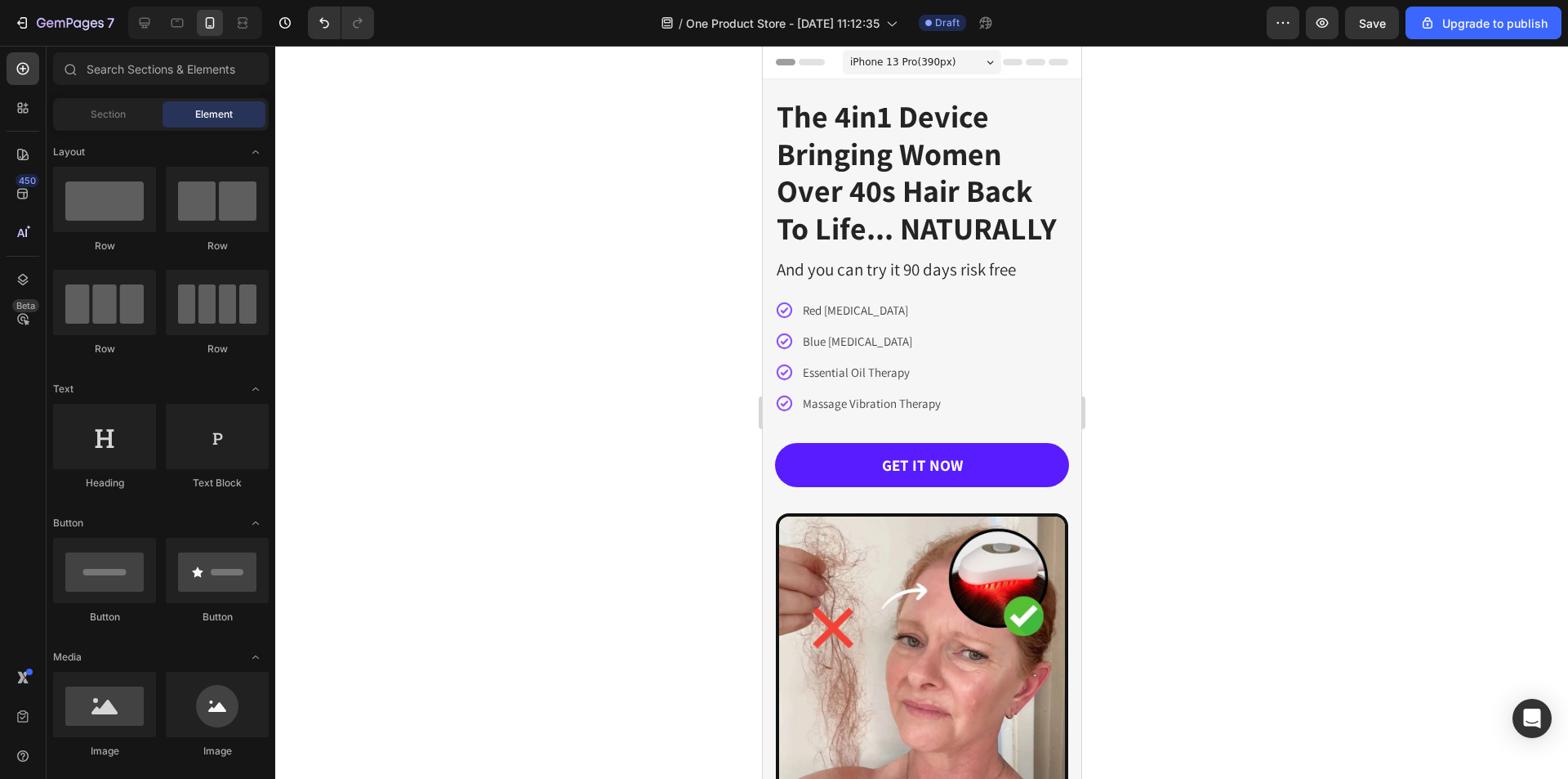
click at [966, 179] on strong "The 4in1 Device Bringing Women Over 40s Hair Back To Life... NATURALLY" at bounding box center [916, 172] width 280 height 153
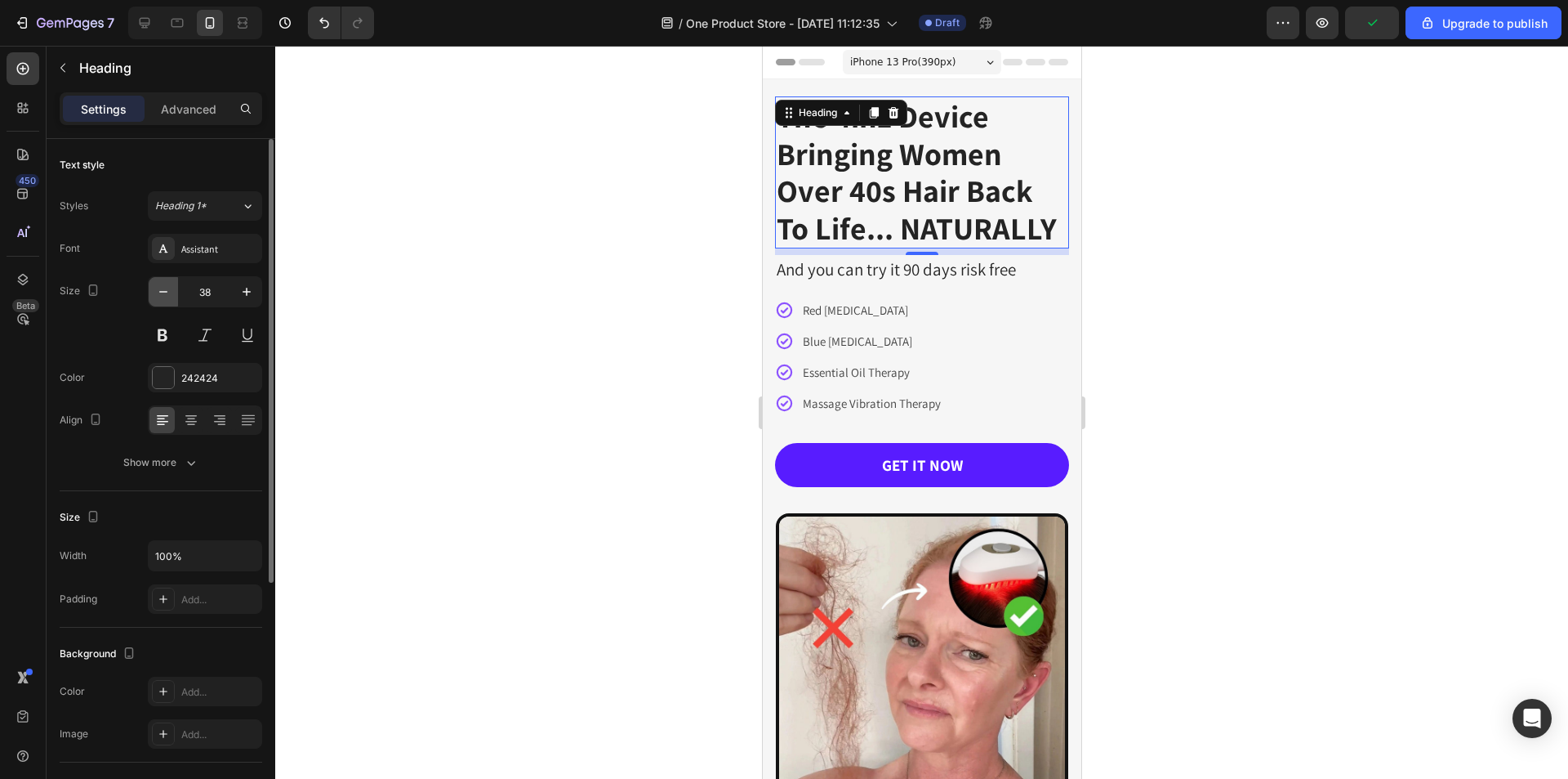
click at [173, 299] on button "button" at bounding box center [163, 291] width 29 height 29
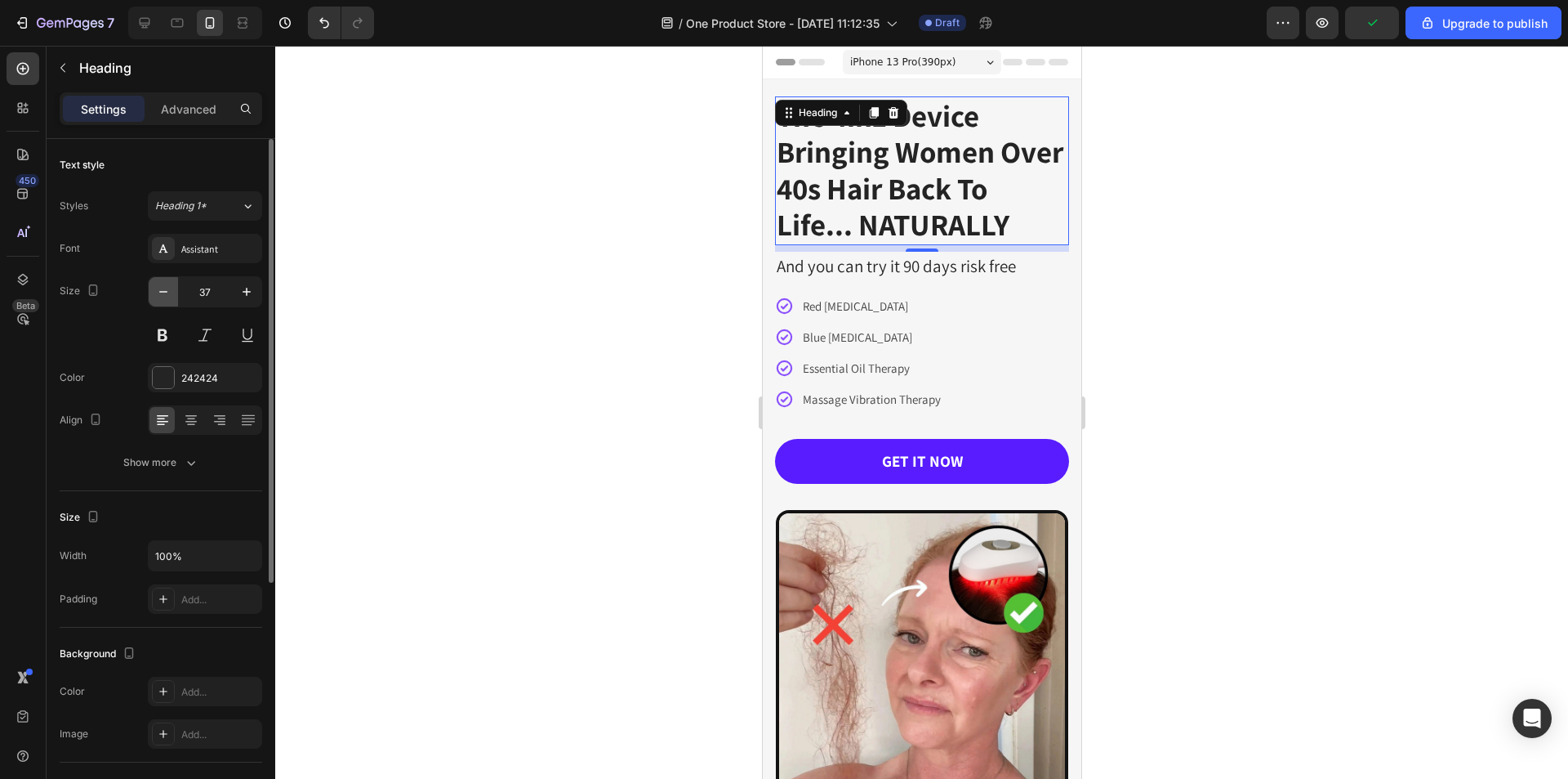
click at [173, 299] on button "button" at bounding box center [163, 291] width 29 height 29
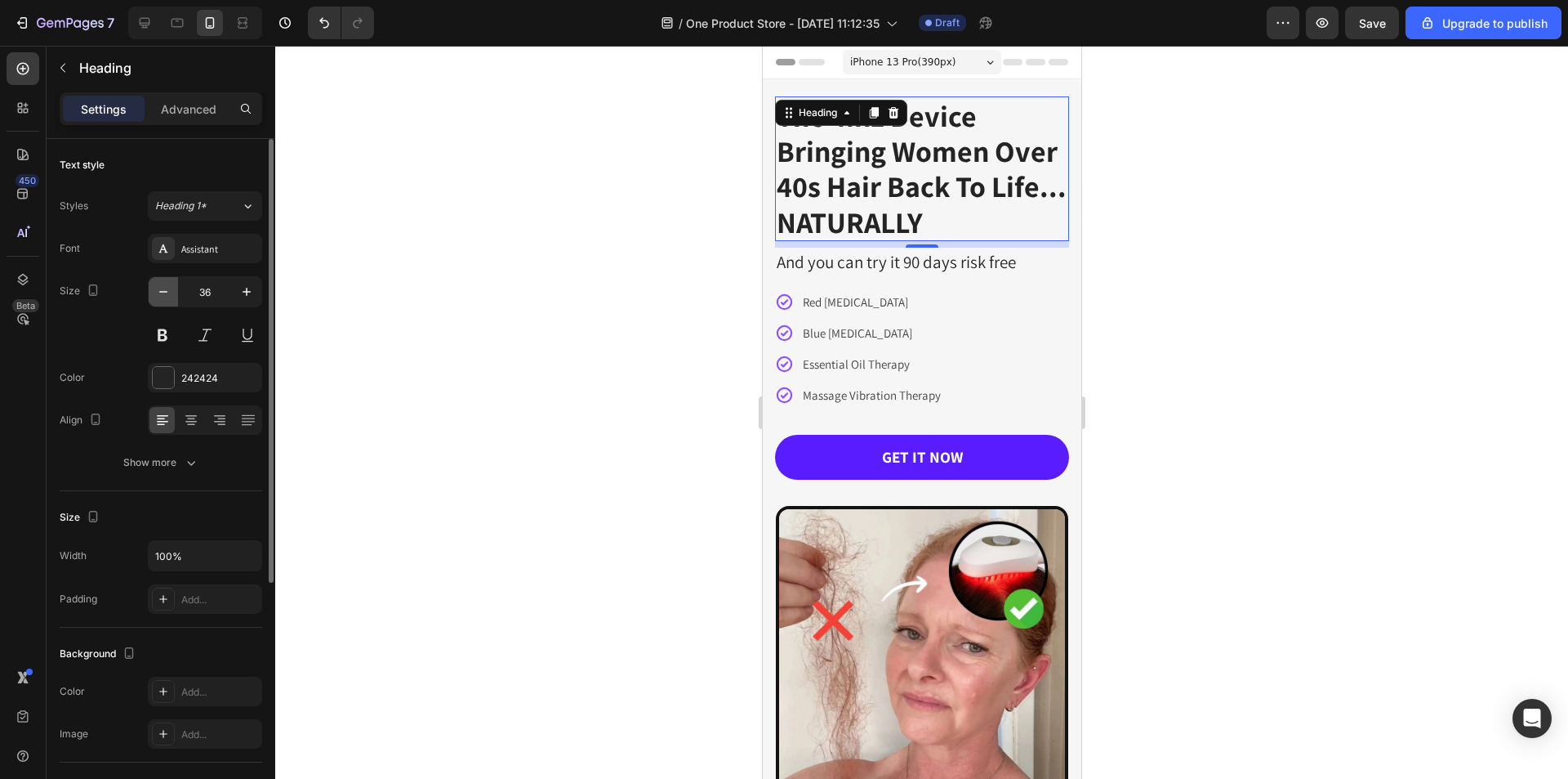
click at [173, 299] on button "button" at bounding box center [163, 291] width 29 height 29
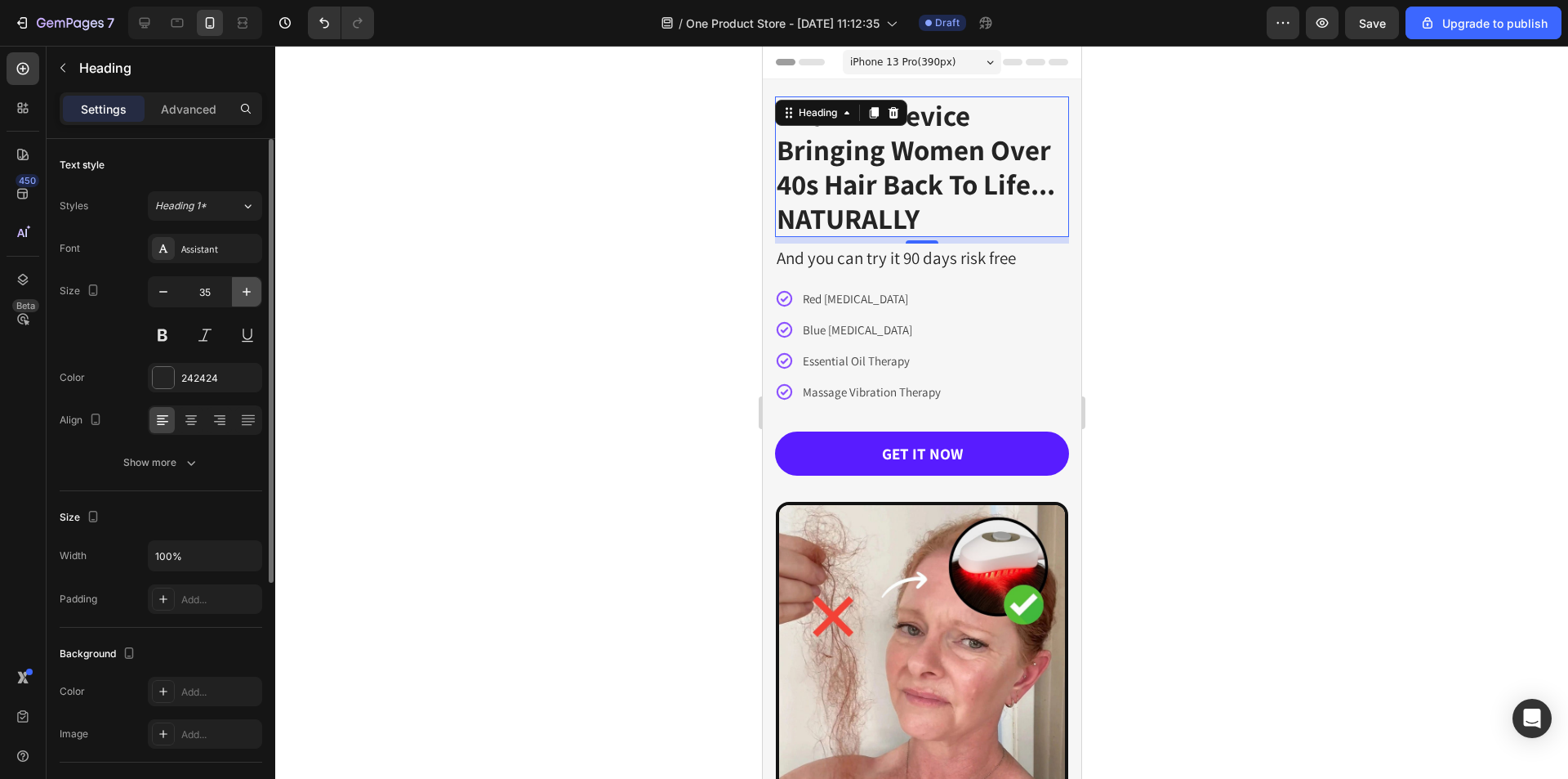
click at [251, 299] on icon "button" at bounding box center [246, 291] width 16 height 16
type input "36"
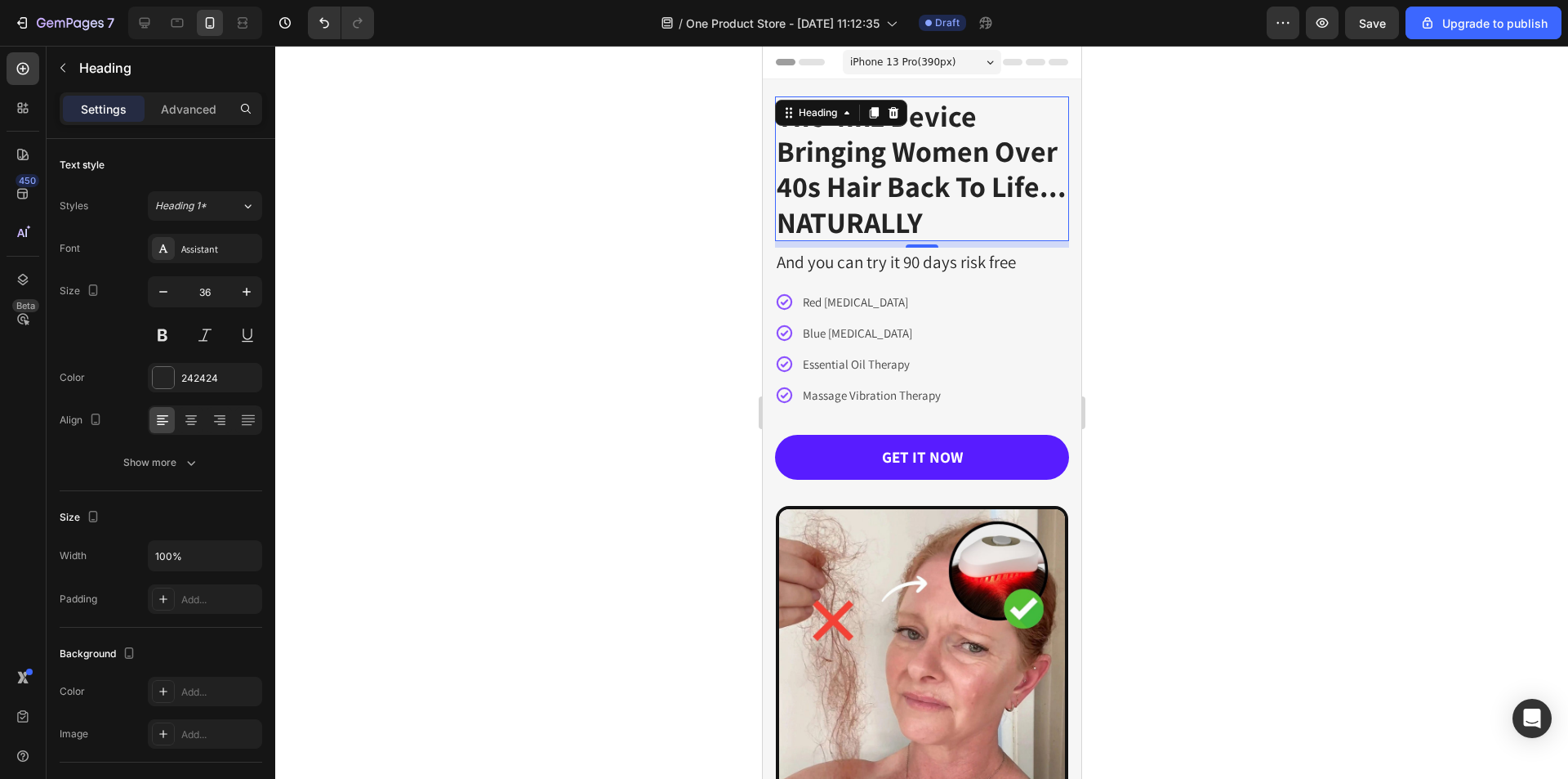
click at [1250, 340] on div at bounding box center [921, 413] width 1292 height 733
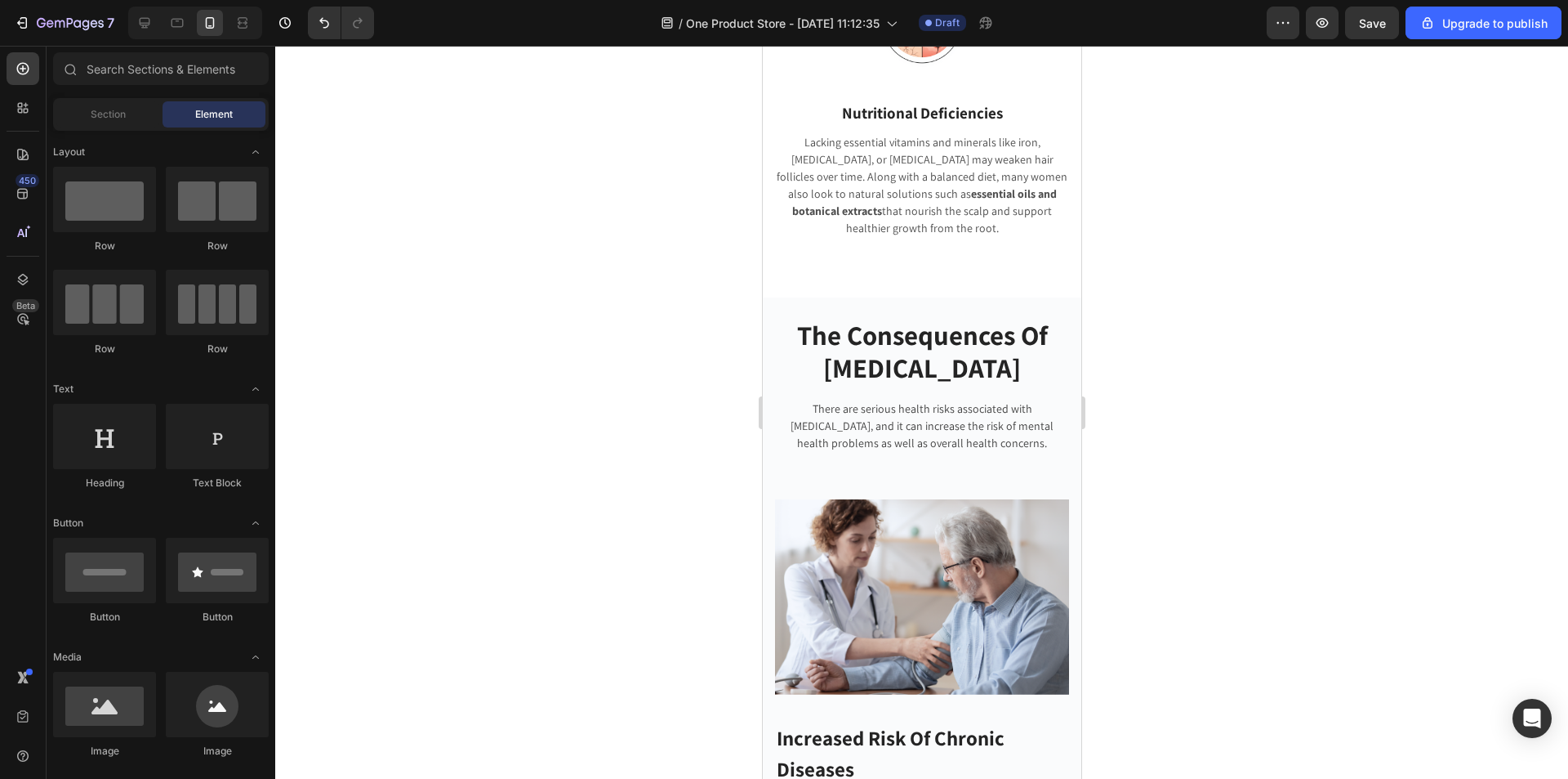
scroll to position [1508, 0]
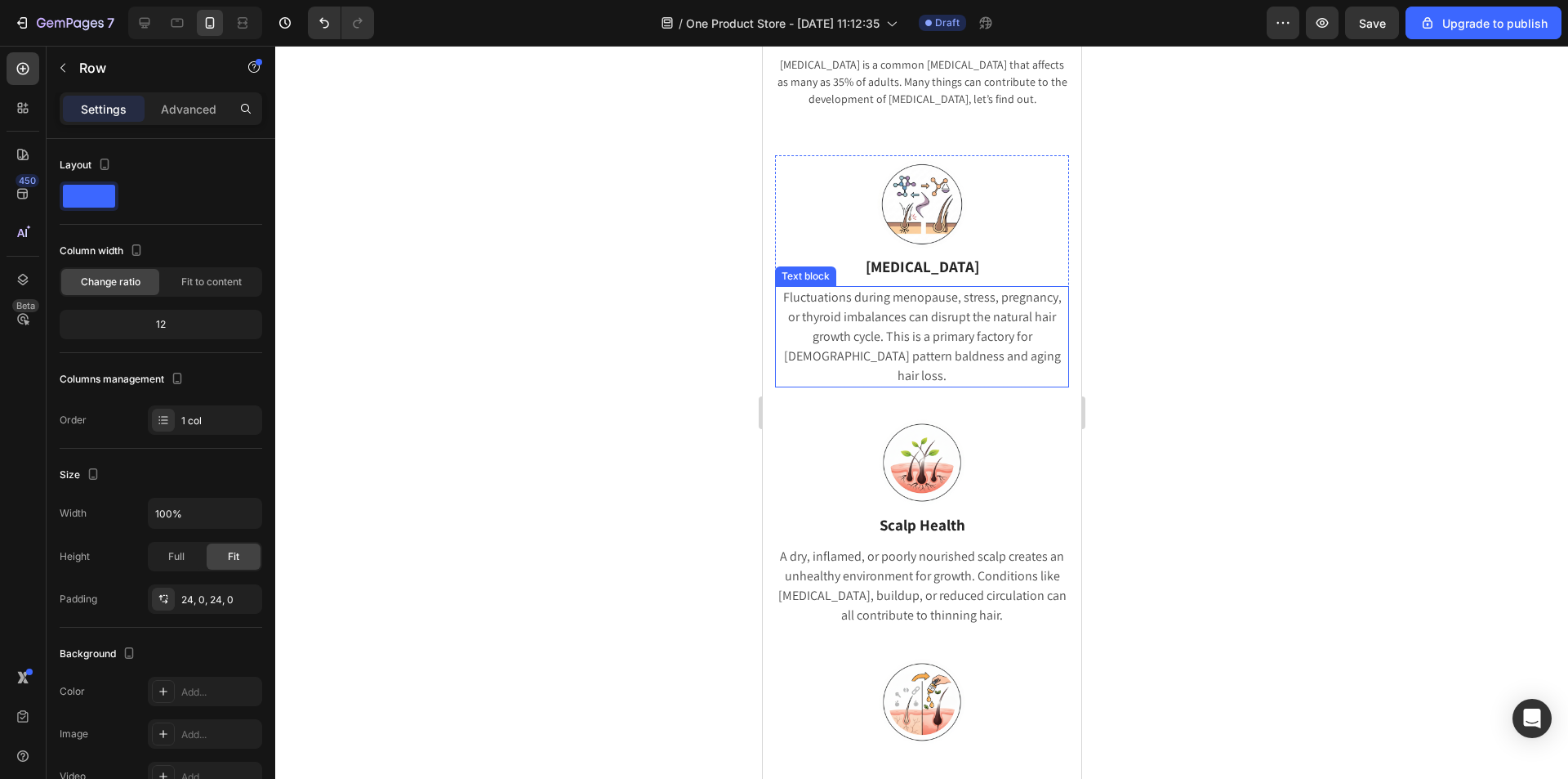
scroll to position [609, 0]
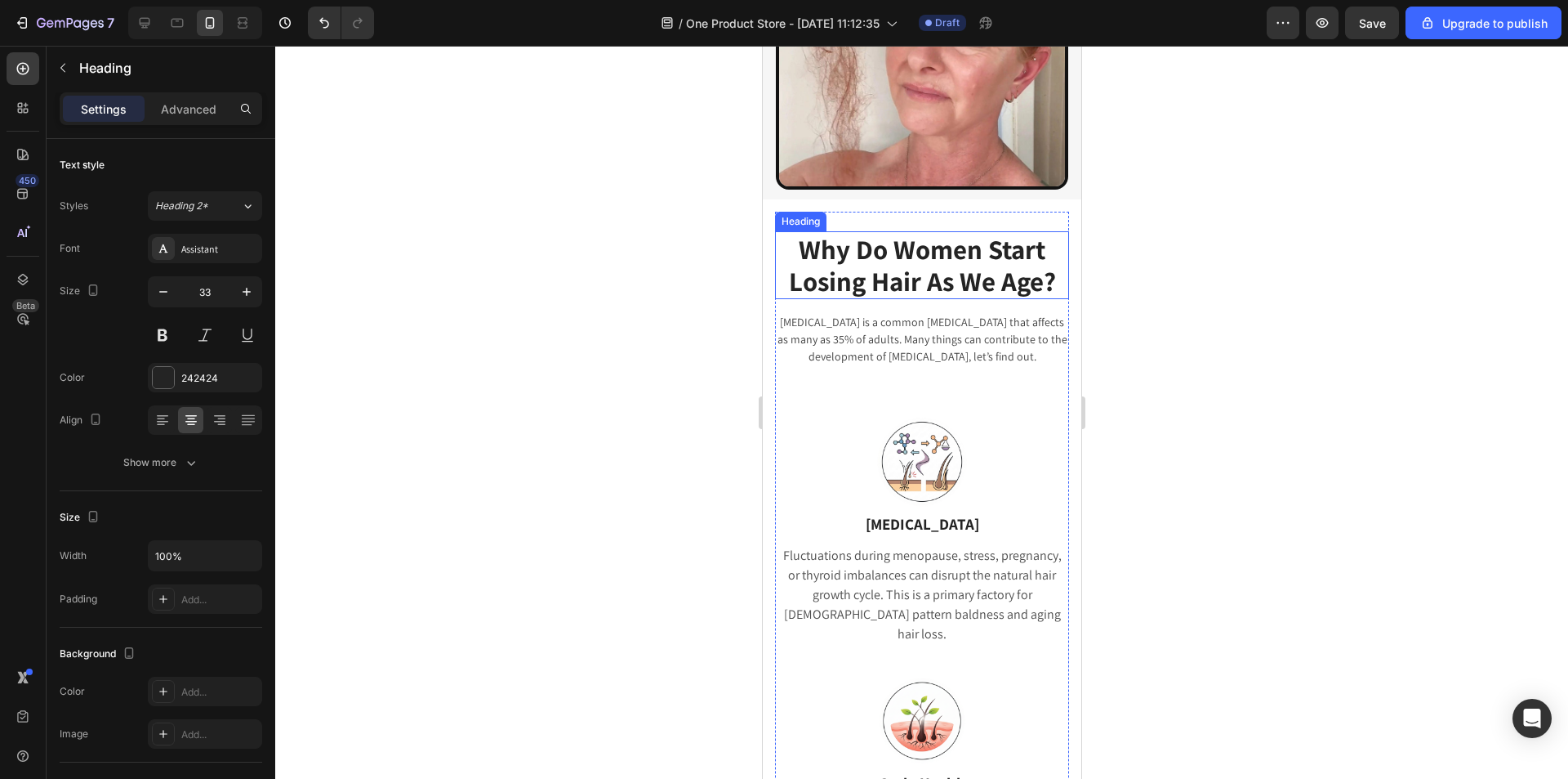
click at [947, 279] on h2 "Why Do Women Start Losing Hair As We Age?" at bounding box center [921, 265] width 294 height 68
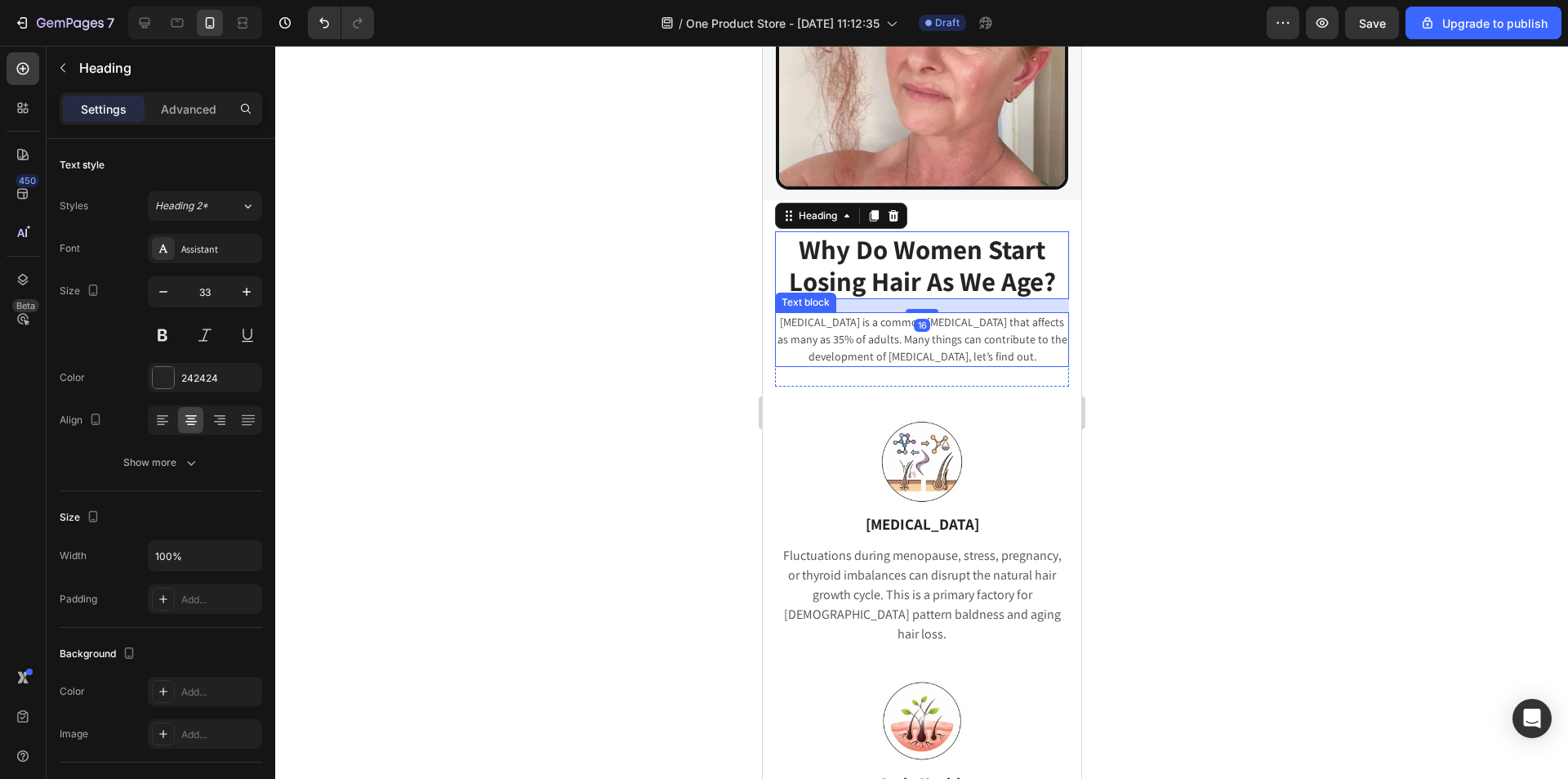
click at [984, 330] on p "Insomnia is a common sleep disorder that affects as many as 35% of adults. Many…" at bounding box center [921, 339] width 291 height 51
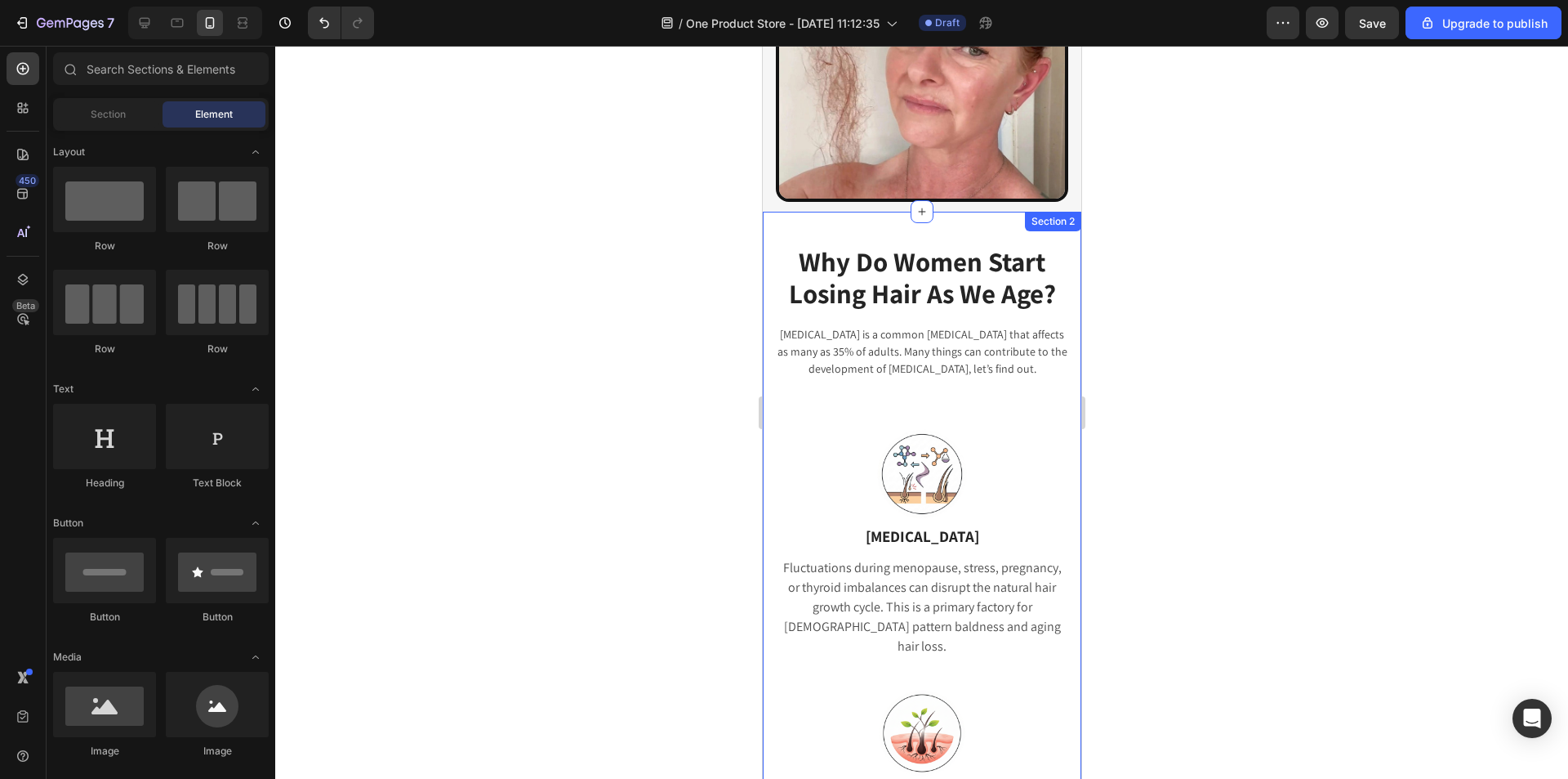
scroll to position [595, 0]
click at [1043, 262] on h2 "Why Do Women Start Losing Hair As We Age?" at bounding box center [921, 278] width 294 height 68
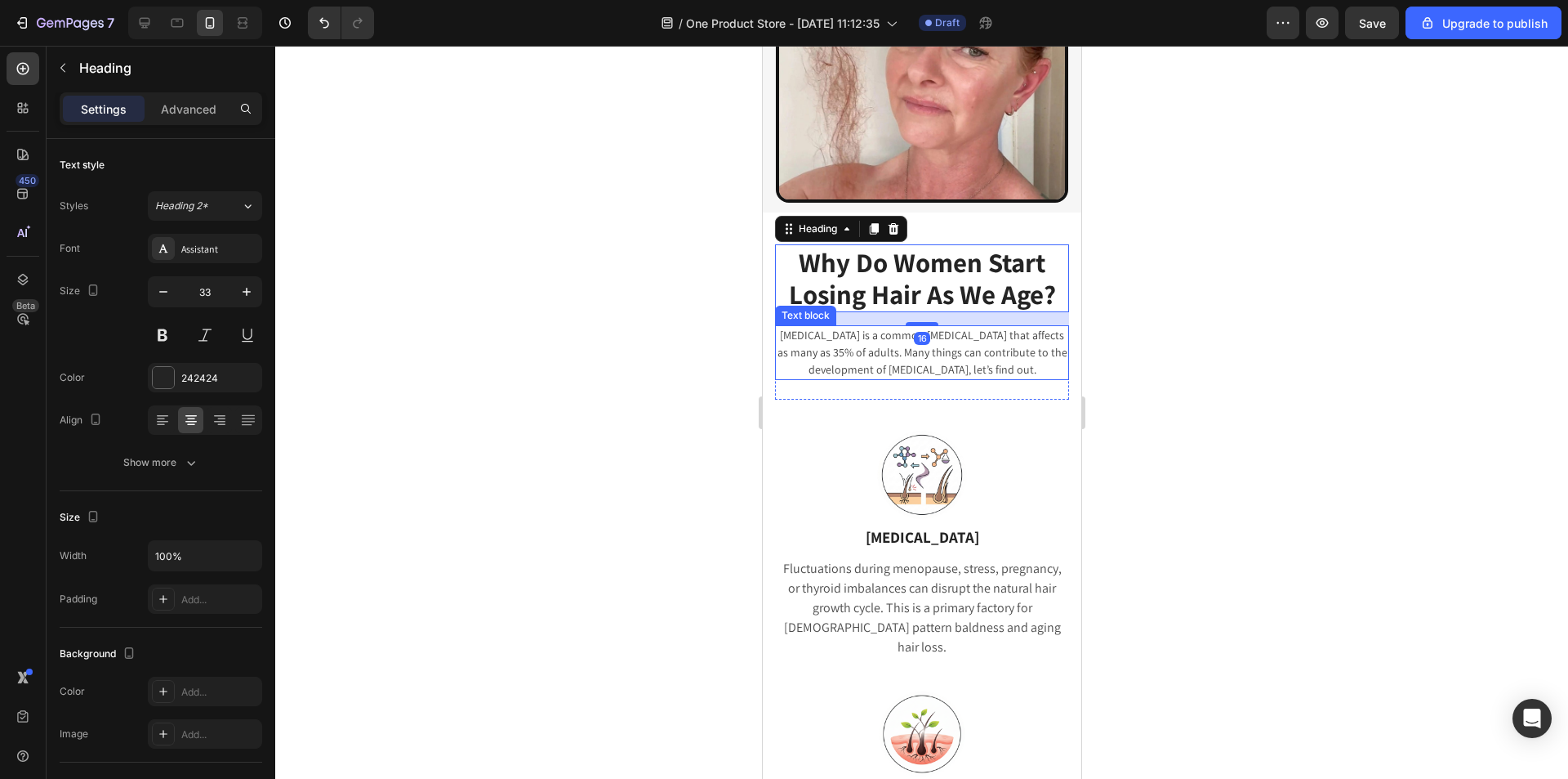
click at [1034, 327] on p "Insomnia is a common sleep disorder that affects as many as 35% of adults. Many…" at bounding box center [921, 352] width 291 height 51
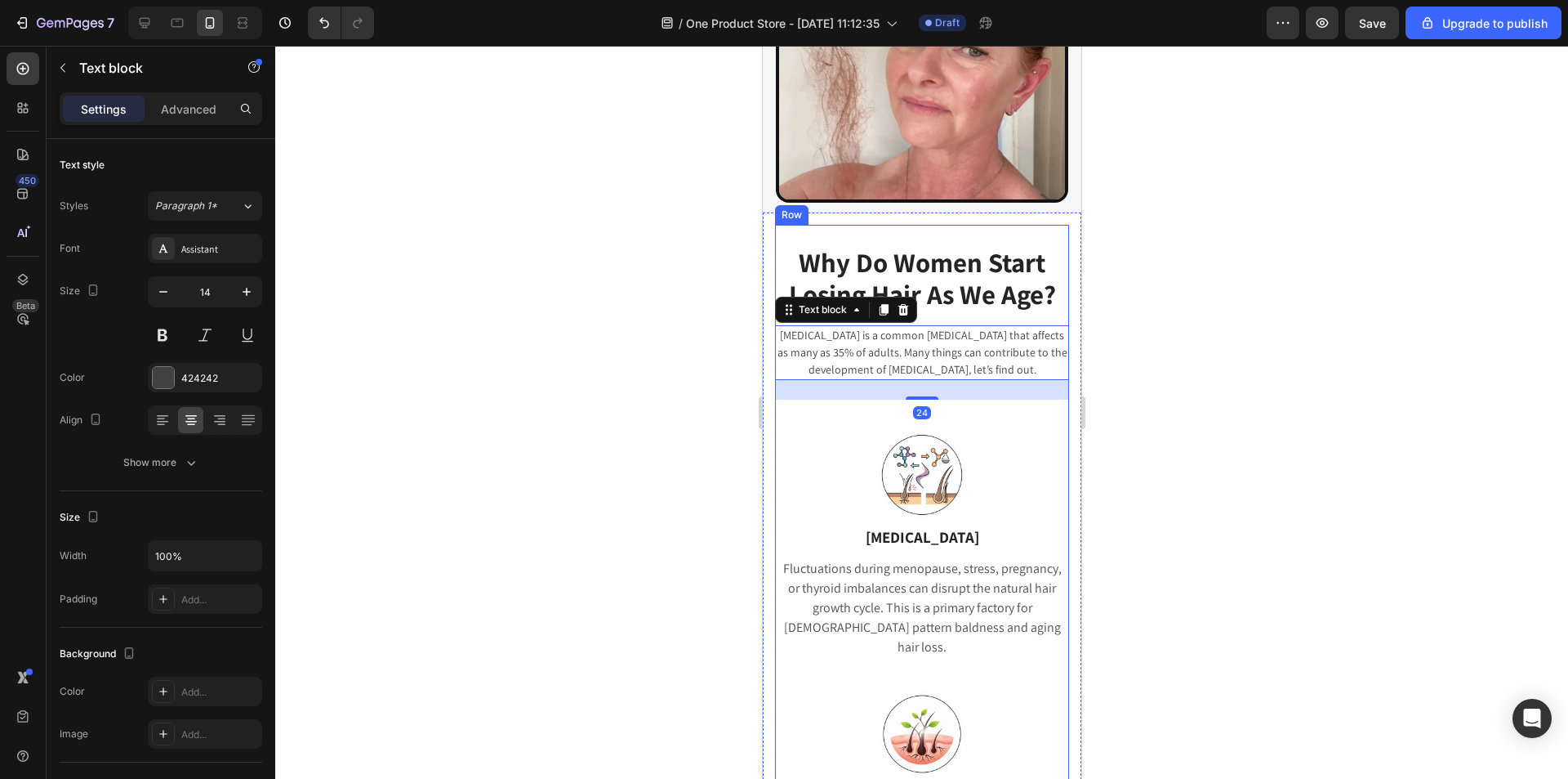
click at [1027, 226] on div "Why Do Women Start Losing Hair As We Age? Heading Insomnia is a common sleep di…" at bounding box center [921, 715] width 294 height 982
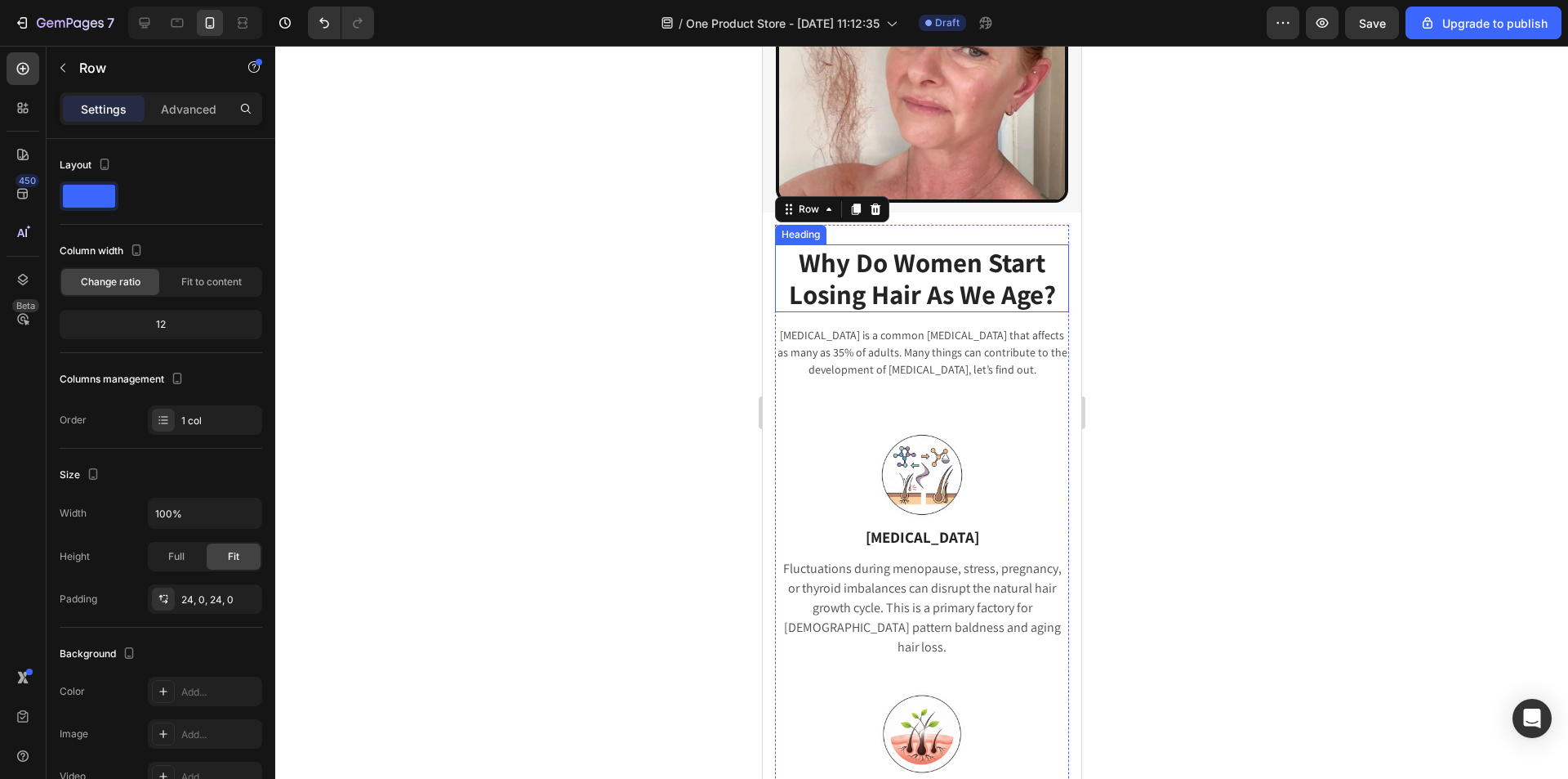
click at [1001, 247] on h2 "Why Do Women Start Losing Hair As We Age?" at bounding box center [921, 278] width 294 height 68
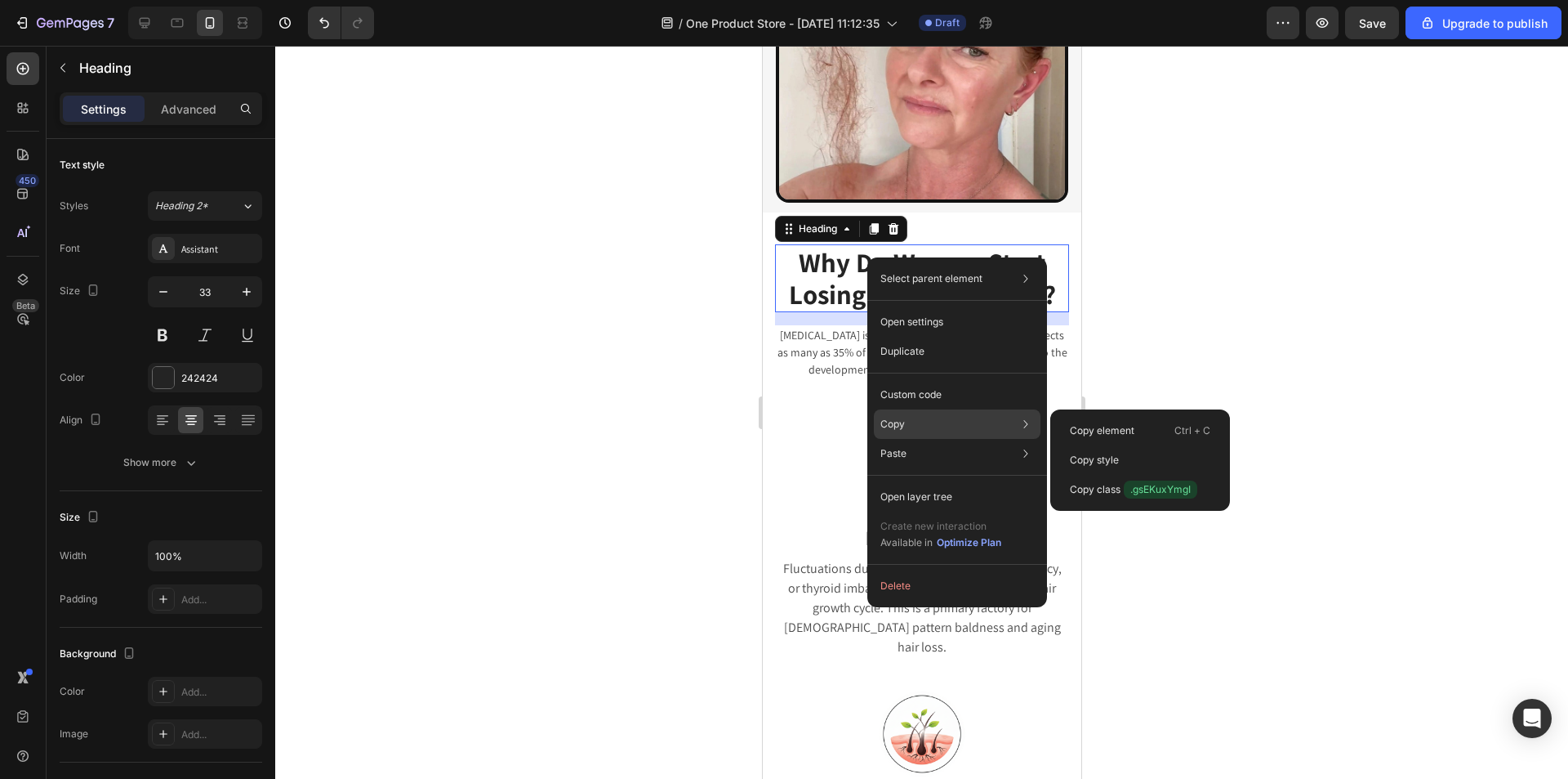
click at [900, 417] on p "Copy" at bounding box center [892, 424] width 24 height 15
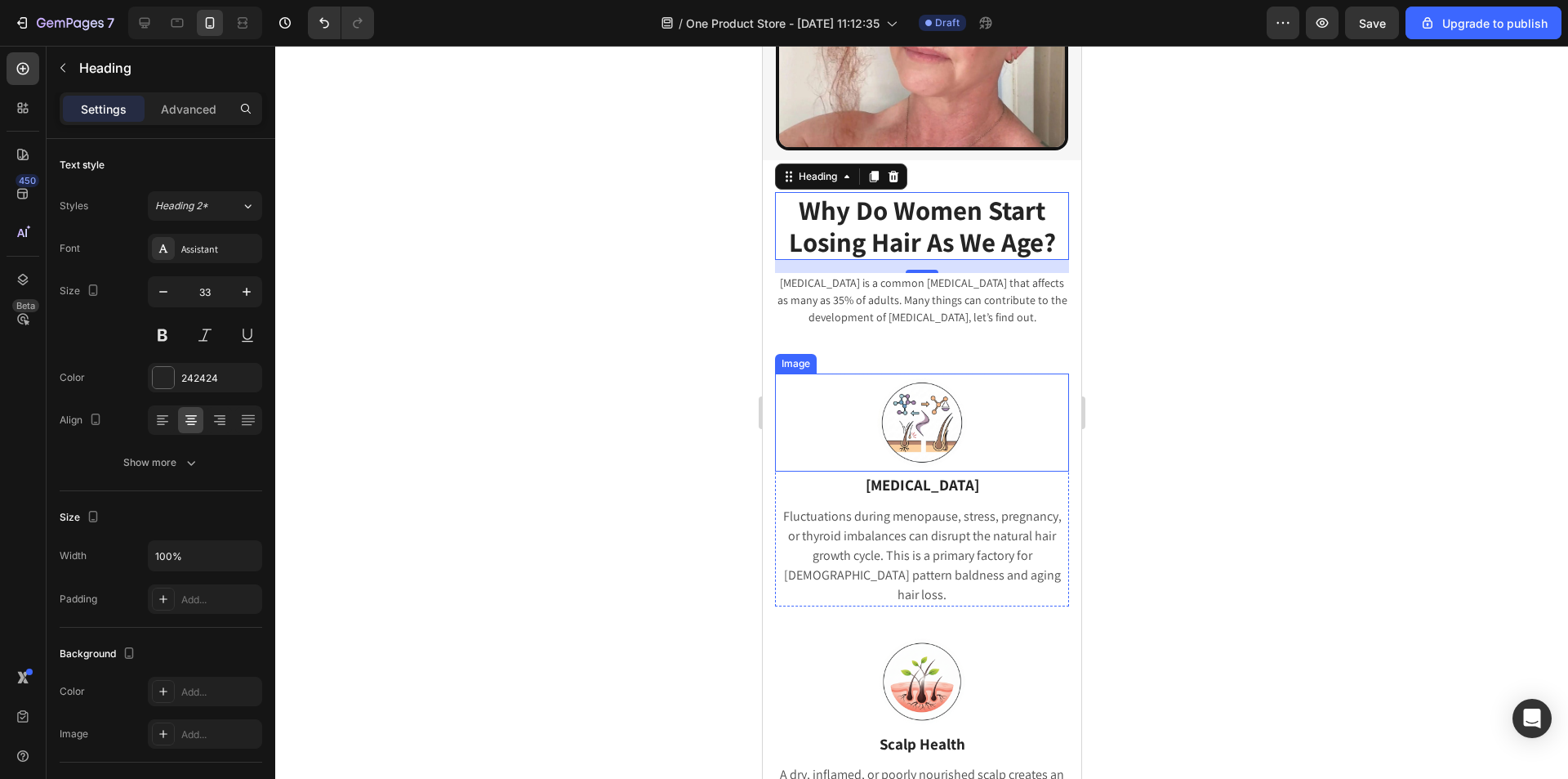
scroll to position [678, 0]
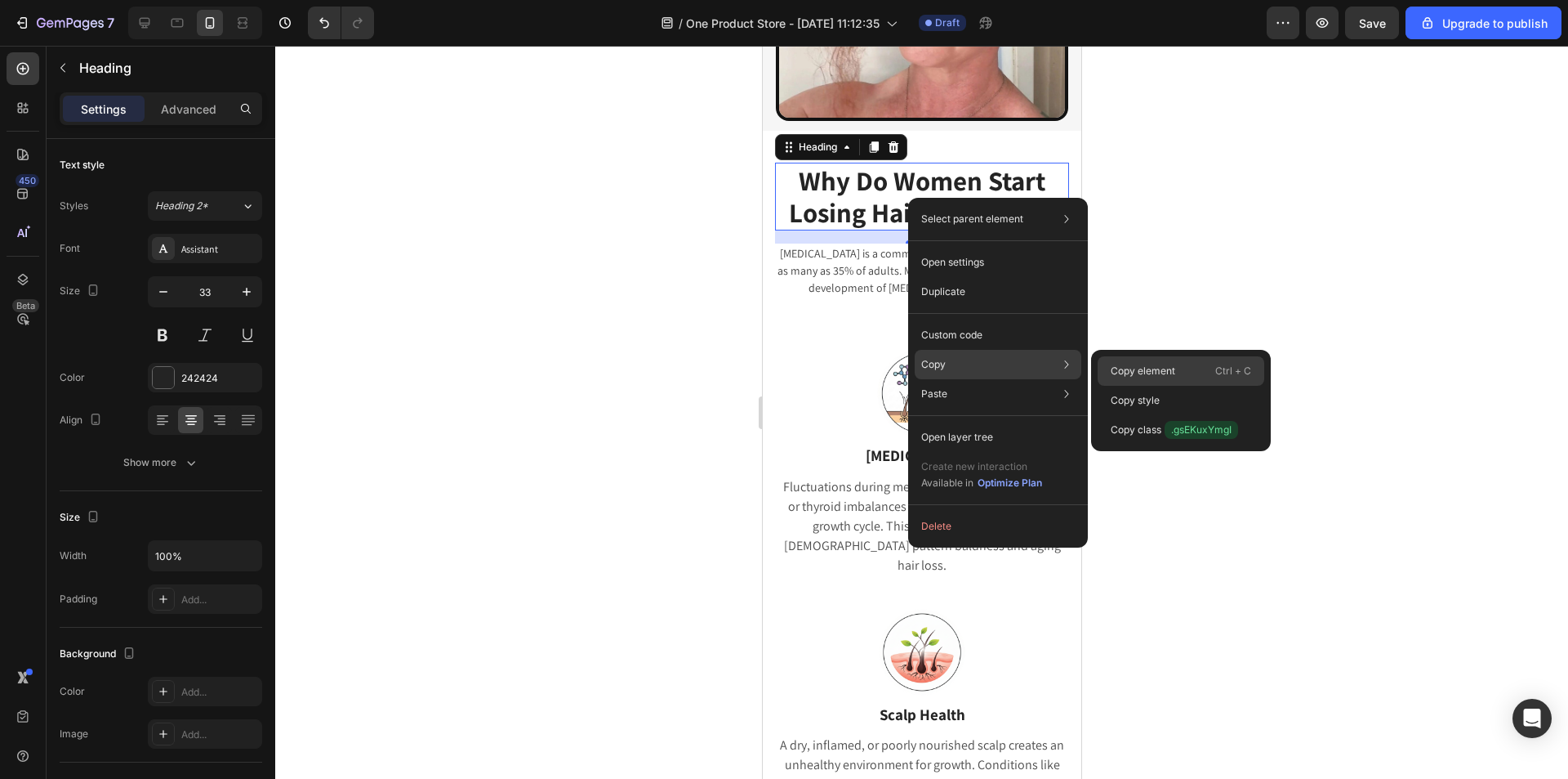
click at [1141, 371] on p "Copy element" at bounding box center [1142, 371] width 65 height 15
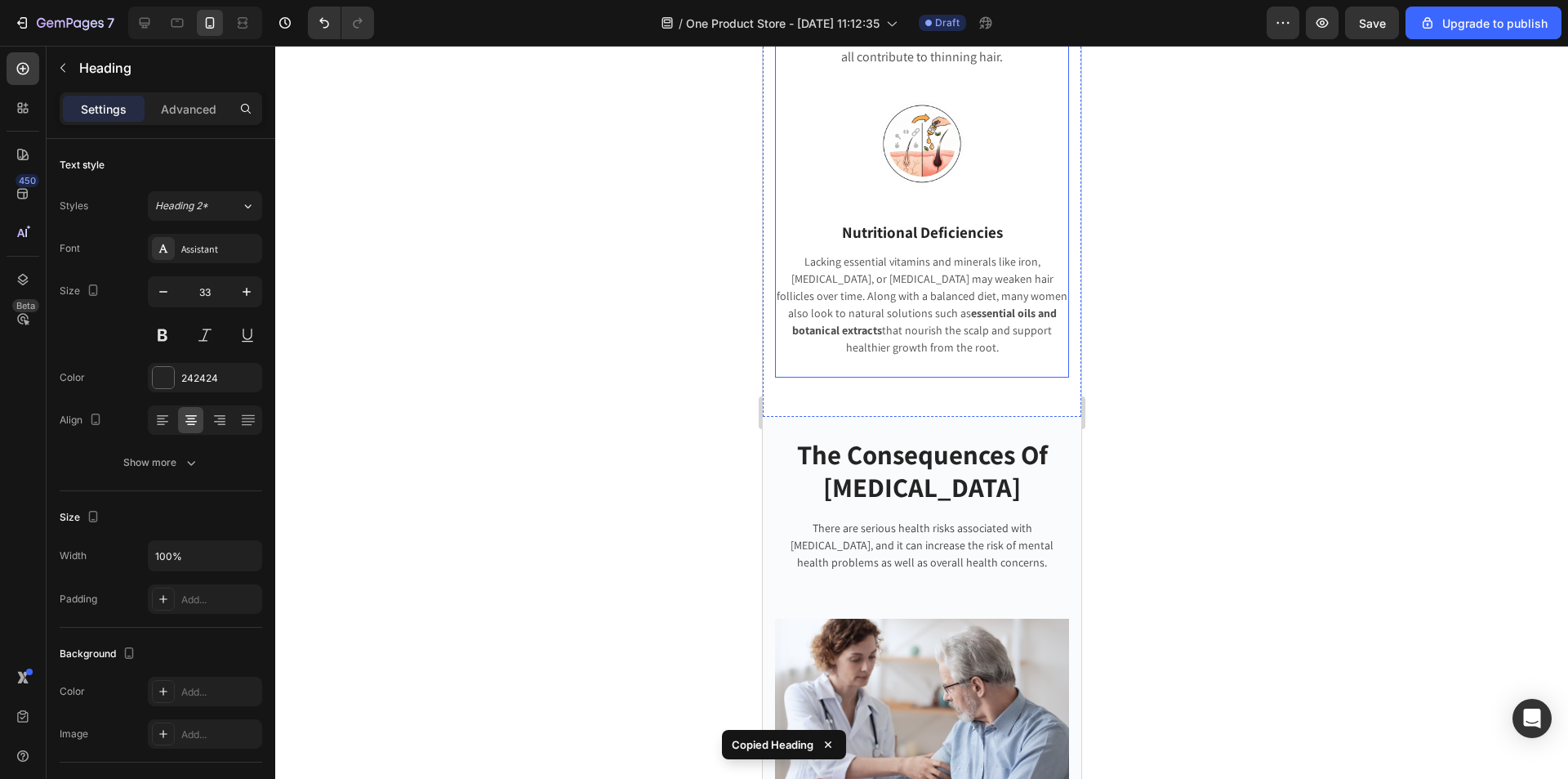
scroll to position [1413, 0]
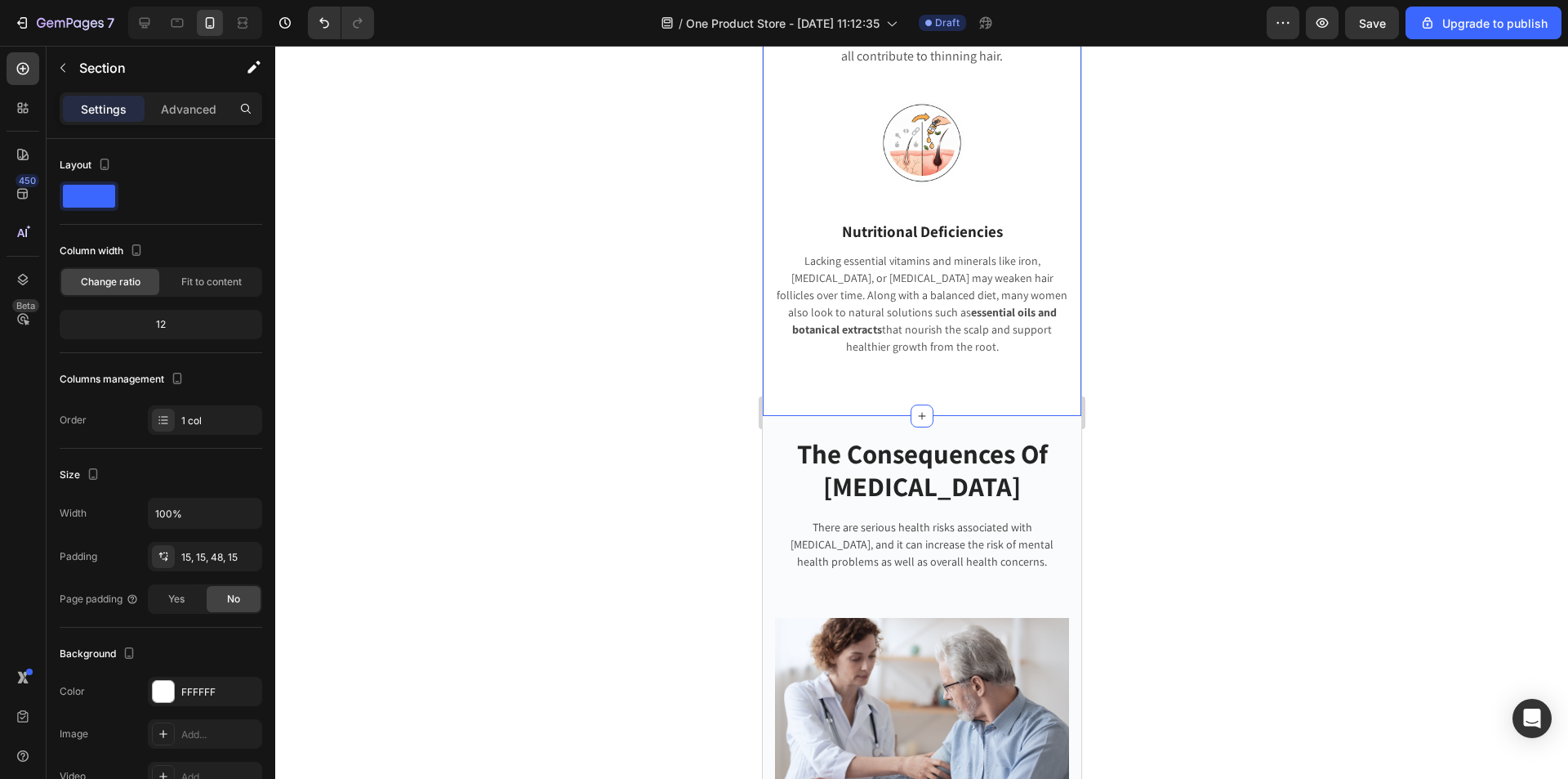
click at [914, 409] on icon at bounding box center [921, 416] width 13 height 13
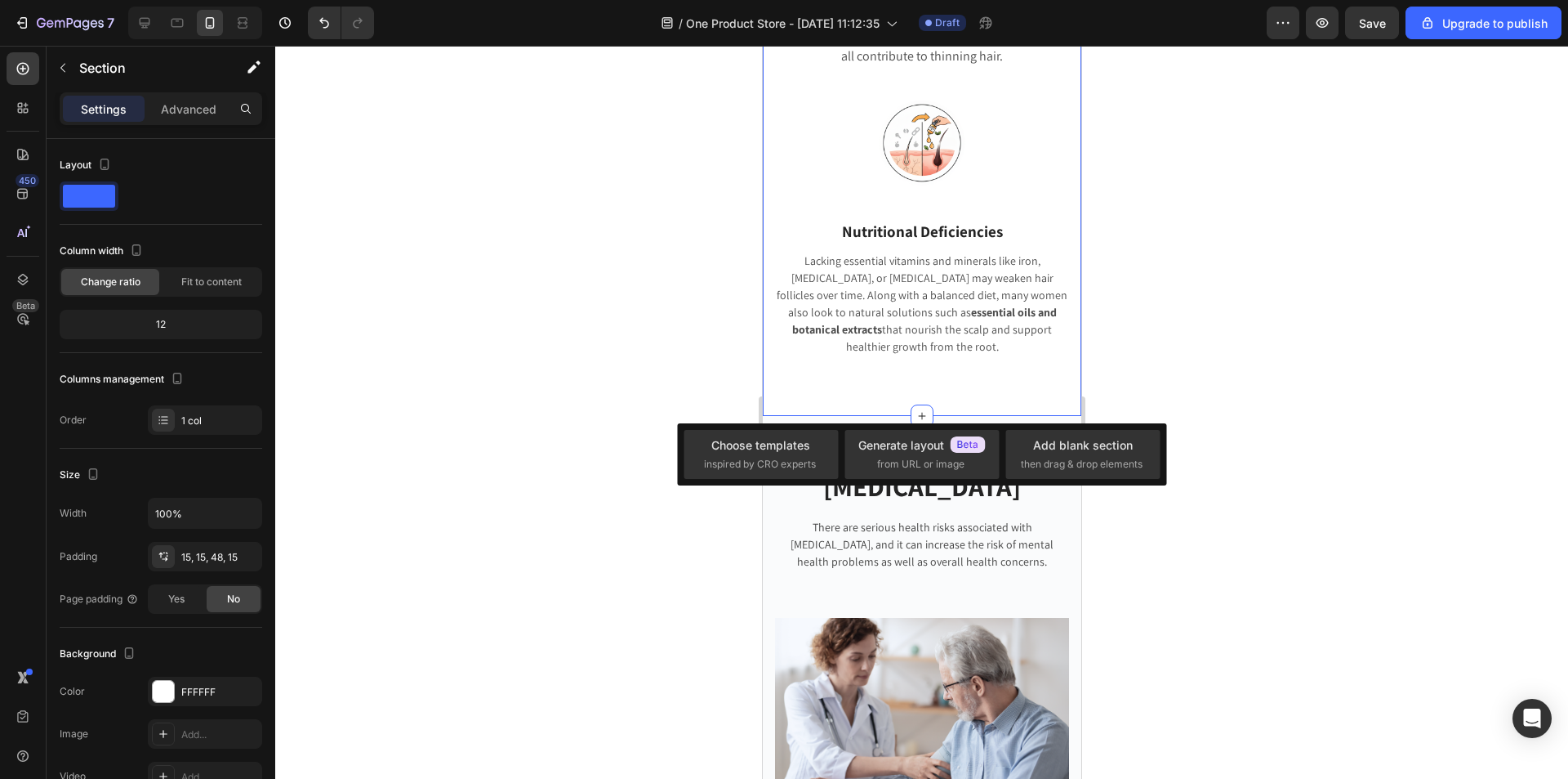
click at [1245, 374] on div at bounding box center [921, 413] width 1292 height 733
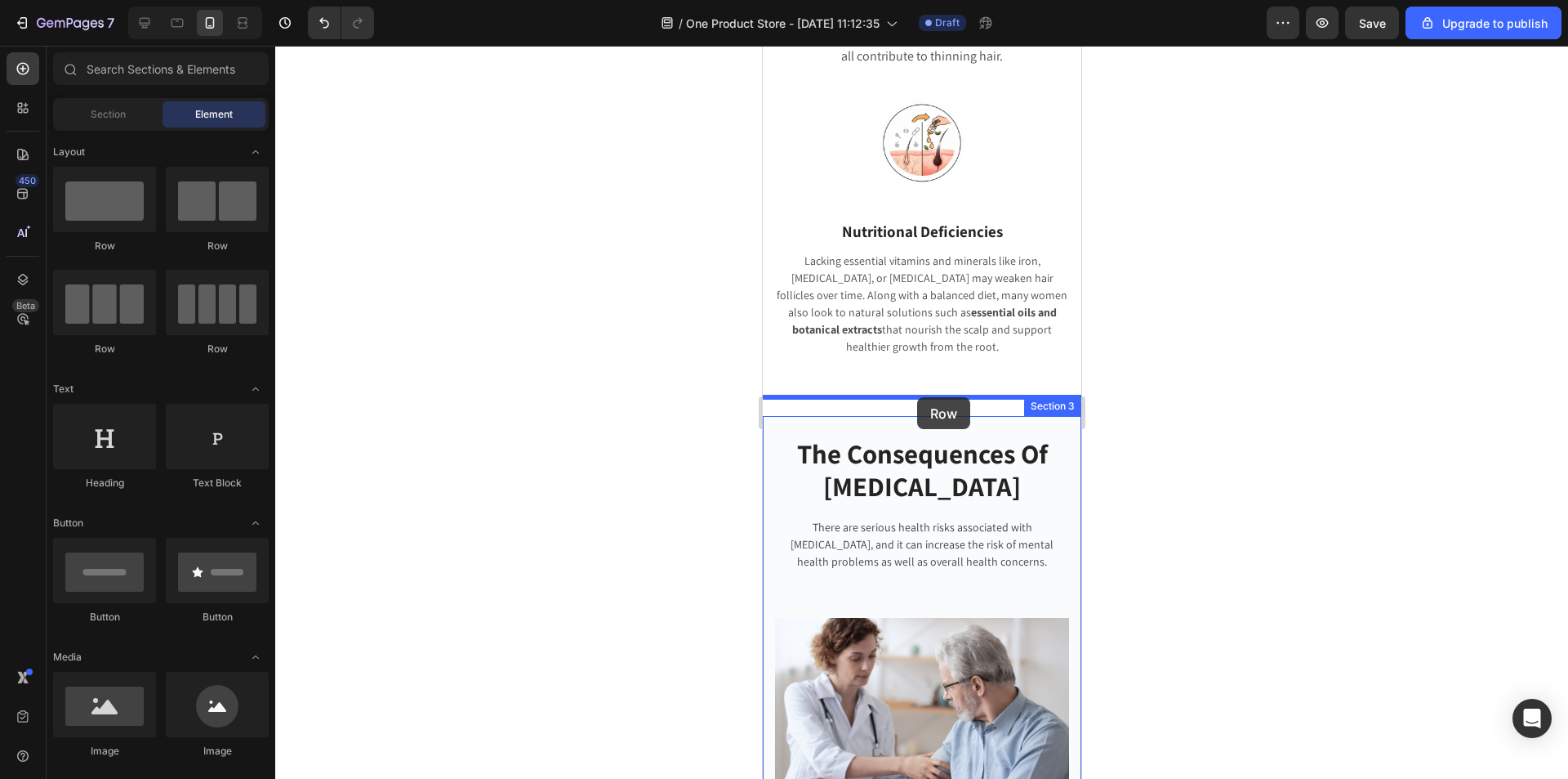
drag, startPoint x: 862, startPoint y: 247, endPoint x: 916, endPoint y: 397, distance: 159.4
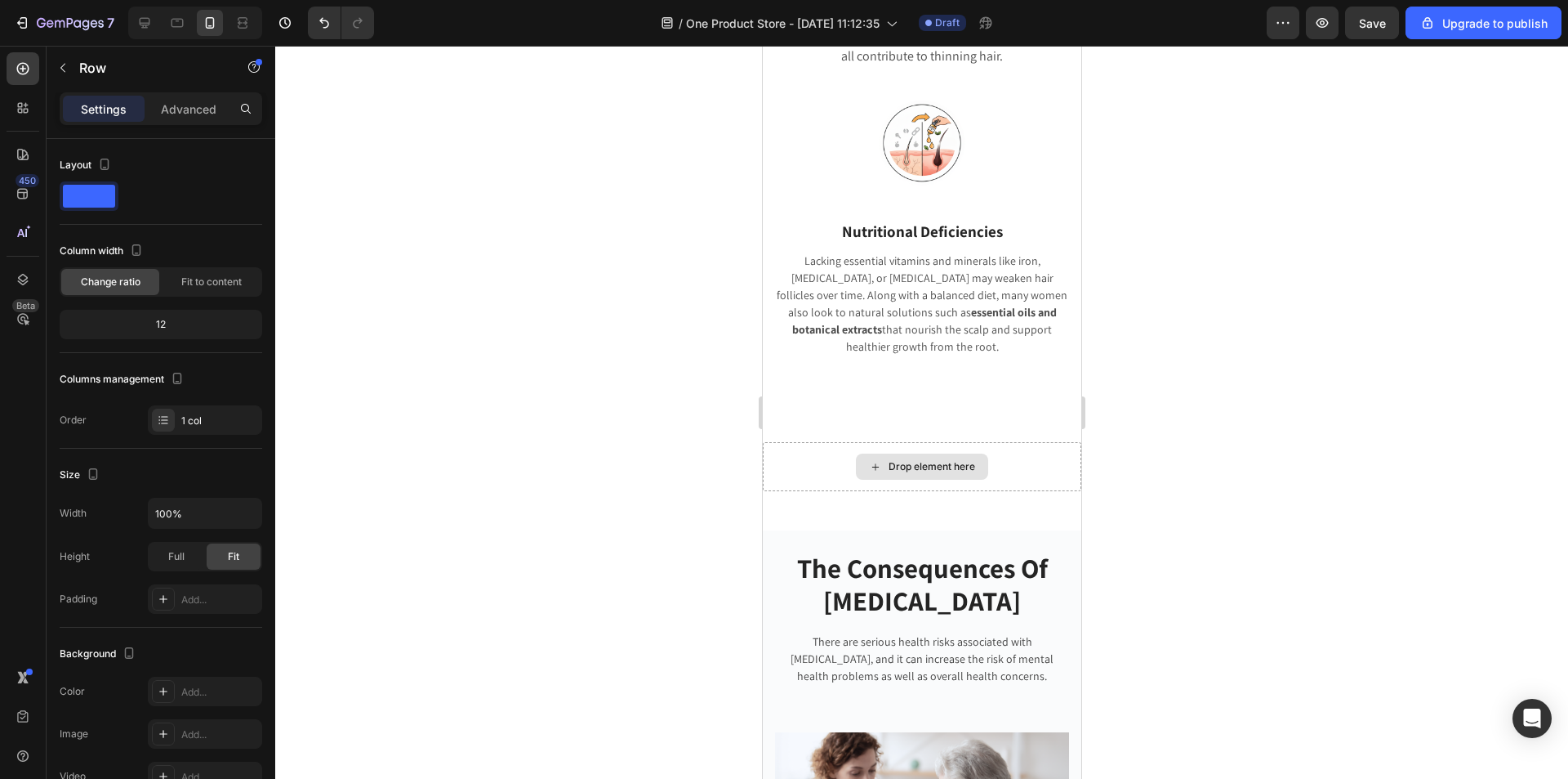
click at [900, 460] on div "Drop element here" at bounding box center [930, 467] width 86 height 13
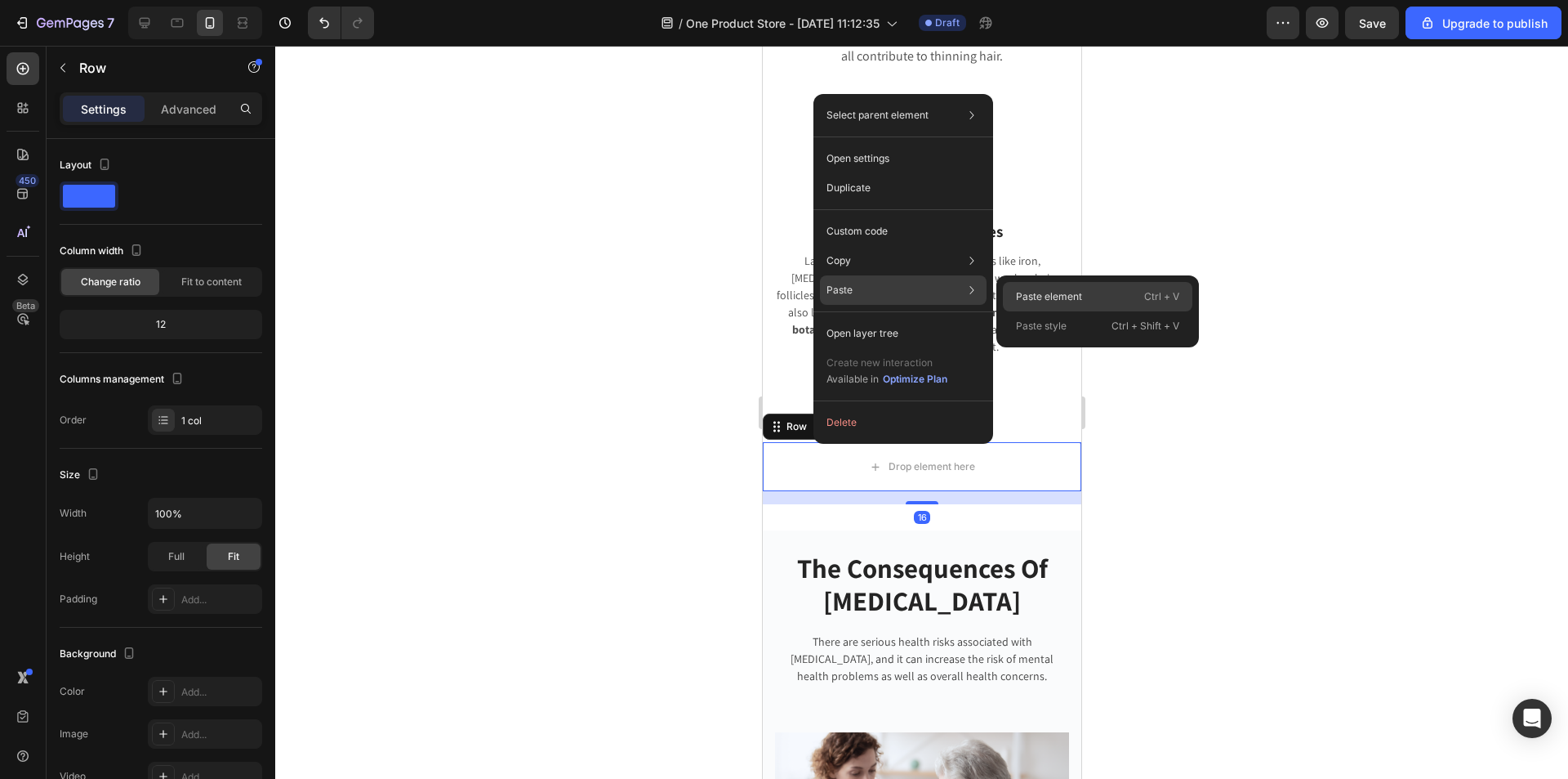
click at [1040, 311] on div "Paste element Ctrl + V" at bounding box center [1097, 325] width 189 height 29
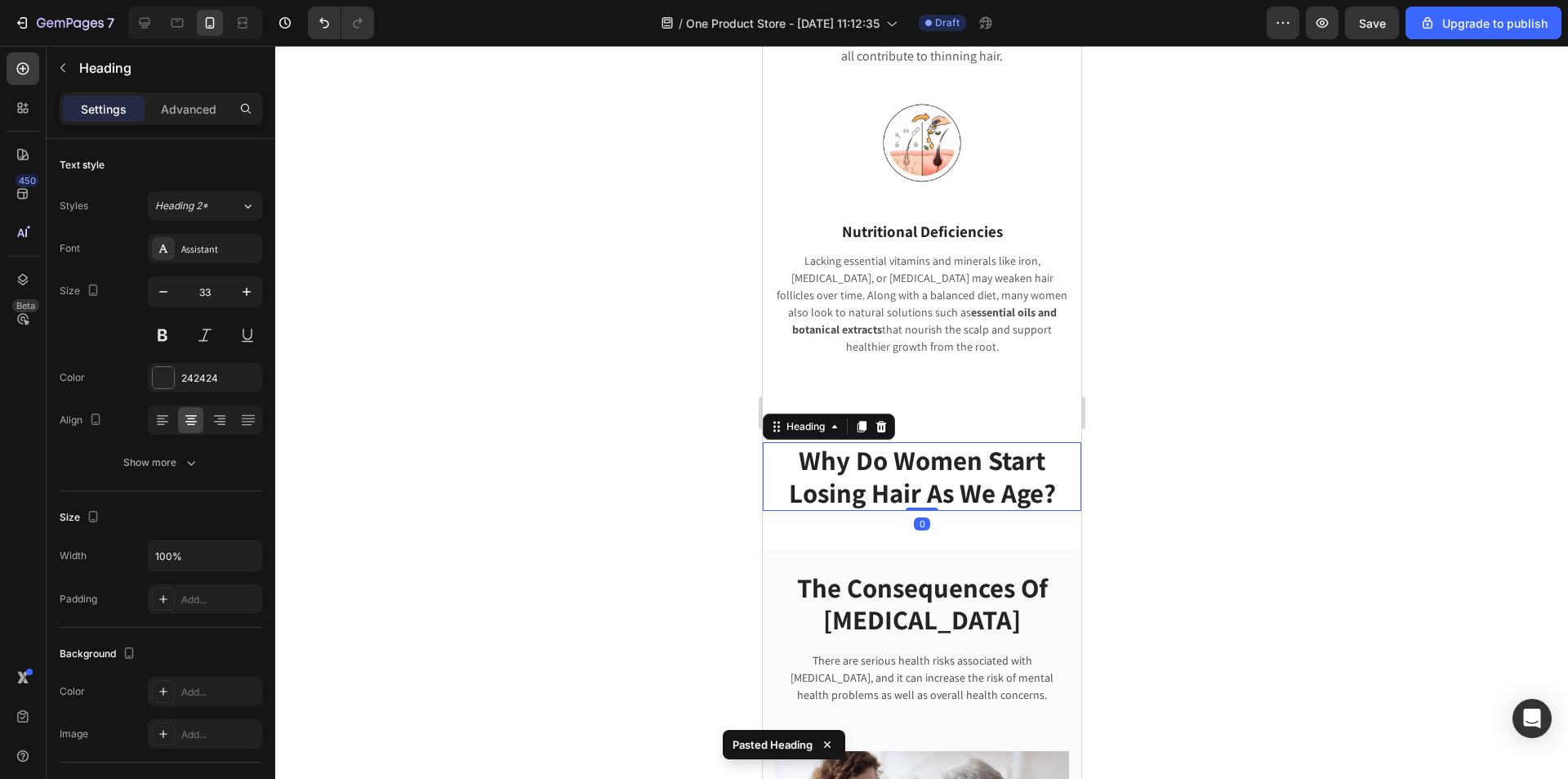
click at [1219, 398] on div at bounding box center [921, 413] width 1292 height 733
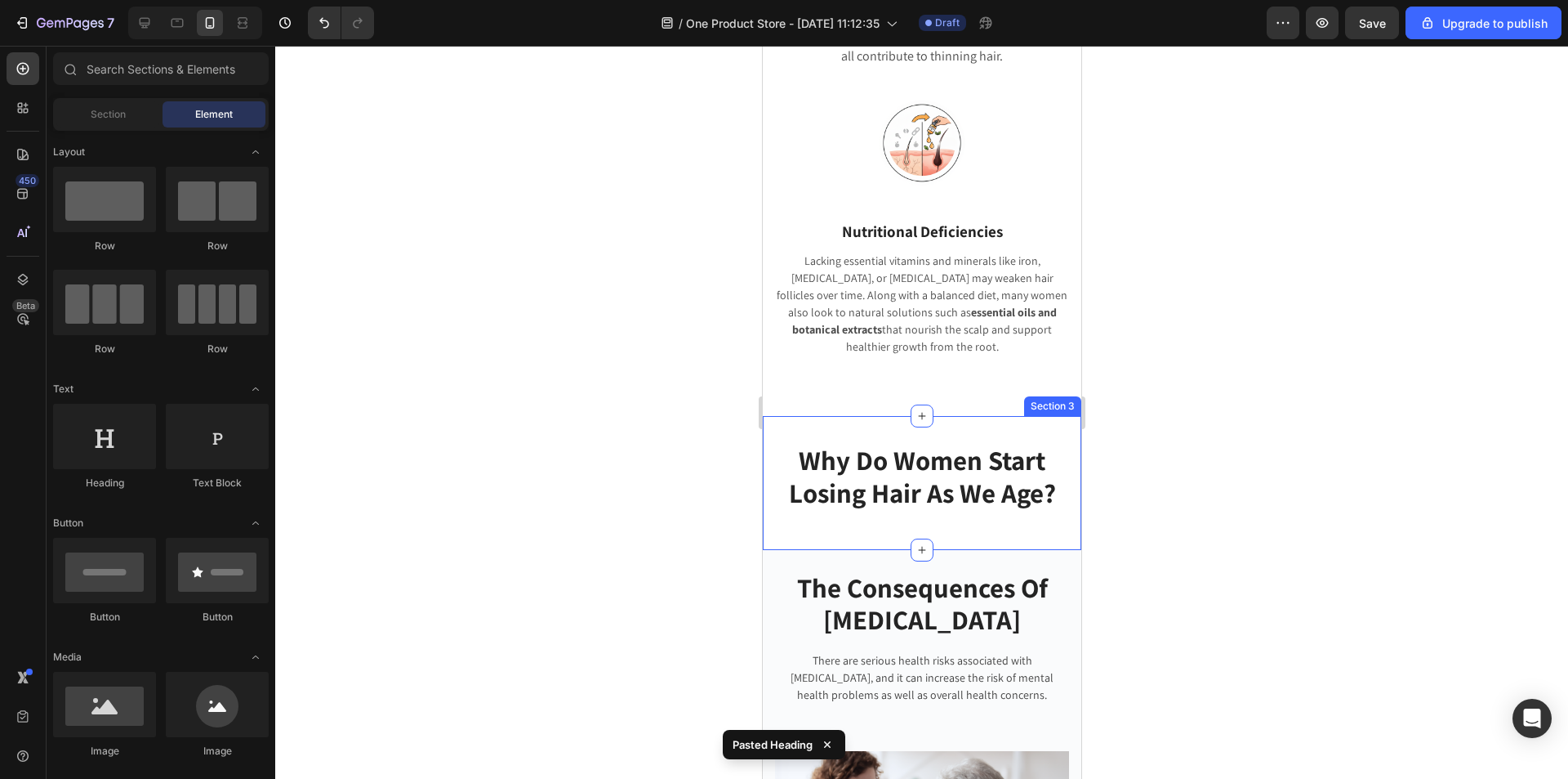
click at [941, 416] on div "Why Do Women Start Losing Hair As We Age? Heading Row Section 3" at bounding box center [921, 482] width 318 height 133
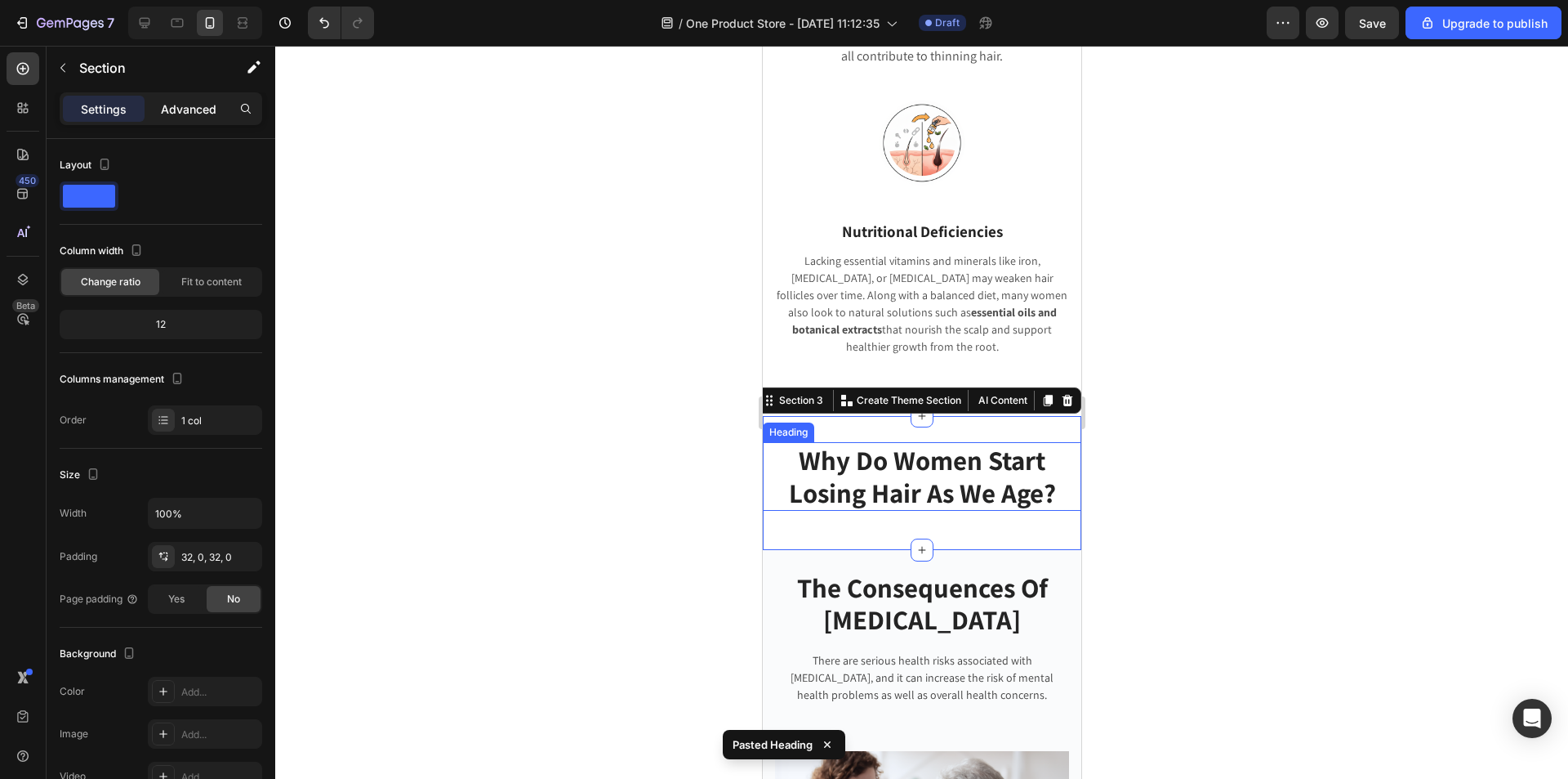
click at [200, 112] on p "Advanced" at bounding box center [189, 109] width 55 height 17
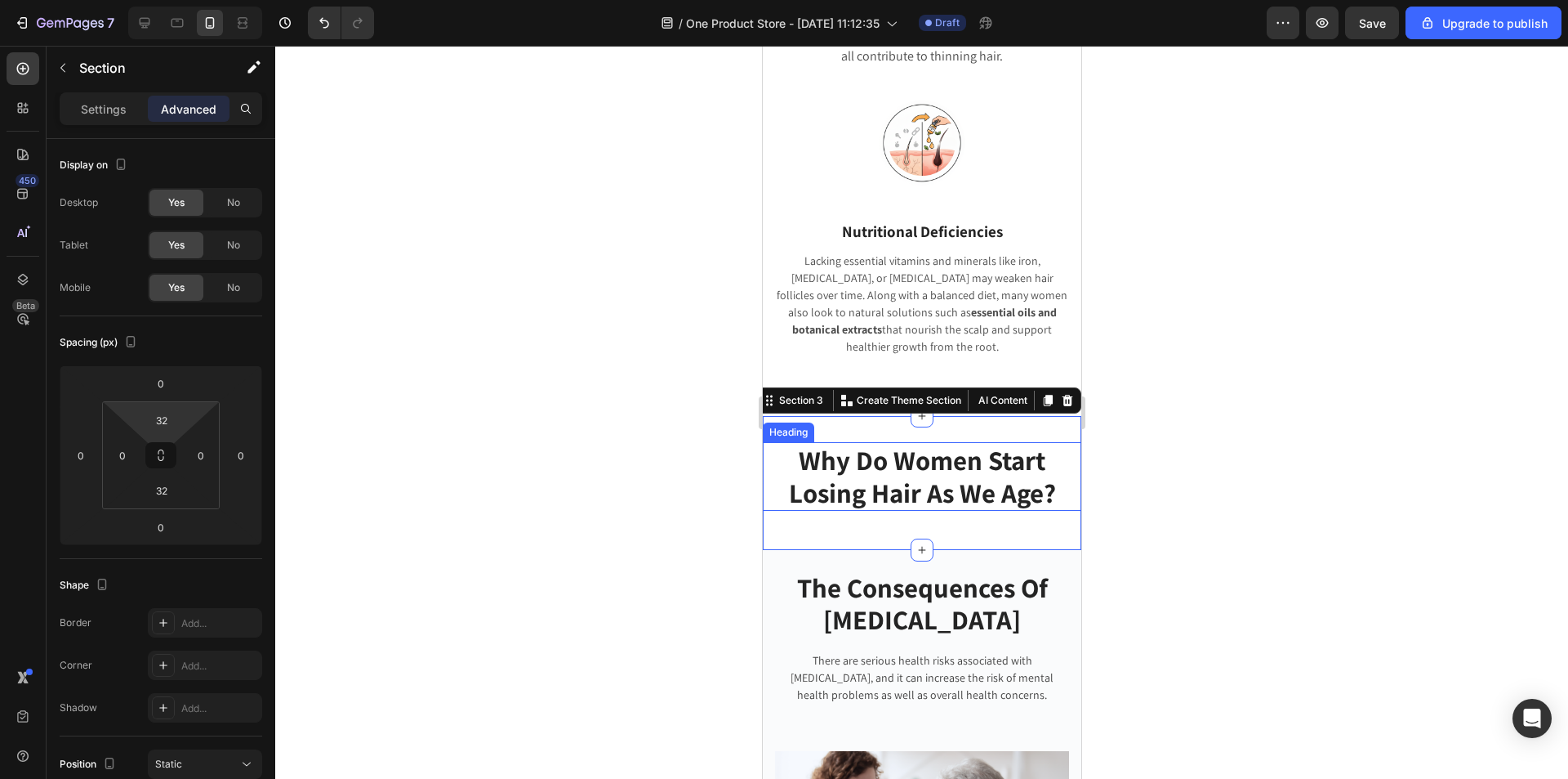
type input "0"
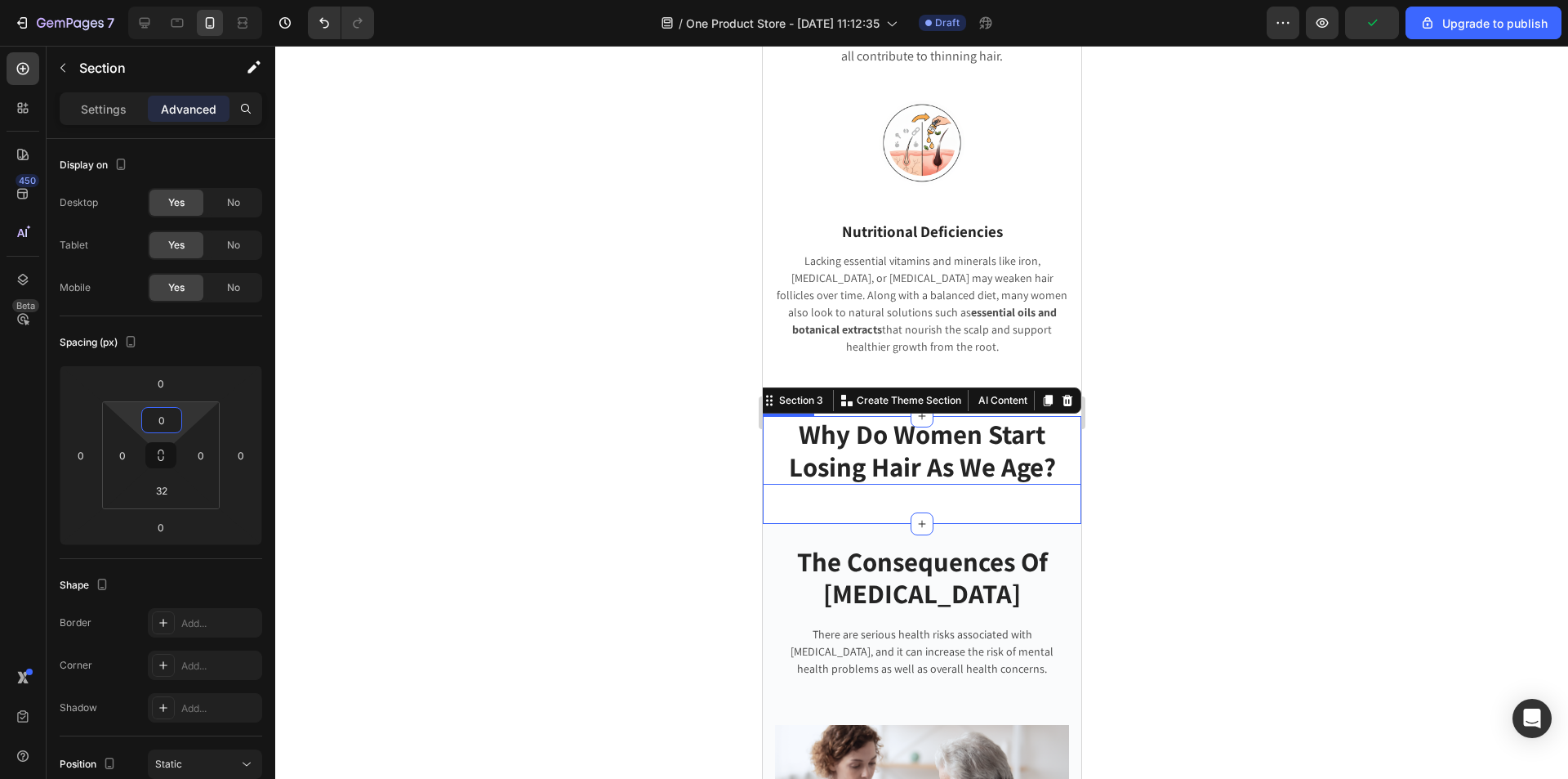
click at [175, 0] on html "7 / One Product Store - Aug 26, 11:12:35 Draft Preview Upgrade to publish 450 B…" at bounding box center [784, 0] width 1568 height 0
click at [1153, 377] on div at bounding box center [921, 413] width 1292 height 733
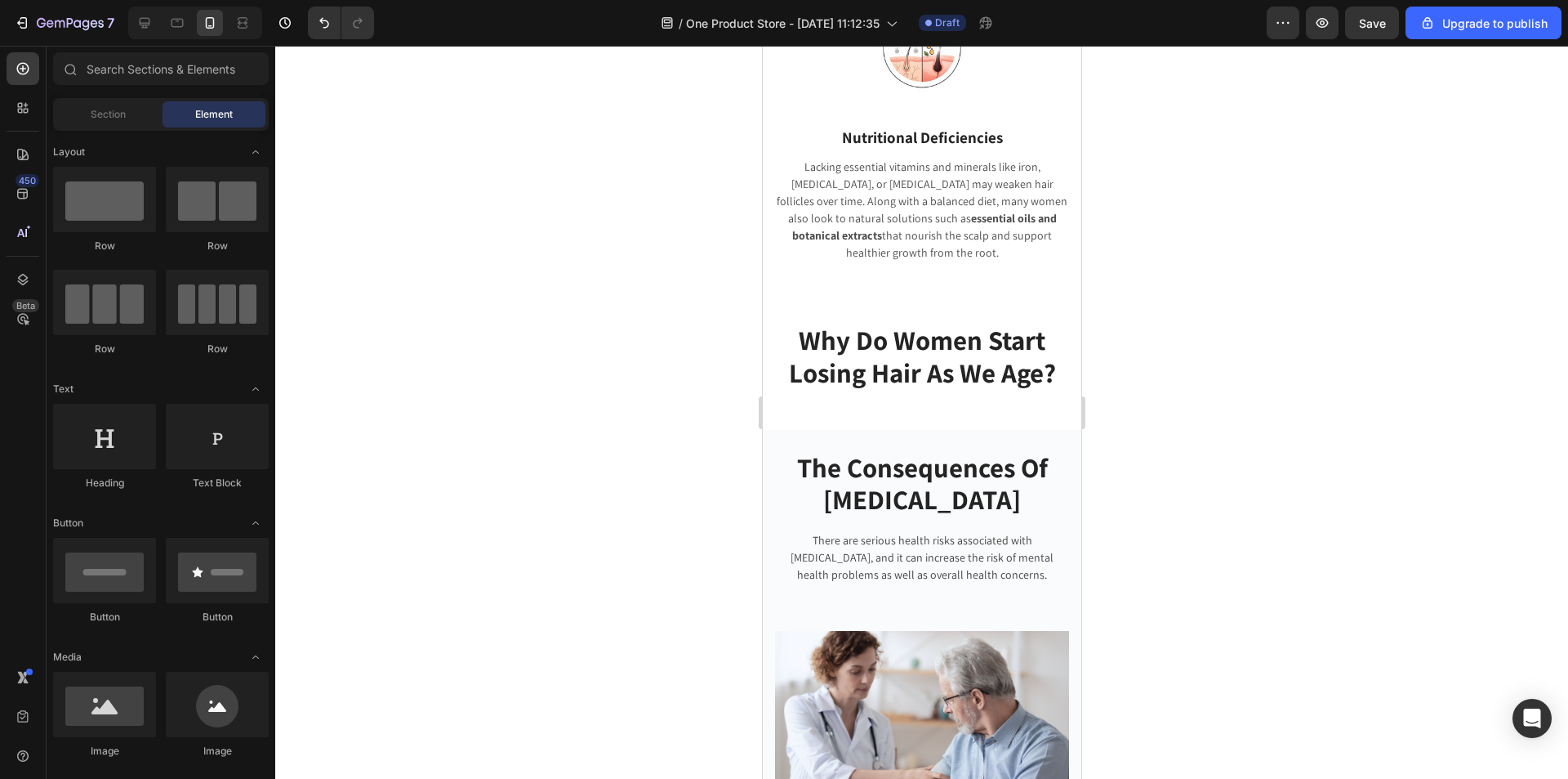
scroll to position [1576, 0]
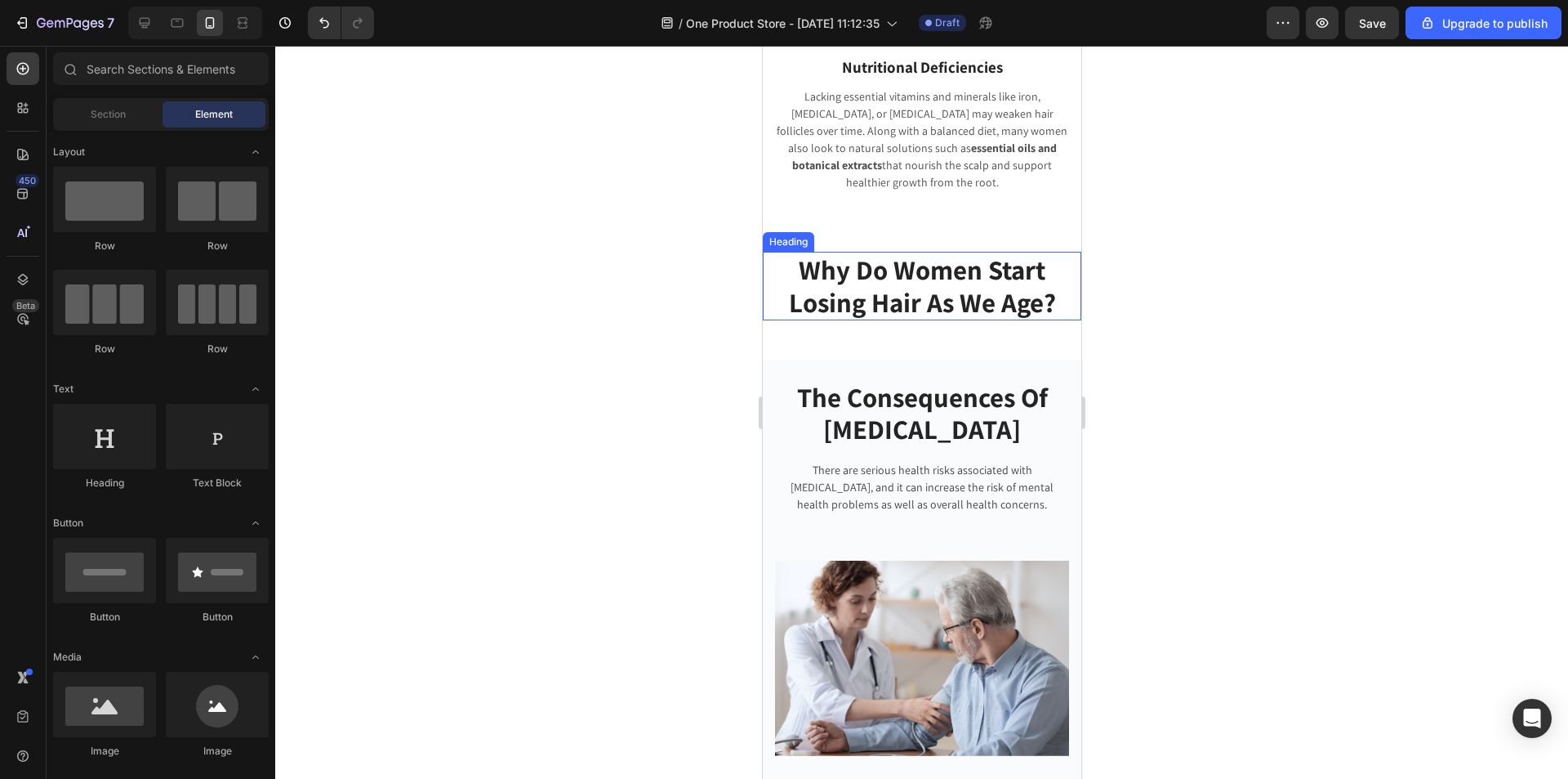
click at [917, 273] on h2 "Why Do Women Start Losing Hair As We Age?" at bounding box center [921, 285] width 318 height 68
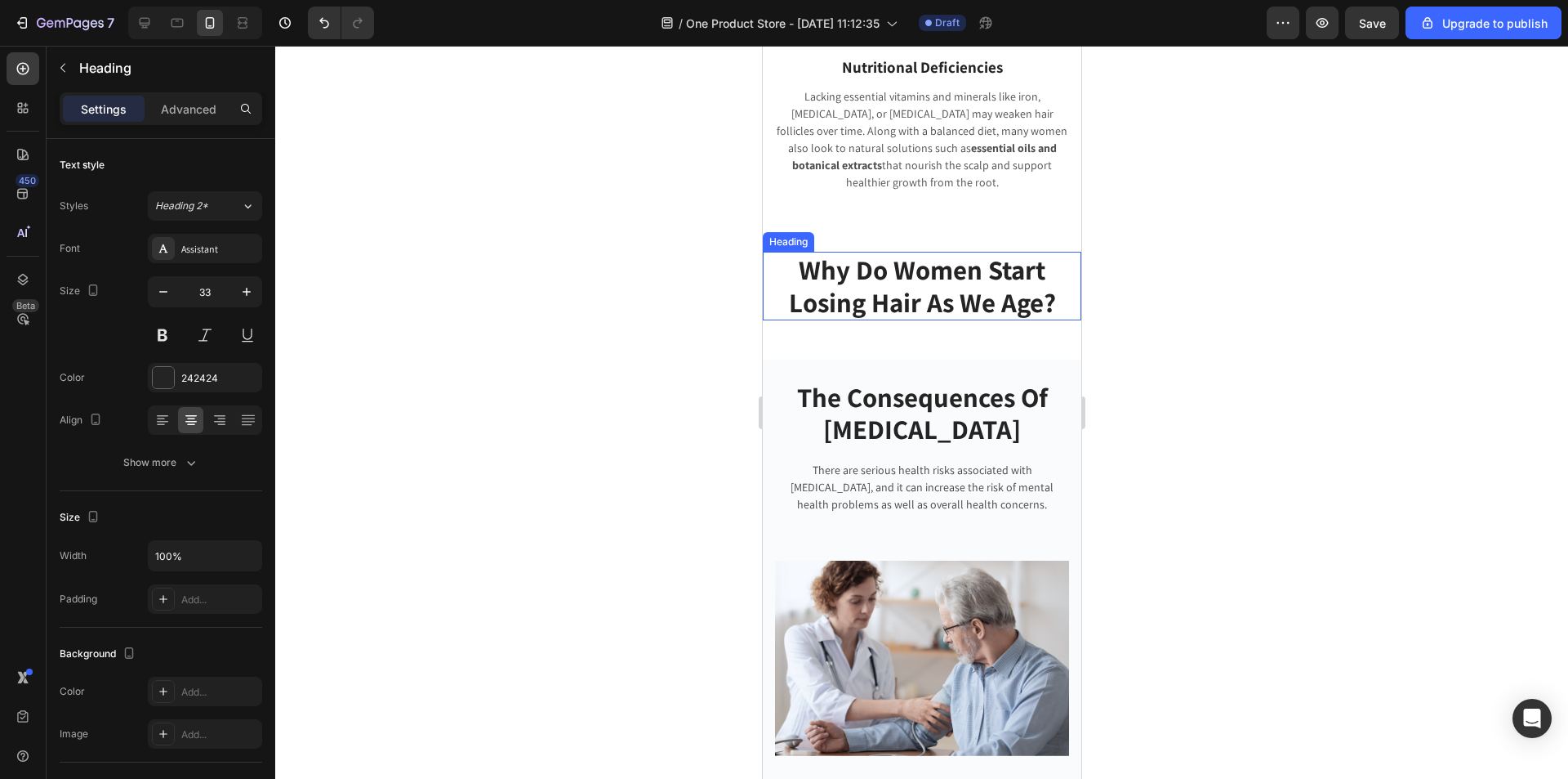
click at [917, 273] on h2 "Why Do Women Start Losing Hair As We Age?" at bounding box center [921, 285] width 318 height 68
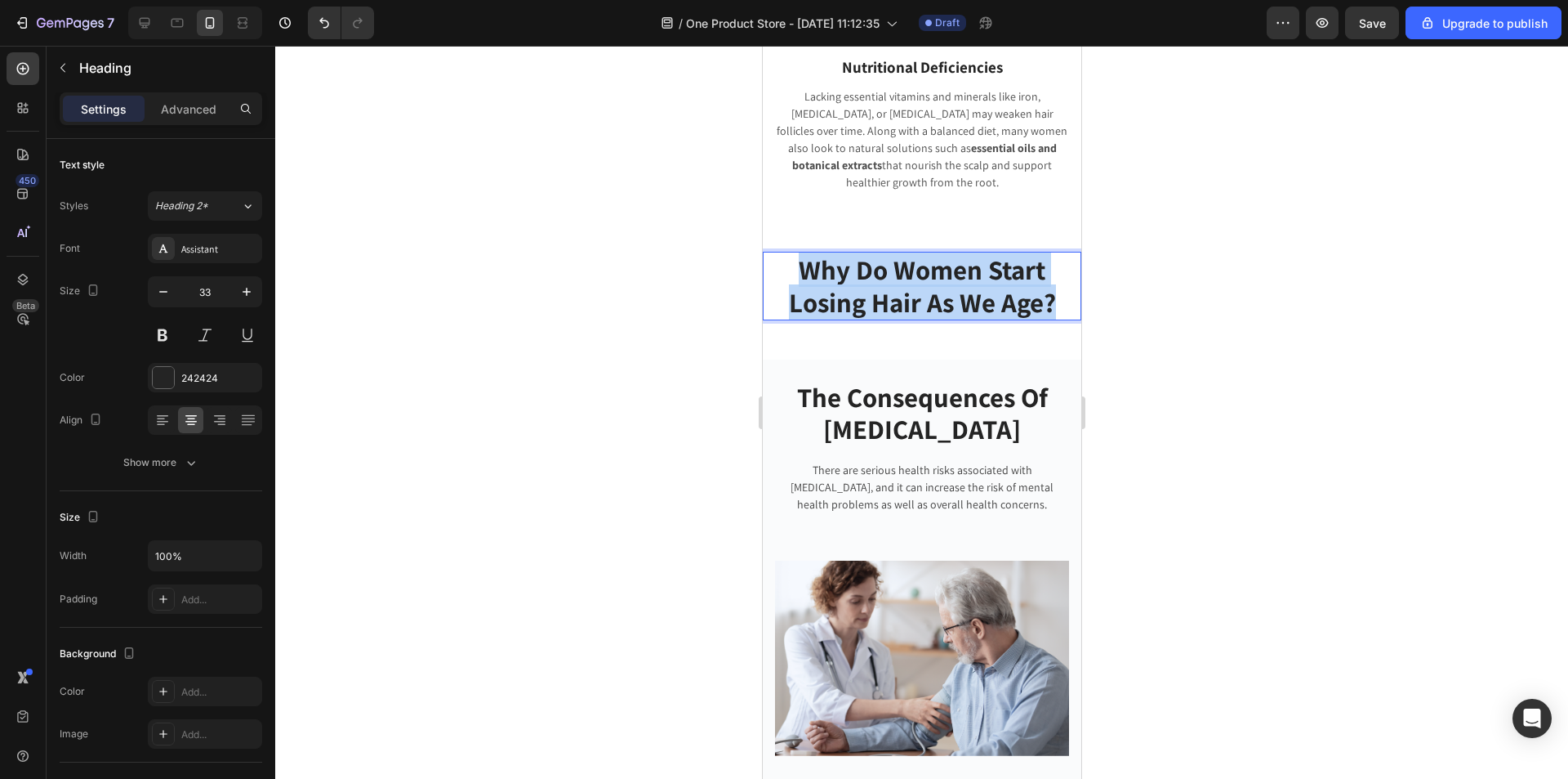
click at [917, 273] on p "Why Do Women Start Losing Hair As We Age?" at bounding box center [921, 285] width 315 height 65
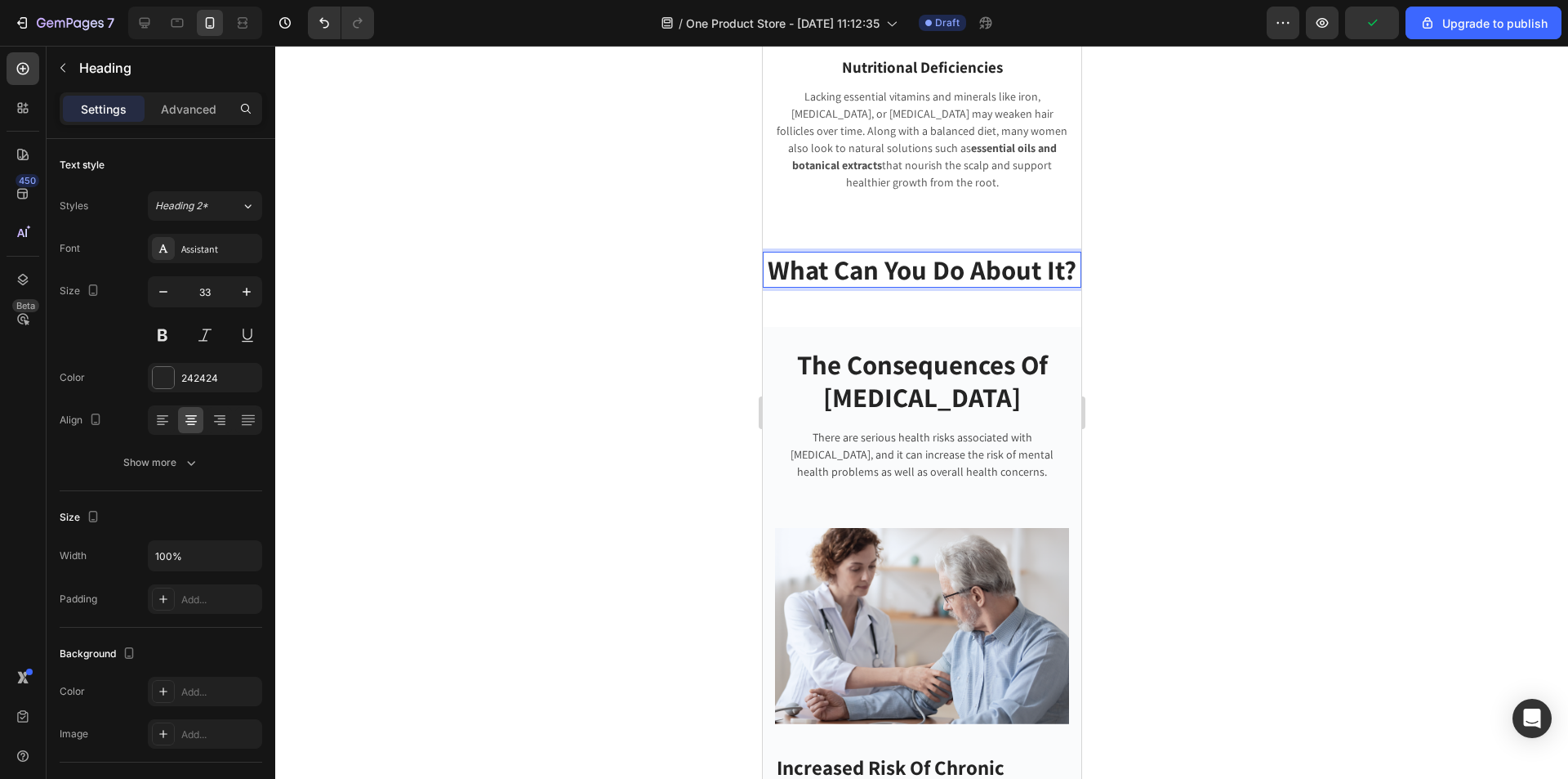
click at [785, 253] on p "What Can You Do About It?" at bounding box center [921, 269] width 315 height 33
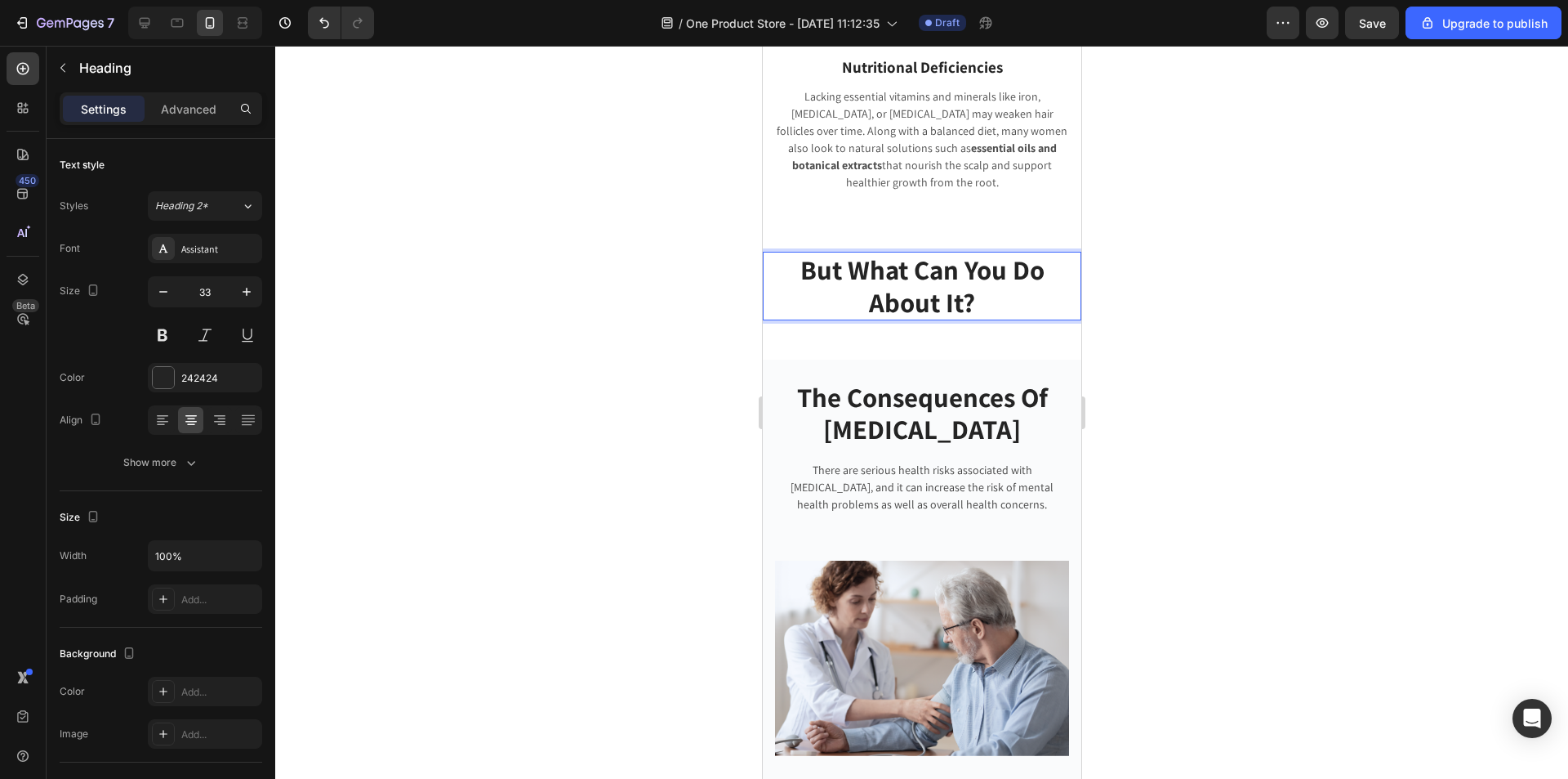
click at [1172, 314] on div at bounding box center [921, 413] width 1292 height 733
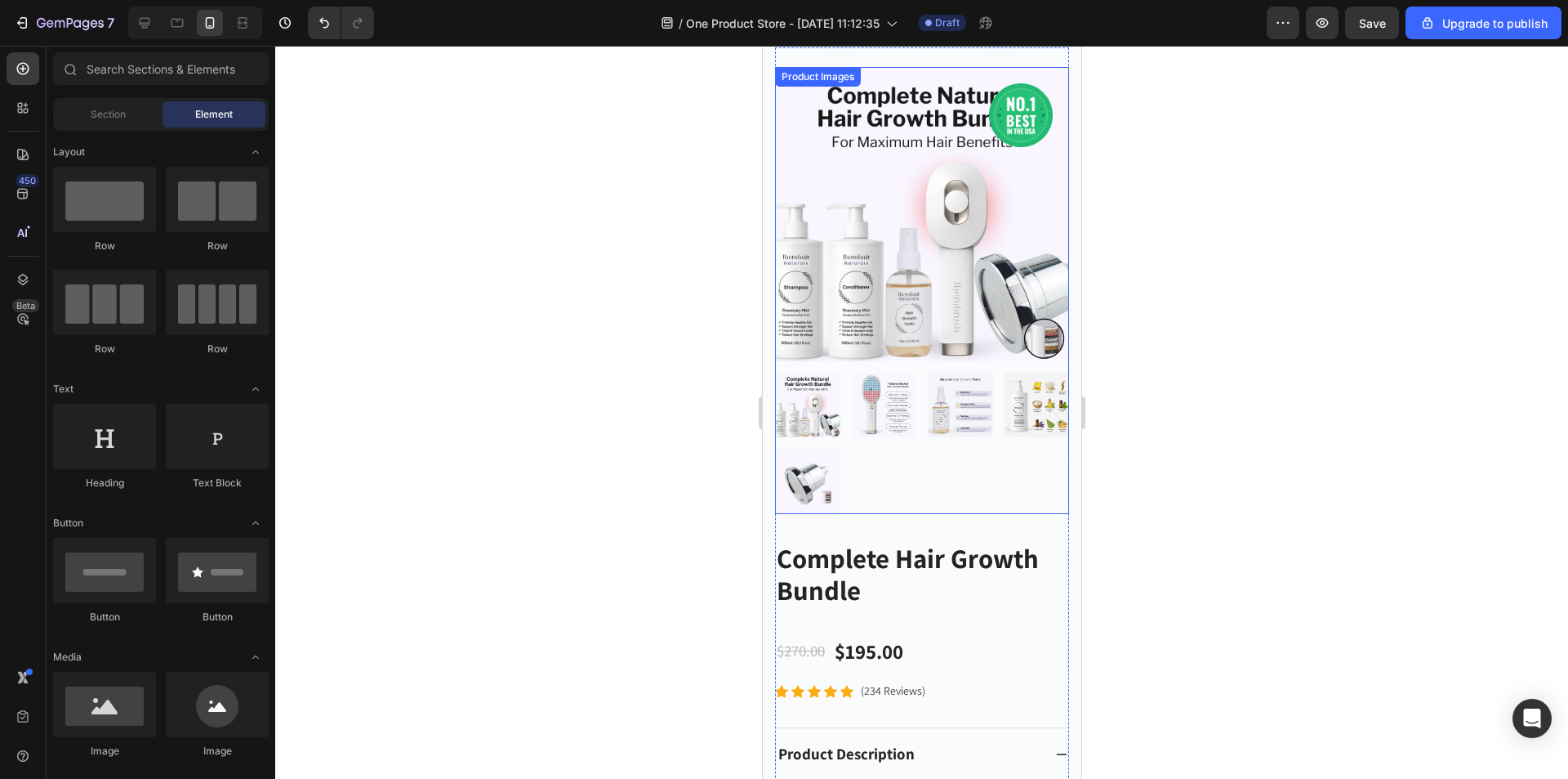
scroll to position [7014, 0]
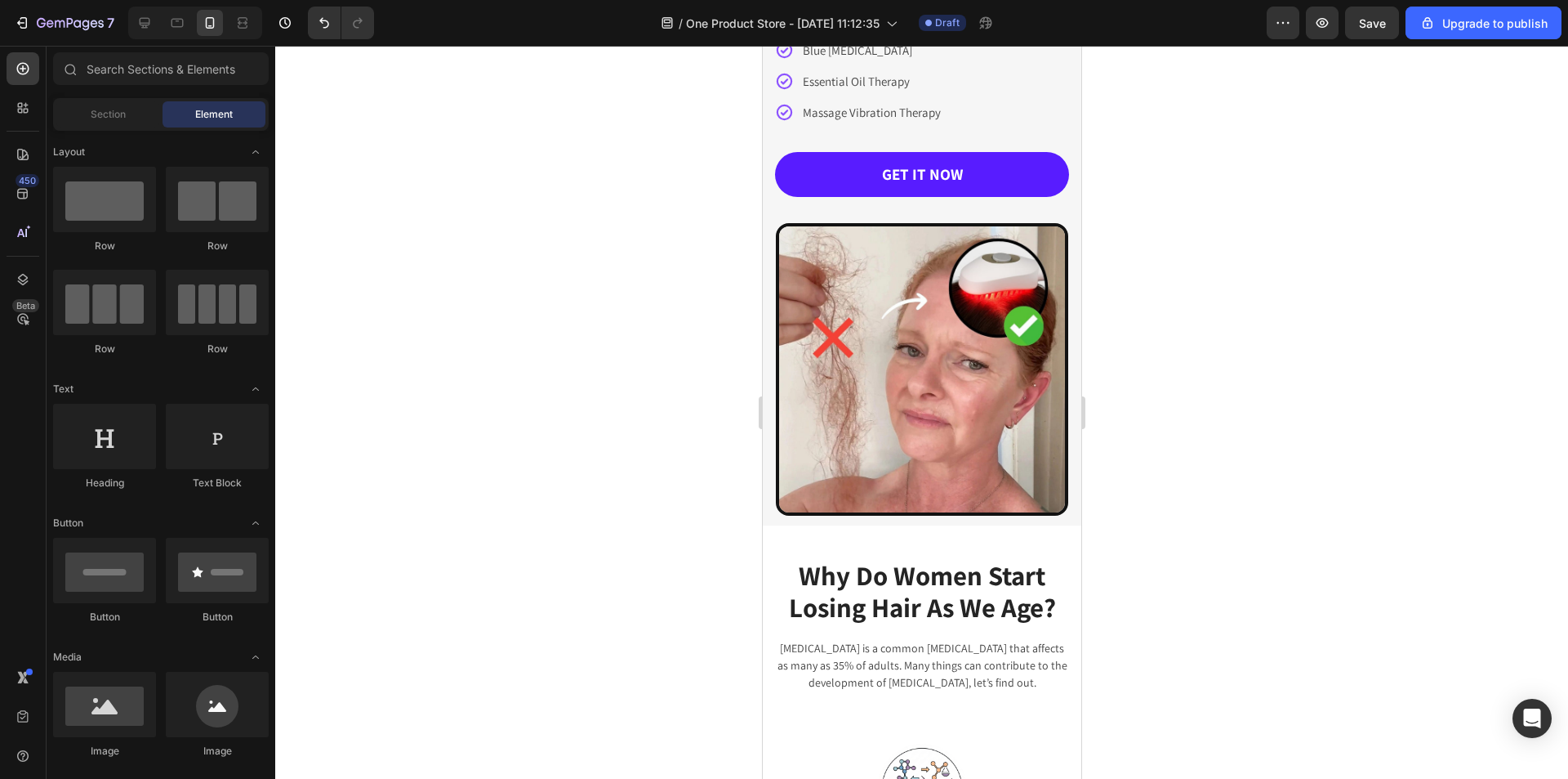
scroll to position [0, 0]
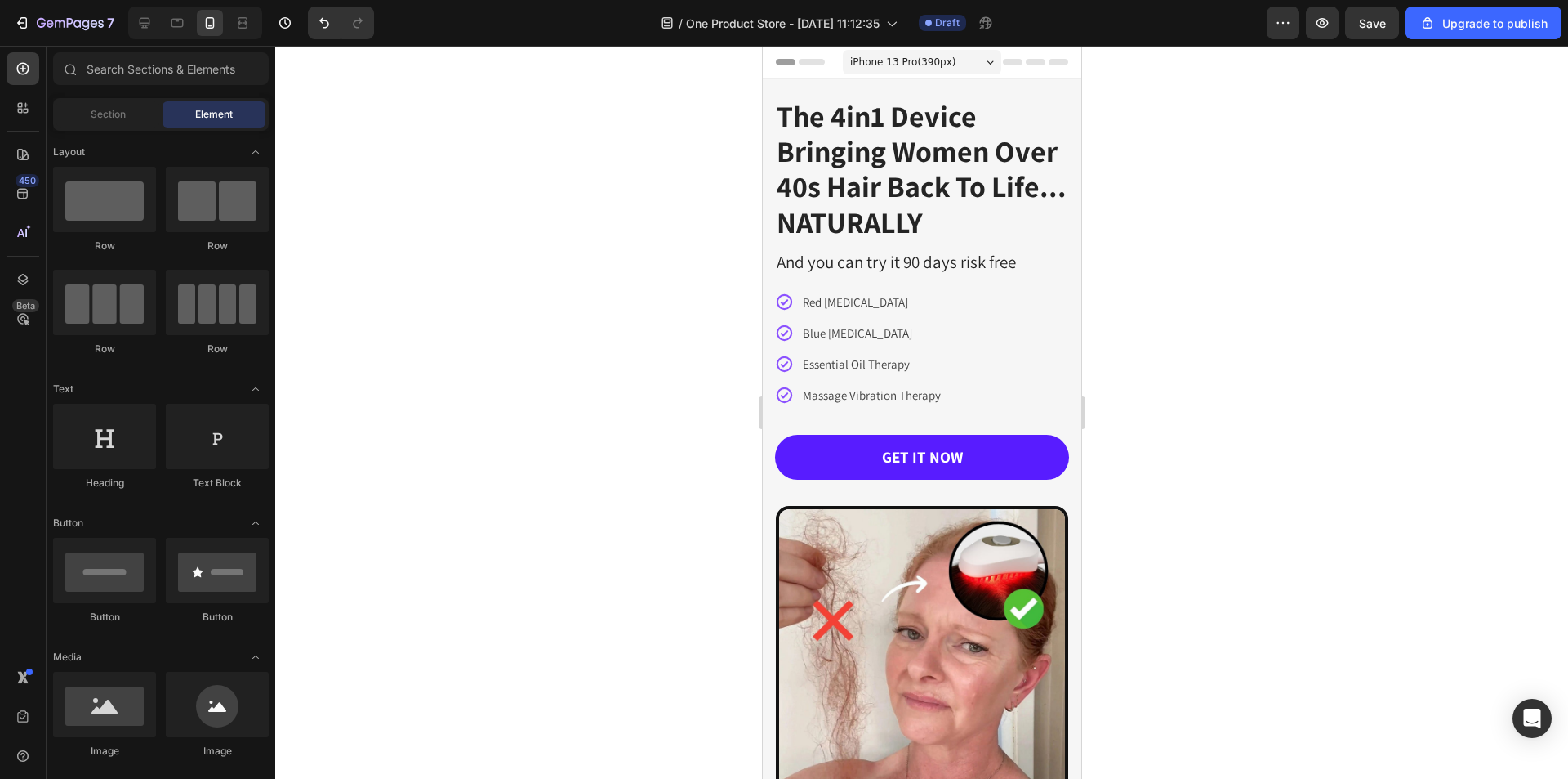
drag, startPoint x: 1075, startPoint y: 556, endPoint x: 1841, endPoint y: 72, distance: 906.1
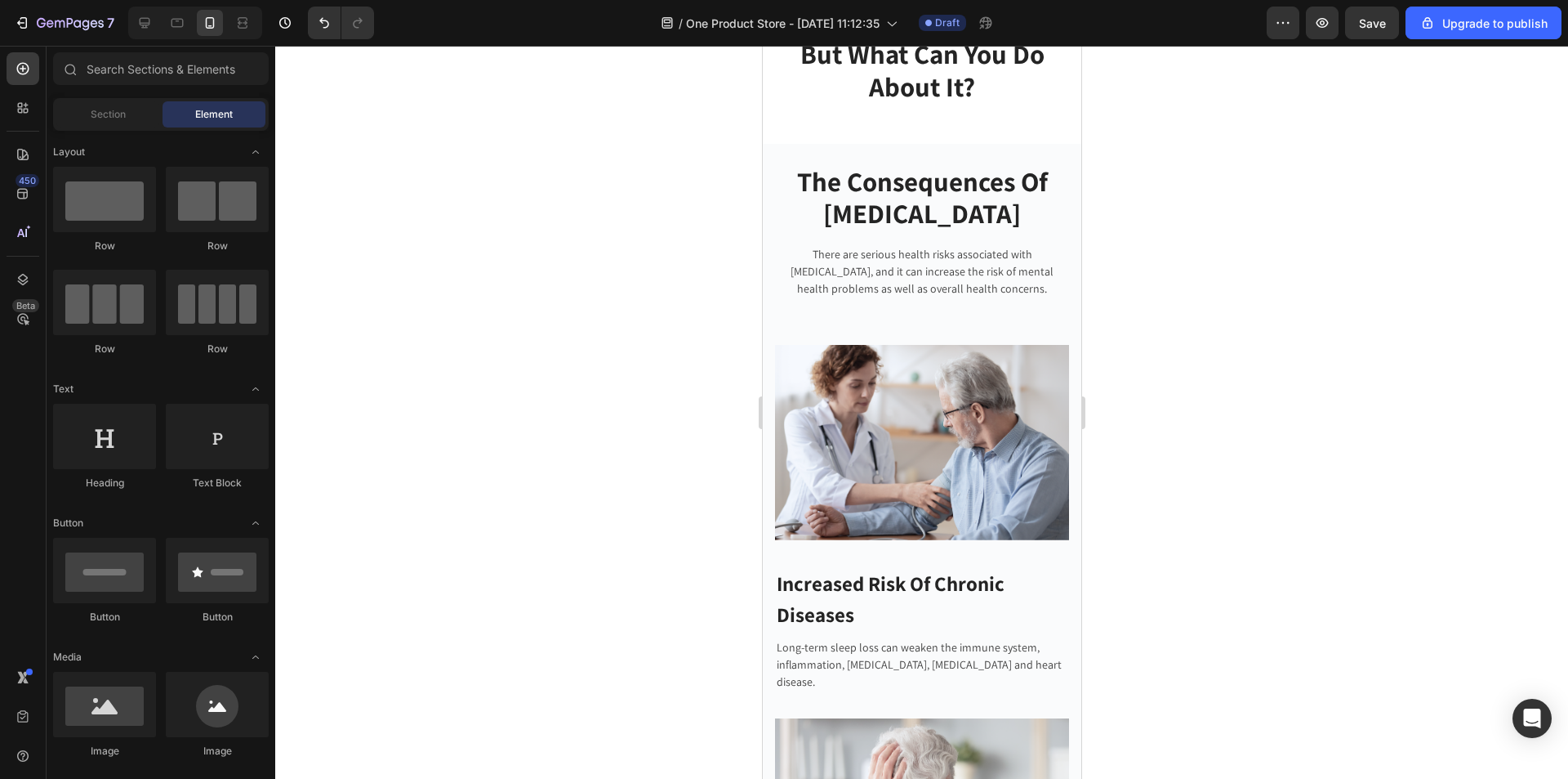
scroll to position [1786, 0]
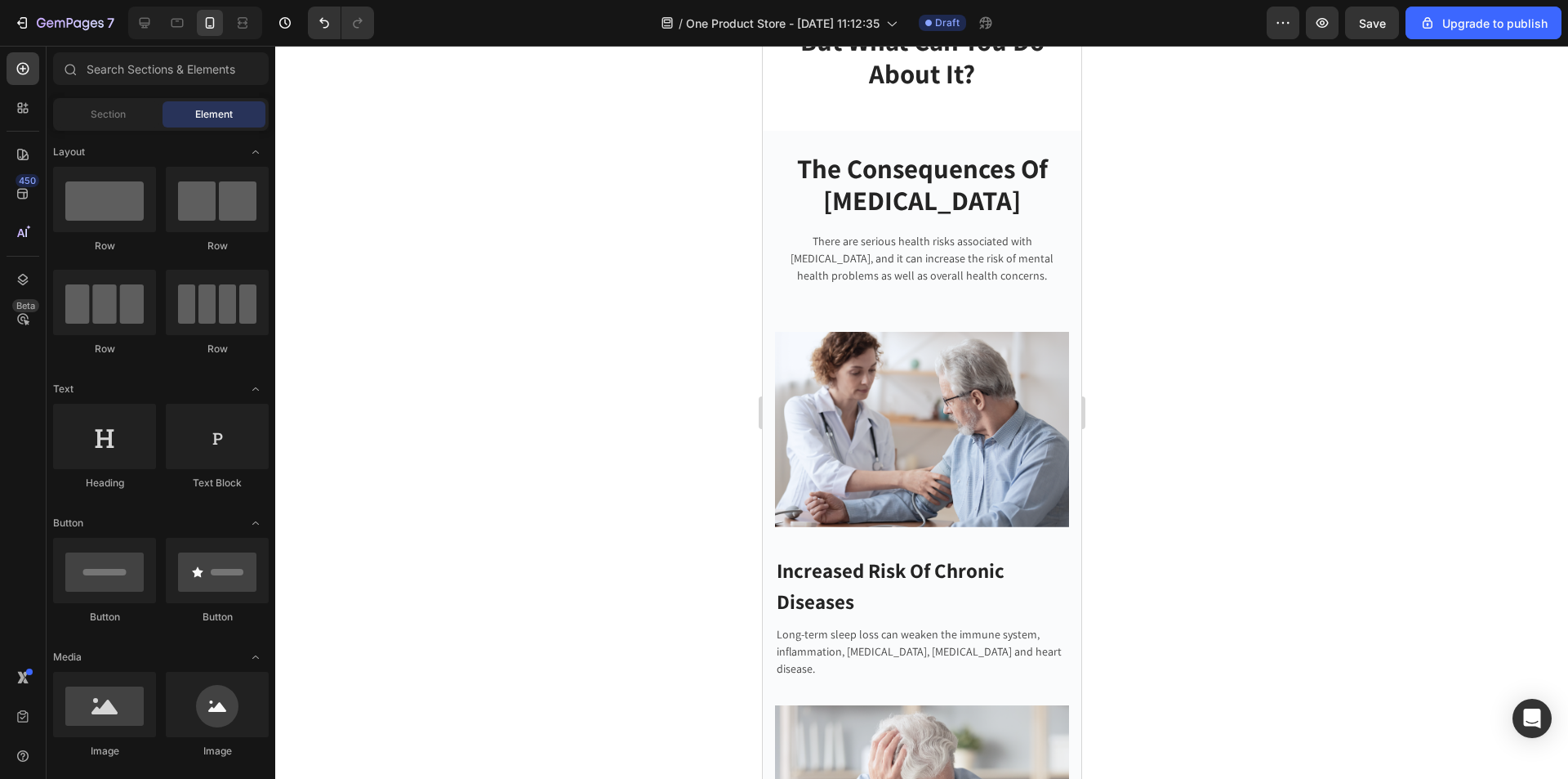
drag, startPoint x: 1075, startPoint y: 94, endPoint x: 1851, endPoint y: 253, distance: 792.1
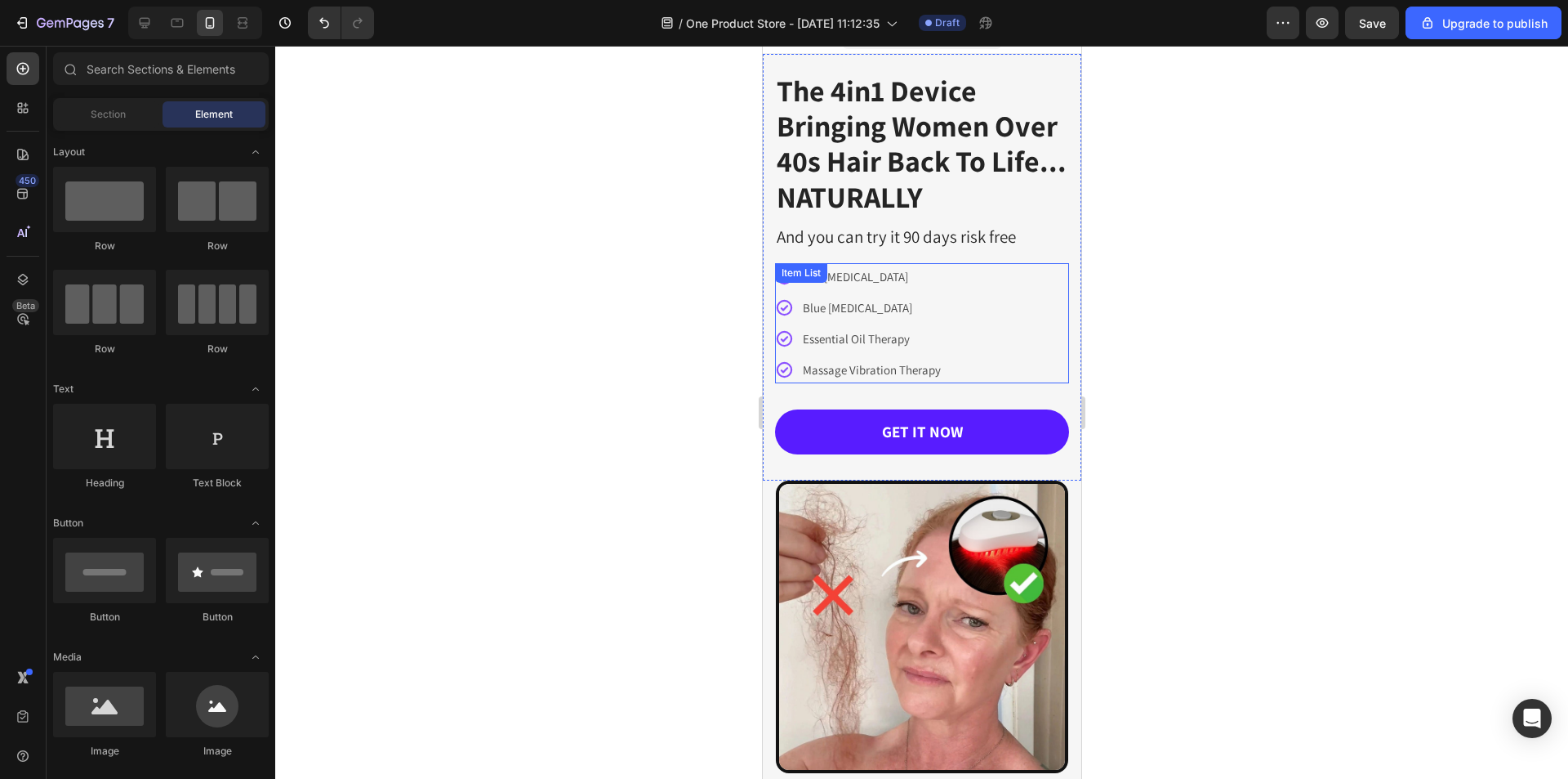
scroll to position [0, 0]
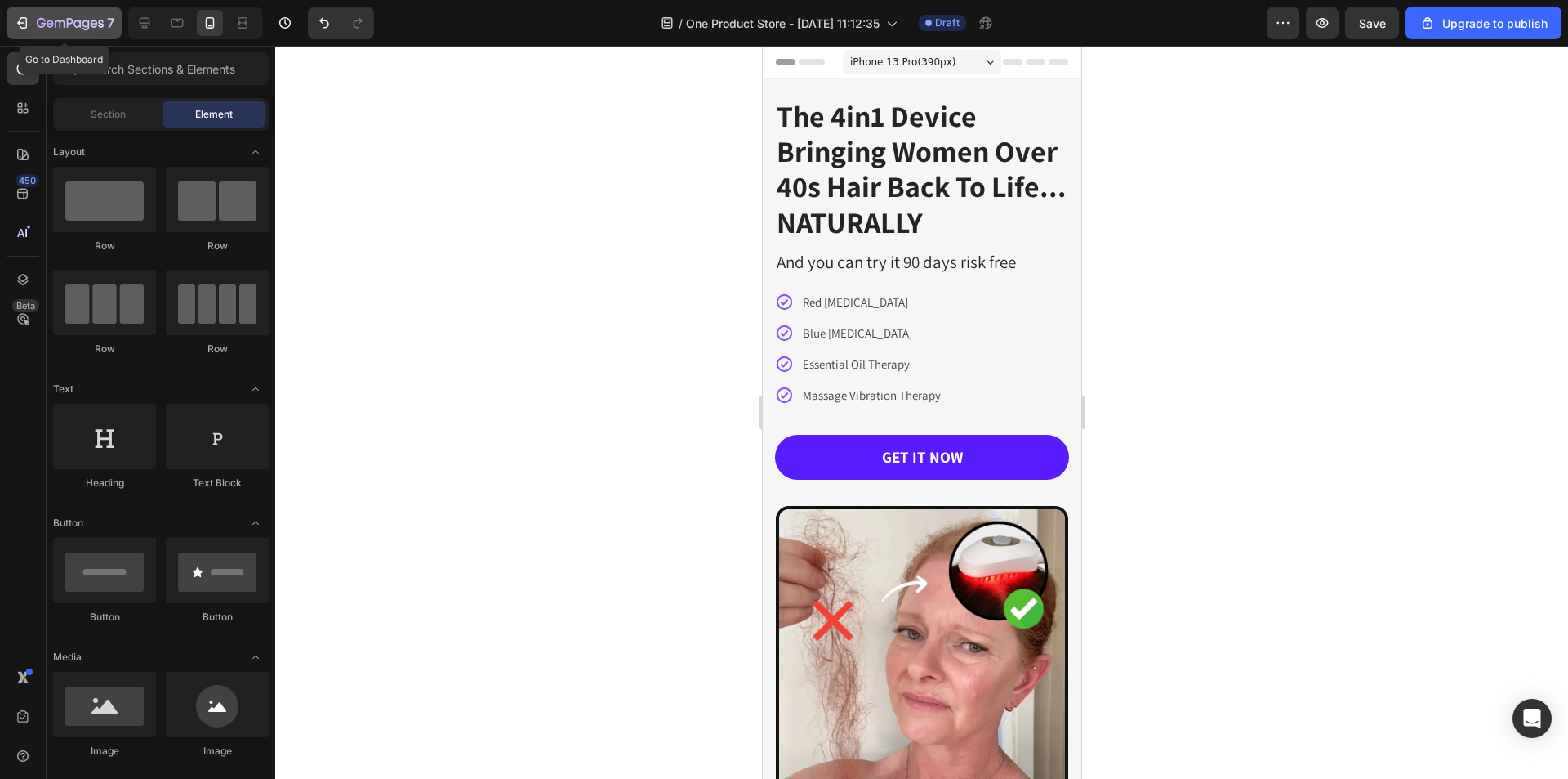
click at [24, 24] on icon "button" at bounding box center [22, 23] width 16 height 16
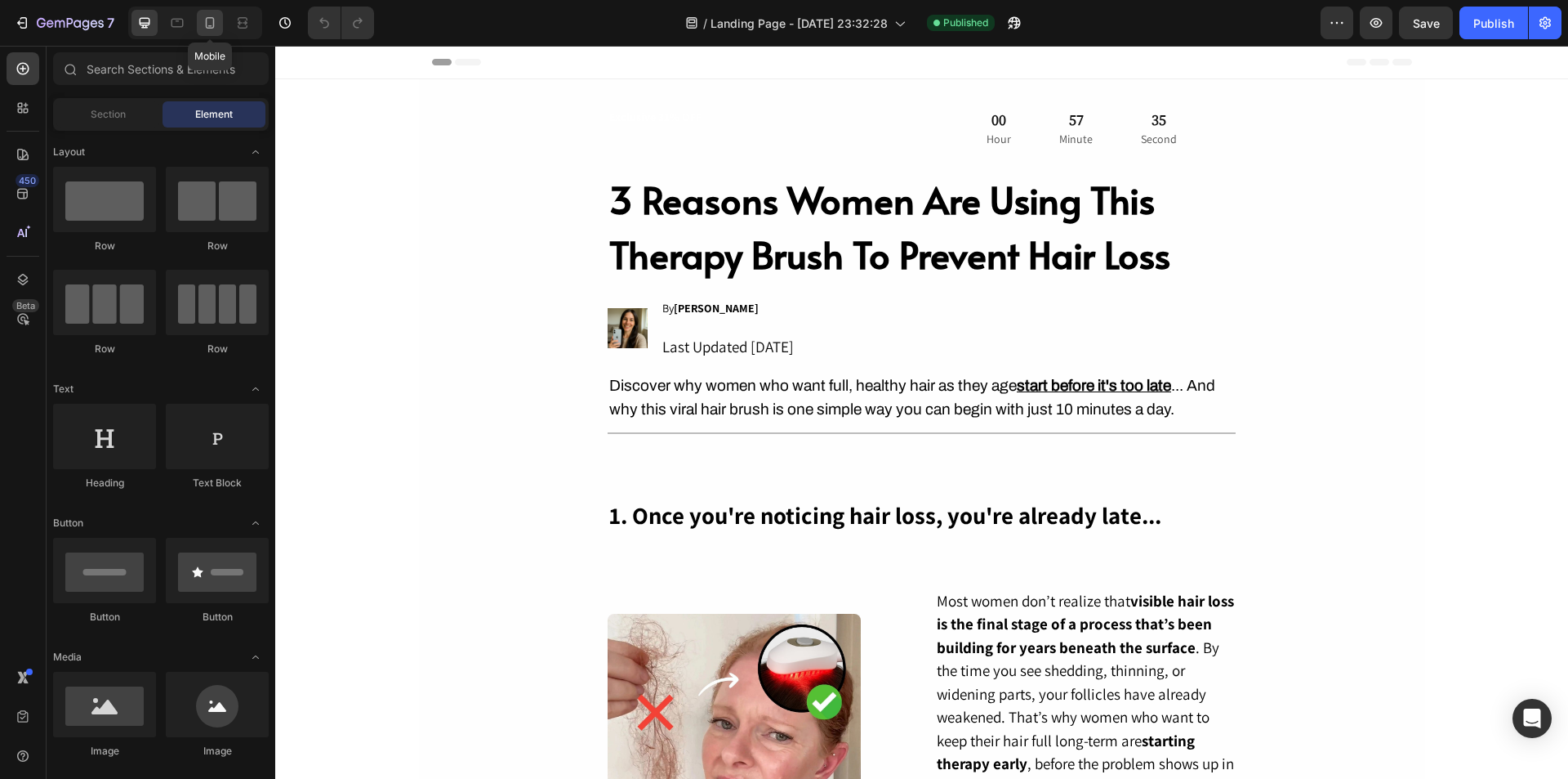
click at [205, 23] on icon at bounding box center [210, 23] width 16 height 16
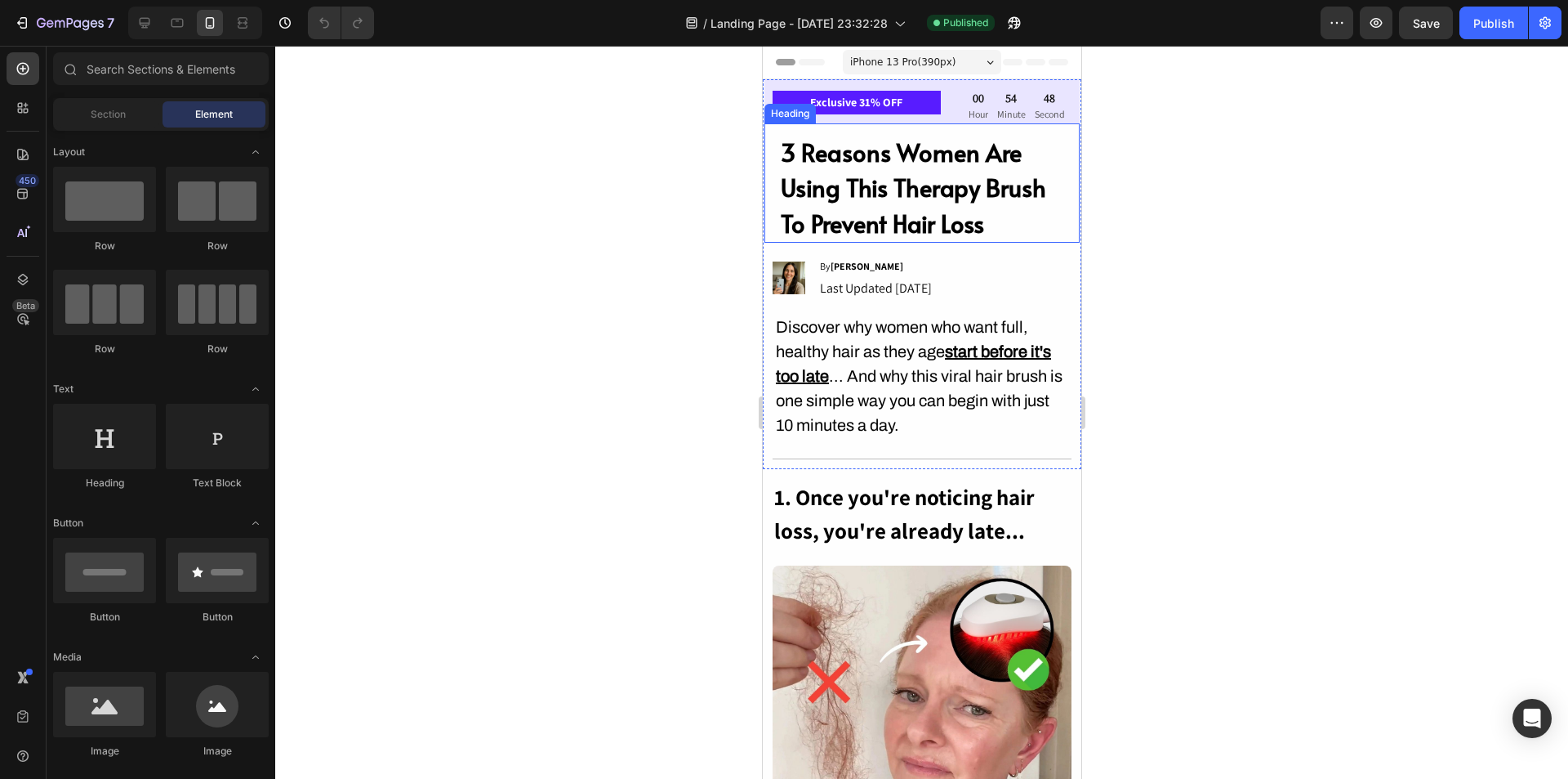
click at [927, 190] on h2 "3 Reasons Women Are Using This Therapy Brush To Prevent Hair Loss" at bounding box center [921, 189] width 286 height 111
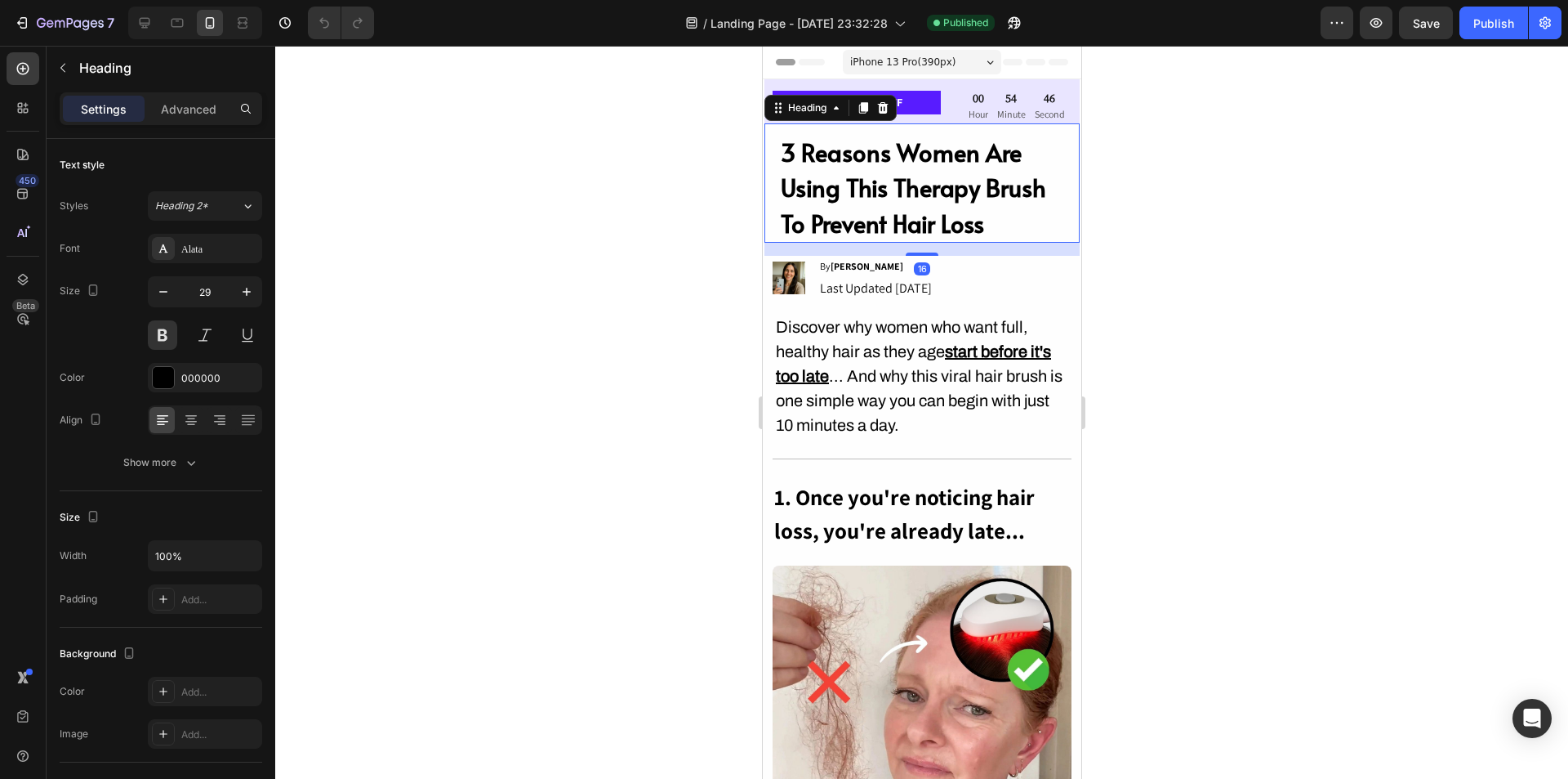
click at [1116, 165] on div at bounding box center [921, 413] width 1292 height 733
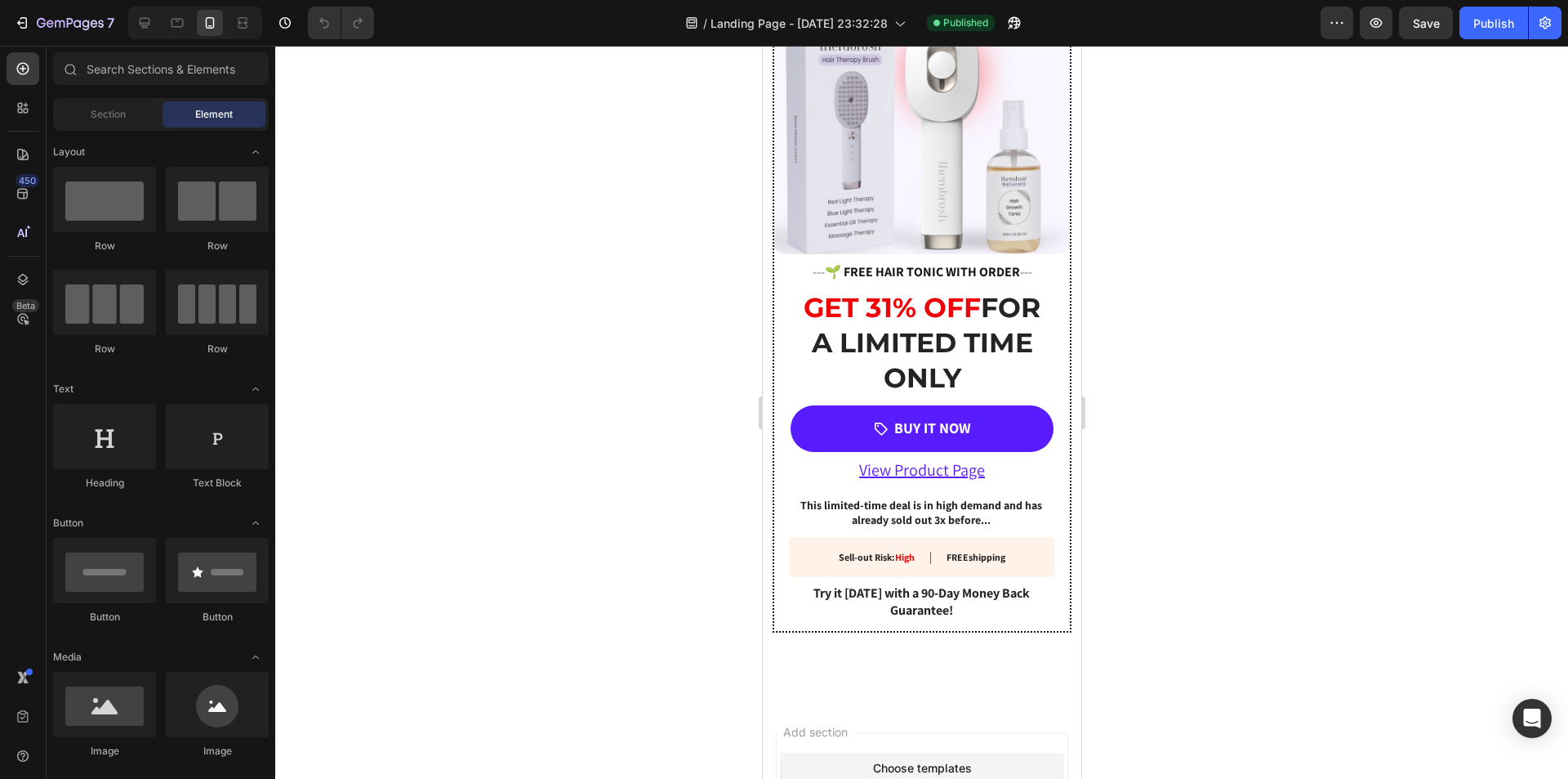
scroll to position [2887, 0]
